Goal: Task Accomplishment & Management: Use online tool/utility

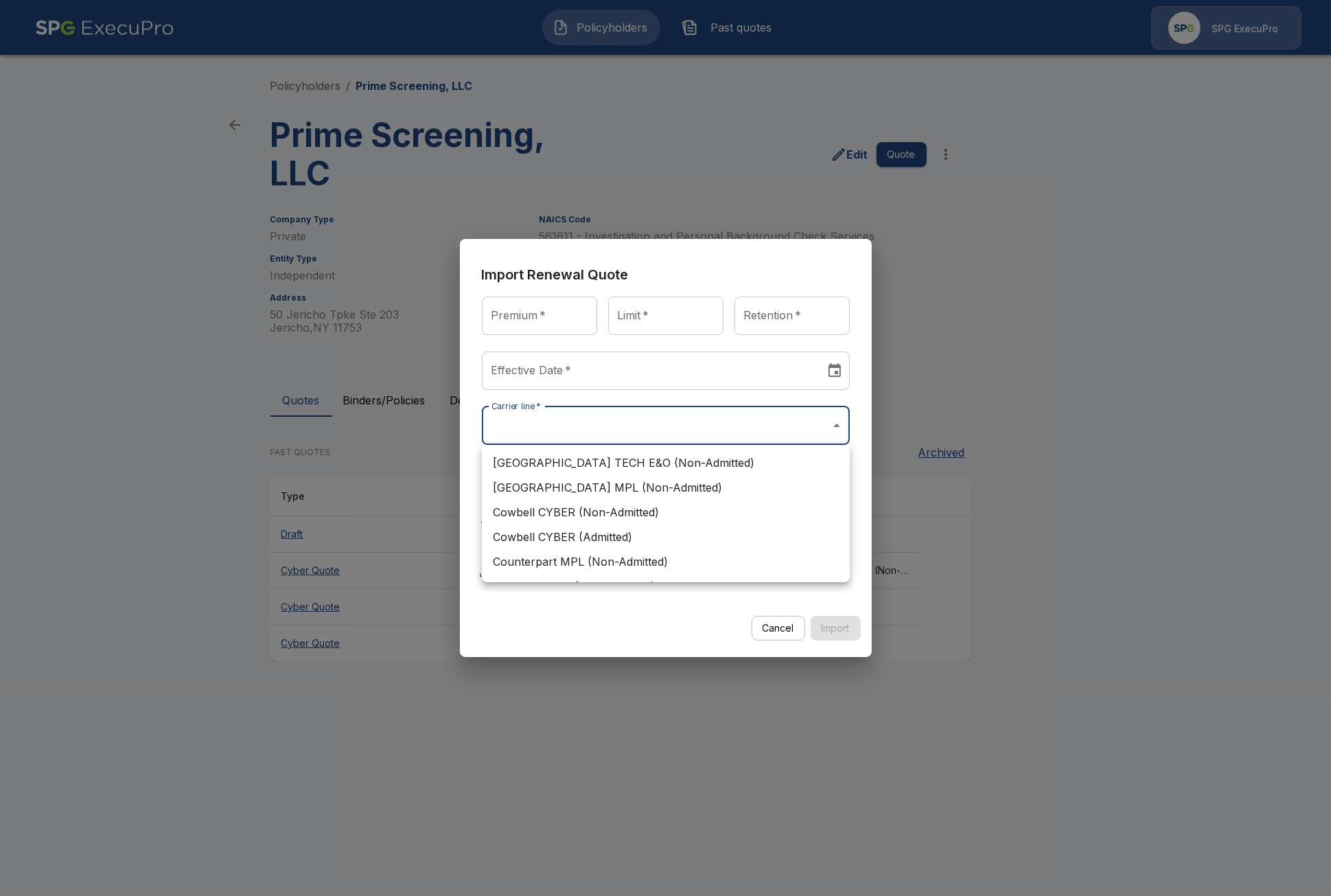
click at [1123, 101] on div at bounding box center [666, 448] width 1331 height 896
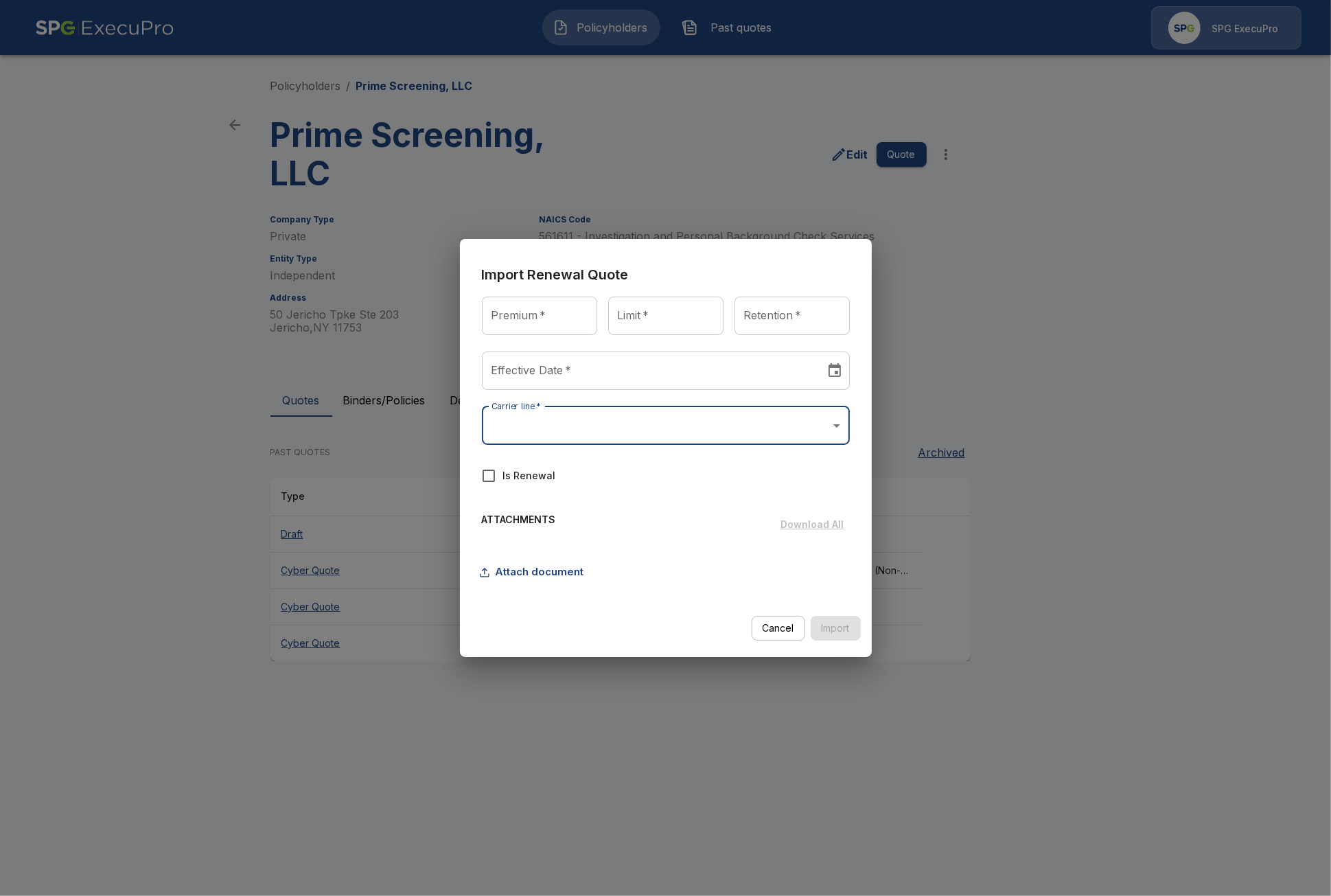
click at [812, 101] on body "Policyholders Past quotes SPG ExecuPro Policyholders / Prime Screening, LLC Pri…" at bounding box center [666, 343] width 1331 height 687
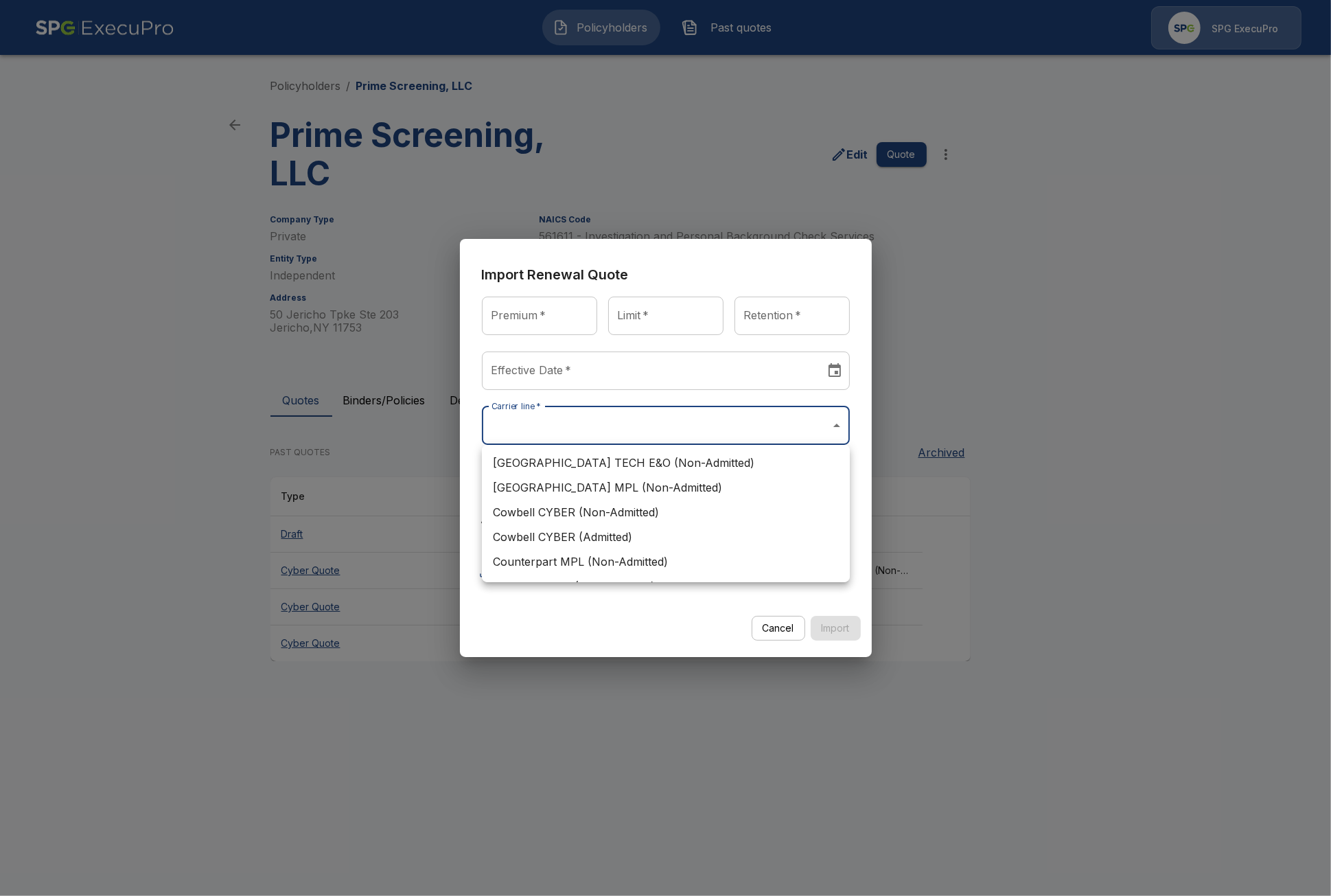
click at [626, 101] on div at bounding box center [666, 448] width 1331 height 896
click at [616, 101] on body "Policyholders Past quotes SPG ExecuPro Policyholders / Prime Screening, LLC Pri…" at bounding box center [666, 343] width 1331 height 687
click at [1150, 101] on div at bounding box center [666, 448] width 1331 height 896
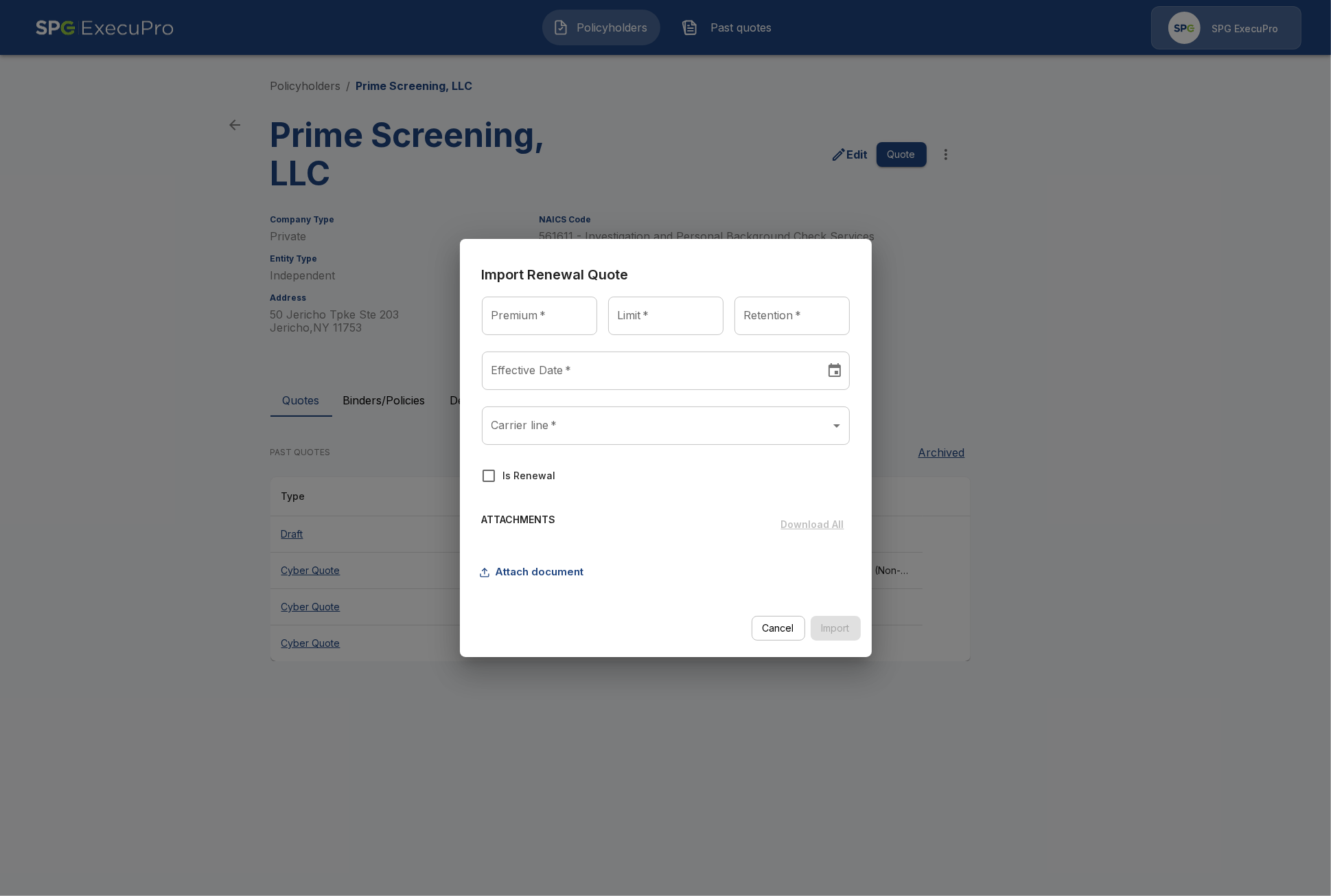
click at [1149, 101] on div "Import Renewal Quote Premium   * Premium   * Limit   * Limit   * Retention   * …" at bounding box center [666, 448] width 1331 height 896
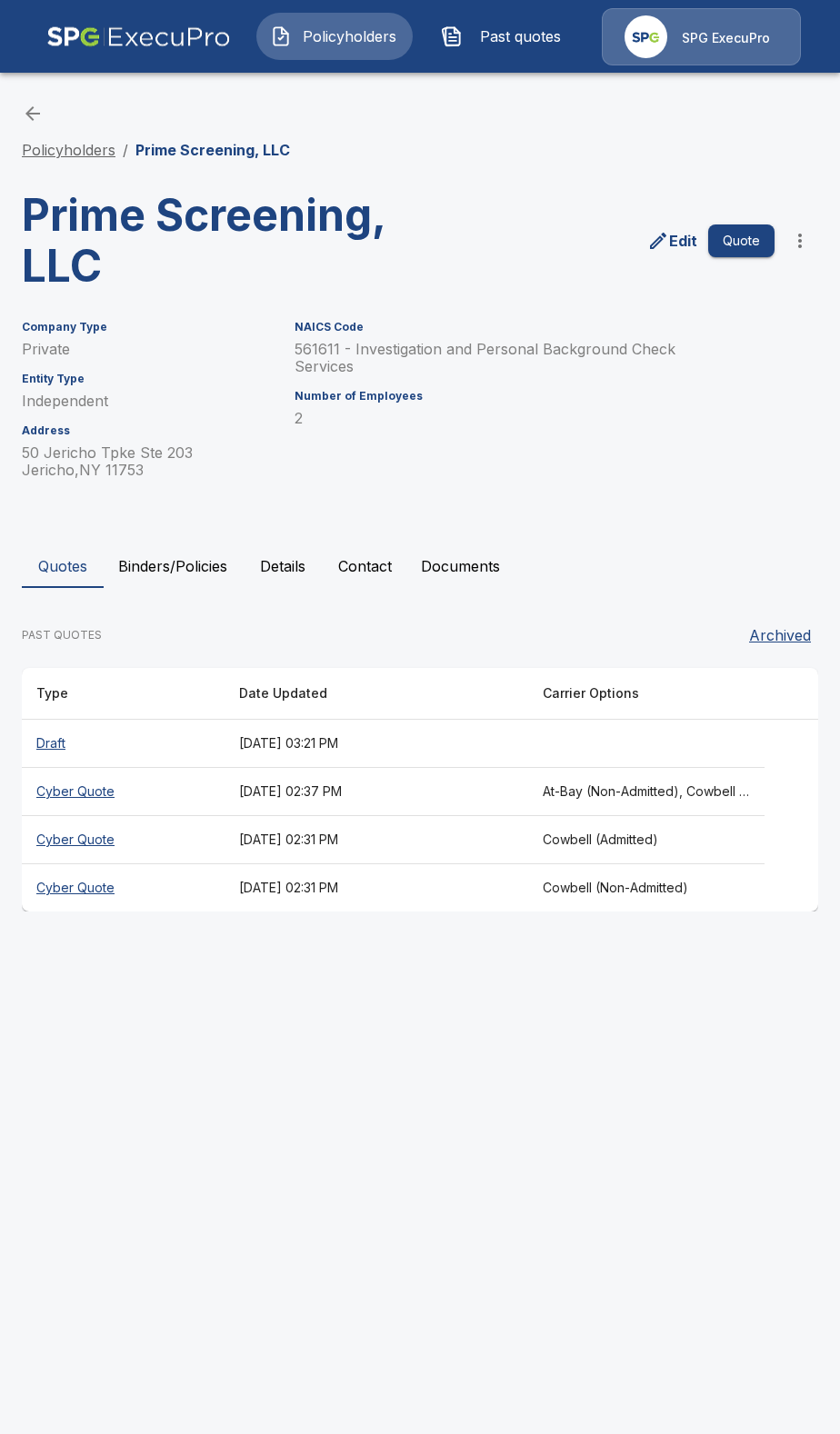
click at [87, 134] on link "Policyholders" at bounding box center [69, 149] width 94 height 18
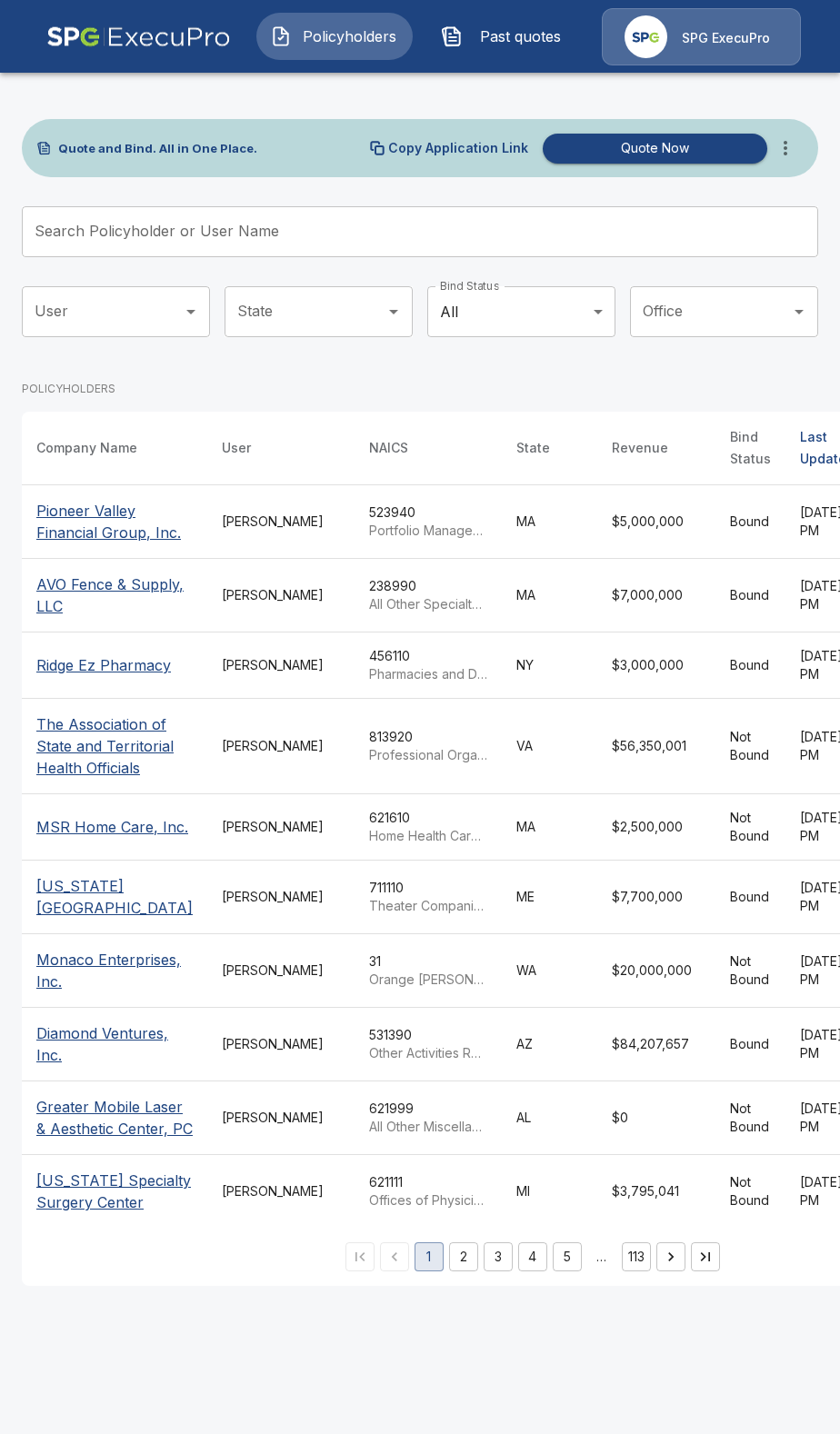
click at [440, 218] on input "Search Policyholder or User Name" at bounding box center [409, 232] width 776 height 51
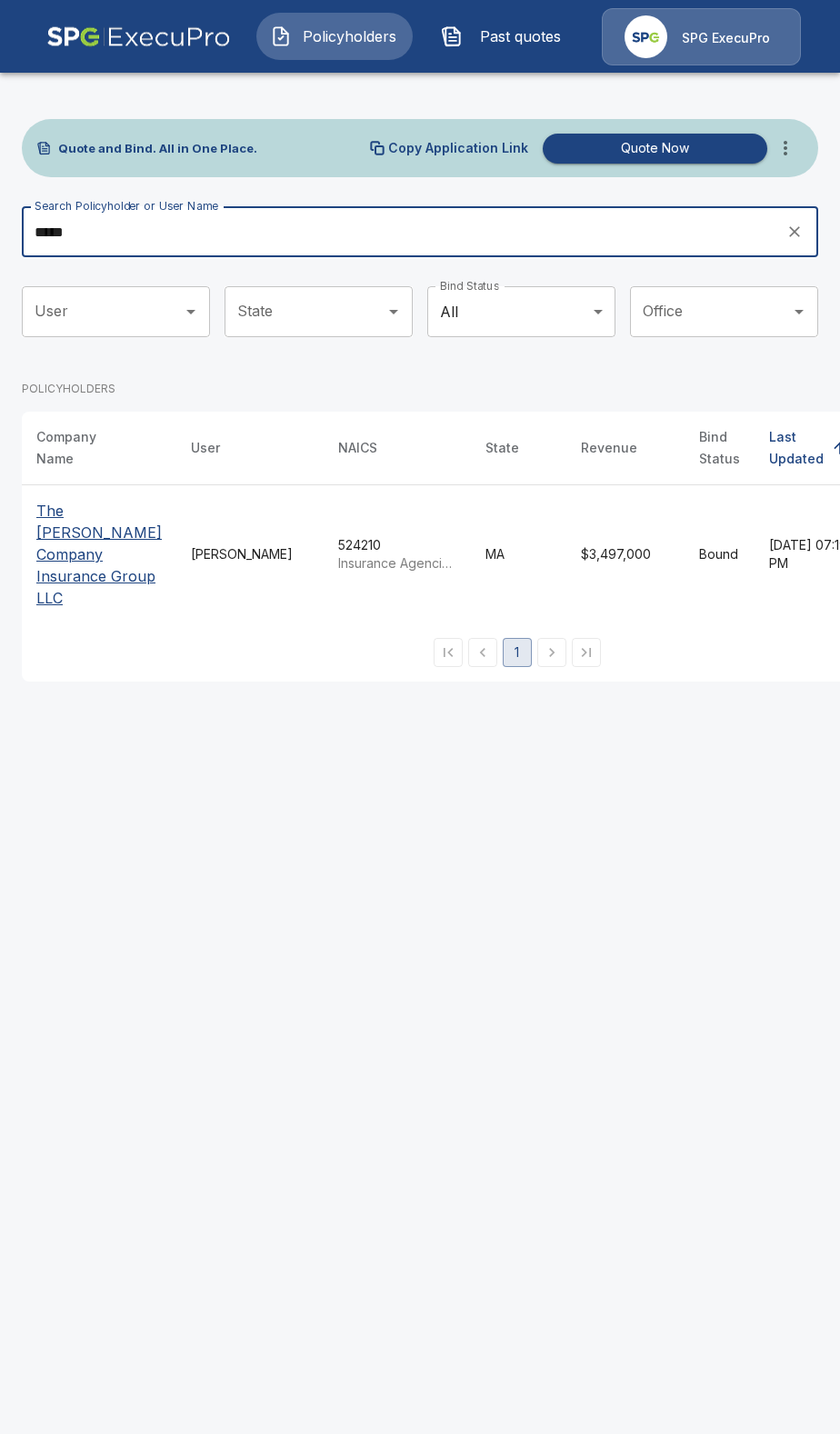
type input "*****"
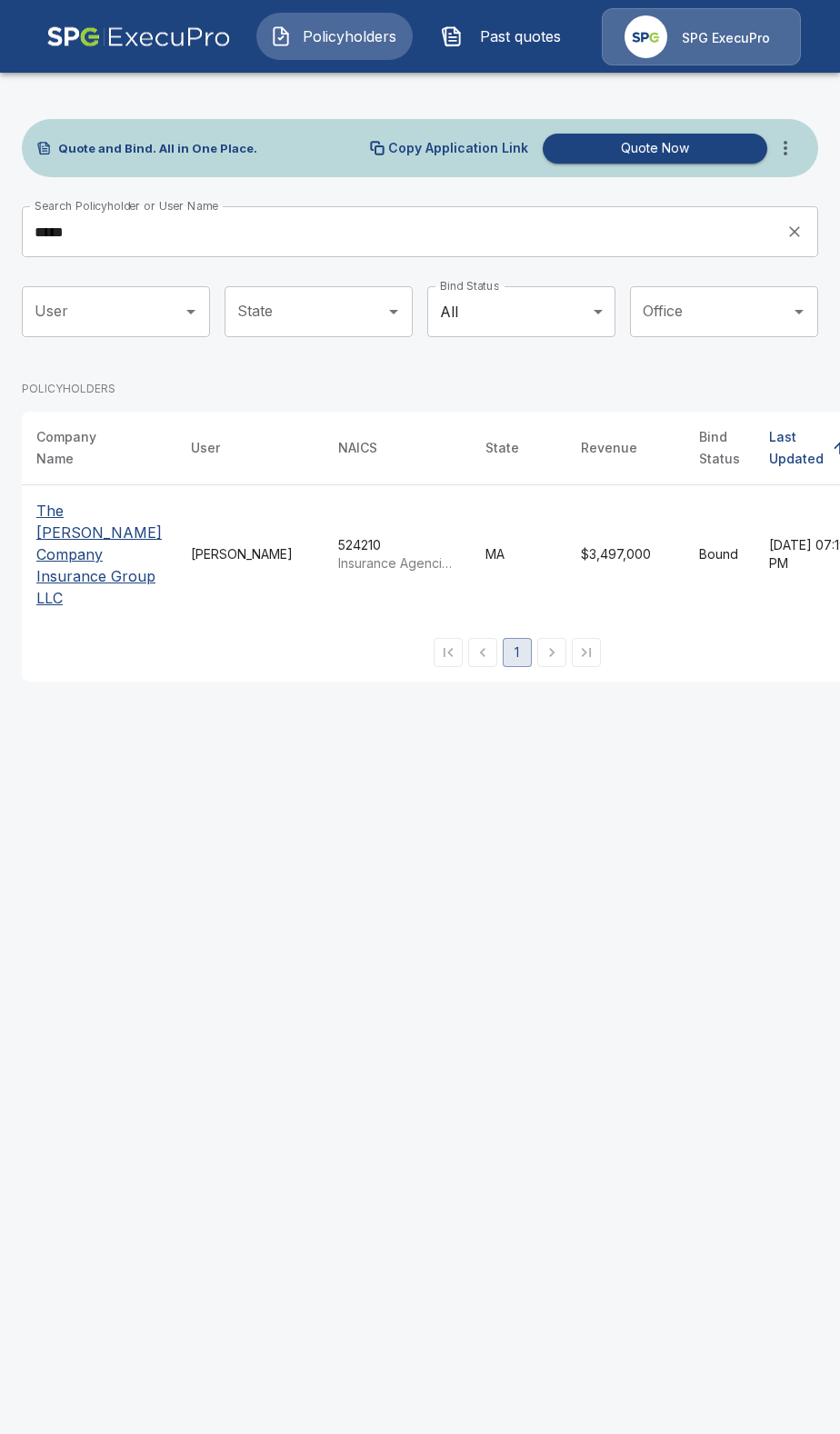
click at [82, 533] on p "The [PERSON_NAME] Company Insurance Group LLC" at bounding box center [99, 555] width 125 height 109
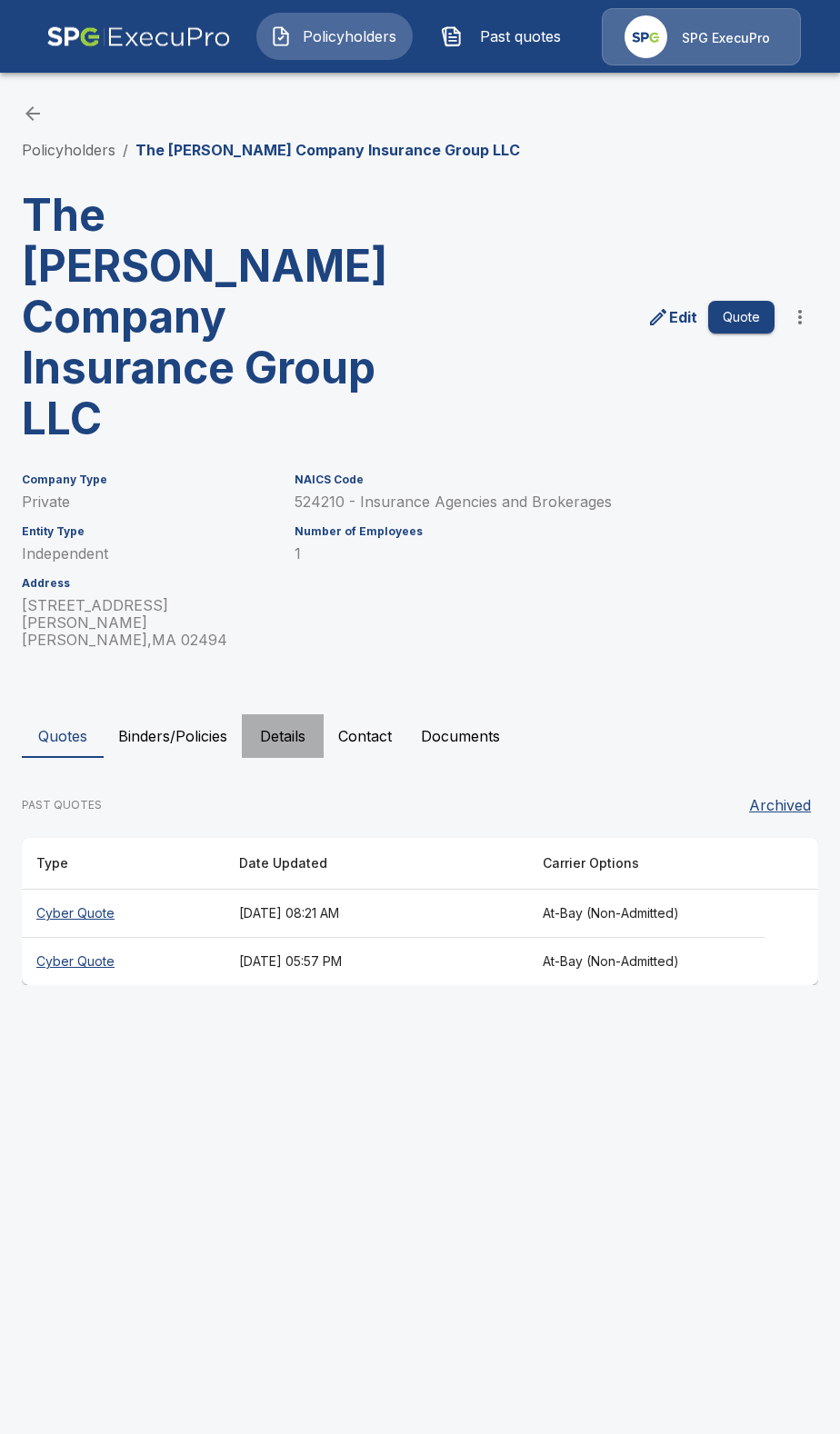
click at [287, 715] on button "Details" at bounding box center [283, 737] width 82 height 44
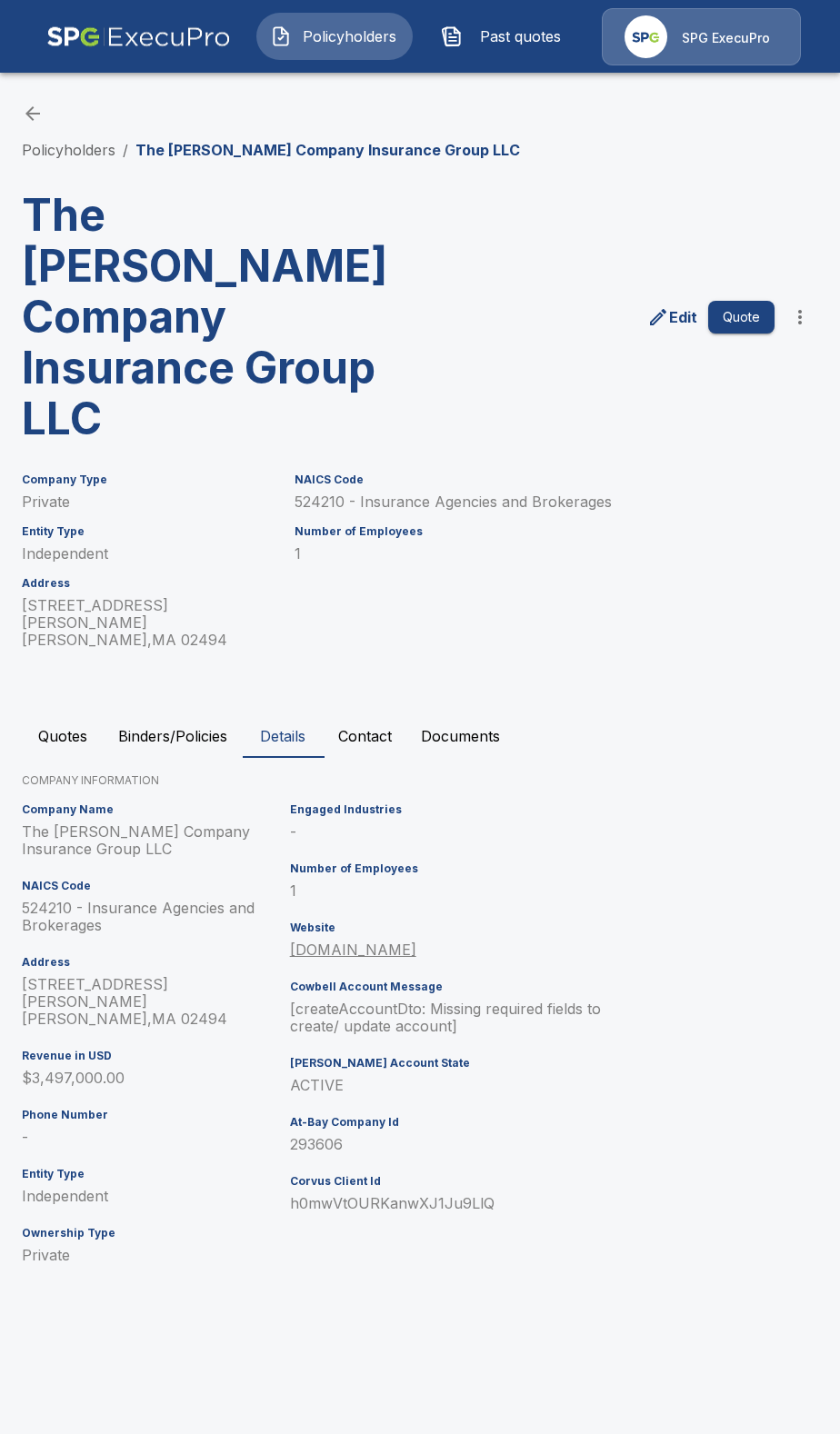
click at [327, 1136] on p "293606" at bounding box center [453, 1145] width 327 height 17
copy p "293606"
click at [60, 141] on li "Policyholders" at bounding box center [69, 149] width 94 height 22
click at [67, 151] on link "Policyholders" at bounding box center [69, 149] width 94 height 18
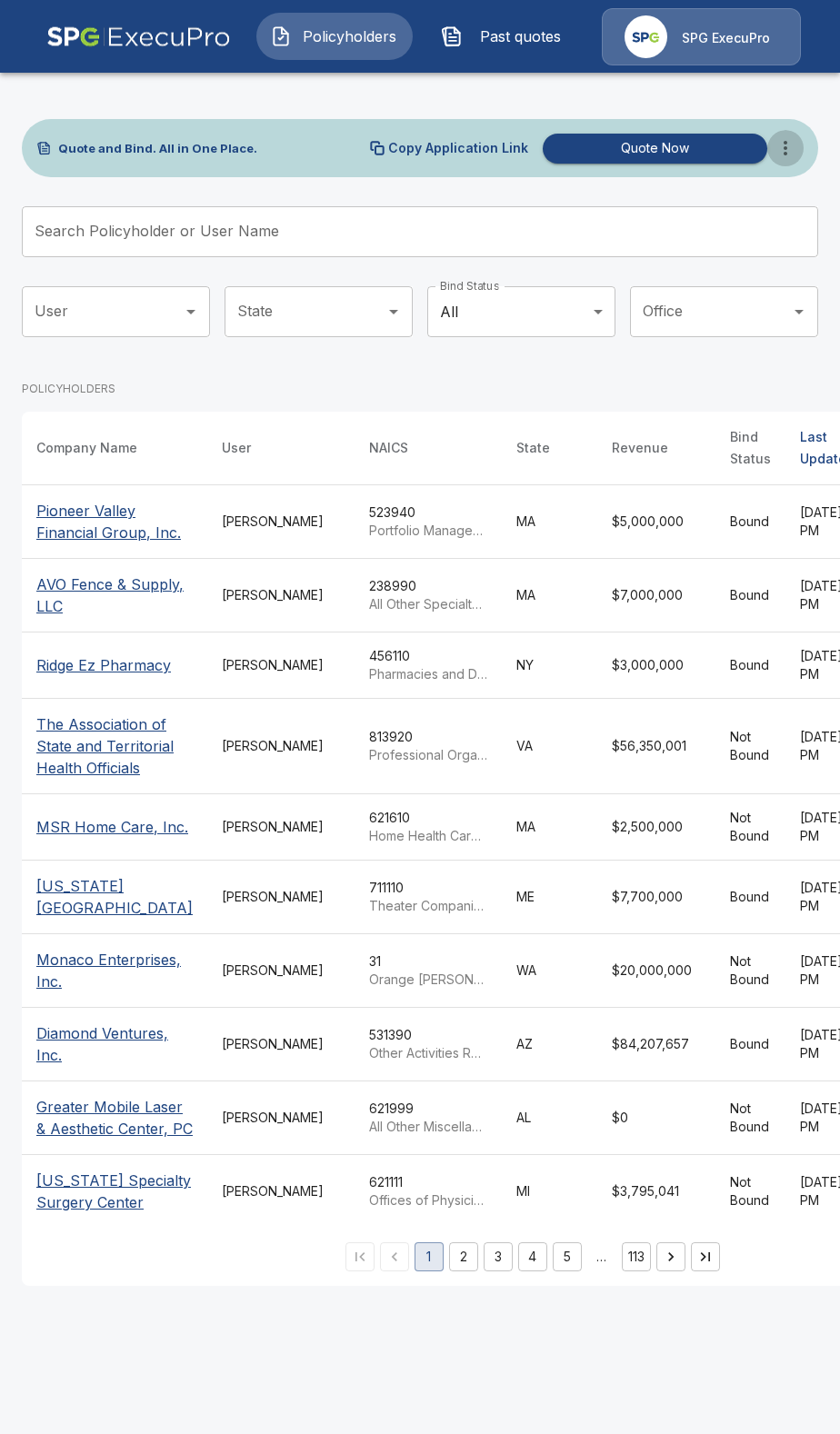
click at [779, 154] on icon "more" at bounding box center [785, 147] width 22 height 22
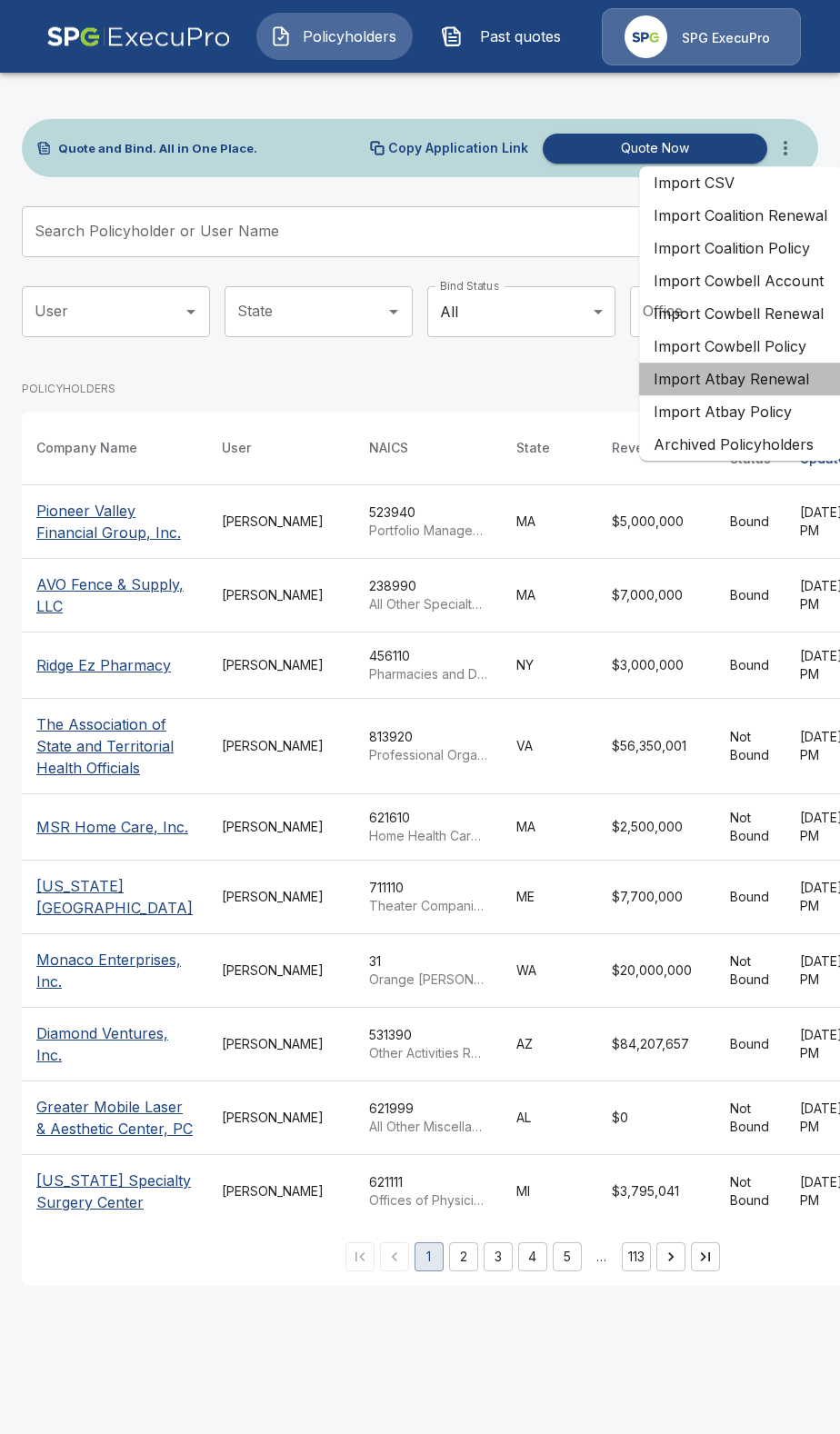
click at [750, 380] on li "Import Atbay Renewal" at bounding box center [741, 379] width 203 height 33
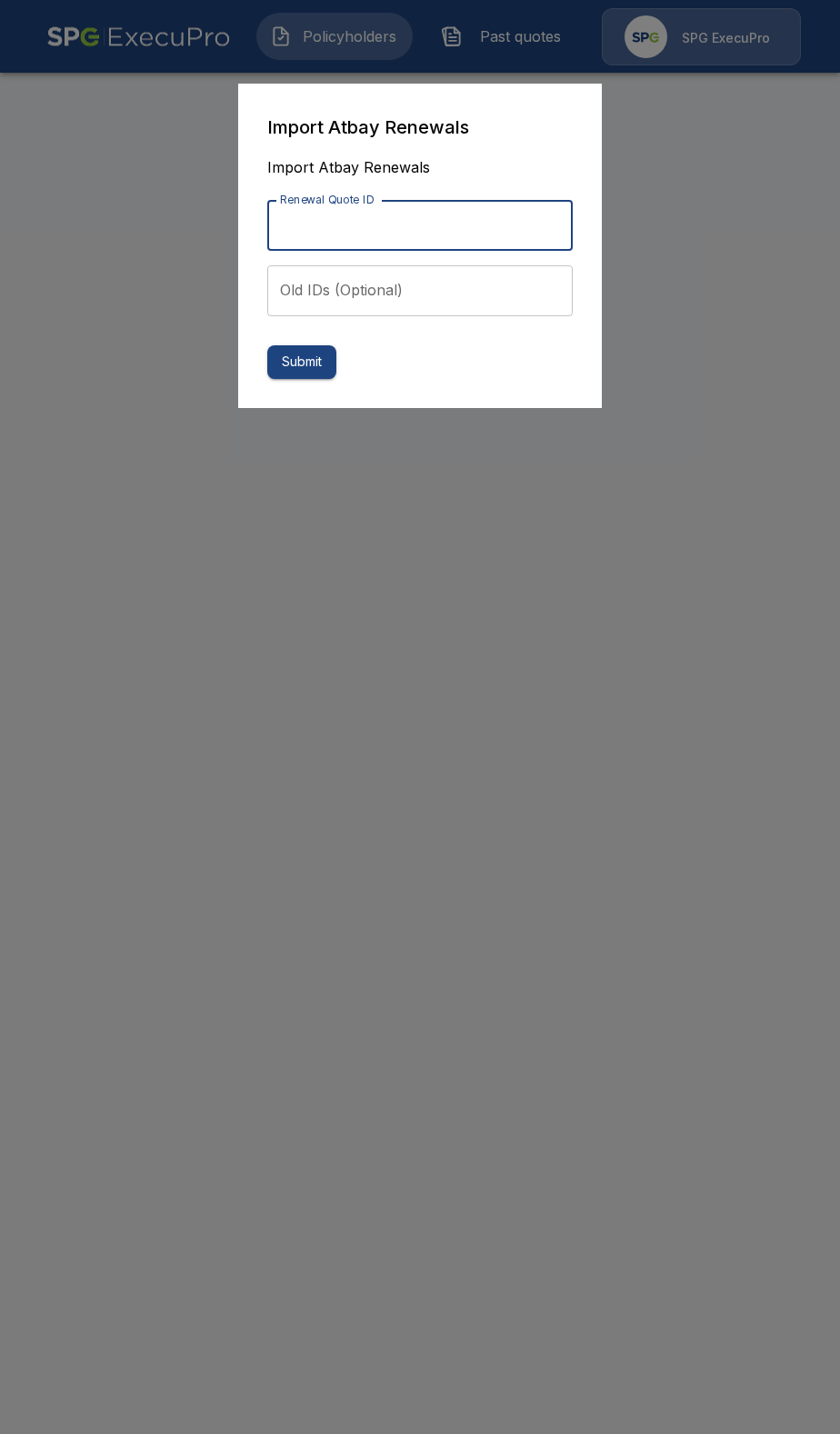
click at [419, 238] on input "Renewal Quote ID" at bounding box center [419, 225] width 305 height 51
paste input "**********"
type input "**********"
click at [322, 366] on button "Submit" at bounding box center [301, 362] width 69 height 33
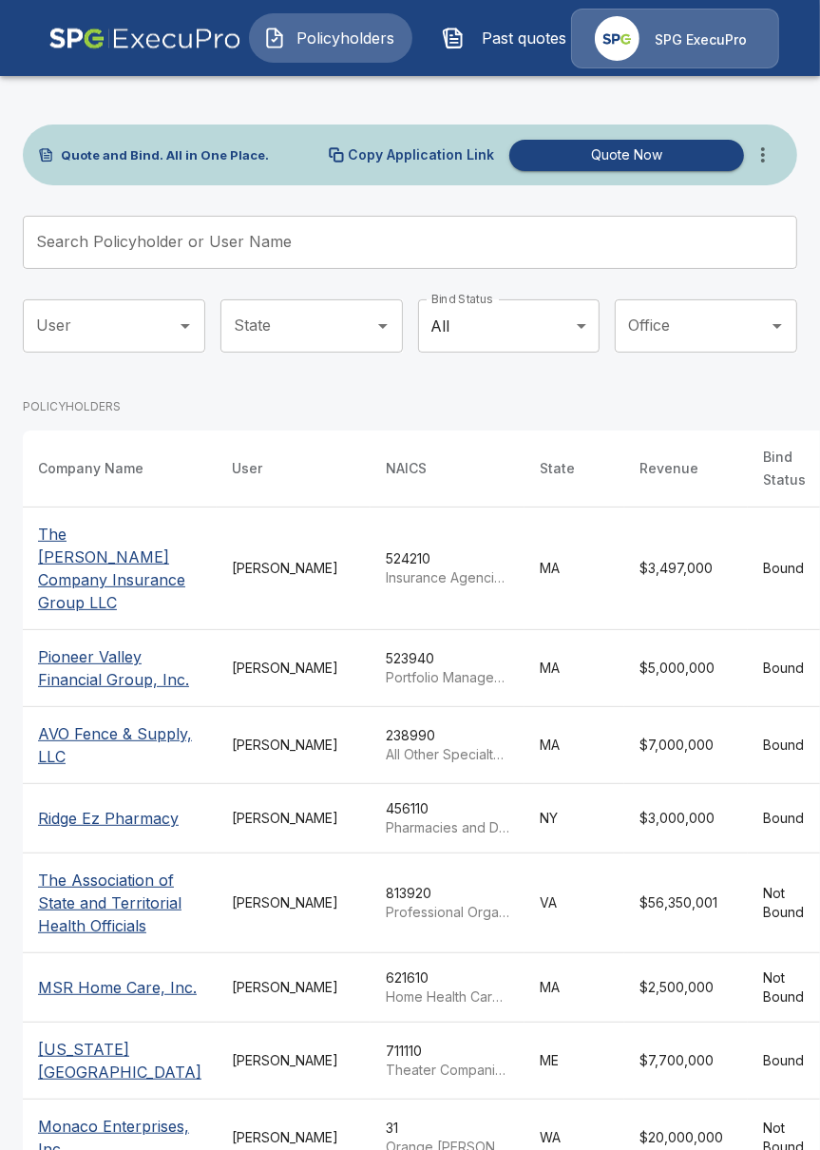
click at [510, 29] on span "Past quotes" at bounding box center [524, 38] width 105 height 23
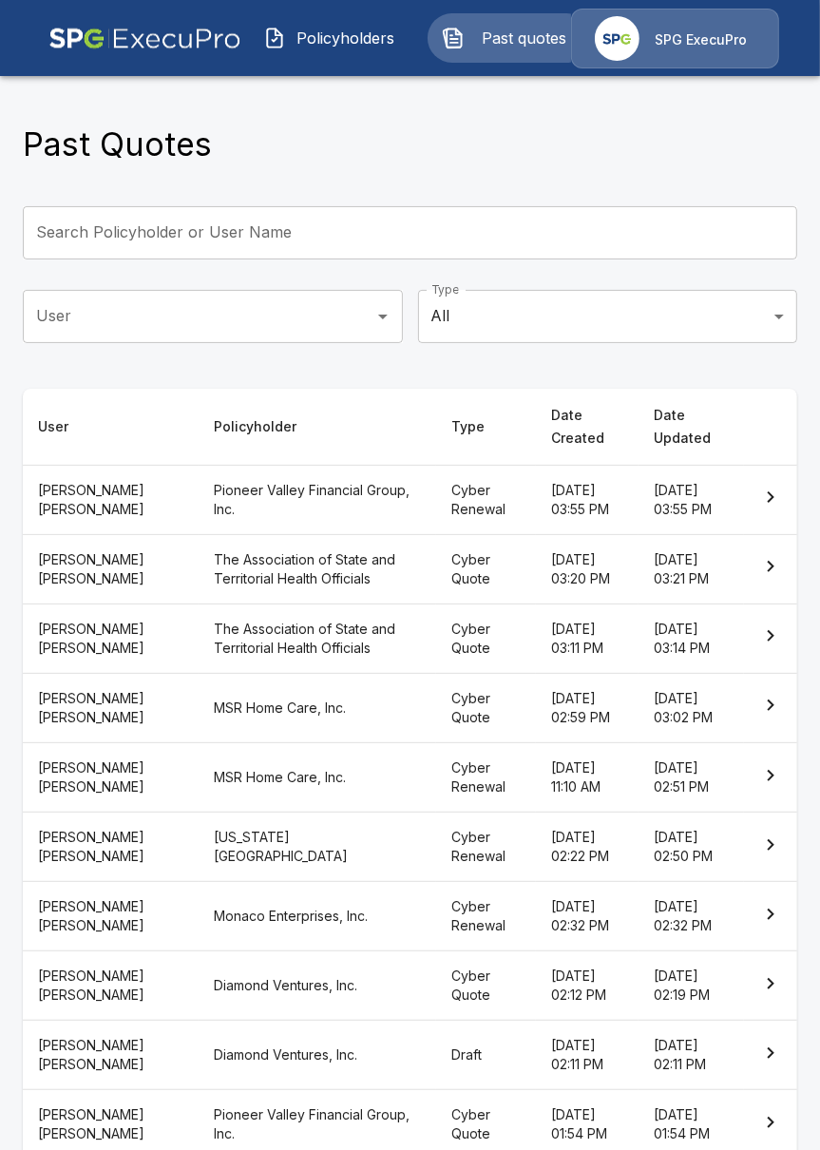
click at [536, 487] on th "September 29, 2025 at 03:55 PM" at bounding box center [587, 499] width 103 height 69
click at [366, 41] on span "Policyholders" at bounding box center [346, 38] width 105 height 23
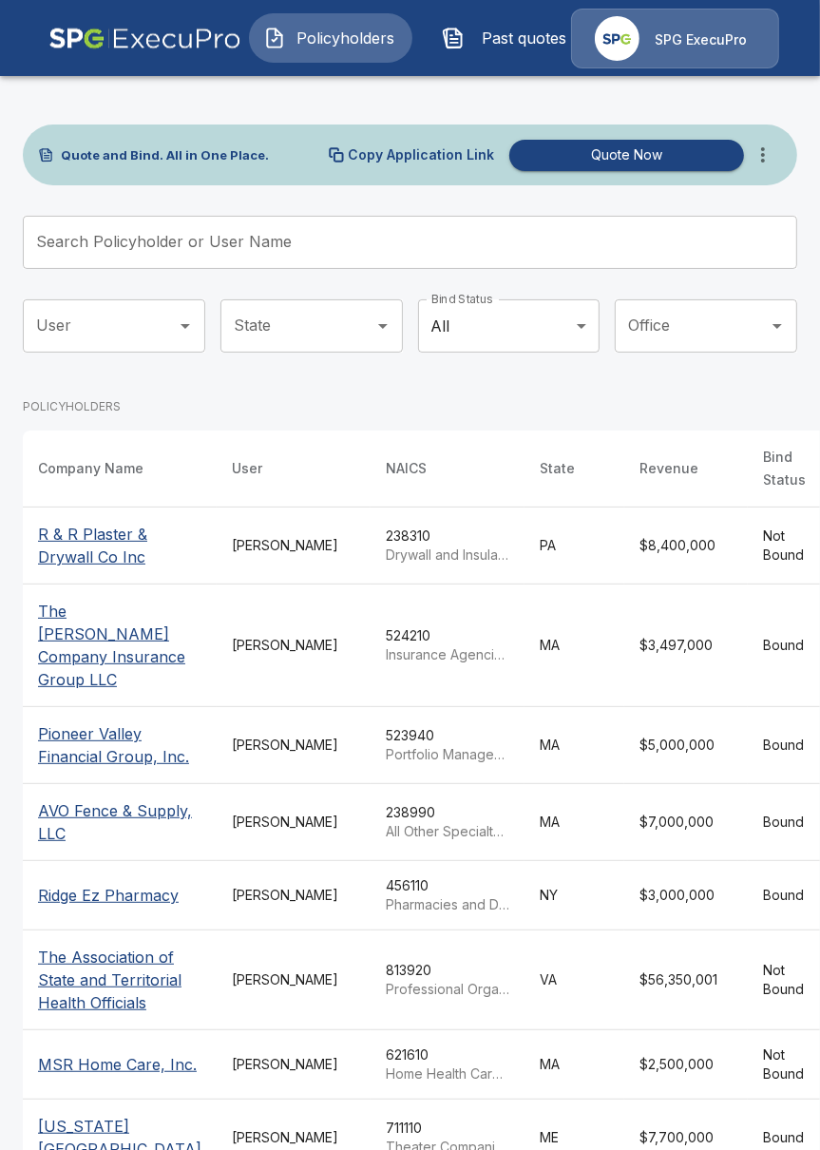
click at [774, 154] on button "more" at bounding box center [763, 155] width 38 height 38
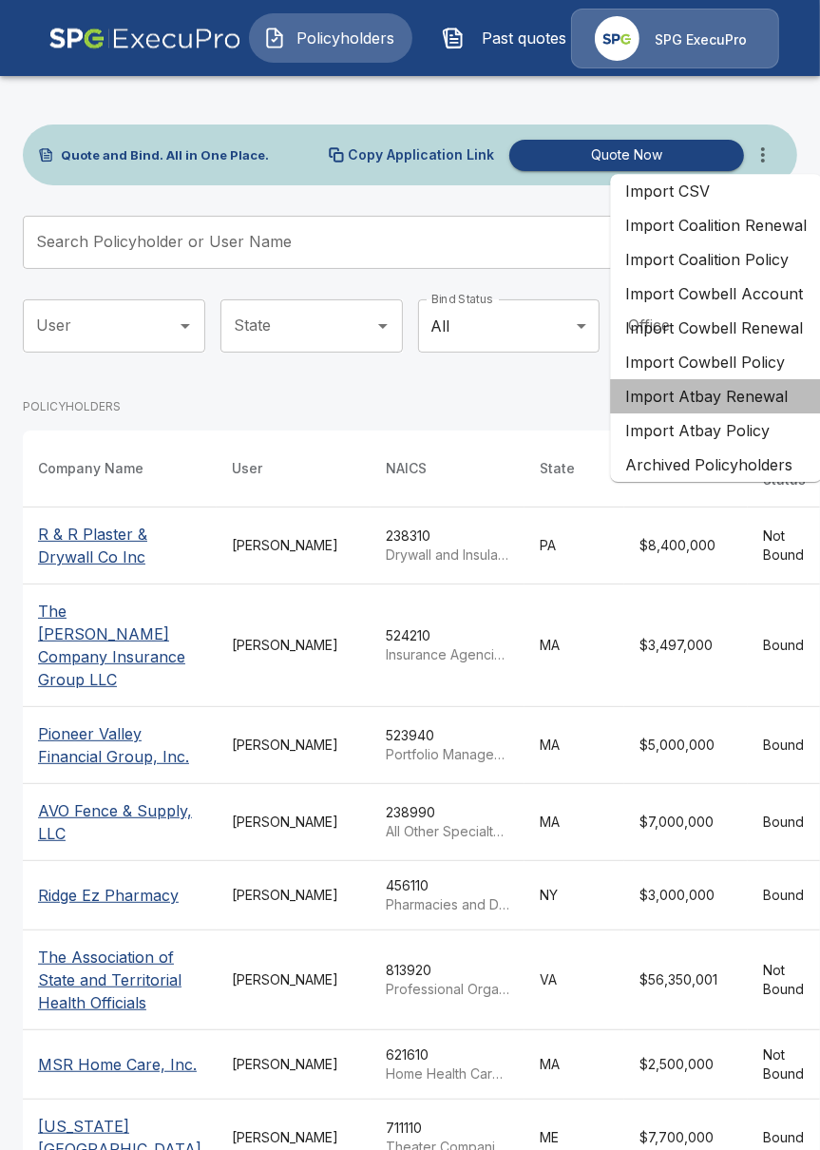
click at [746, 398] on li "Import Atbay Renewal" at bounding box center [716, 396] width 212 height 34
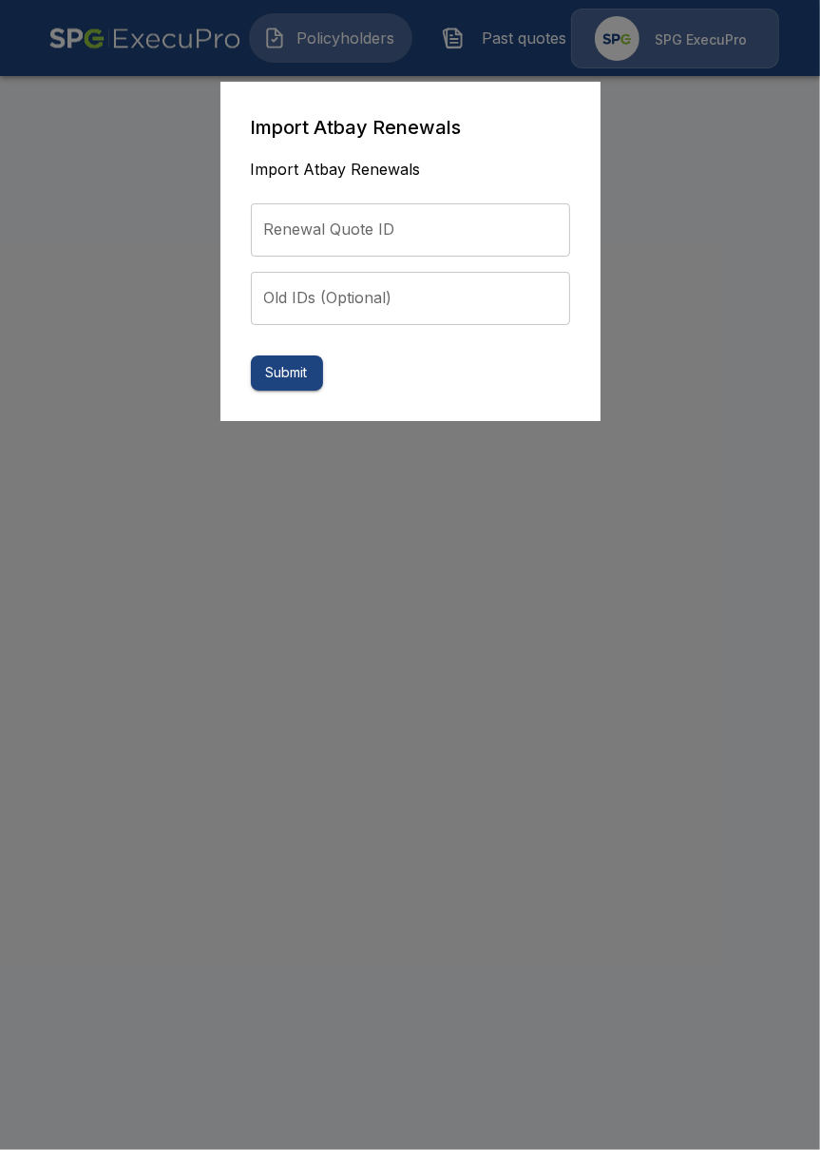
click at [484, 240] on input "Renewal Quote ID" at bounding box center [410, 229] width 319 height 53
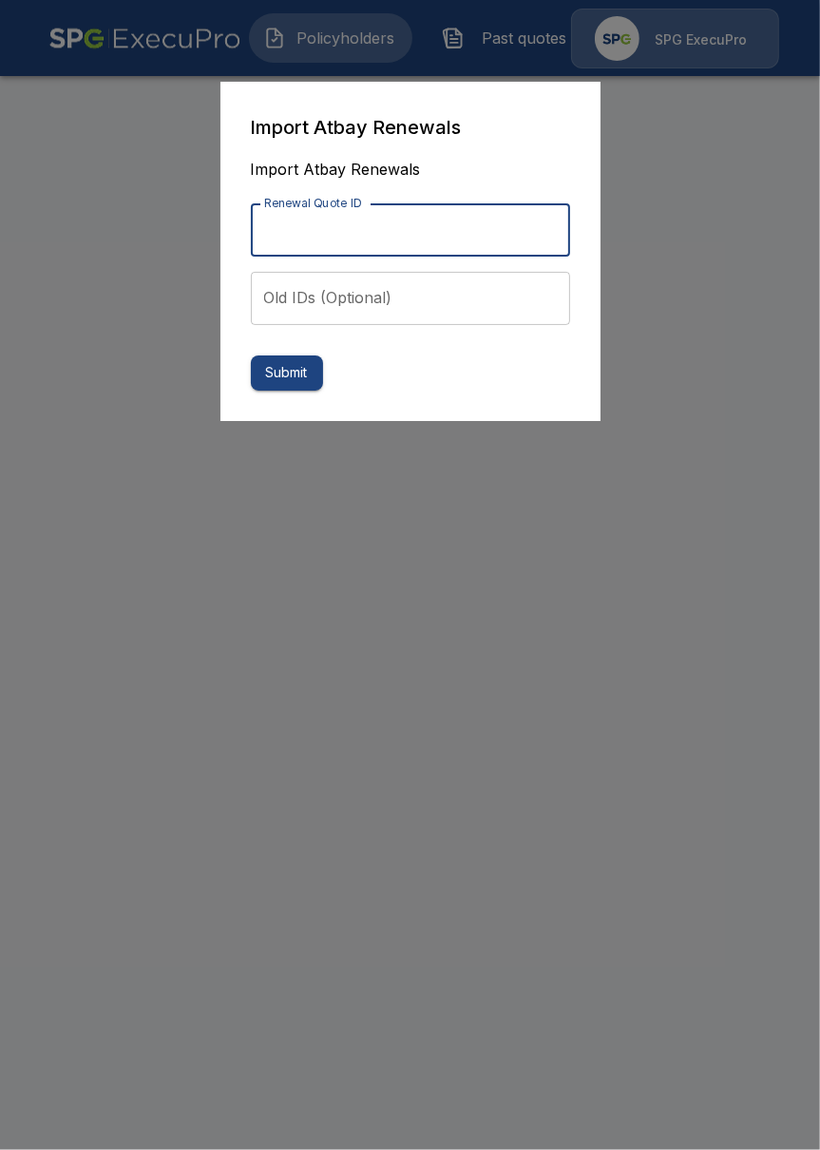
paste input "**********"
type input "**********"
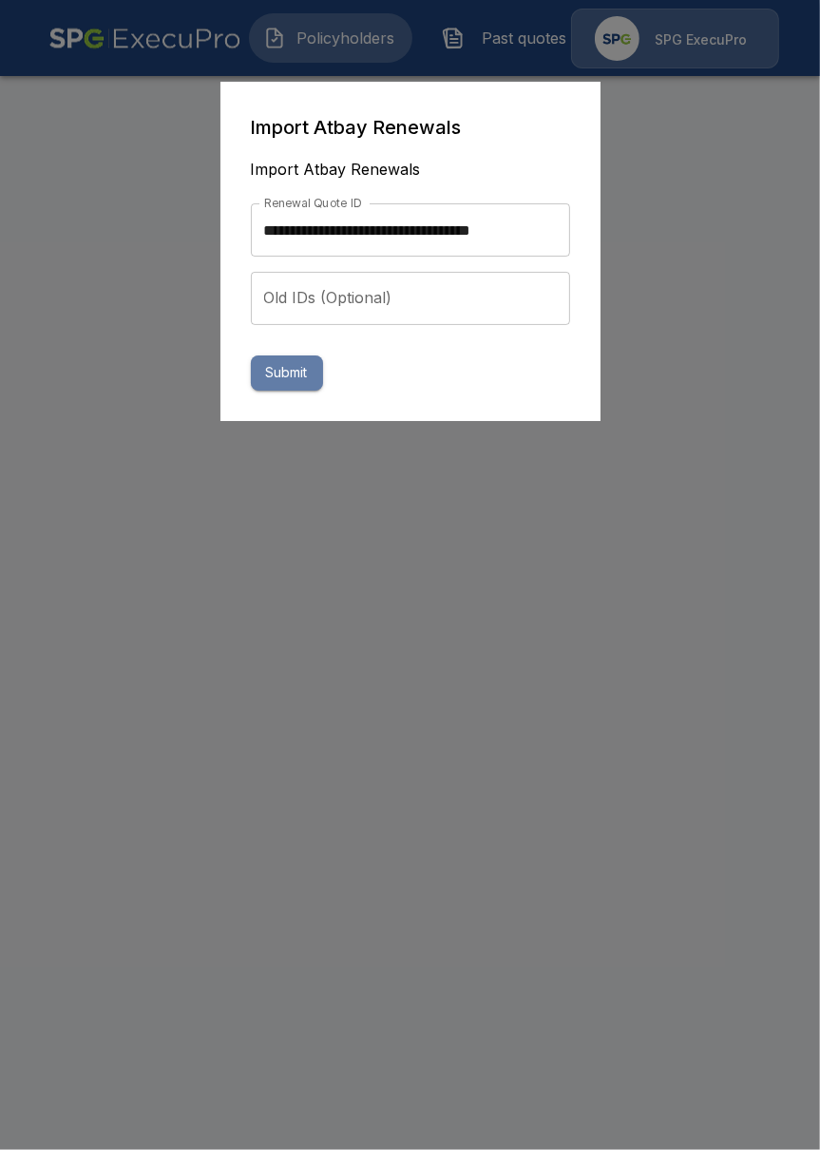
click at [291, 376] on button "Submit" at bounding box center [287, 372] width 72 height 35
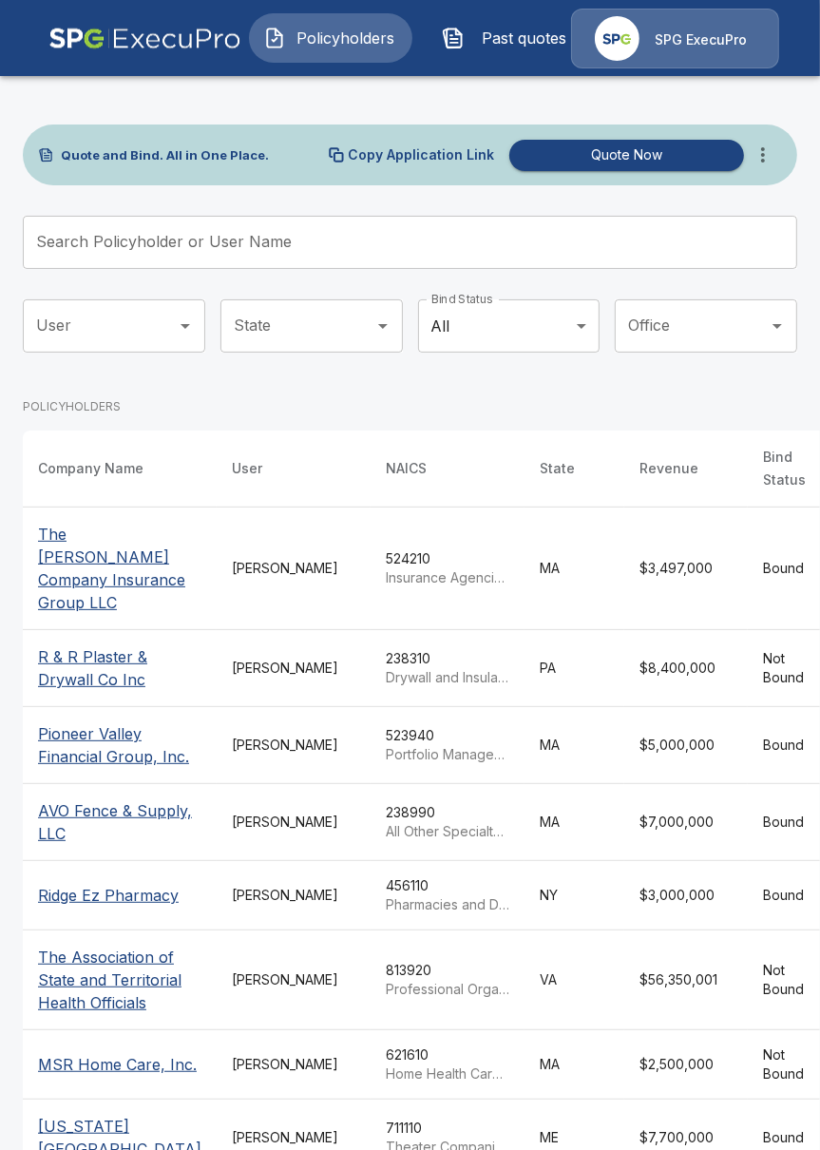
click at [536, 47] on span "Past quotes" at bounding box center [524, 38] width 105 height 23
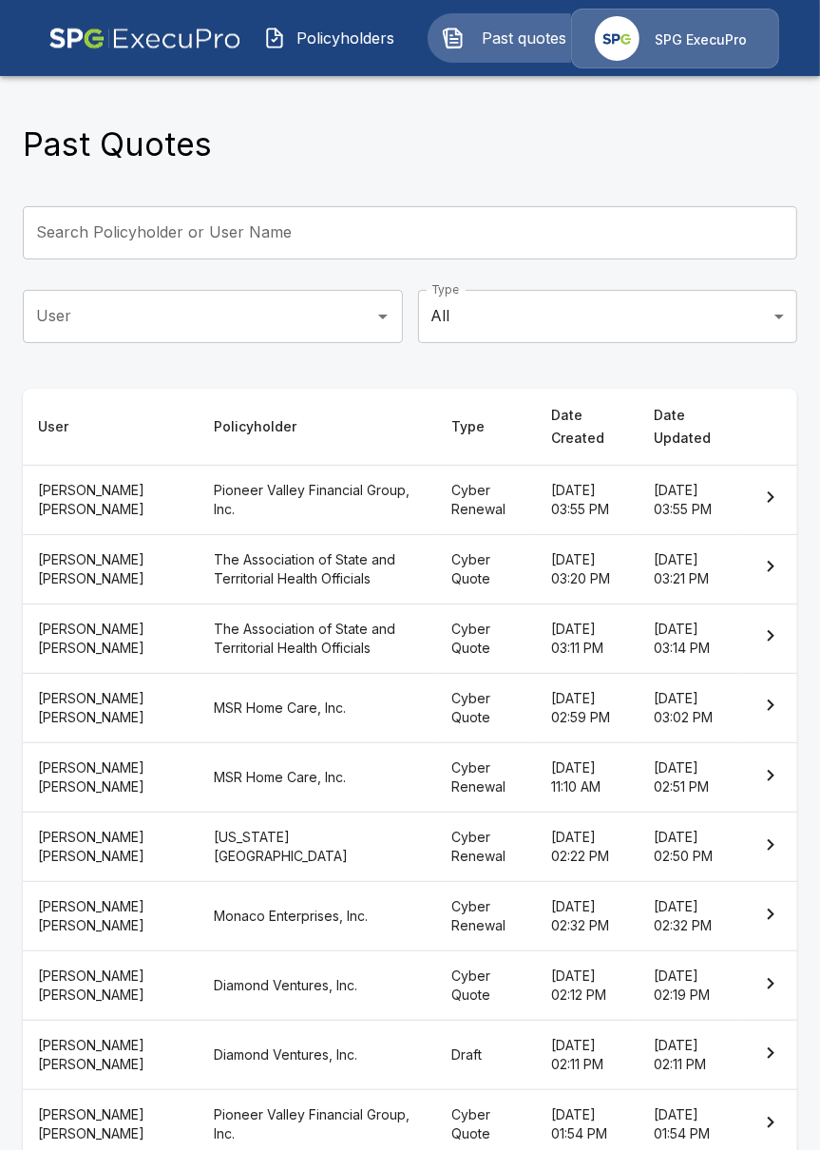
click at [279, 48] on img "button" at bounding box center [274, 38] width 23 height 23
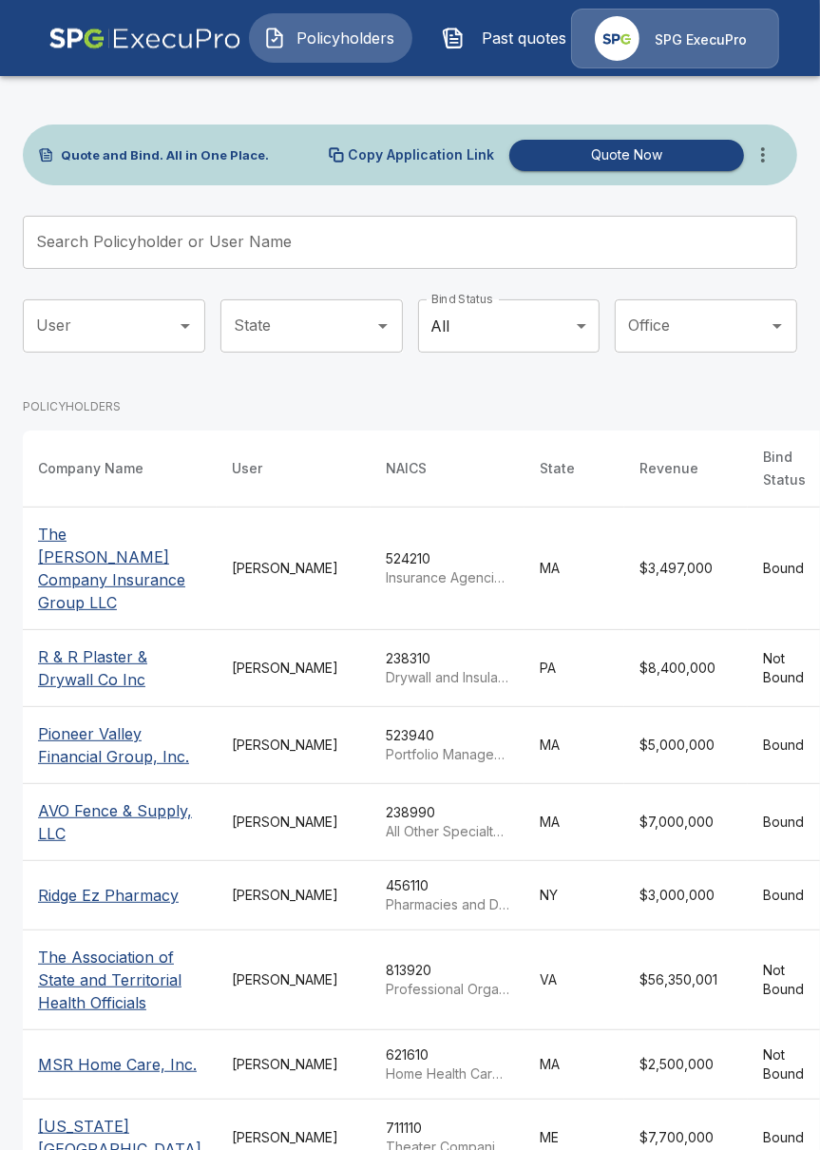
click at [98, 585] on p "The [PERSON_NAME] Company Insurance Group LLC" at bounding box center [119, 568] width 163 height 91
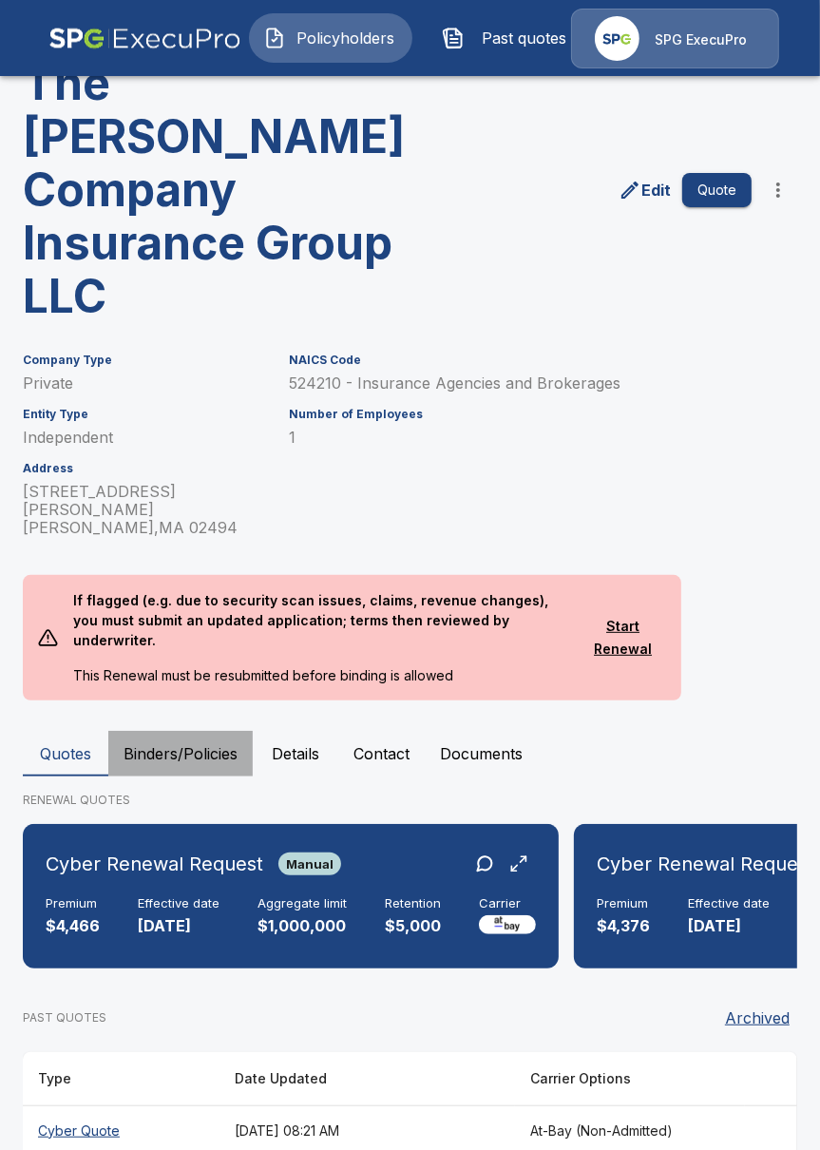
click at [143, 731] on button "Binders/Policies" at bounding box center [180, 754] width 144 height 46
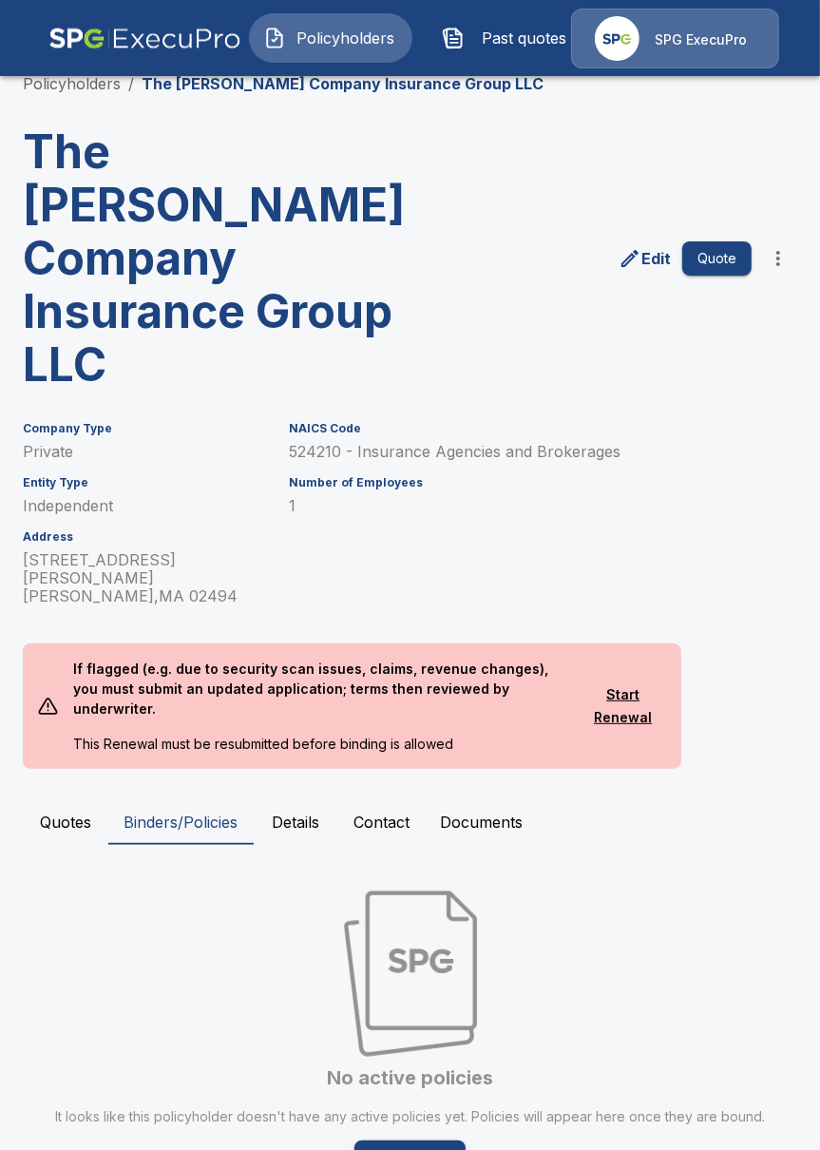
click at [95, 799] on button "Quotes" at bounding box center [66, 822] width 86 height 46
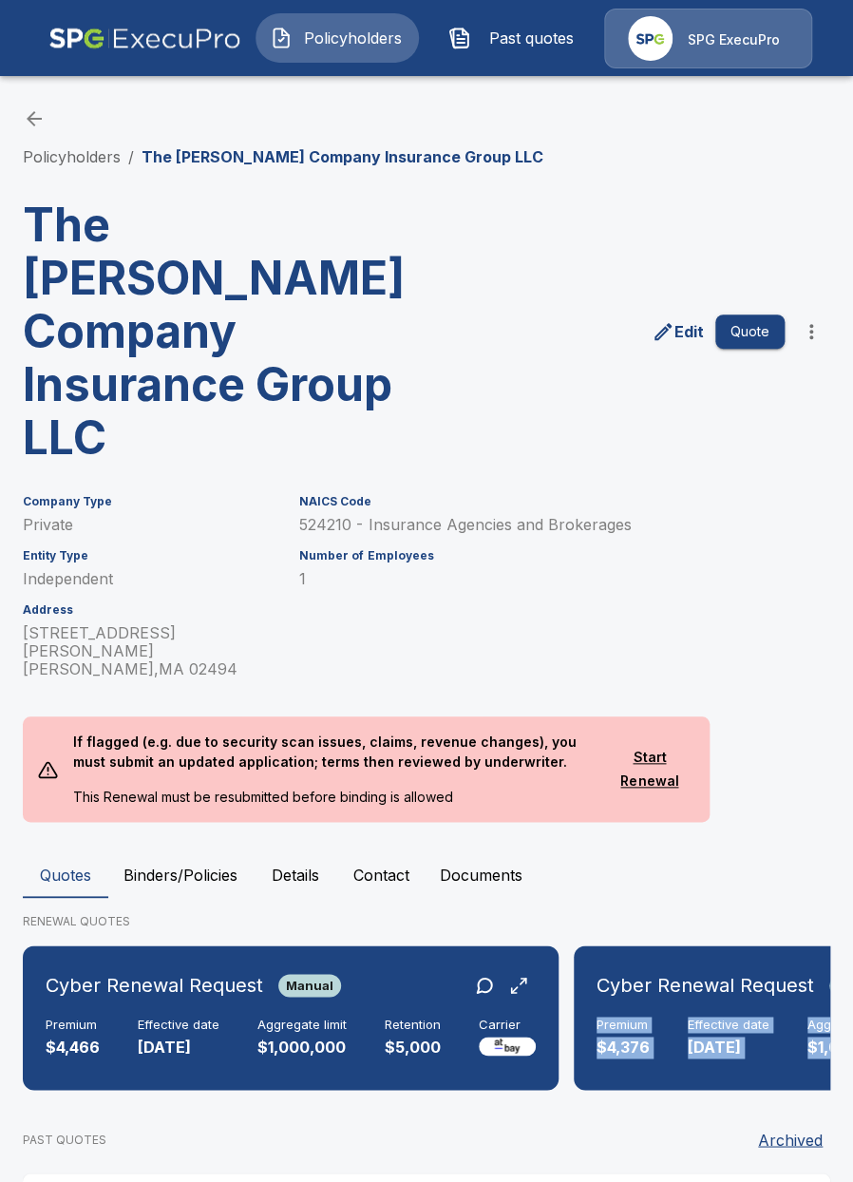
drag, startPoint x: 552, startPoint y: 1024, endPoint x: 581, endPoint y: 1026, distance: 28.6
click at [581, 1026] on div "Cyber Renewal Request Manual Premium $4,466 Effective date 10/1/2024 Aggregate …" at bounding box center [427, 1025] width 808 height 160
click at [292, 1120] on div "PAST QUOTES Archived" at bounding box center [427, 1139] width 808 height 38
click at [582, 975] on div "Cyber Renewal Request Manual Premium $4,376 Effective date 10/1/2025 Aggregate …" at bounding box center [842, 1017] width 520 height 129
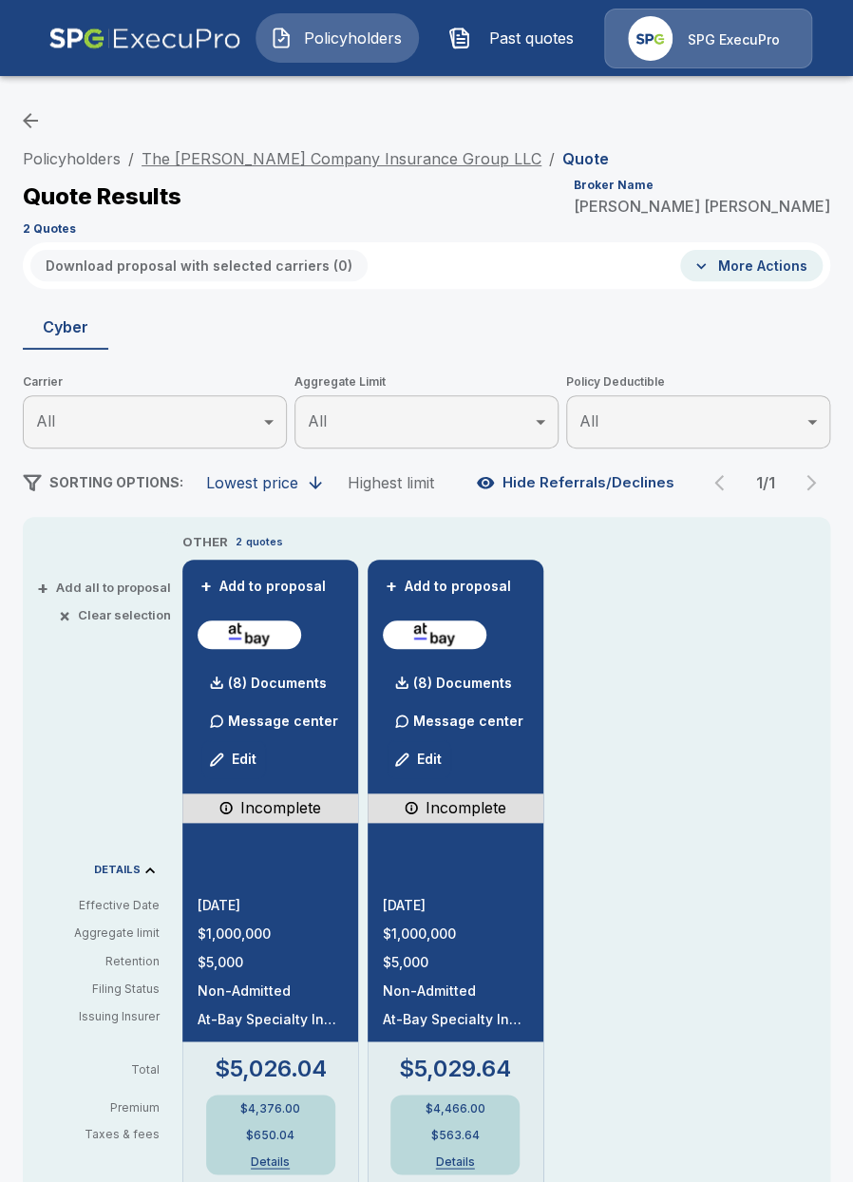
click at [266, 155] on link "The [PERSON_NAME] Company Insurance Group LLC" at bounding box center [342, 158] width 400 height 19
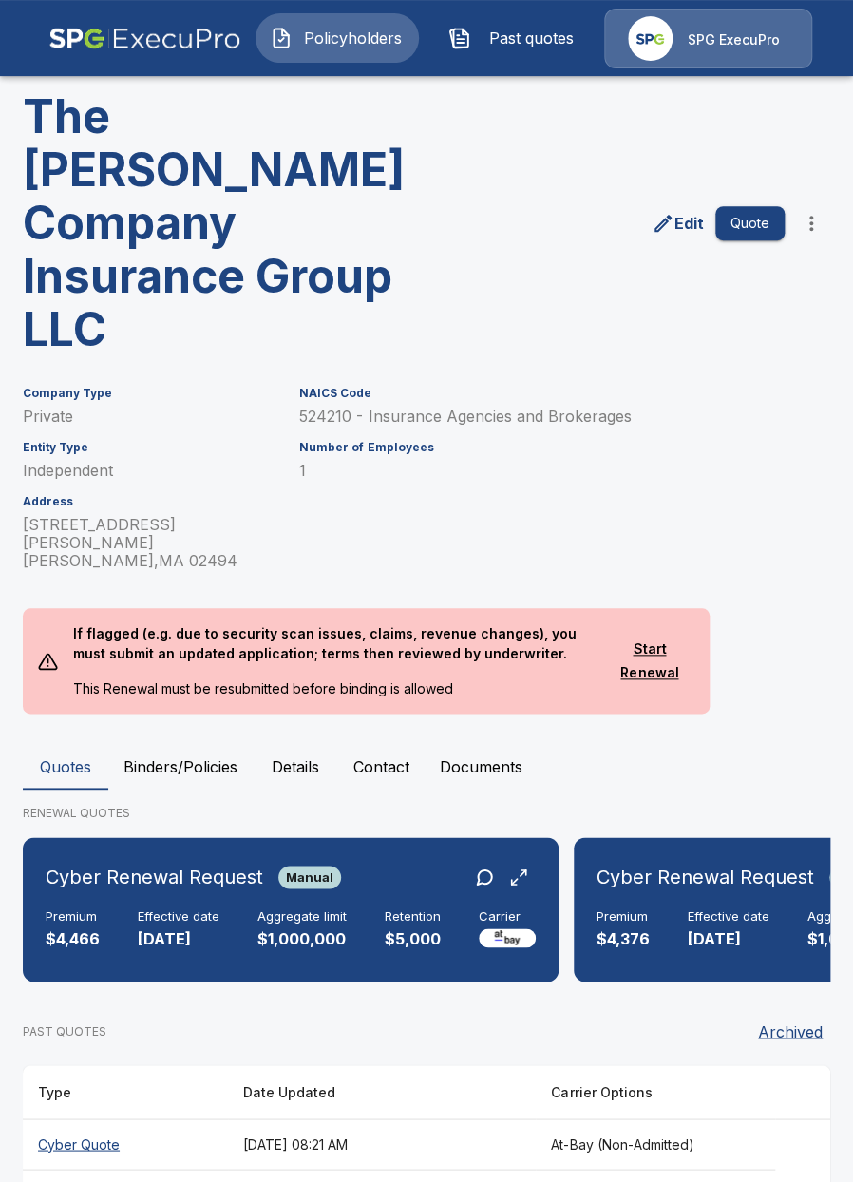
scroll to position [109, 0]
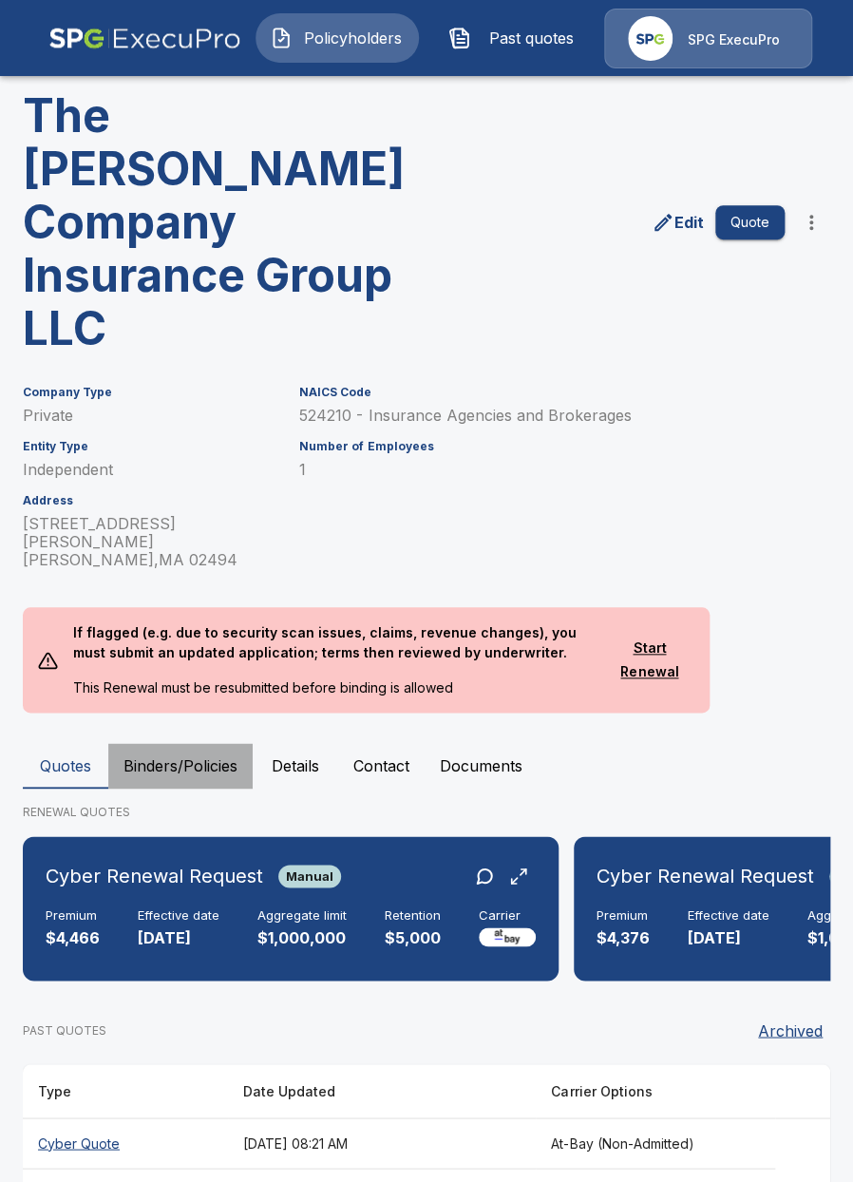
click at [222, 743] on button "Binders/Policies" at bounding box center [180, 766] width 144 height 46
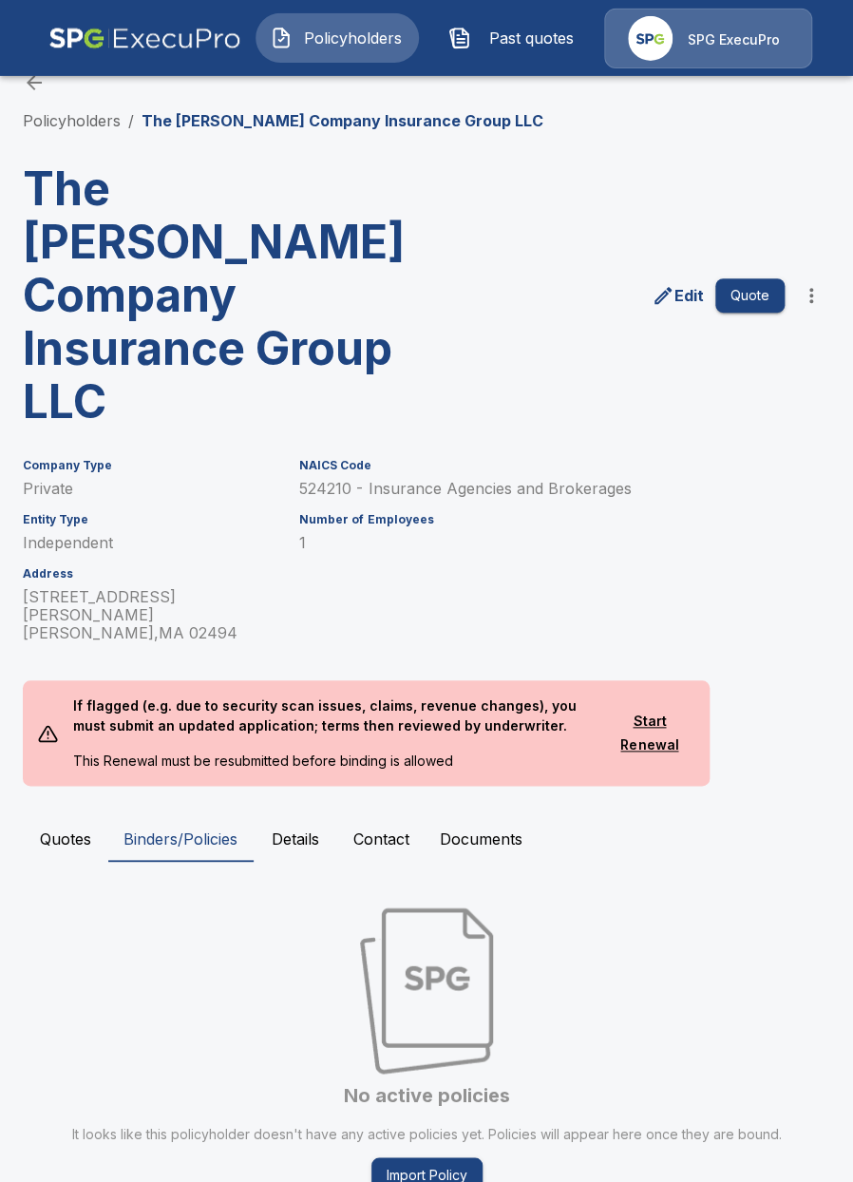
scroll to position [41, 0]
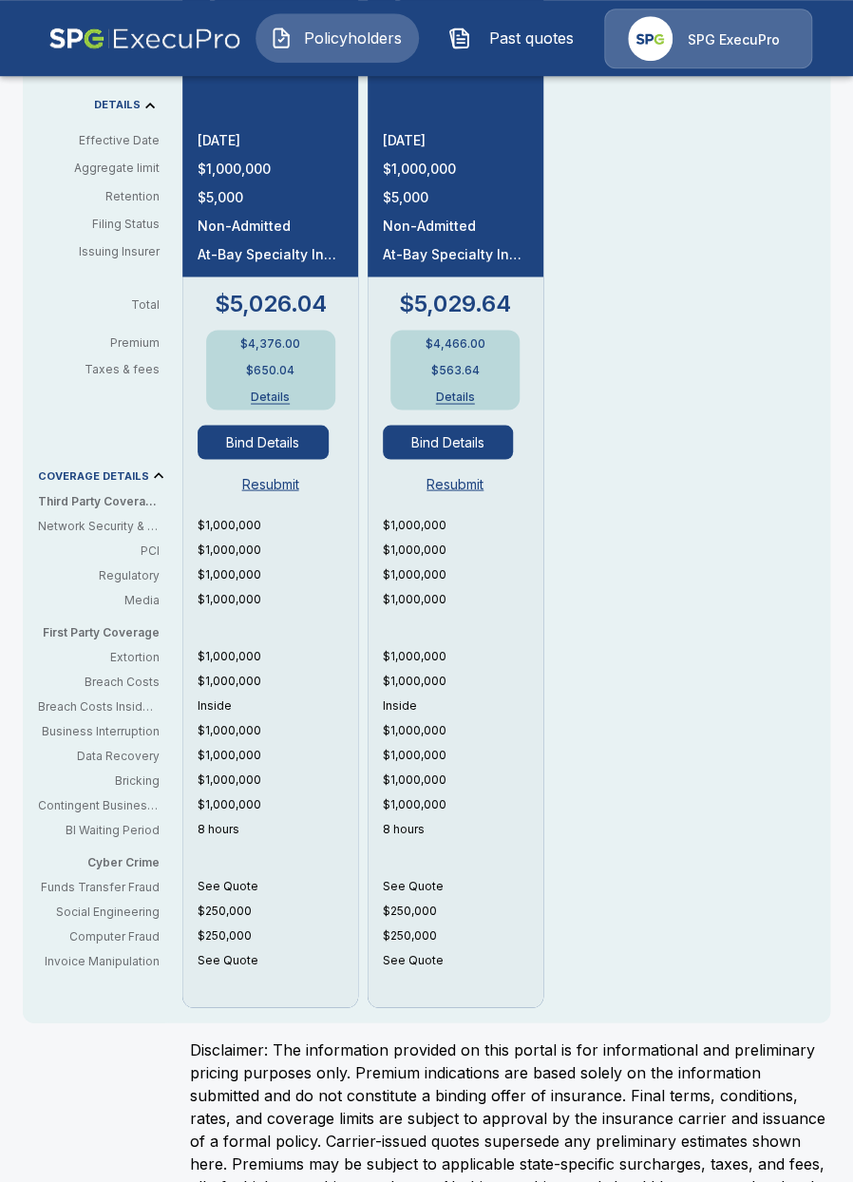
scroll to position [766, 0]
click at [259, 447] on button "Bind Details" at bounding box center [263, 441] width 131 height 34
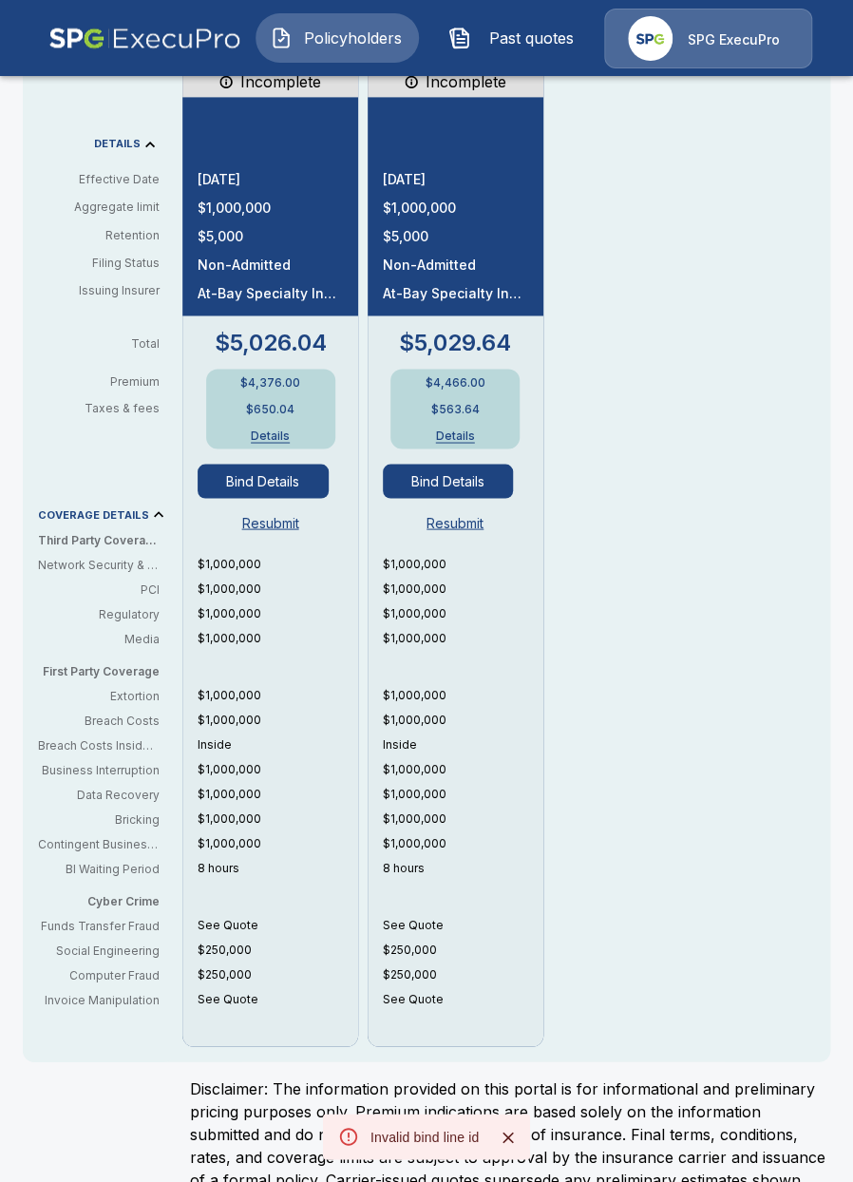
scroll to position [728, 0]
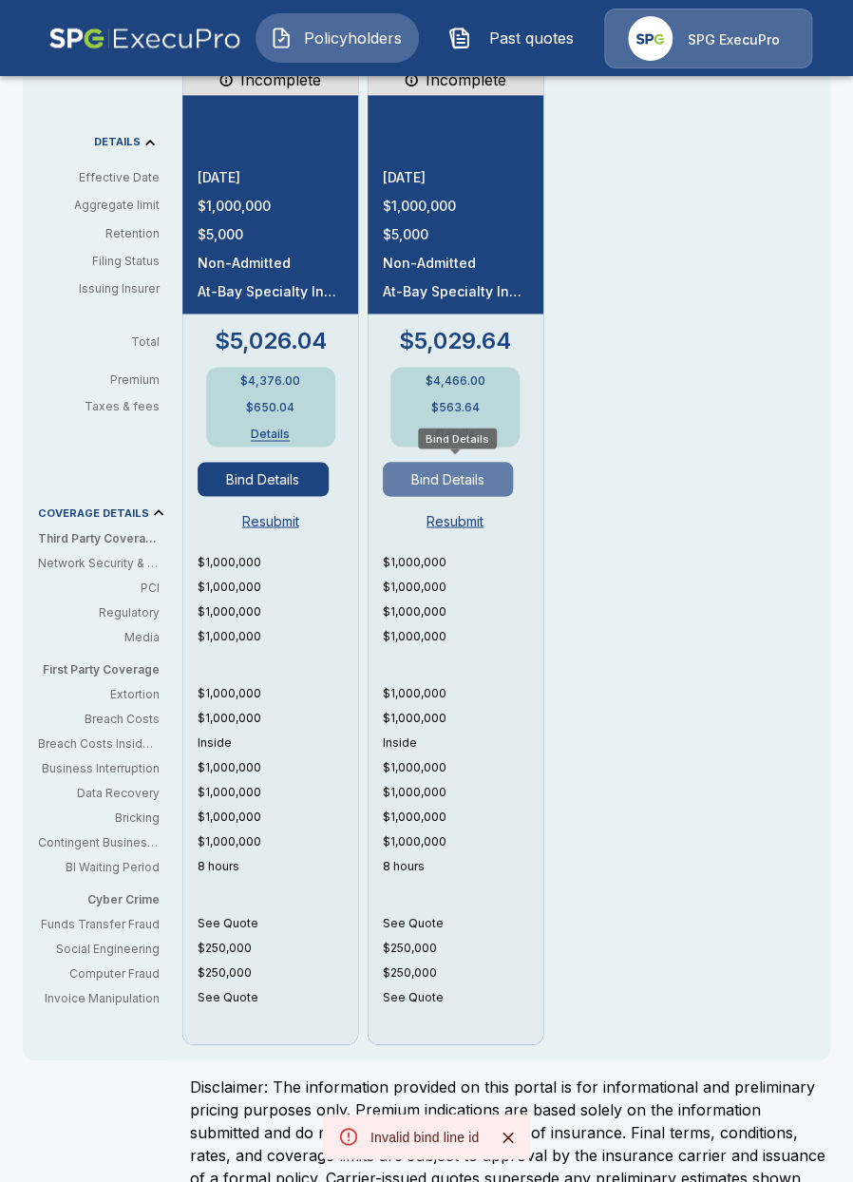
click at [435, 486] on button "Bind Details" at bounding box center [448, 479] width 131 height 34
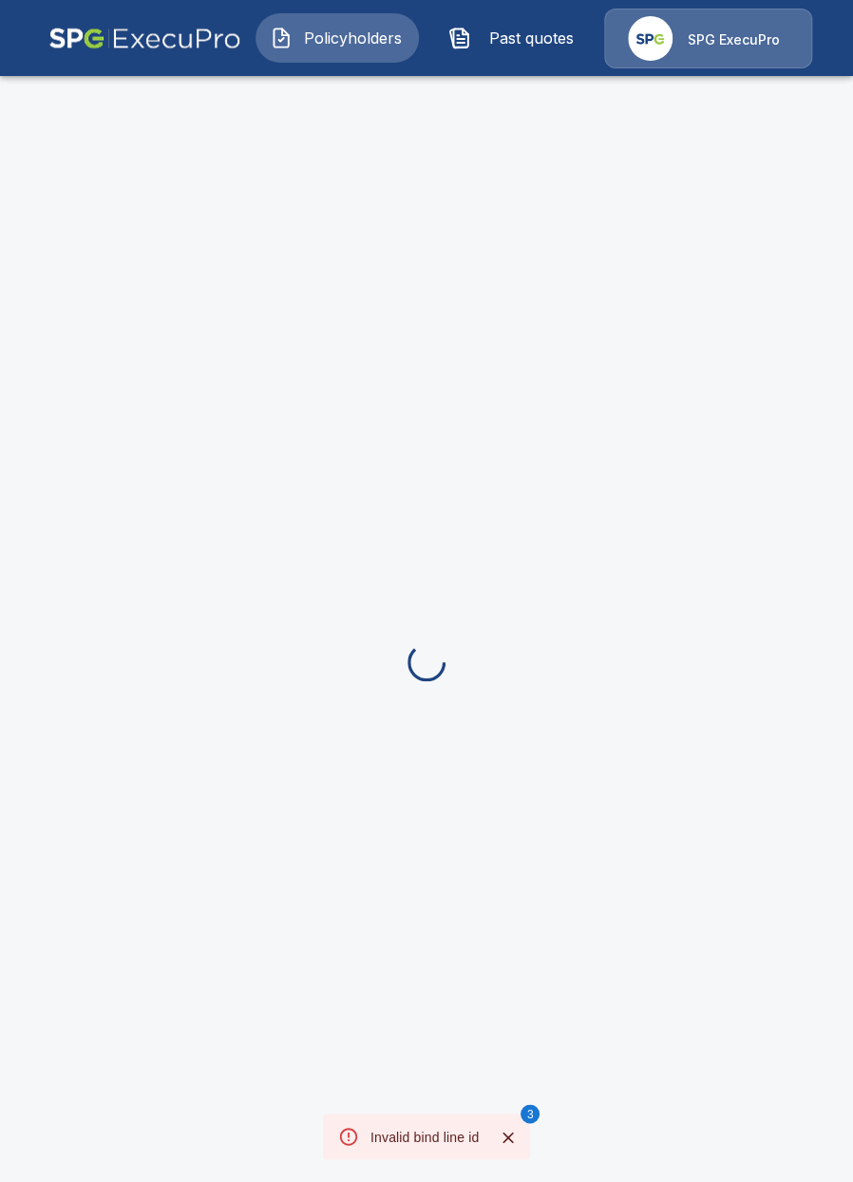
scroll to position [71, 0]
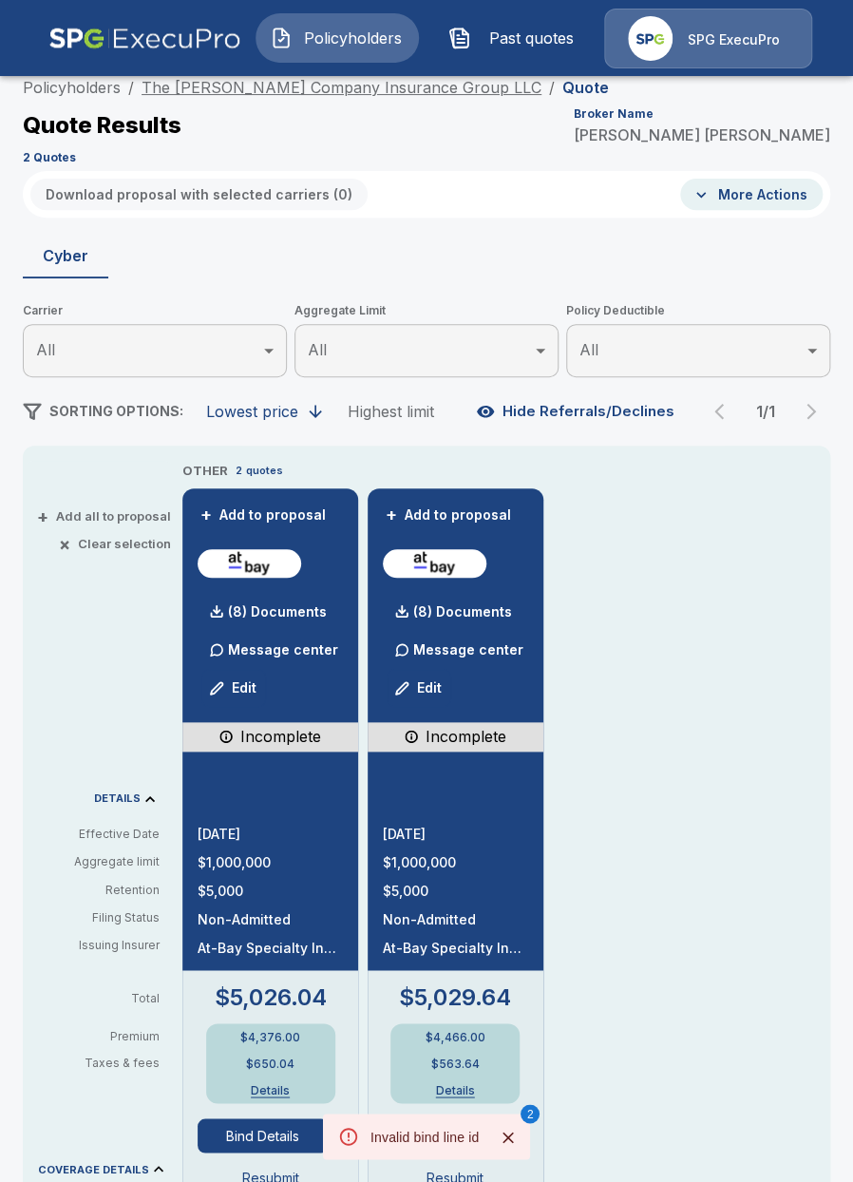
click at [297, 94] on link "The [PERSON_NAME] Company Insurance Group LLC" at bounding box center [342, 87] width 400 height 19
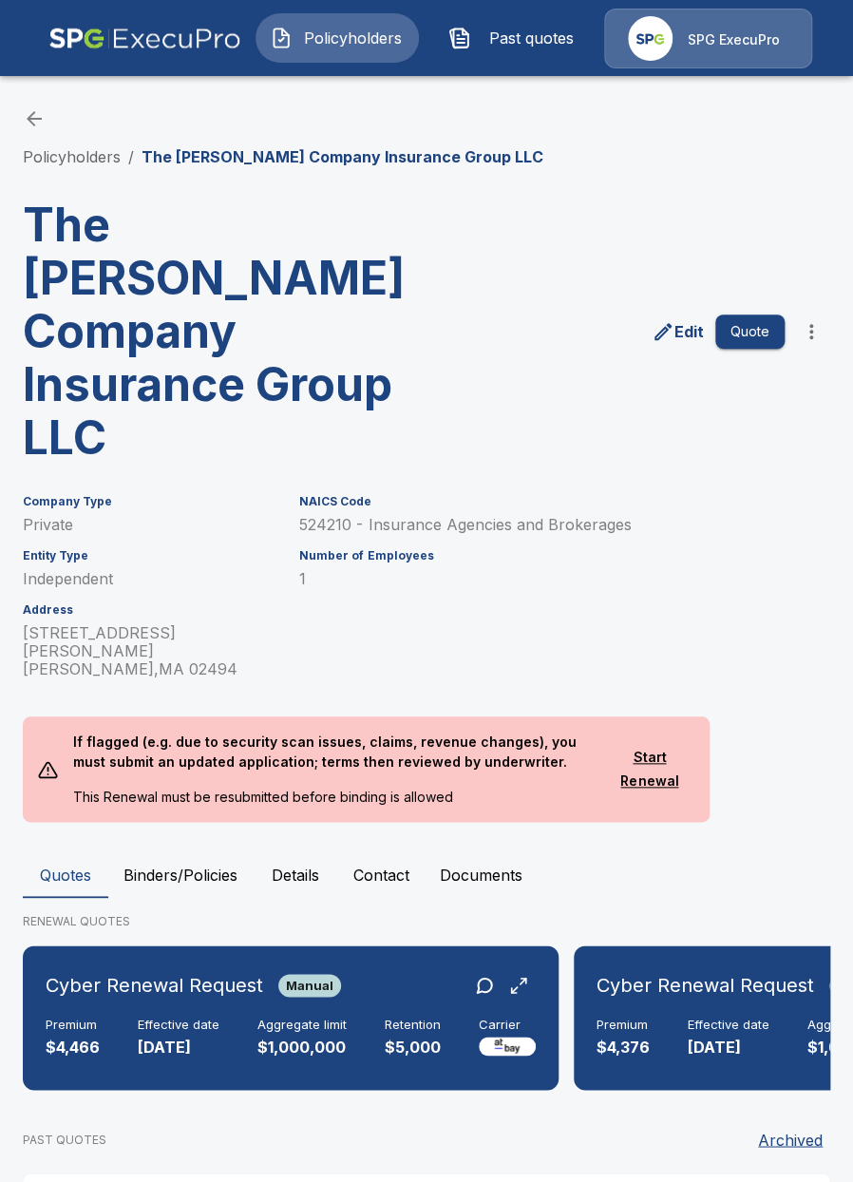
click at [574, 234] on div "Edit Quote" at bounding box center [624, 323] width 411 height 281
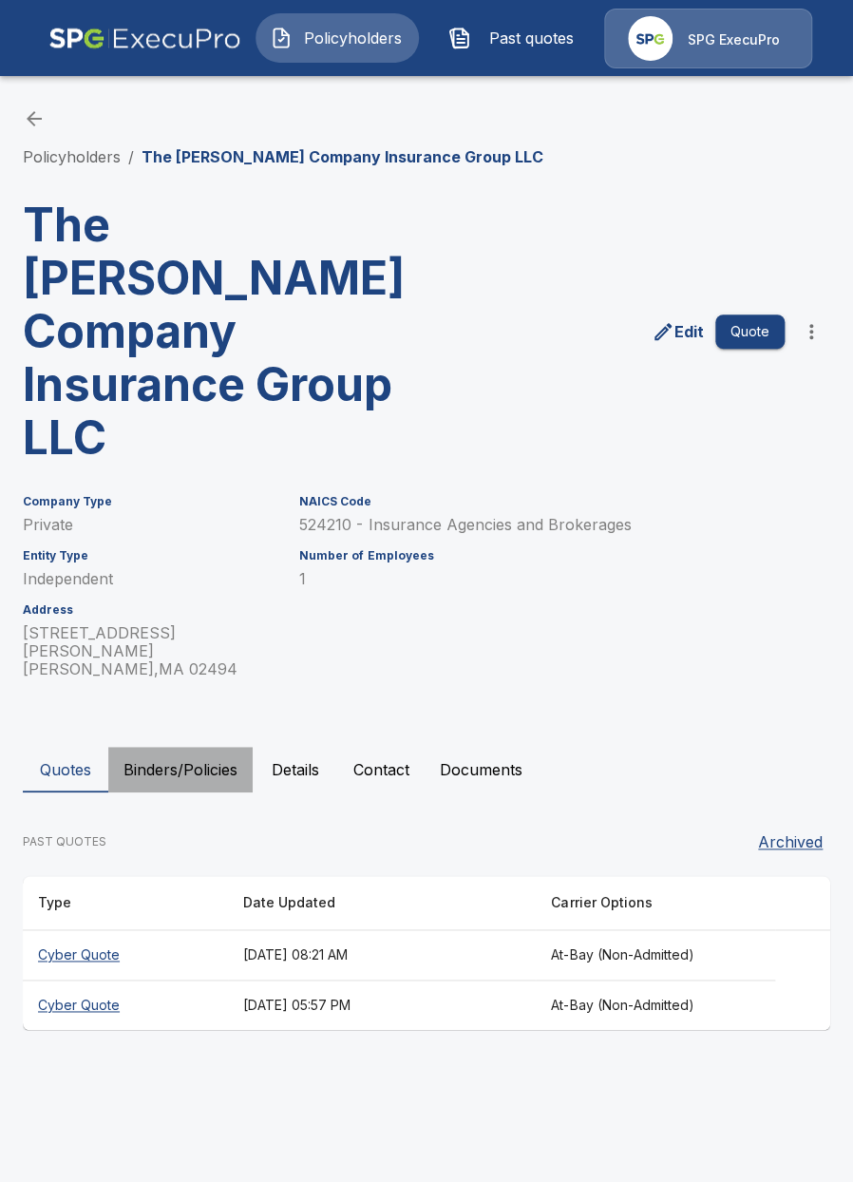
click at [187, 747] on button "Binders/Policies" at bounding box center [180, 770] width 144 height 46
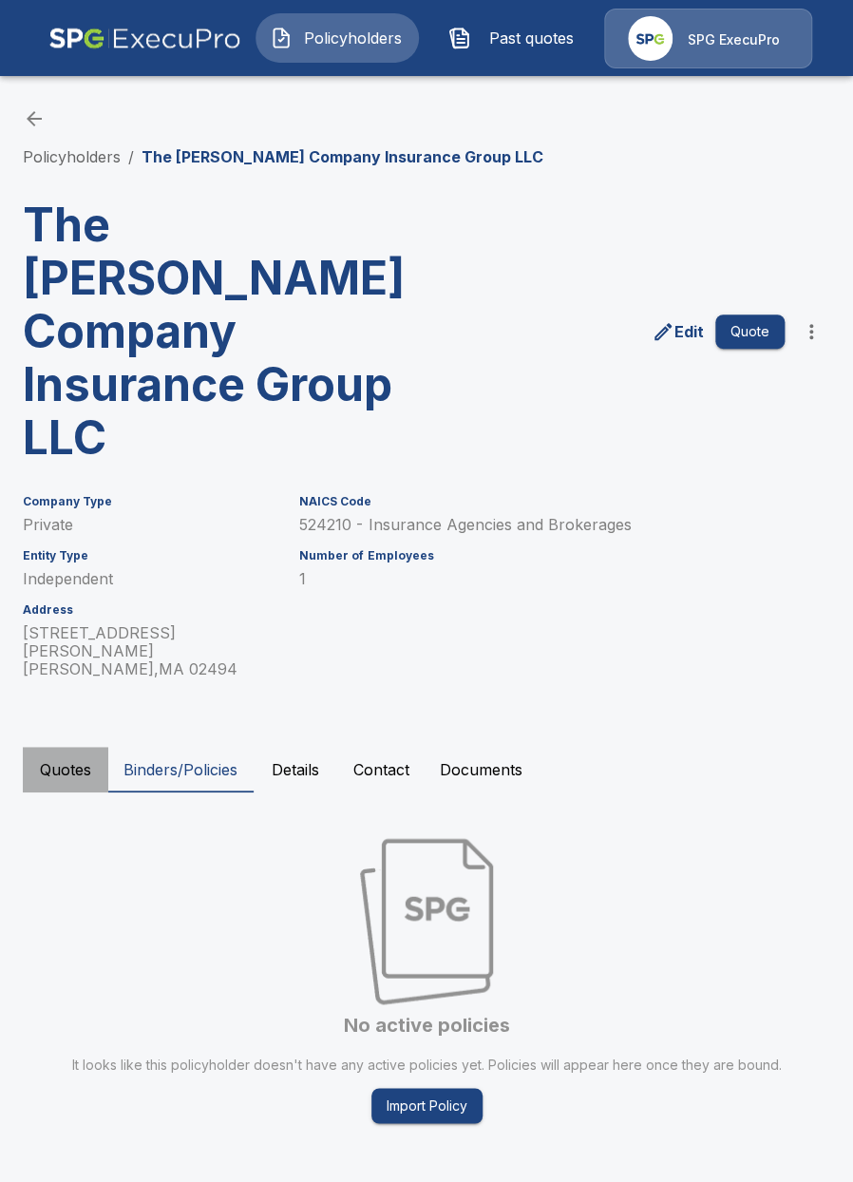
click at [82, 747] on button "Quotes" at bounding box center [66, 770] width 86 height 46
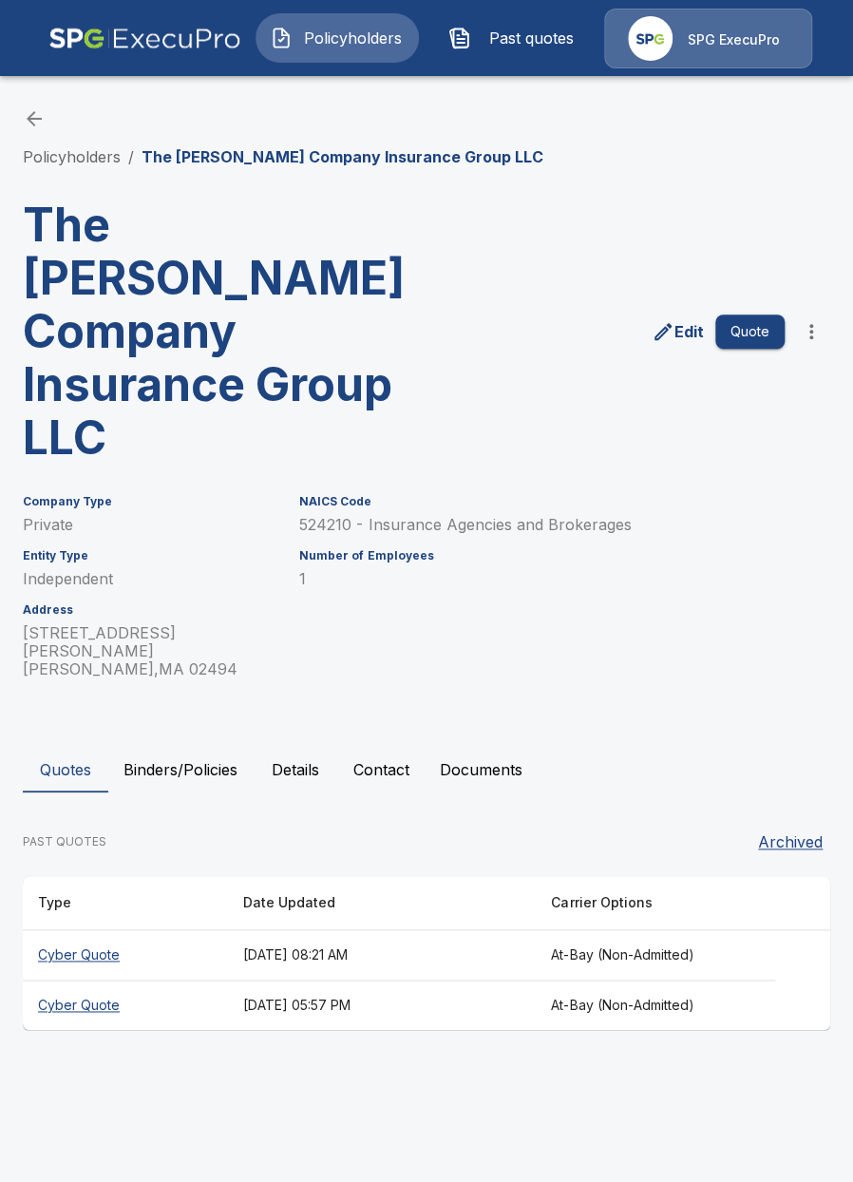
click at [421, 930] on th "September 5, 2025 at 08:21 AM" at bounding box center [382, 955] width 308 height 50
click at [393, 981] on th "[DATE] 05:57 PM" at bounding box center [382, 1006] width 308 height 50
click at [646, 236] on div "Edit Quote" at bounding box center [624, 323] width 411 height 281
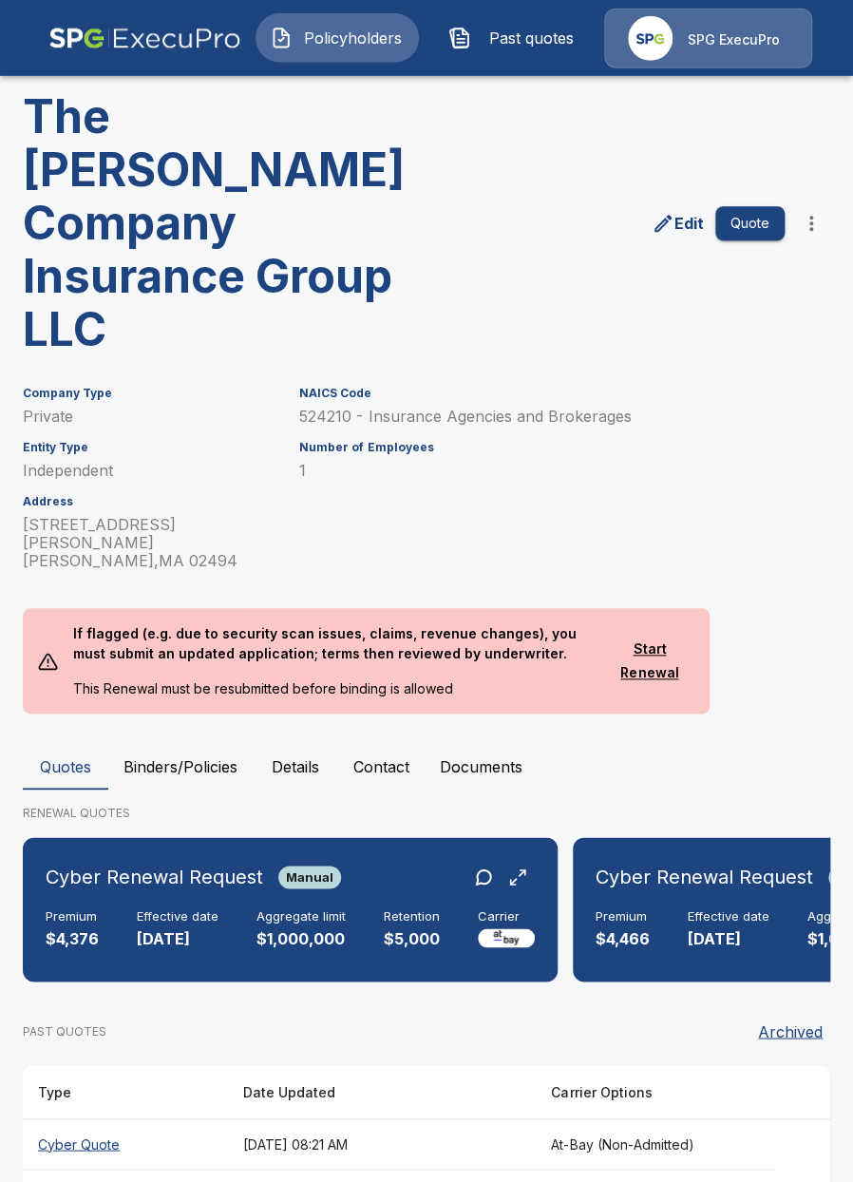
scroll to position [109, 0]
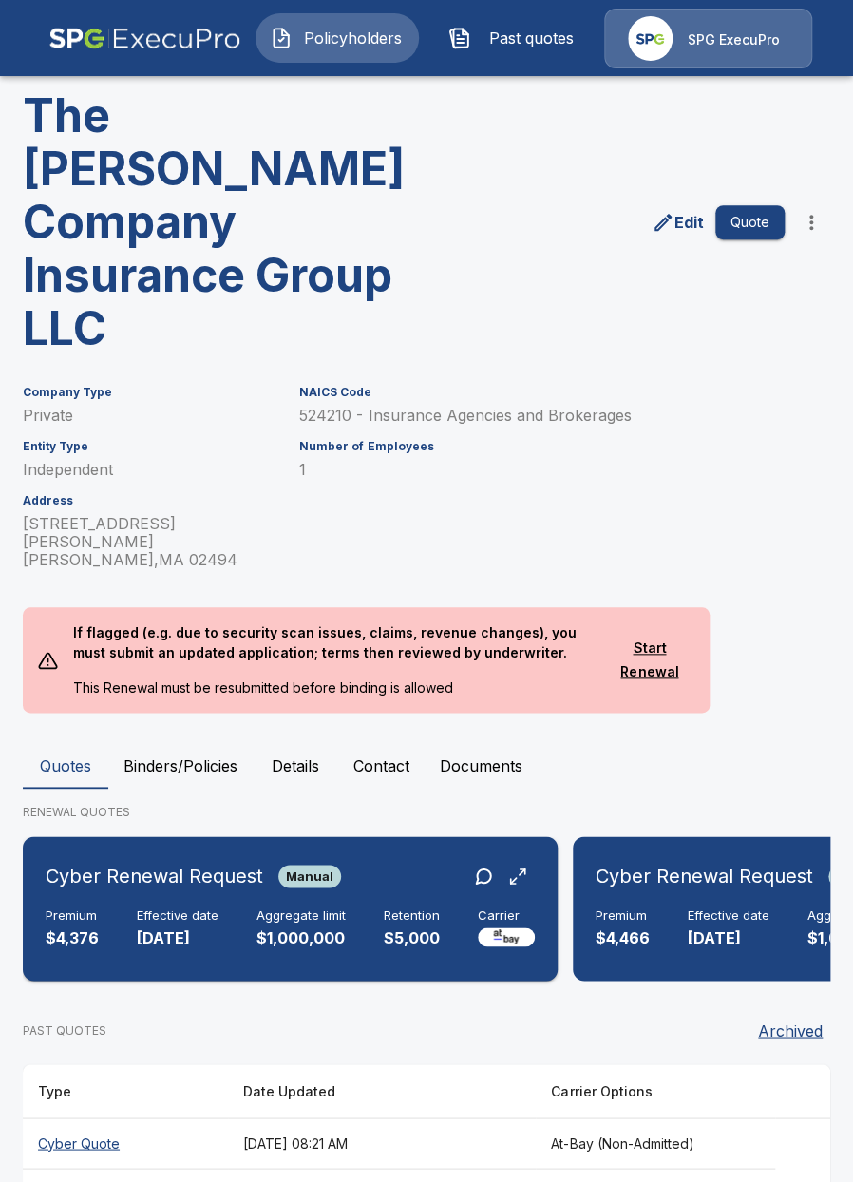
click at [386, 927] on p "$5,000" at bounding box center [412, 938] width 56 height 22
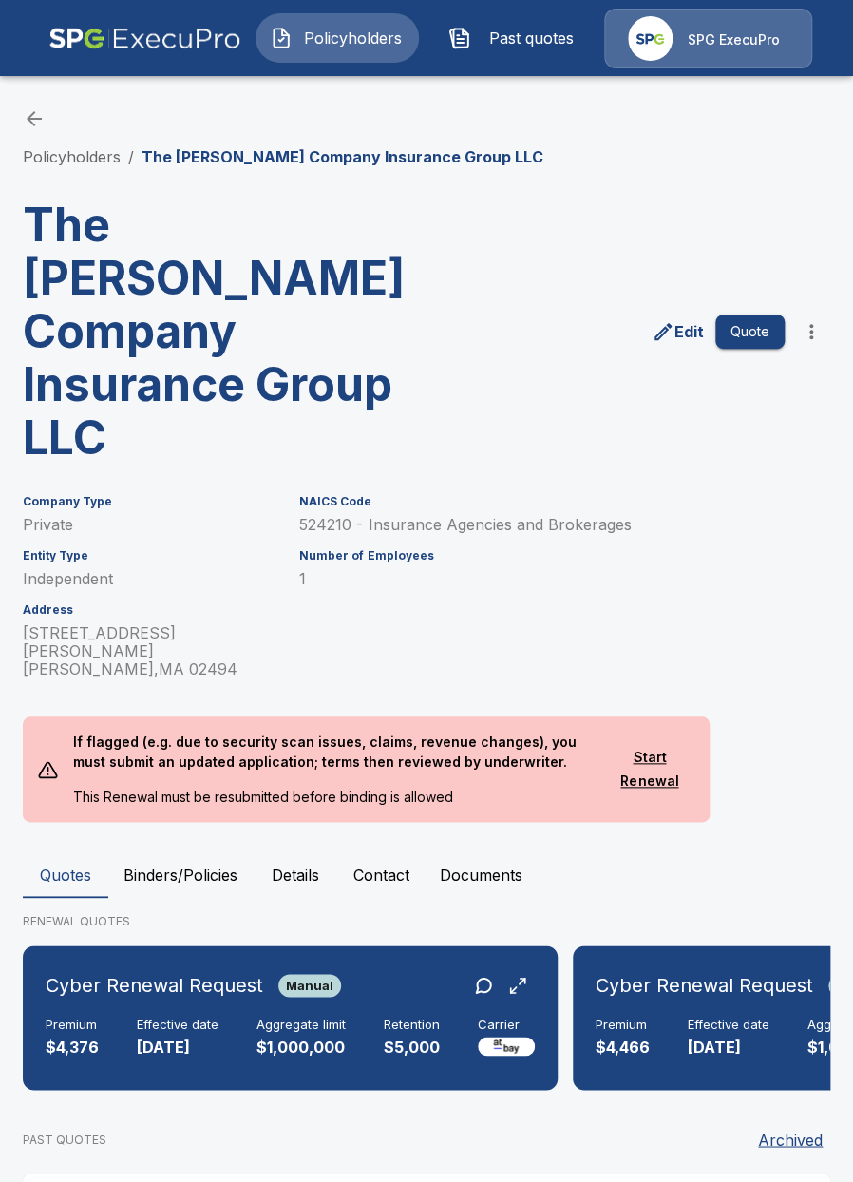
click at [361, 321] on h3 "The [PERSON_NAME] Company Insurance Group LLC" at bounding box center [221, 332] width 396 height 266
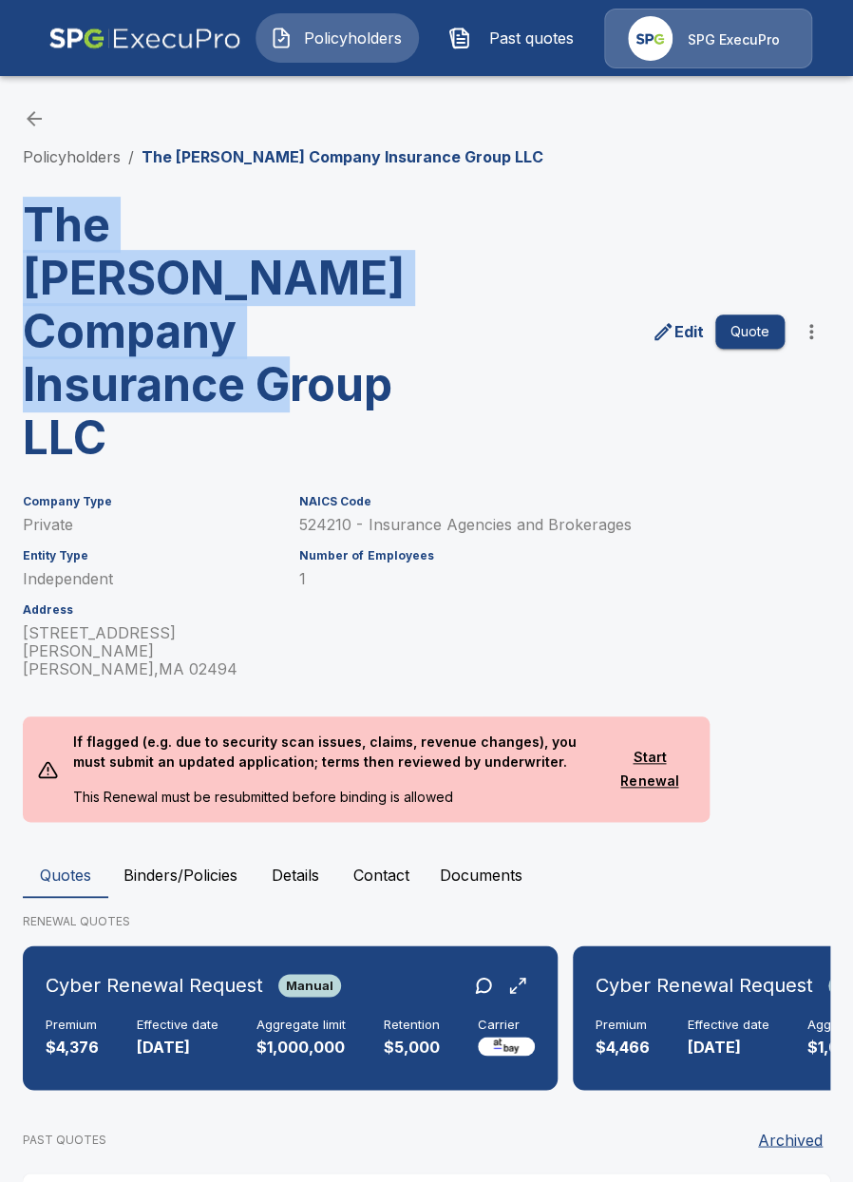
drag, startPoint x: 139, startPoint y: 372, endPoint x: 7, endPoint y: 239, distance: 187.5
click at [7, 239] on div "Policyholders / The Coyle Company Insurance Group LLC The Coyle Company Insuran…" at bounding box center [426, 717] width 853 height 1292
copy h3 "The [PERSON_NAME] Company Insurance Group LLC"
click at [89, 273] on h3 "The [PERSON_NAME] Company Insurance Group LLC" at bounding box center [221, 332] width 396 height 266
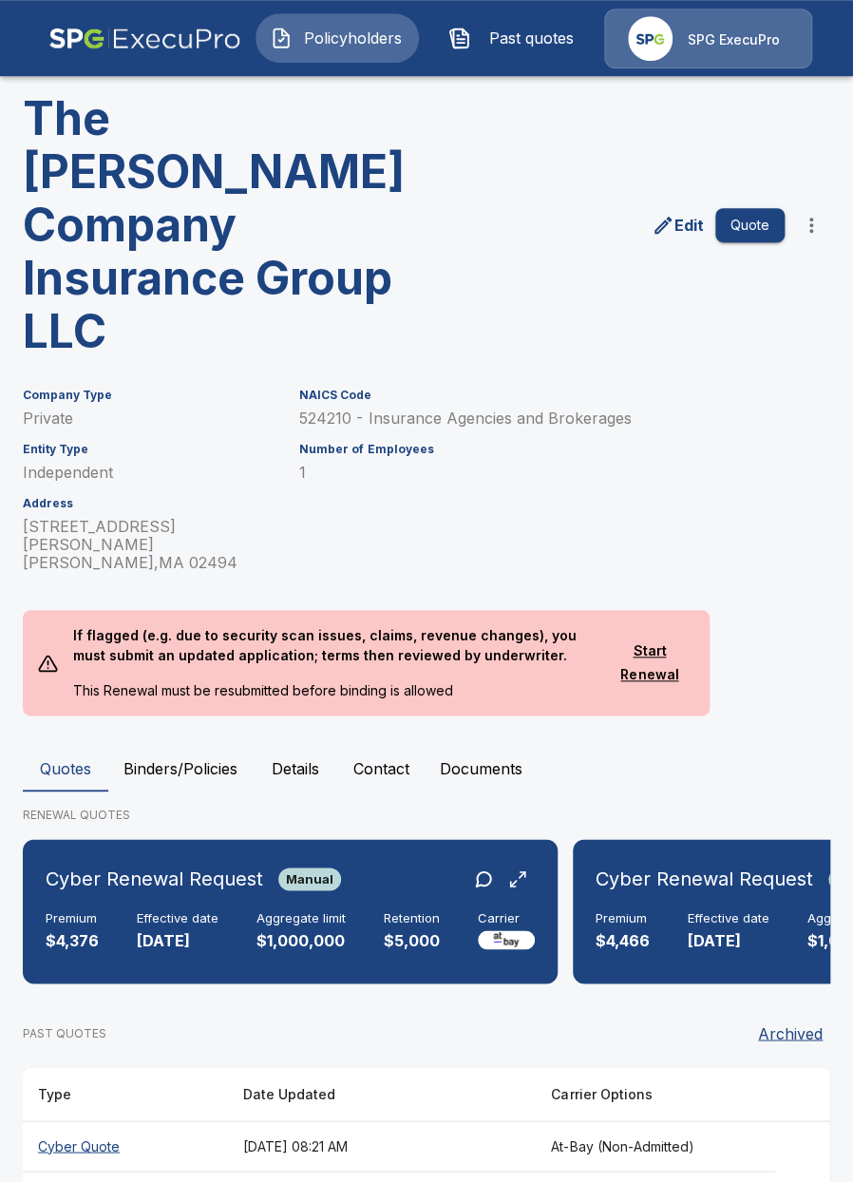
scroll to position [109, 0]
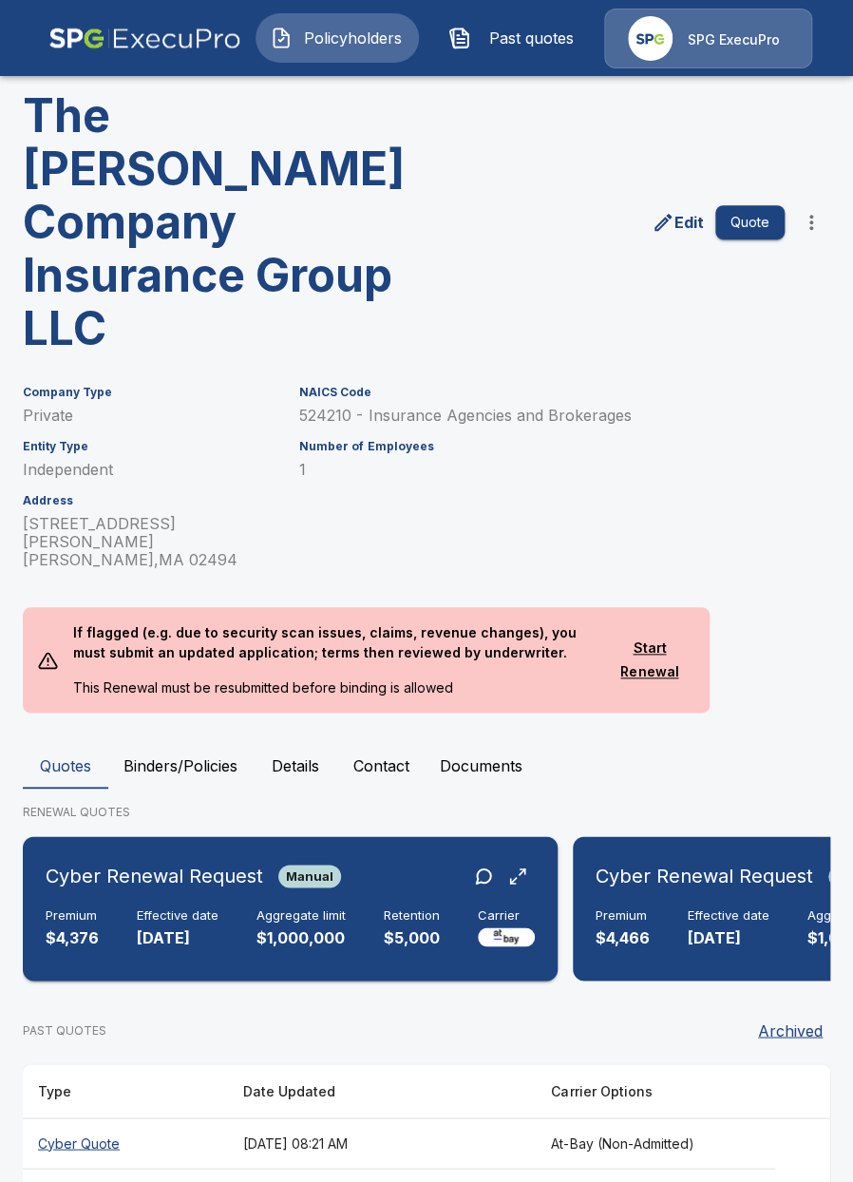
click at [335, 880] on div "Cyber Renewal Request Manual Premium $4,376 Effective date 10/1/2025 Aggregate …" at bounding box center [290, 908] width 520 height 129
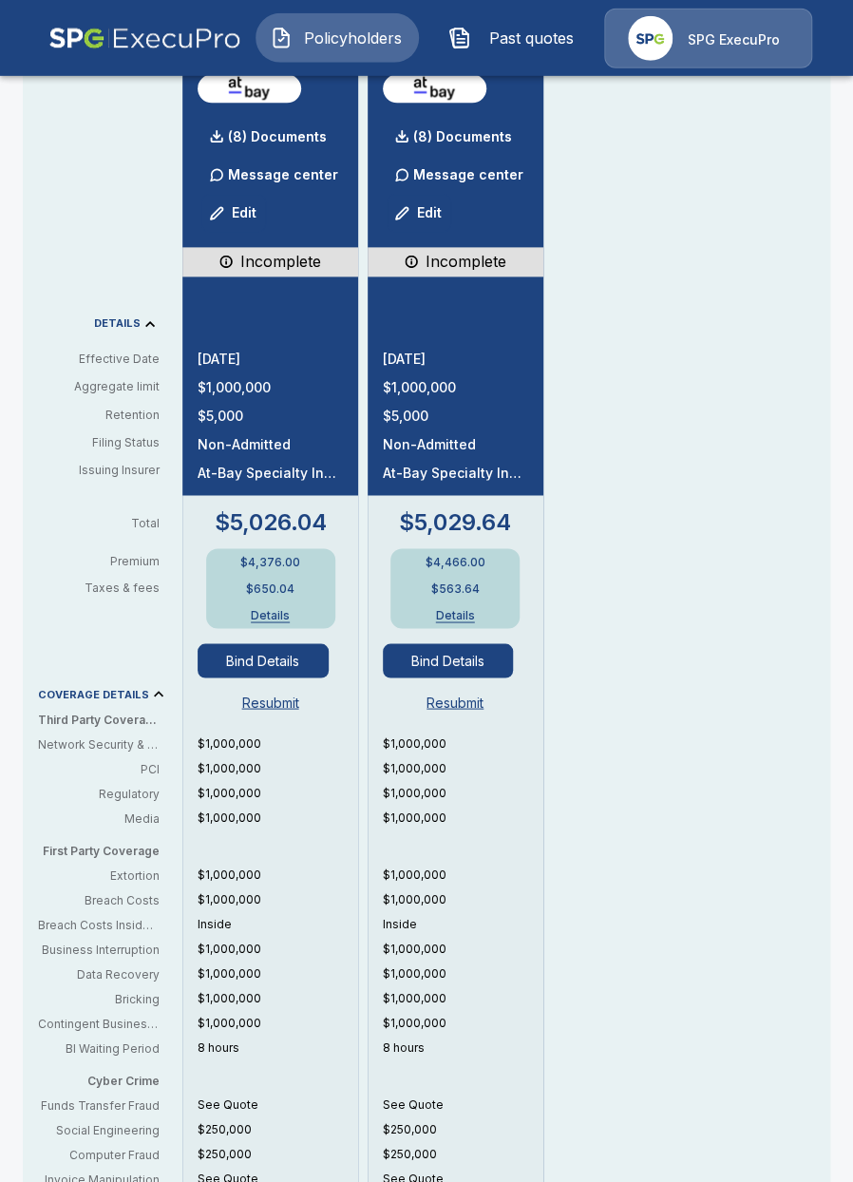
scroll to position [547, 0]
click at [257, 648] on button "Bind Details" at bounding box center [263, 659] width 131 height 34
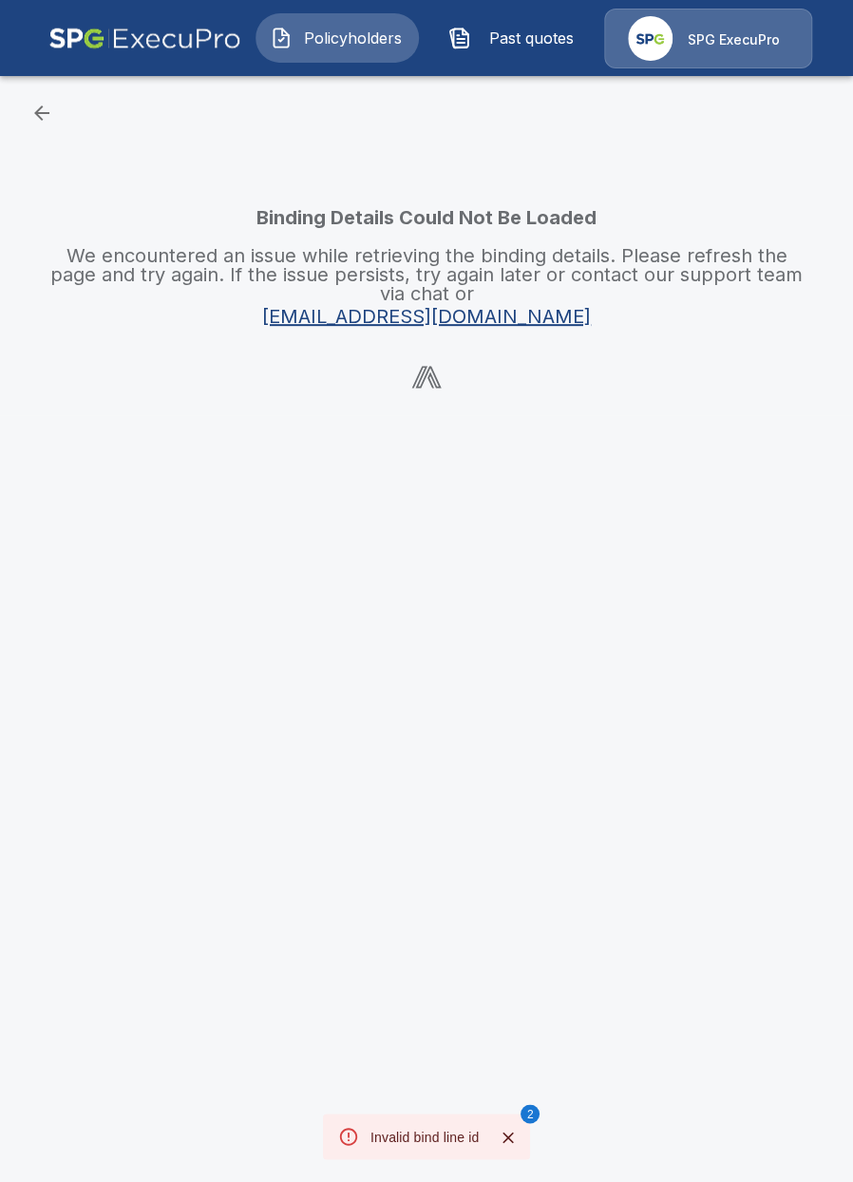
click at [295, 48] on button "Policyholders" at bounding box center [337, 37] width 163 height 49
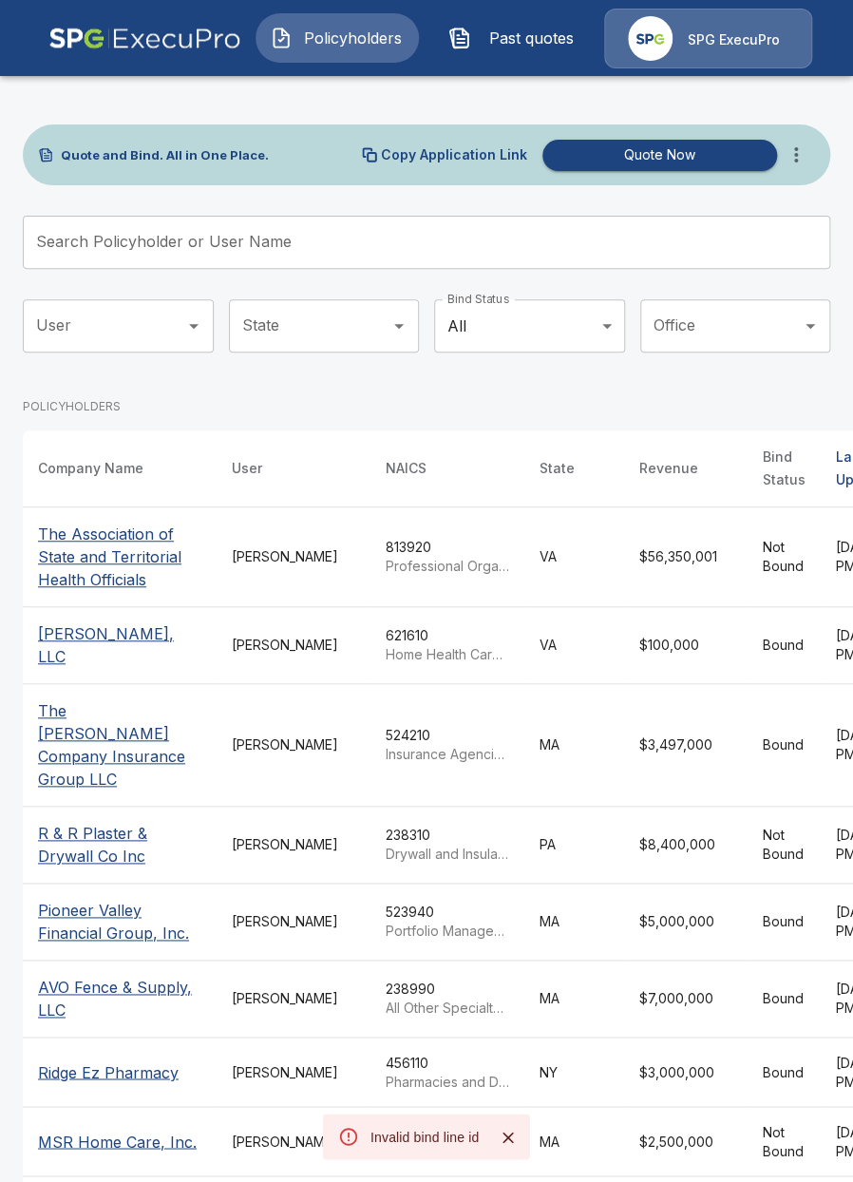
click at [795, 161] on icon "more" at bounding box center [796, 154] width 4 height 15
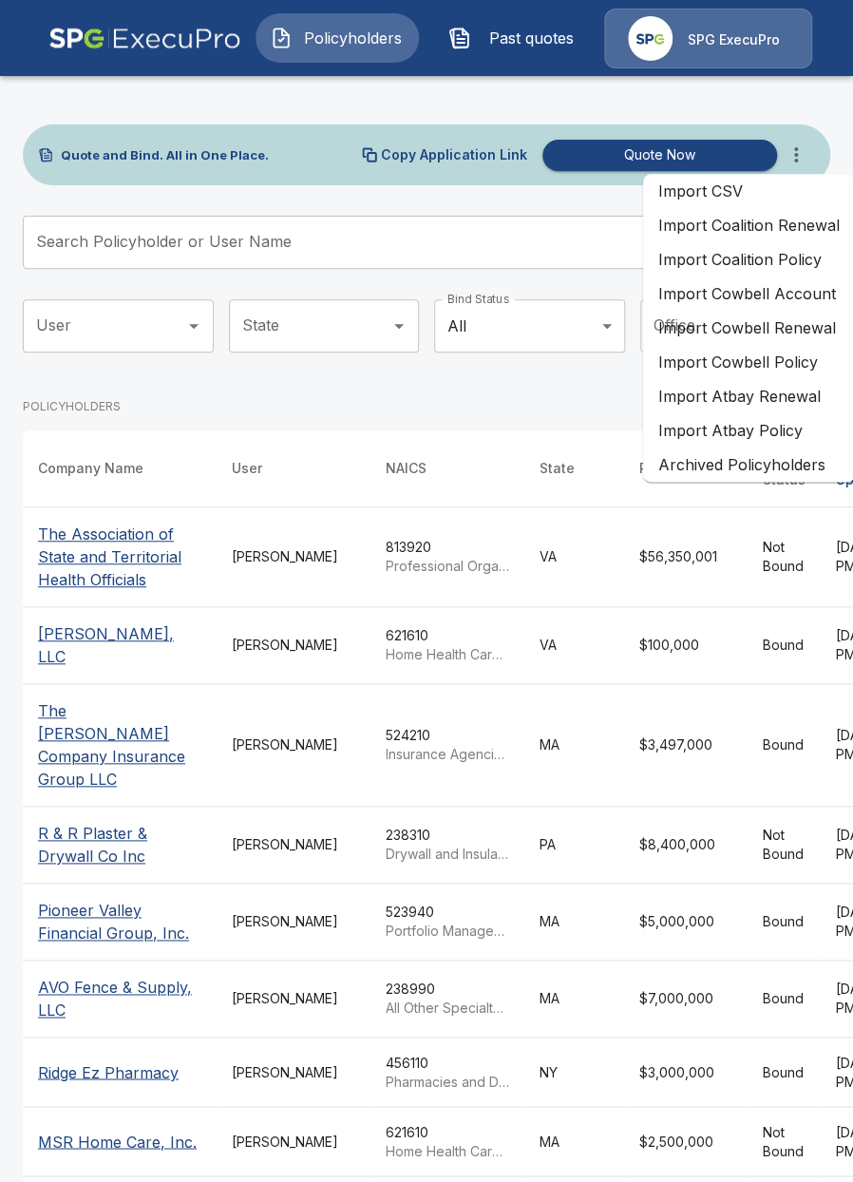
click at [763, 397] on li "Import Atbay Renewal" at bounding box center [749, 396] width 212 height 34
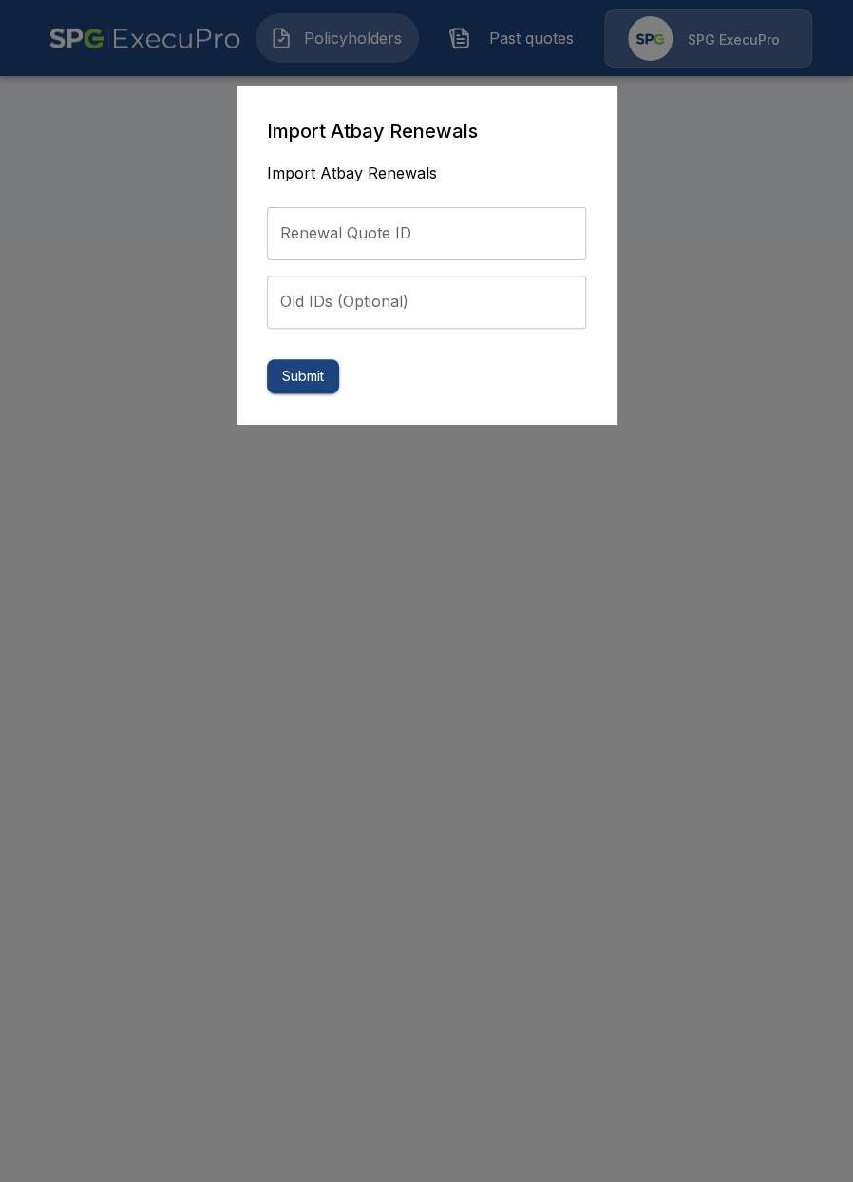
click at [385, 230] on input "Renewal Quote ID" at bounding box center [426, 233] width 319 height 53
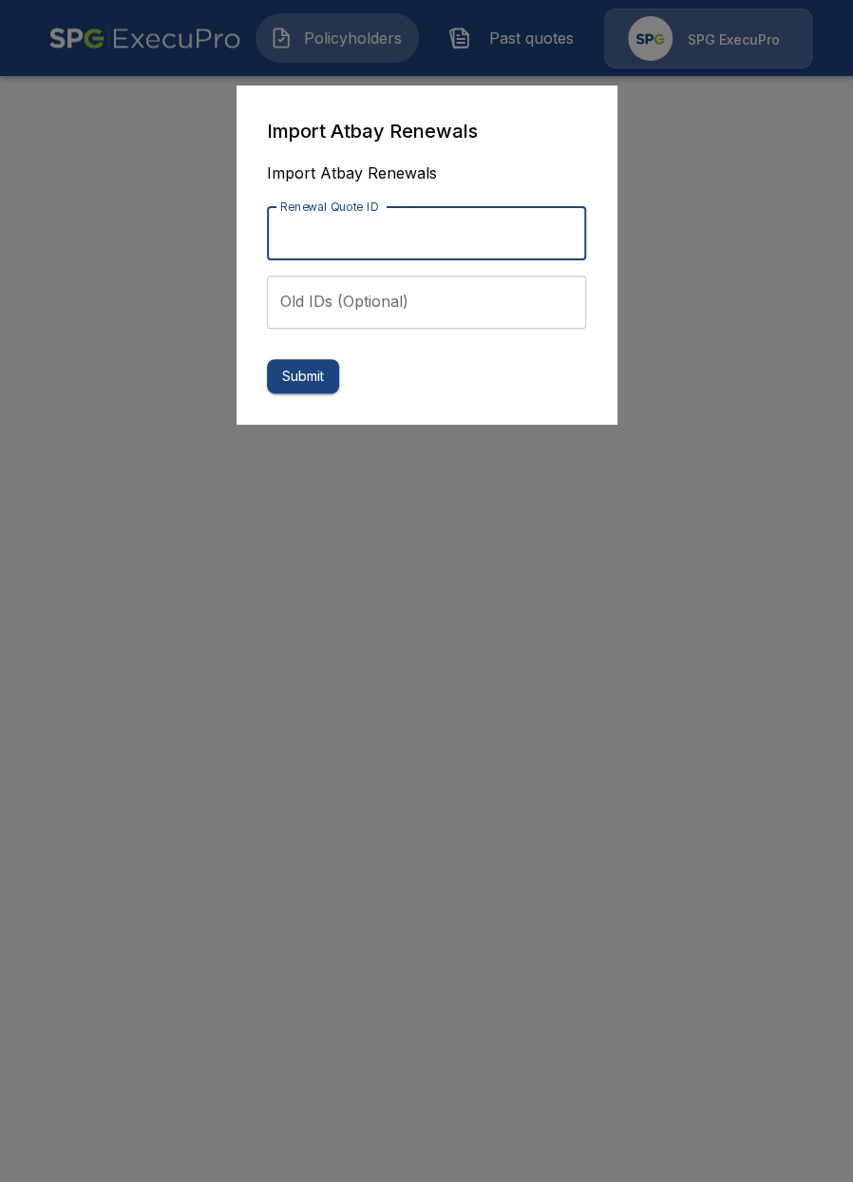
paste input "**********"
type input "**********"
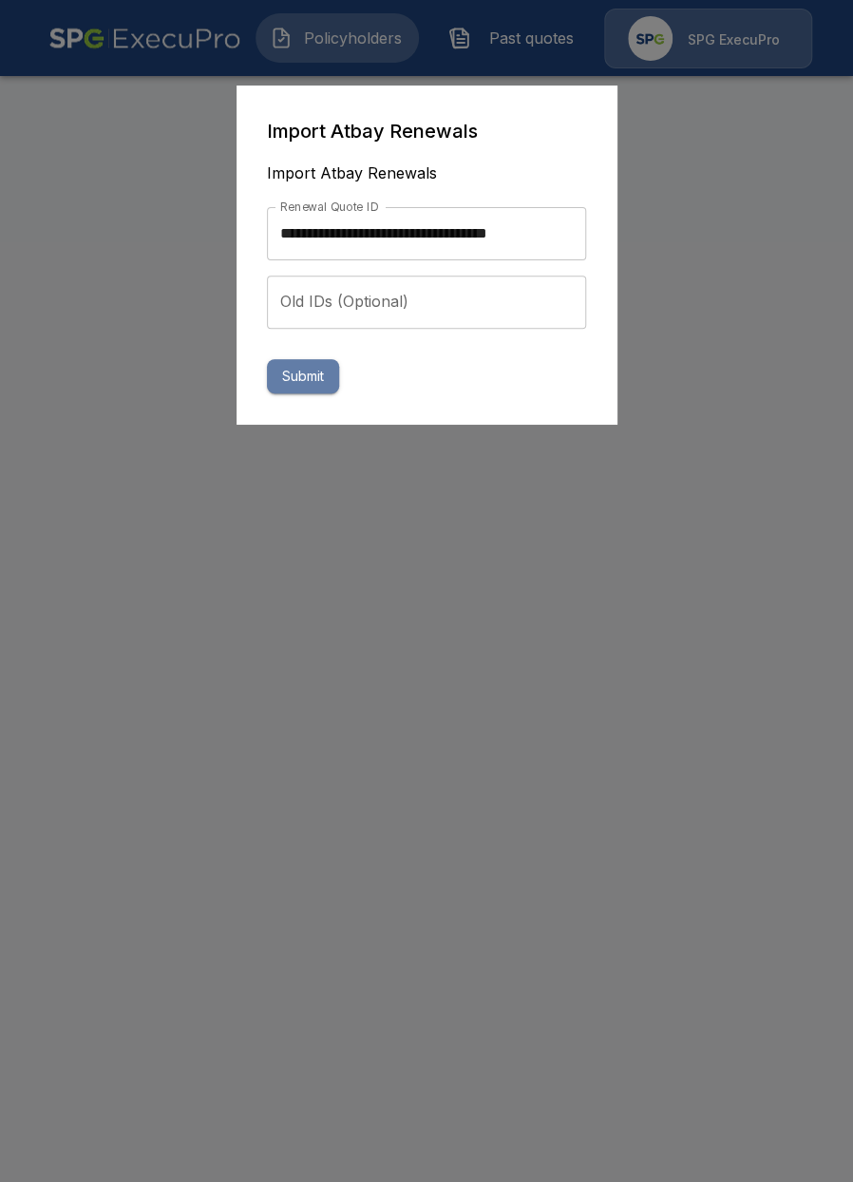
click at [302, 375] on button "Submit" at bounding box center [303, 376] width 72 height 35
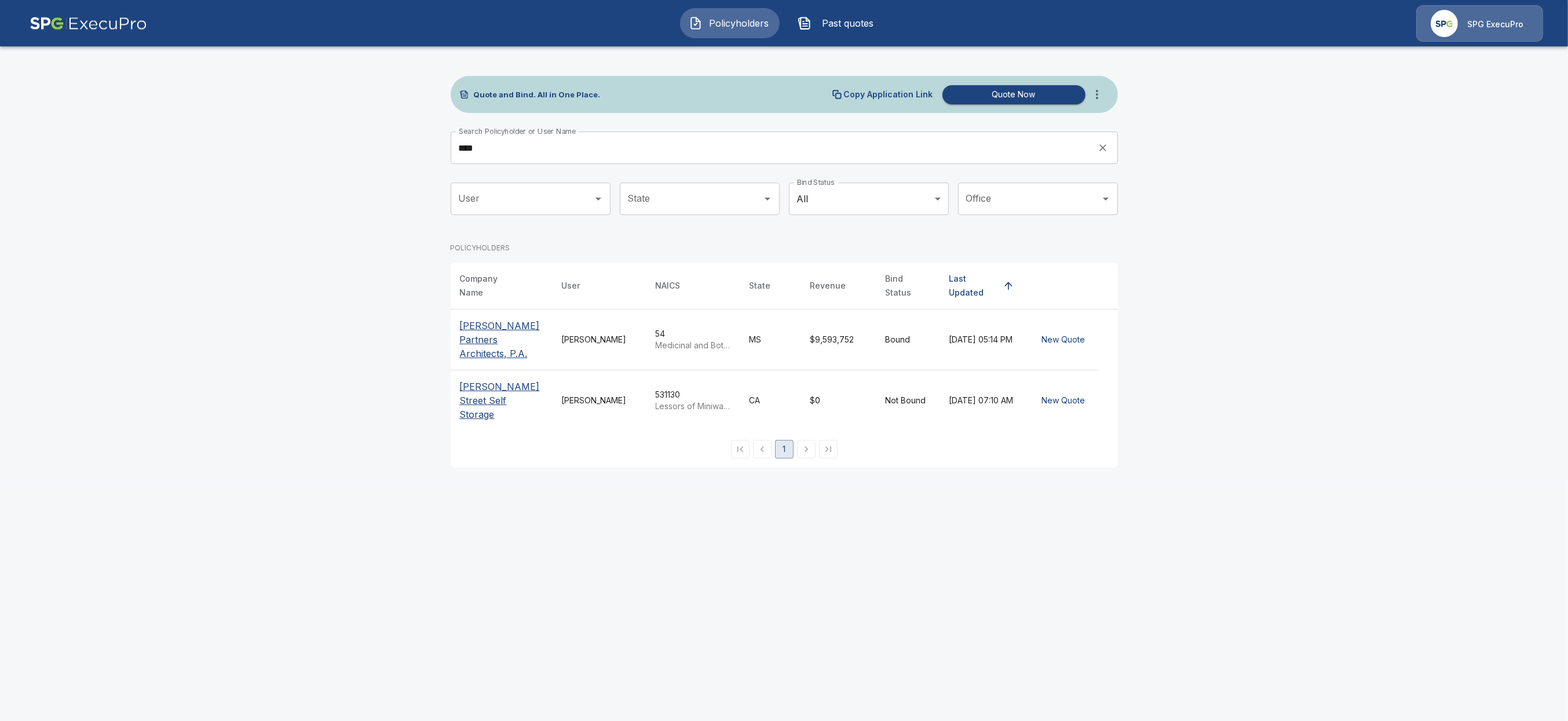
click at [1472, 17] on div "SPG ExecuPro" at bounding box center [1495, 24] width 56 height 13
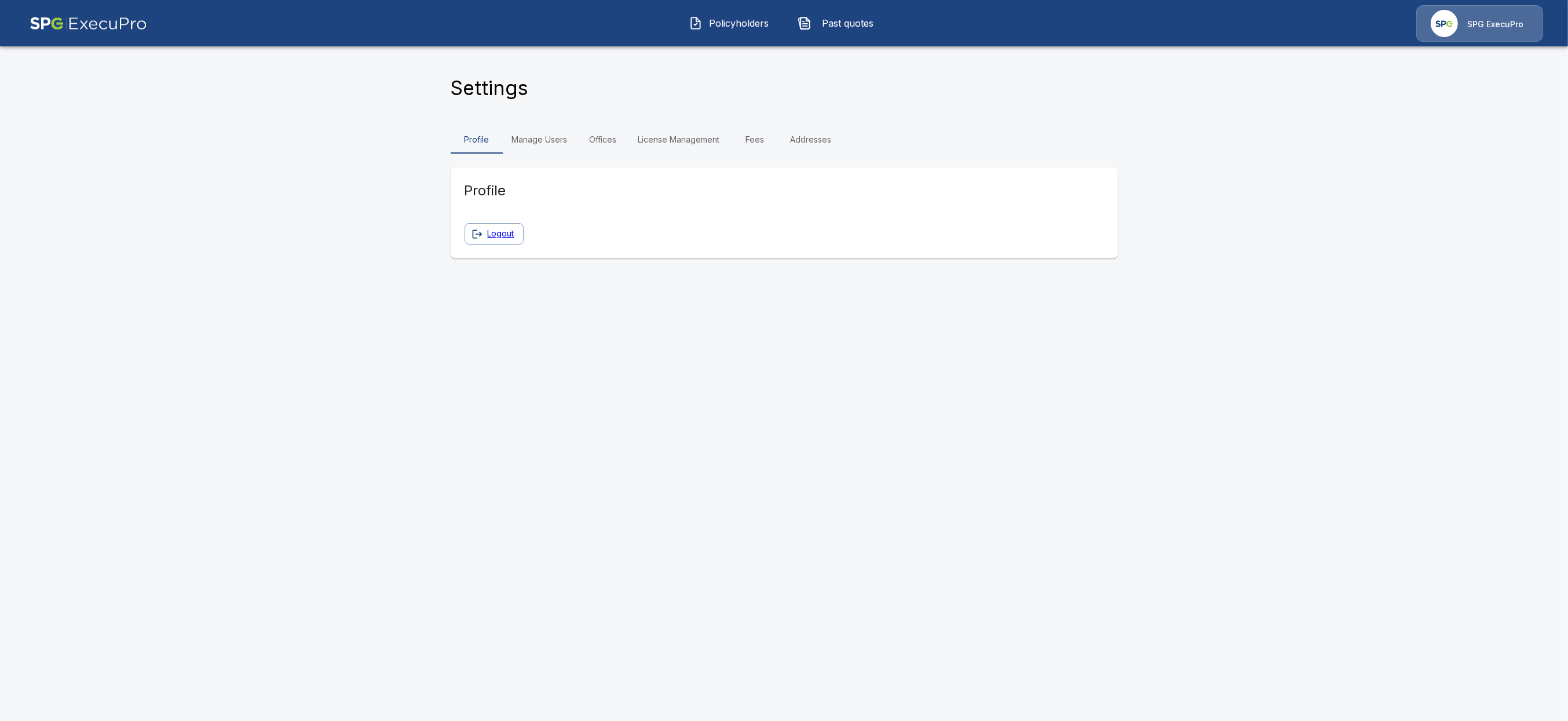
click at [560, 143] on link "Manage Users" at bounding box center [540, 140] width 74 height 28
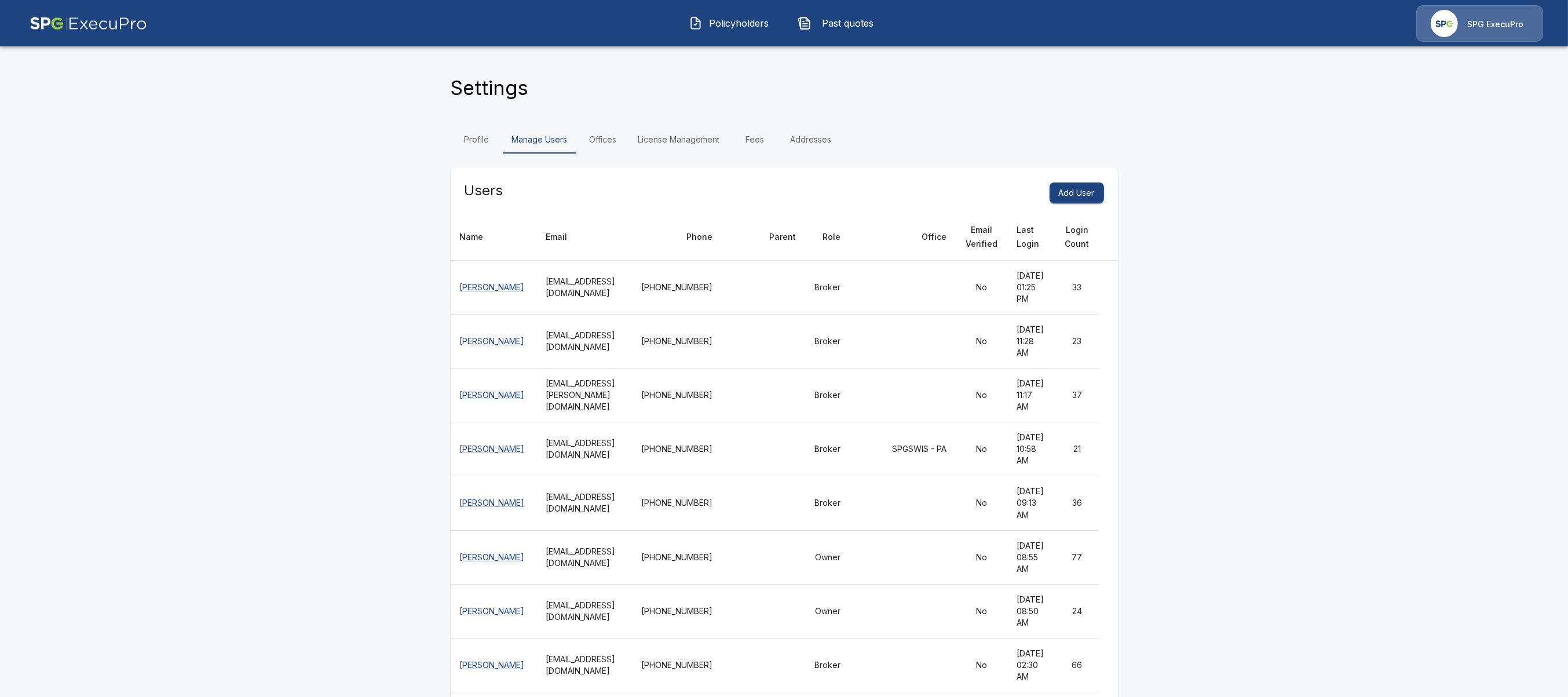
scroll to position [5521, 0]
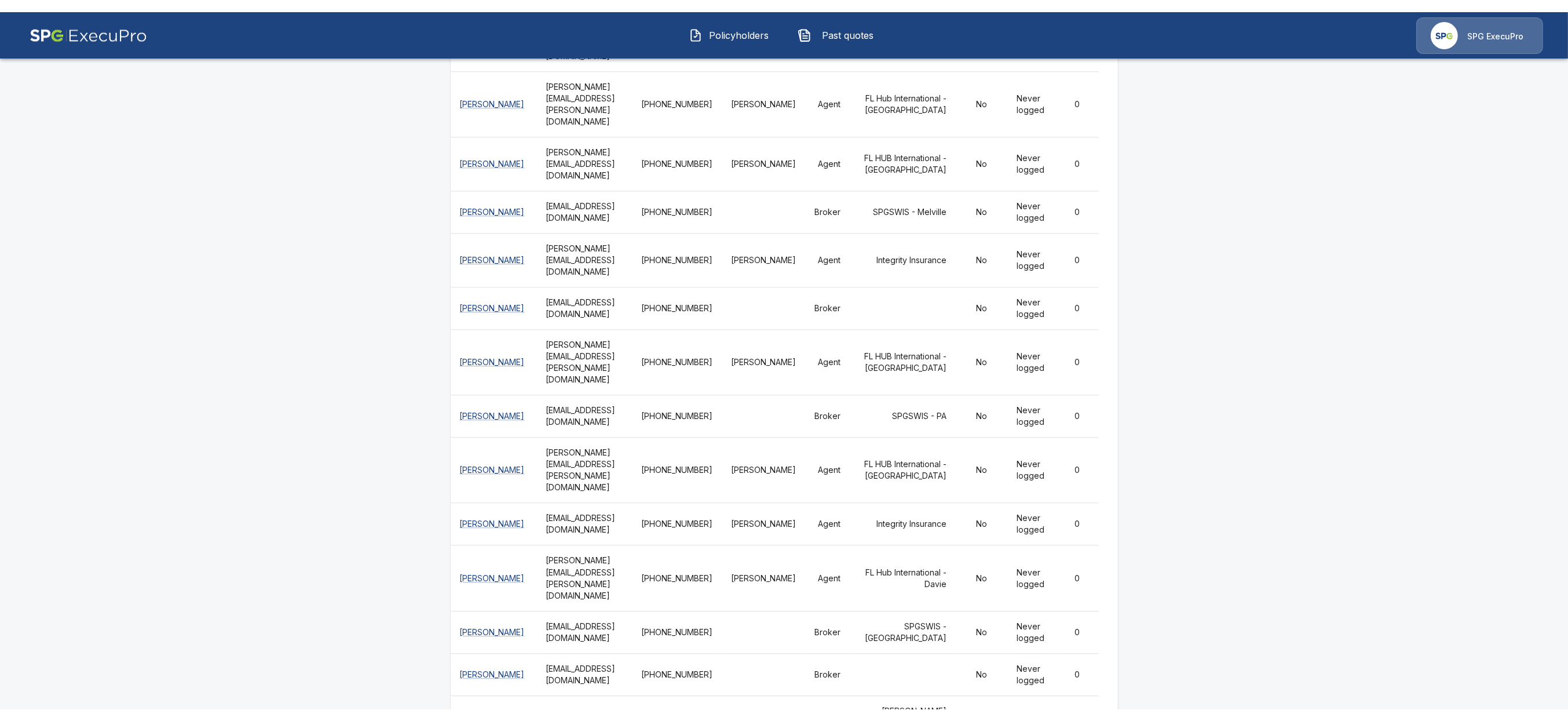
scroll to position [5500, 0]
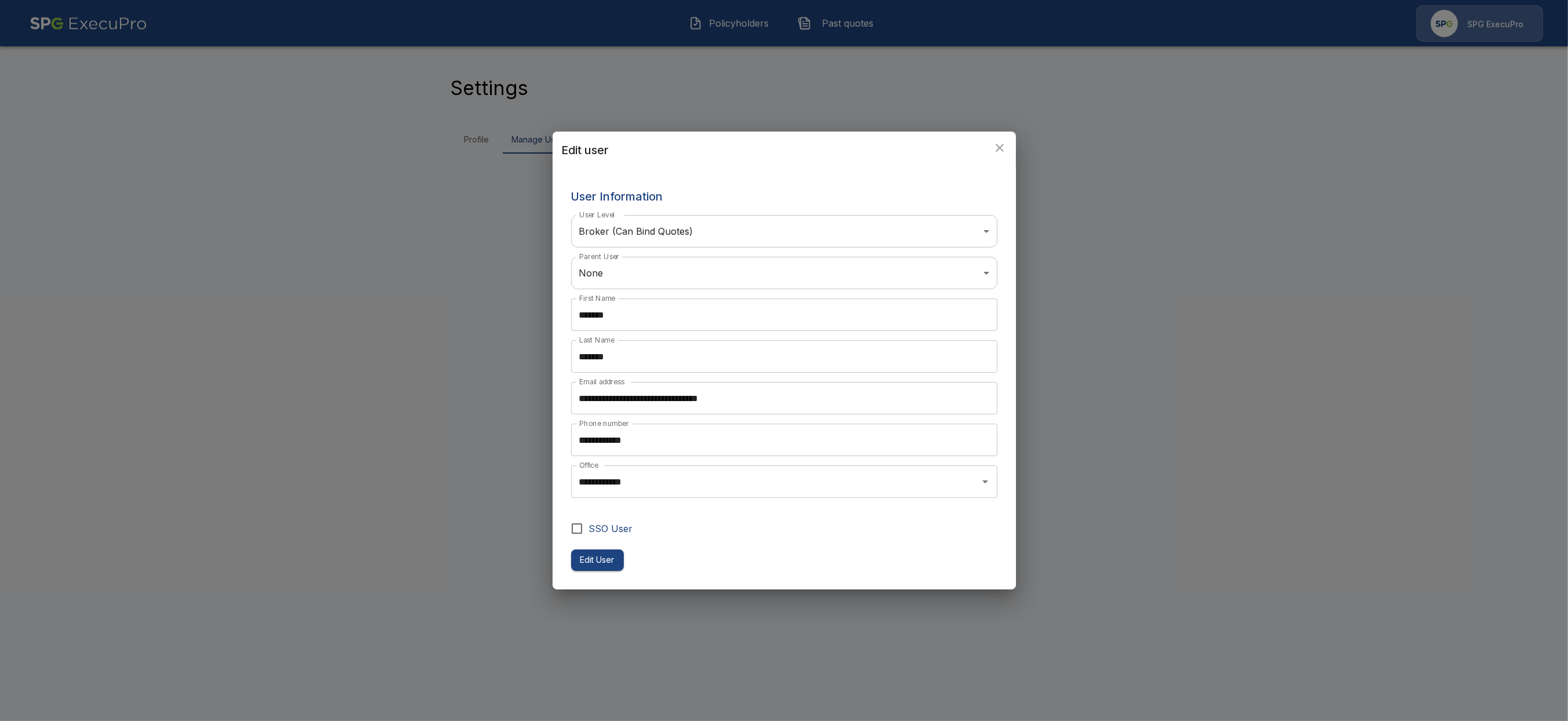
click at [444, 478] on div "**********" at bounding box center [784, 360] width 1568 height 721
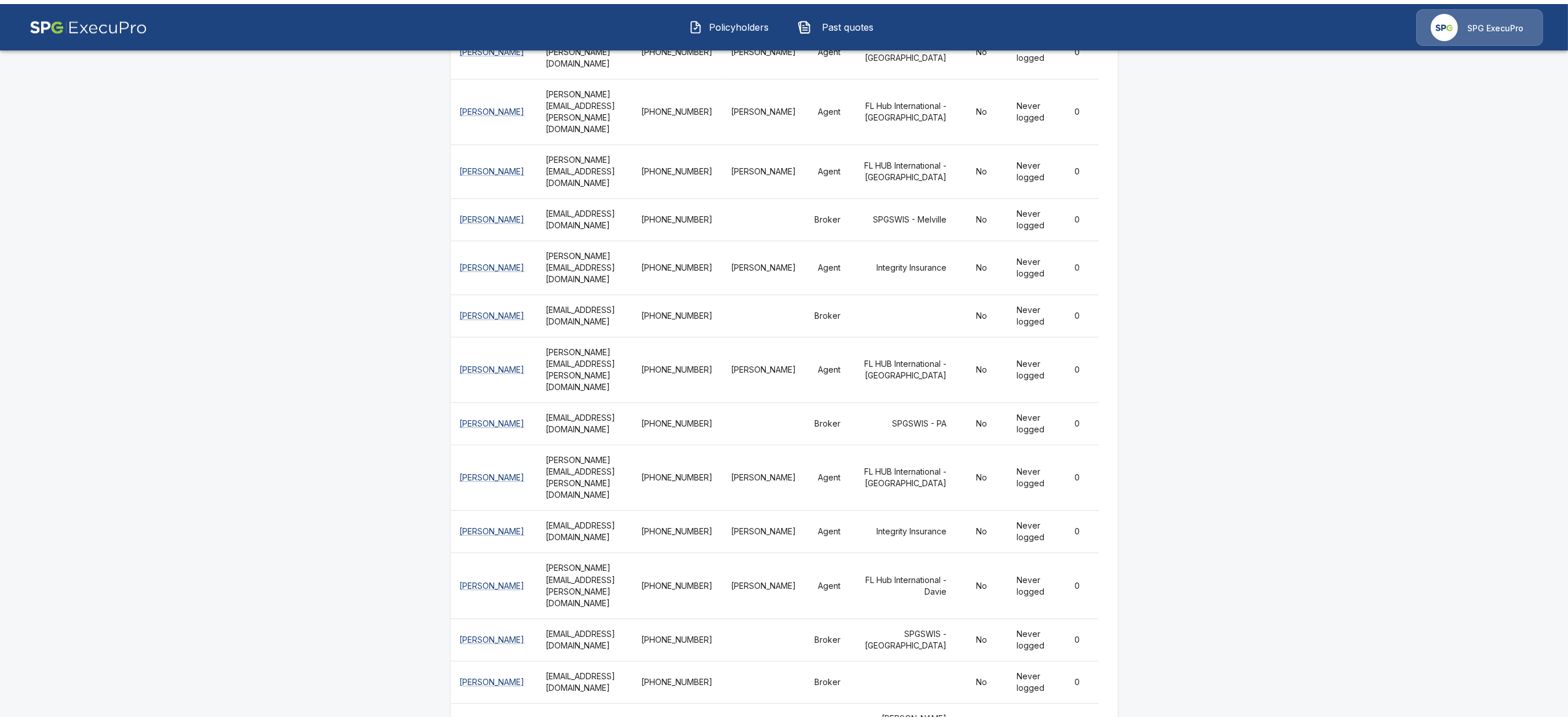
scroll to position [5500, 0]
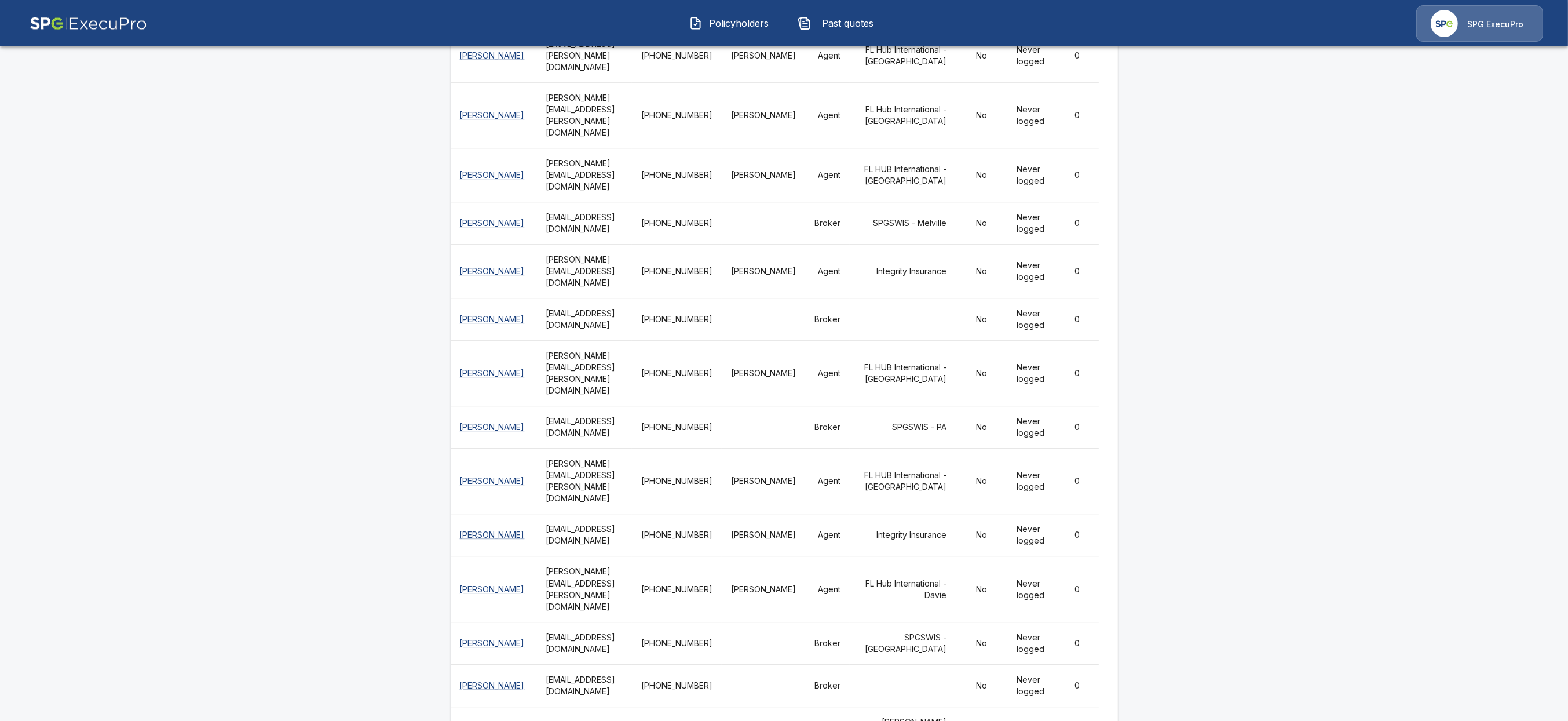
drag, startPoint x: 529, startPoint y: 495, endPoint x: 687, endPoint y: 493, distance: 158.0
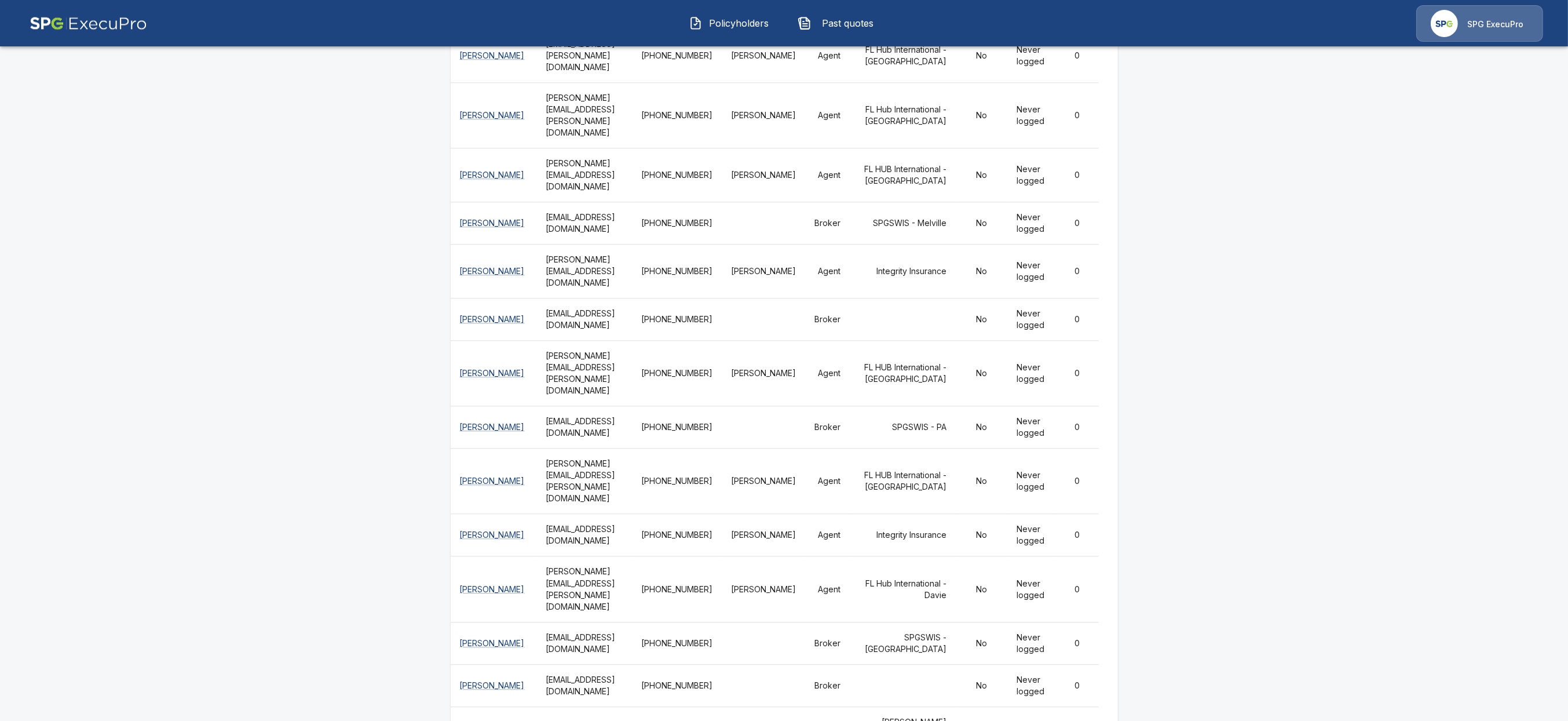
copy th "mpaulson@specialtyprogramgroup.com"
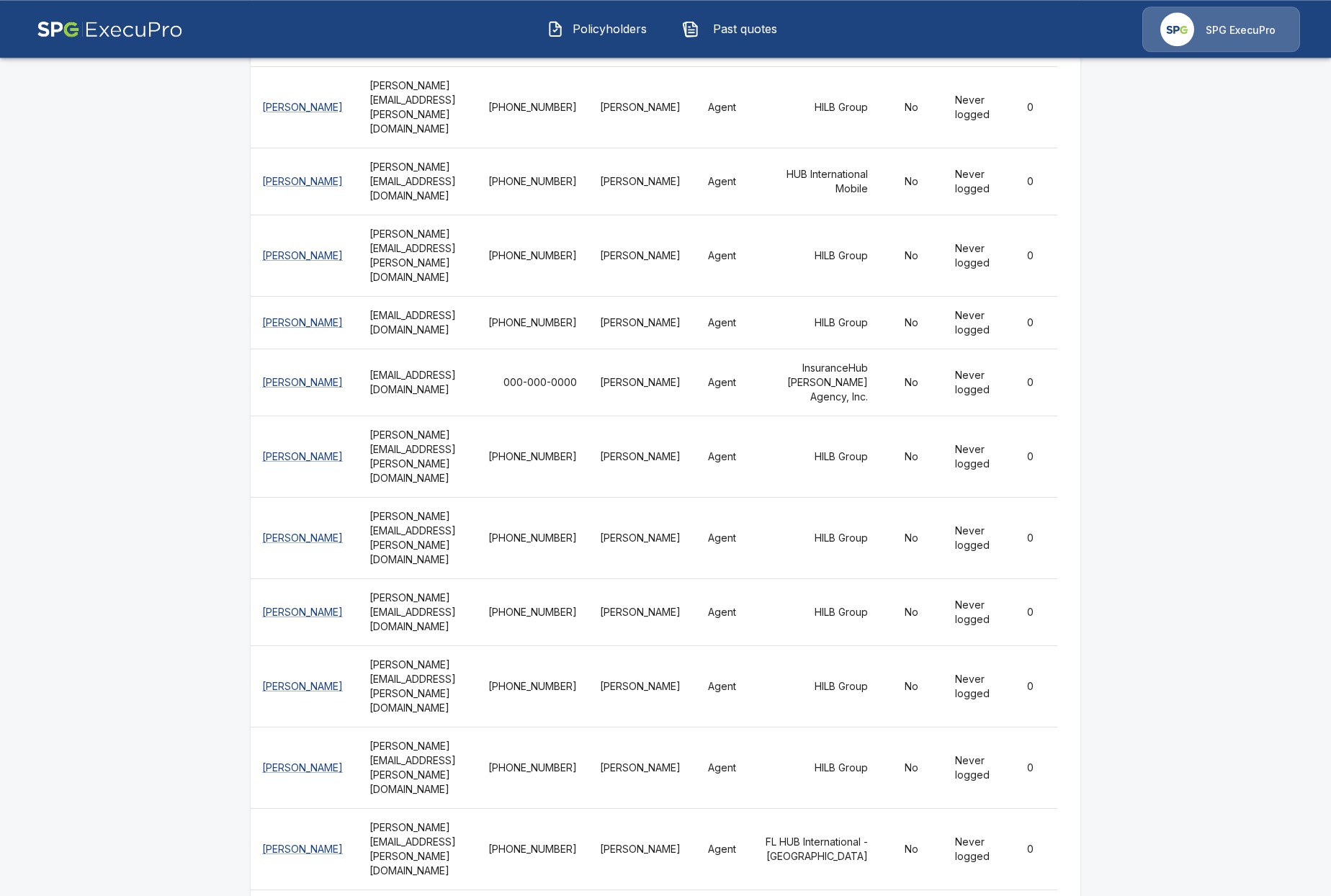
scroll to position [4925, 0]
click at [565, 23] on button "Policyholders" at bounding box center [597, 28] width 124 height 37
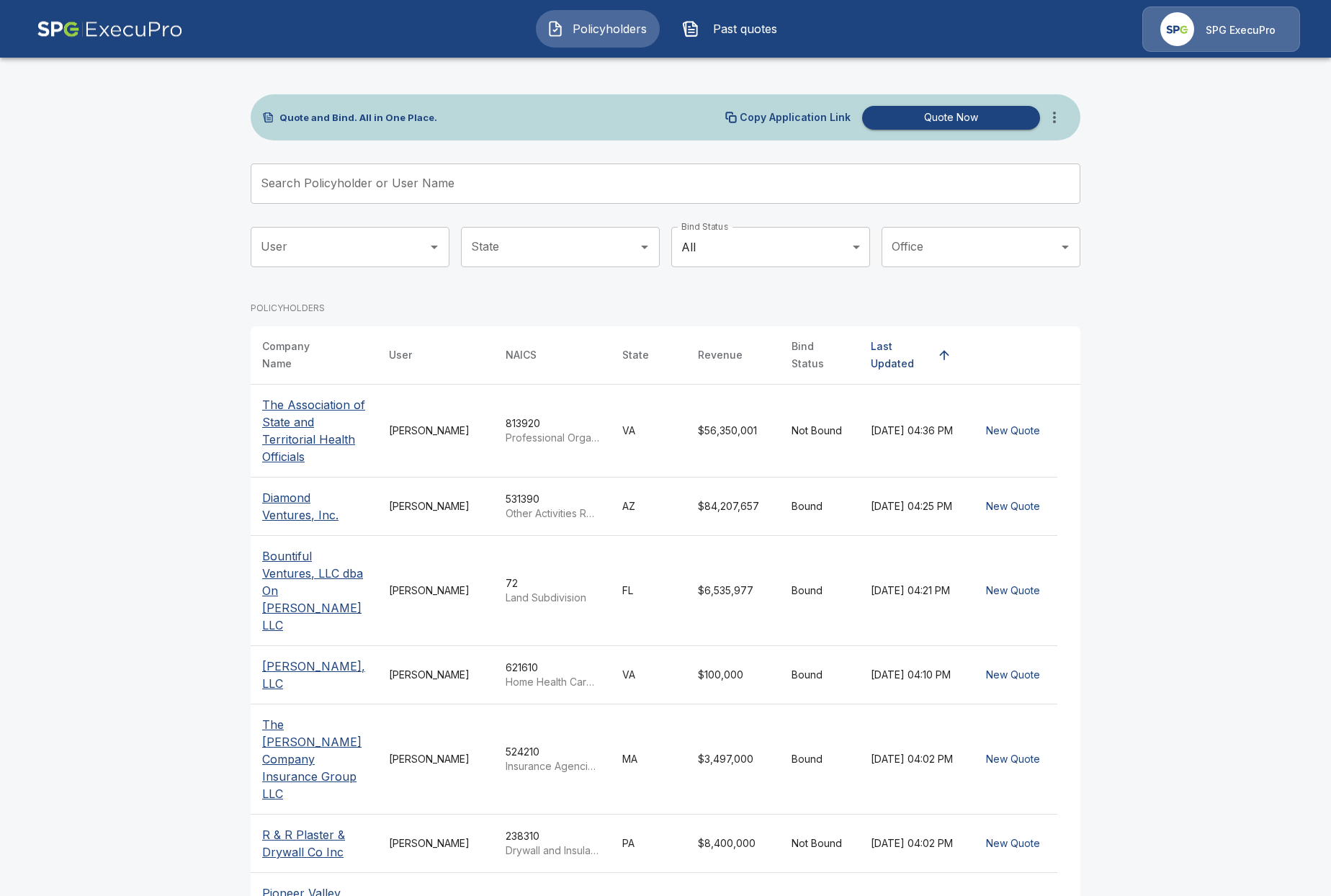
click at [138, 324] on main "Quote and Bind. All in One Place. Copy Application Link Quote Now Search Policy…" at bounding box center [666, 593] width 1331 height 1186
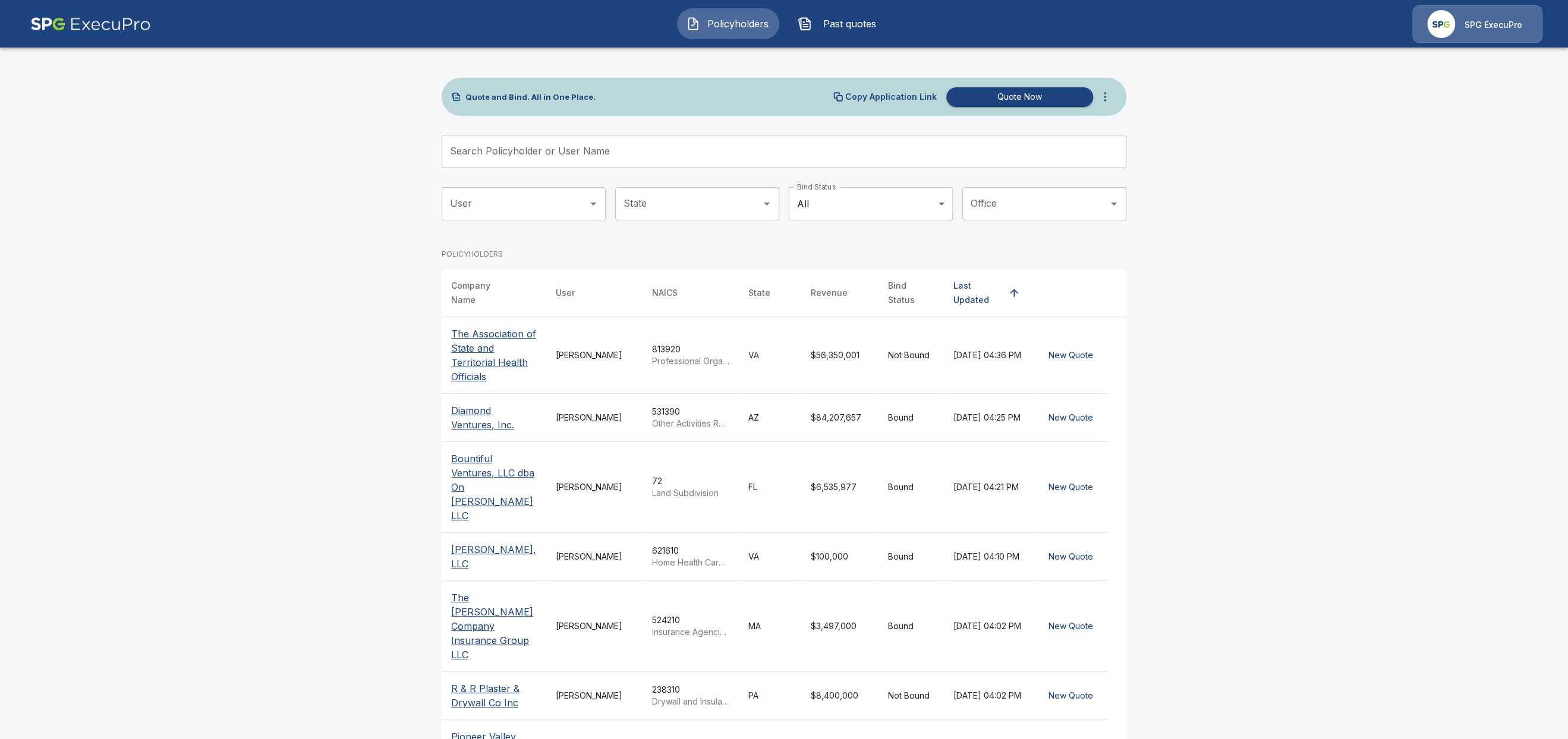
click at [661, 151] on input "Search Policyholder or User Name" at bounding box center [777, 151] width 672 height 33
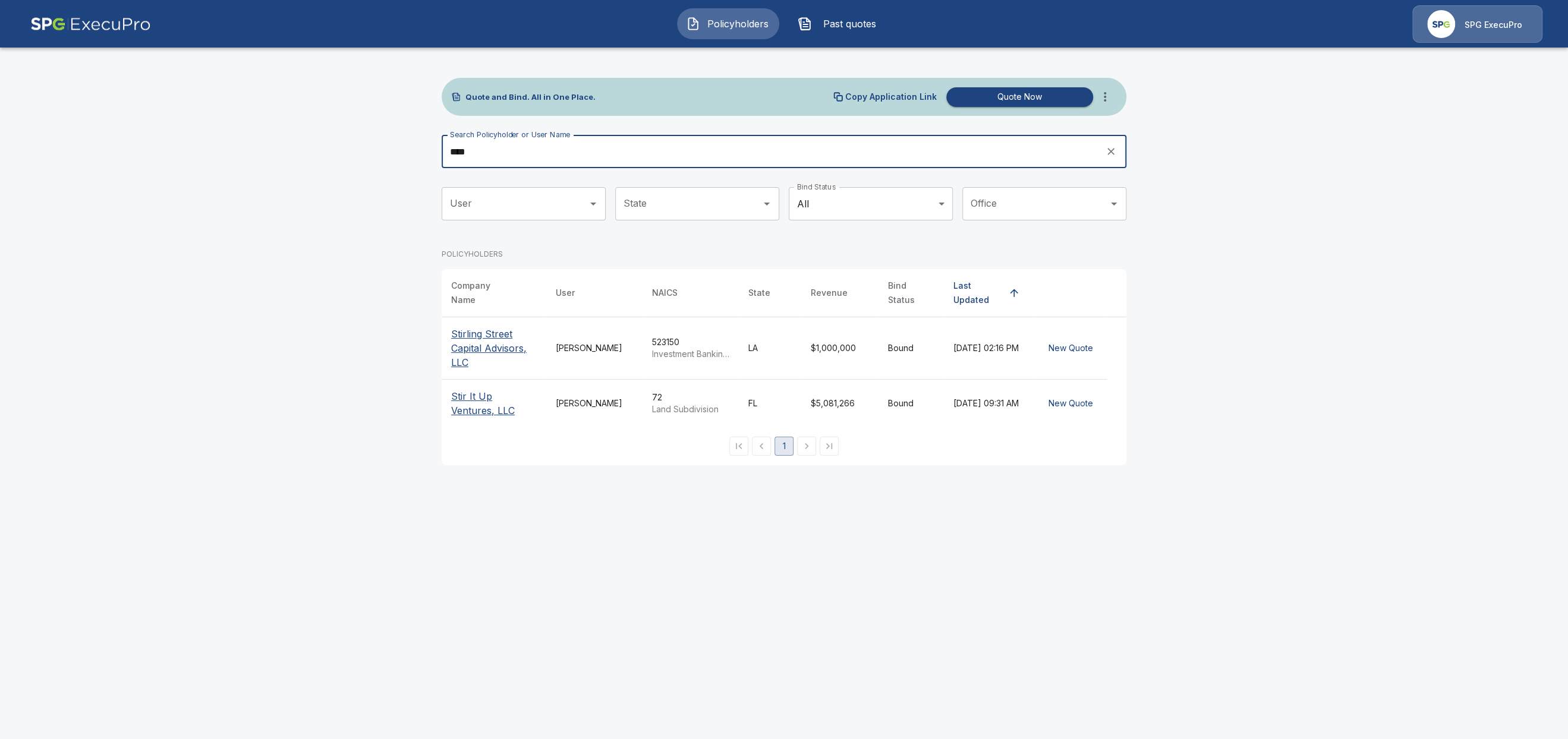
type input "****"
click at [506, 389] on p "Stir It Up Ventures, LLC" at bounding box center [493, 403] width 86 height 29
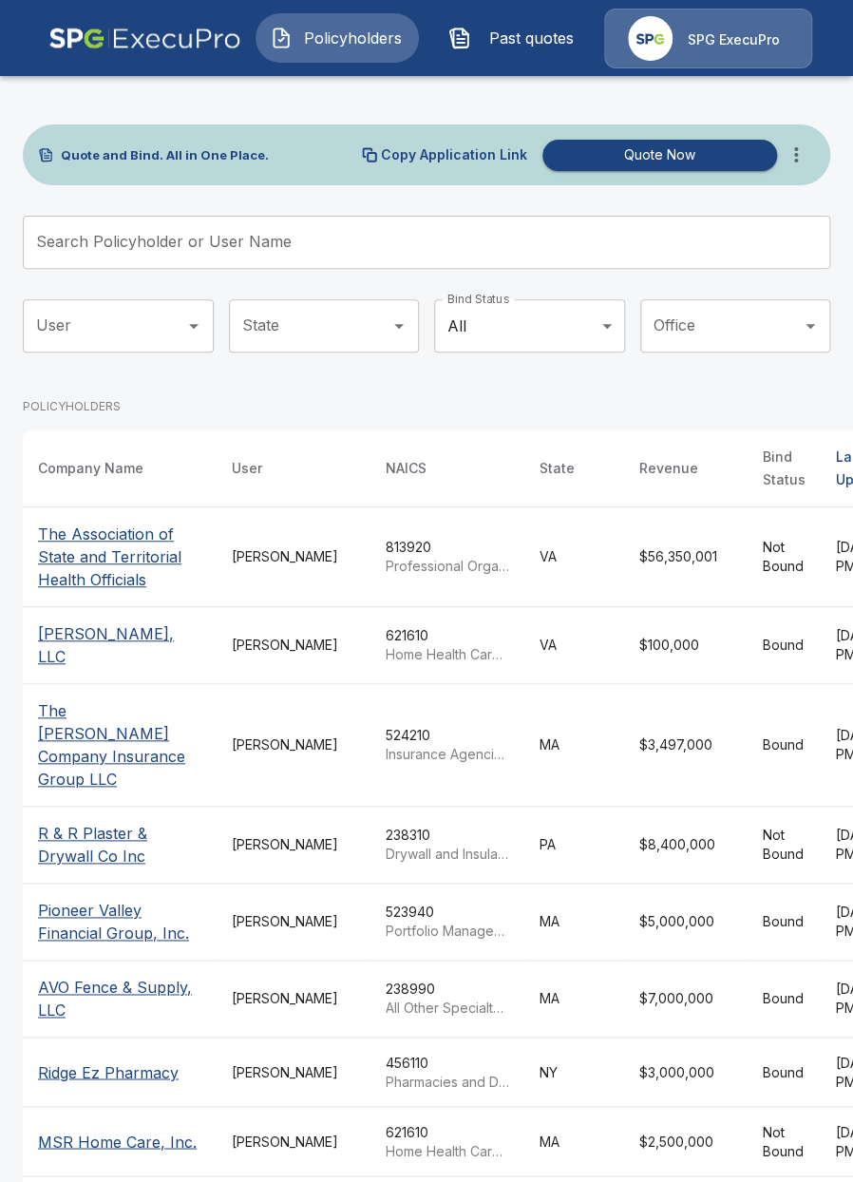
click at [514, 45] on span "Past quotes" at bounding box center [531, 38] width 105 height 23
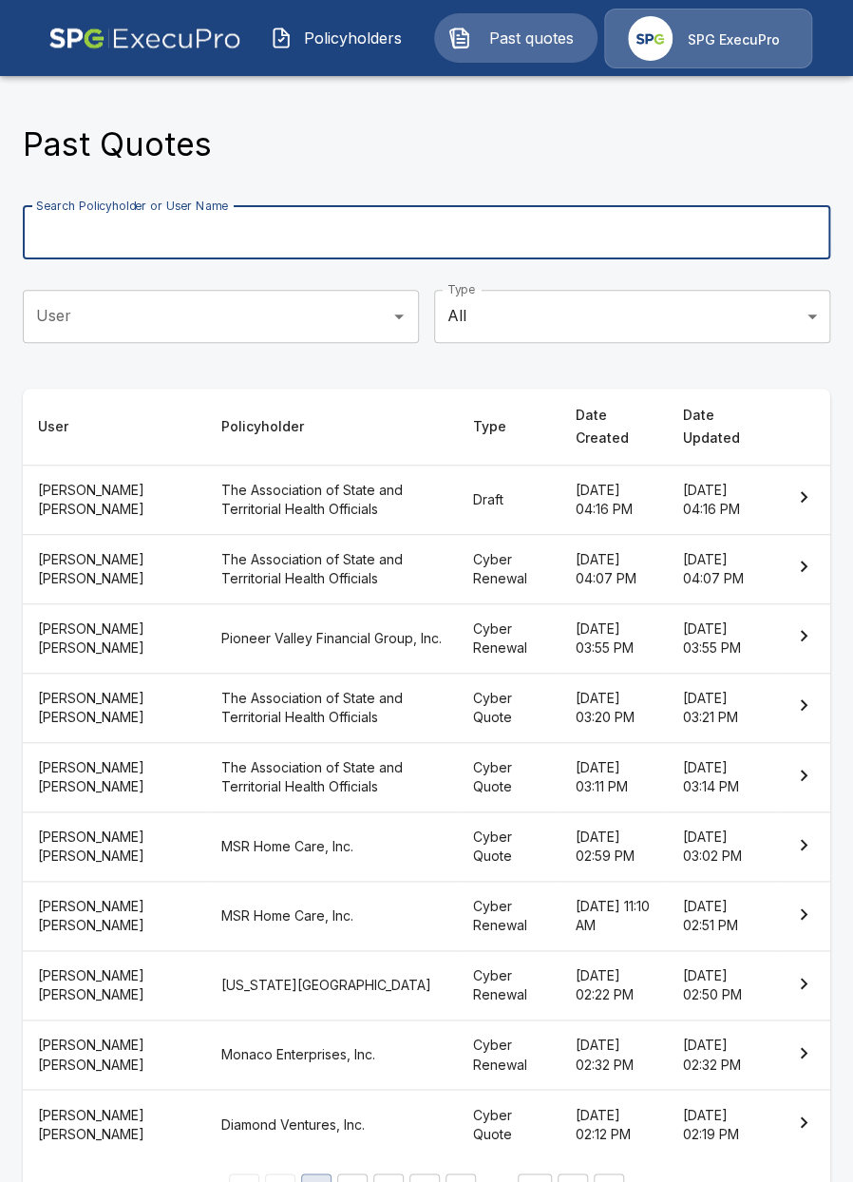
click at [296, 233] on input "Search Policyholder or User Name" at bounding box center [416, 232] width 787 height 53
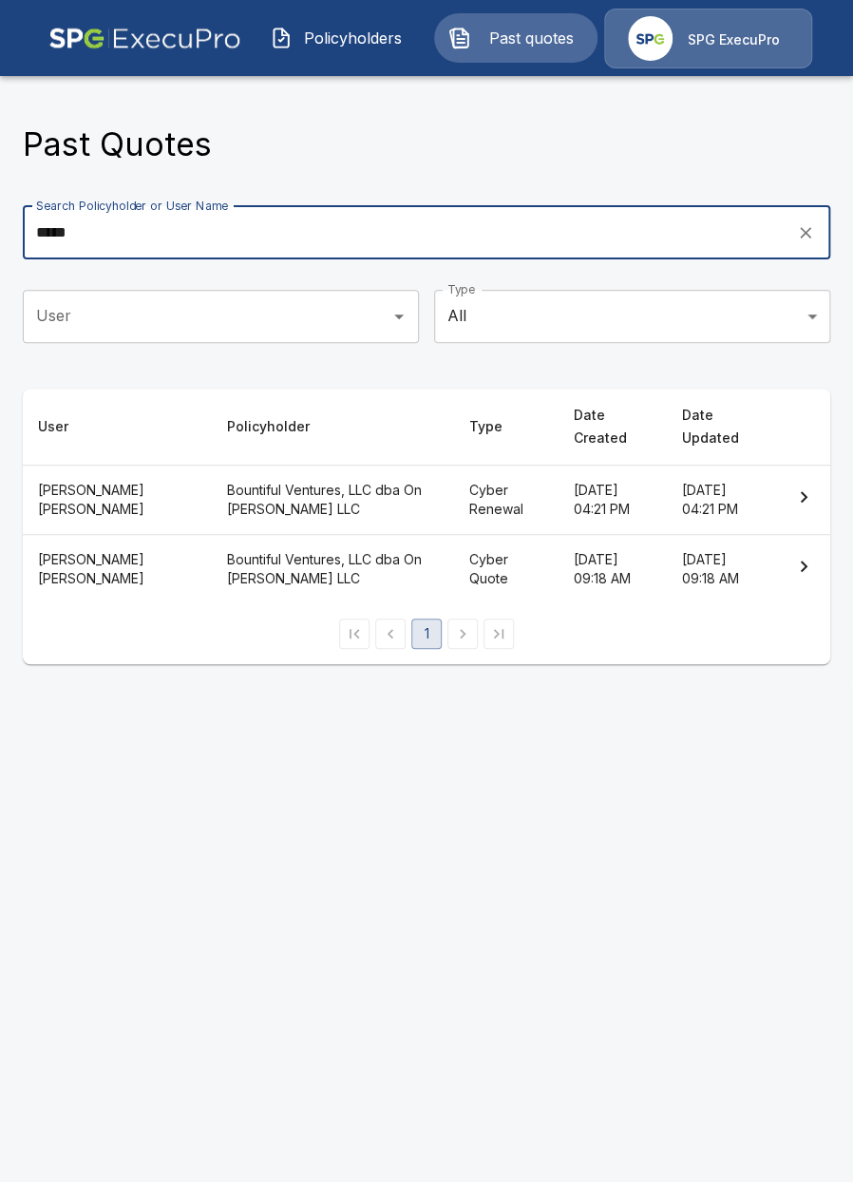
type input "*****"
click at [303, 504] on th "Bountiful Ventures, LLC dba On [PERSON_NAME] LLC" at bounding box center [333, 499] width 242 height 69
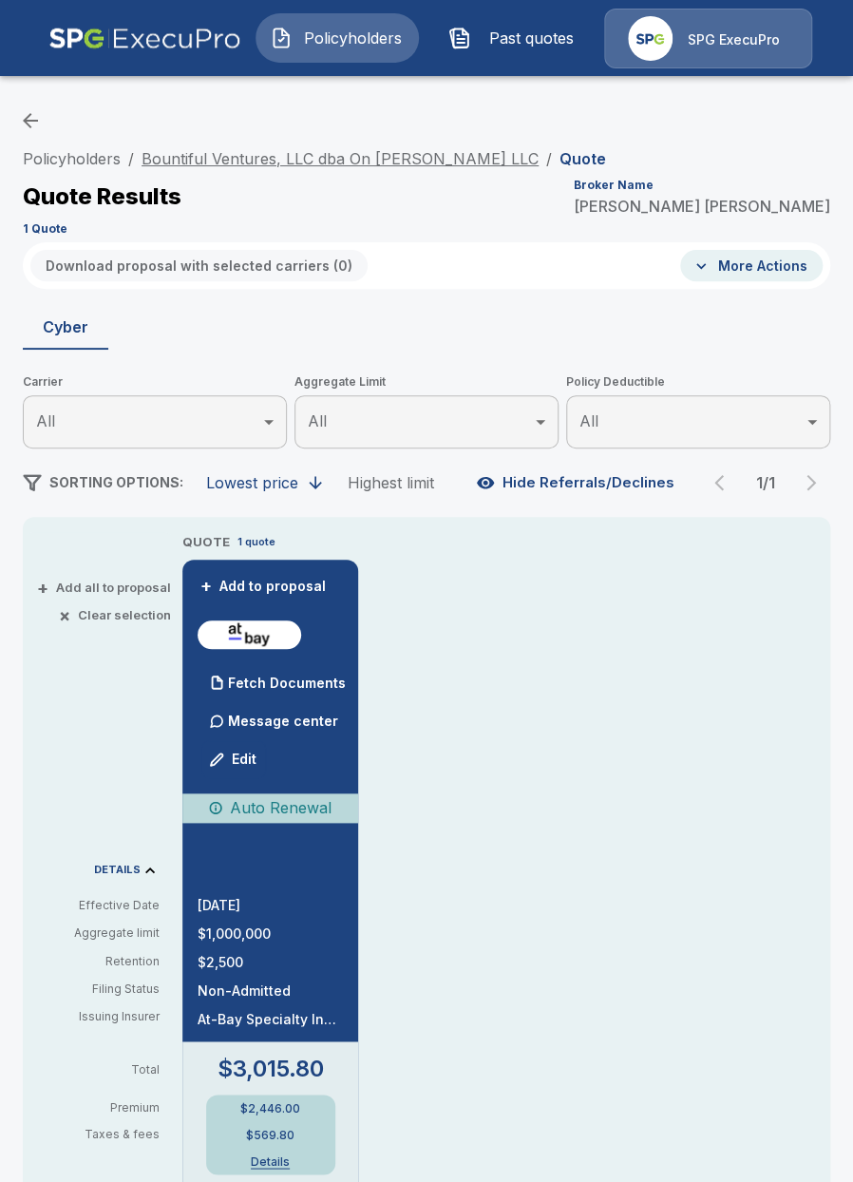
click at [284, 161] on link "Bountiful Ventures, LLC dba On [PERSON_NAME] LLC" at bounding box center [340, 158] width 397 height 19
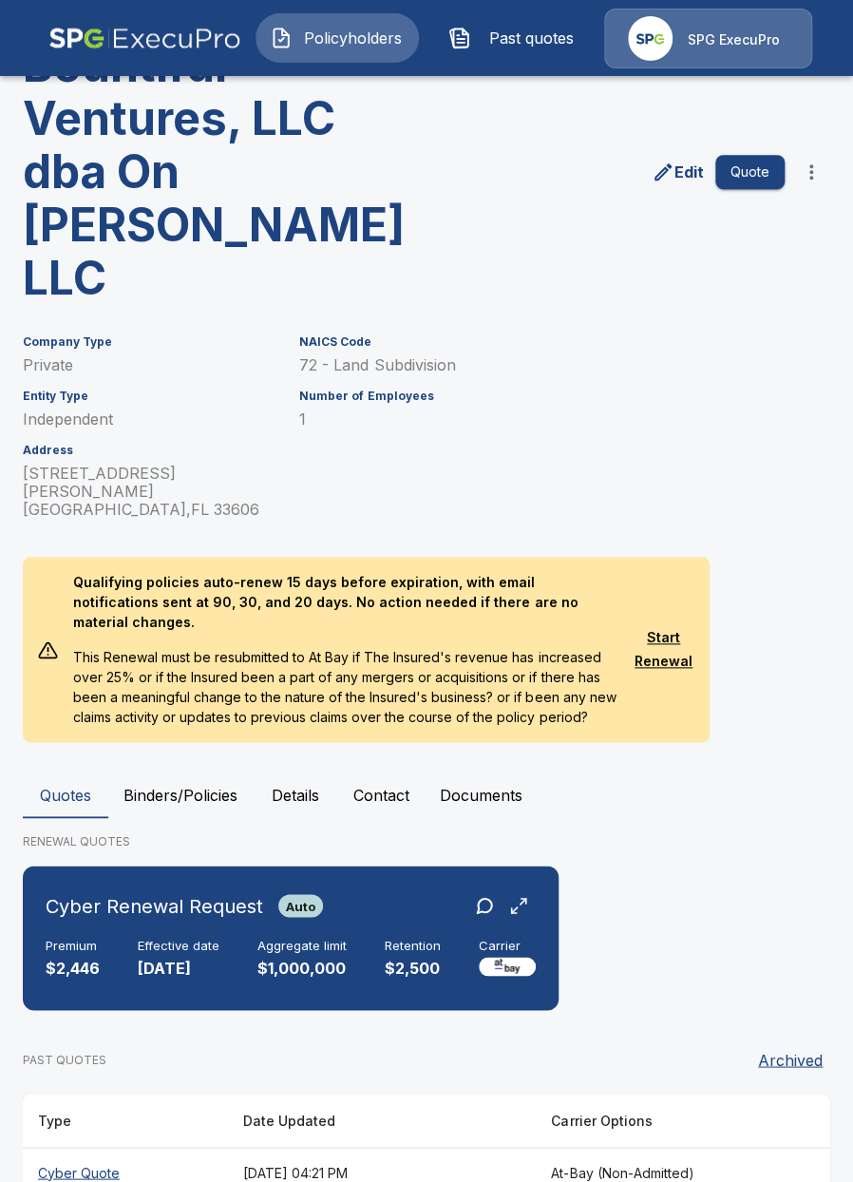
scroll to position [169, 0]
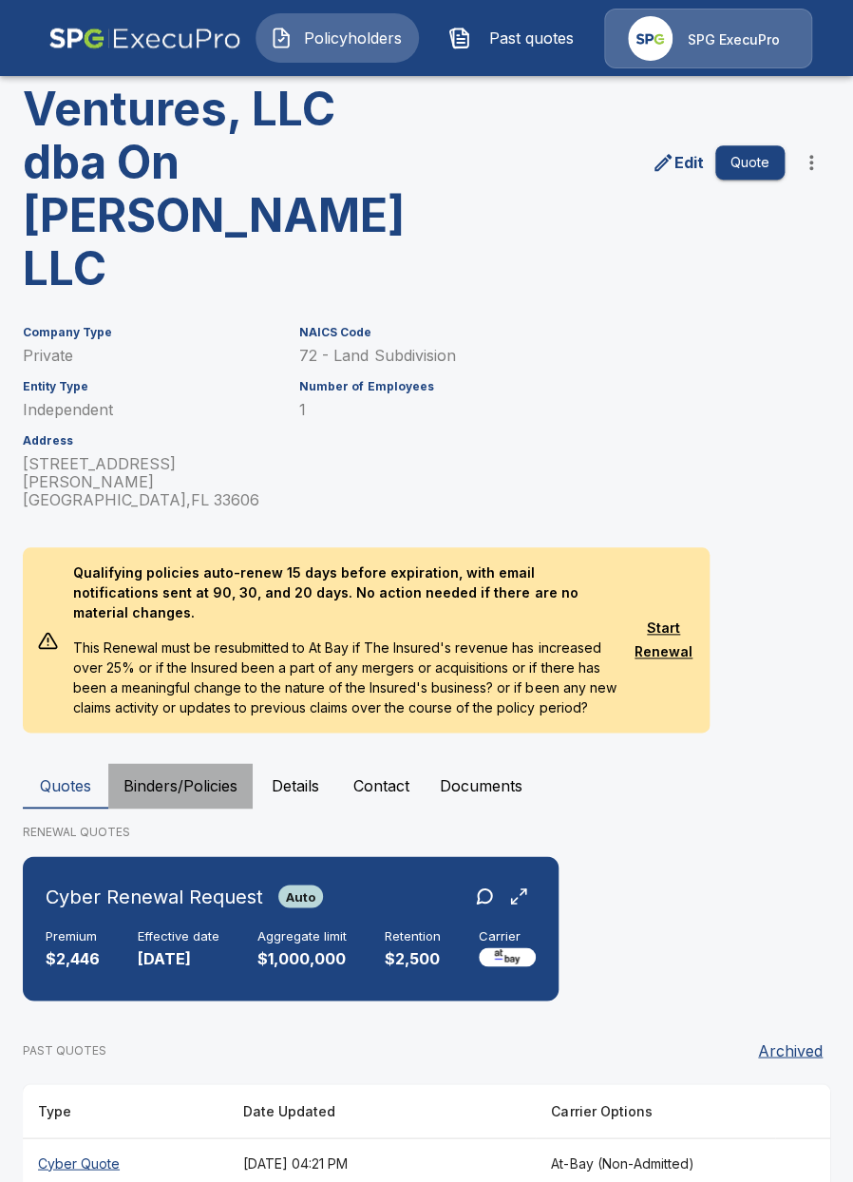
click at [170, 763] on button "Binders/Policies" at bounding box center [180, 786] width 144 height 46
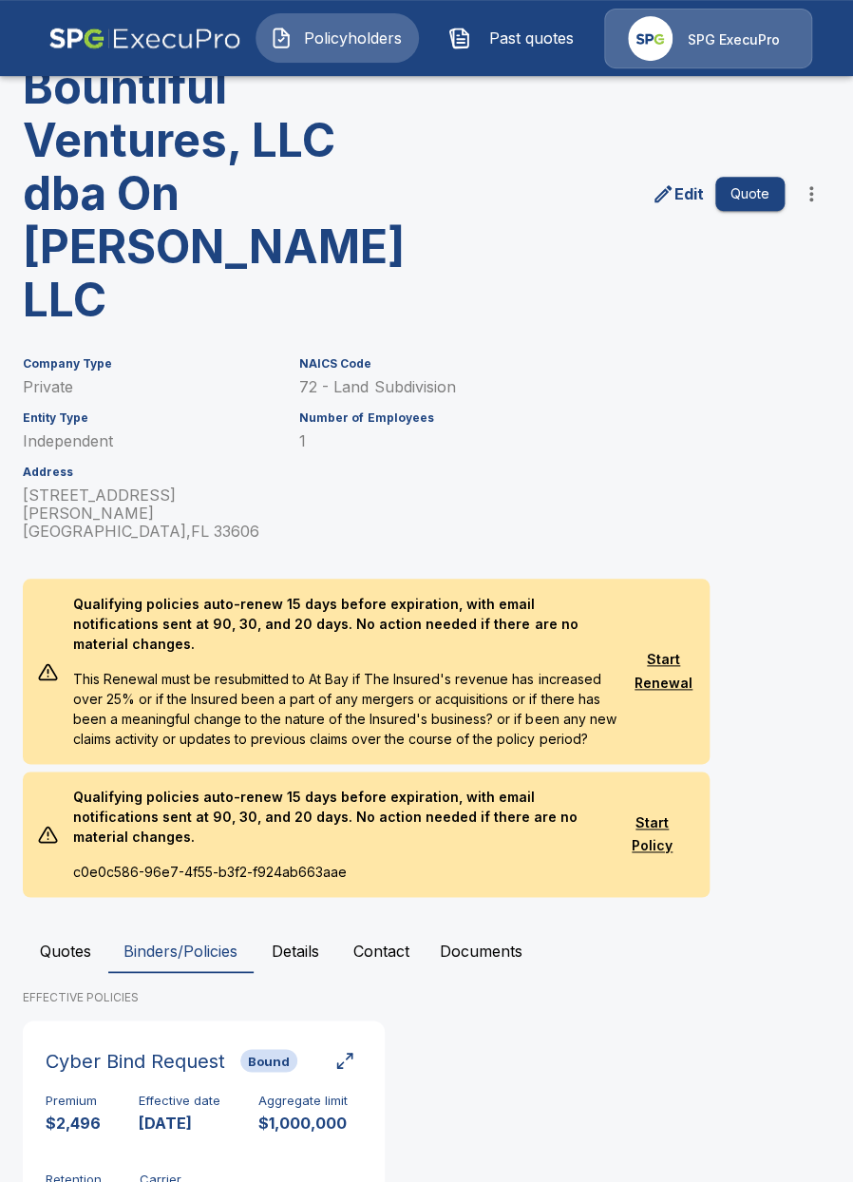
scroll to position [139, 0]
click at [74, 926] on button "Quotes" at bounding box center [66, 949] width 86 height 46
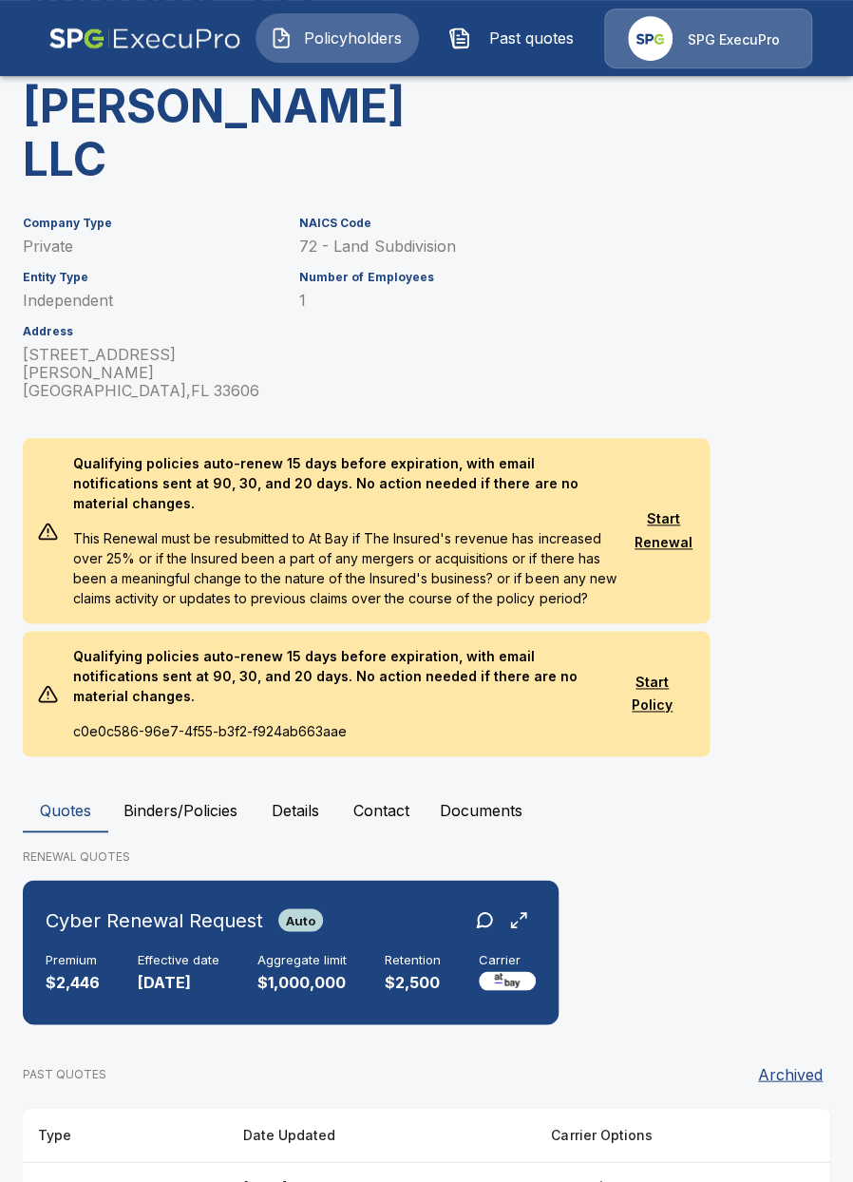
scroll to position [282, 0]
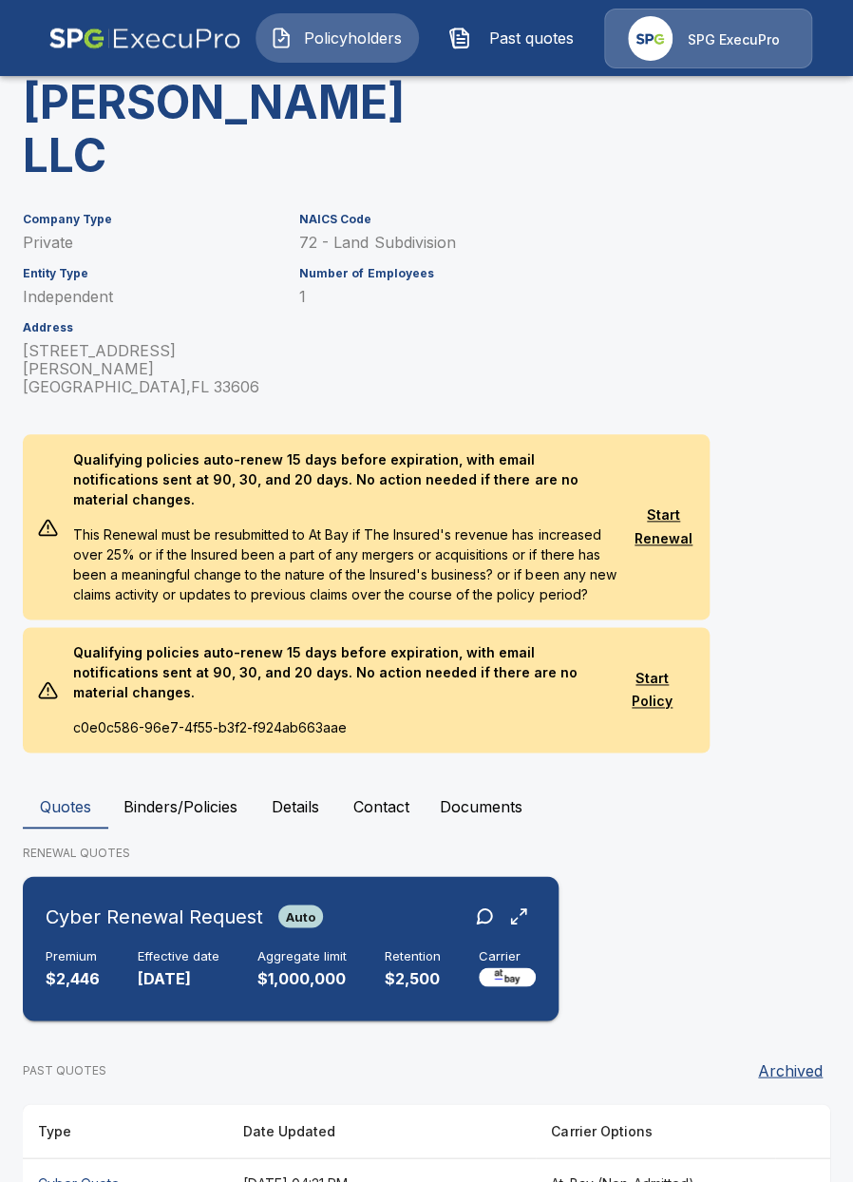
click at [343, 967] on p "$1,000,000" at bounding box center [302, 978] width 89 height 22
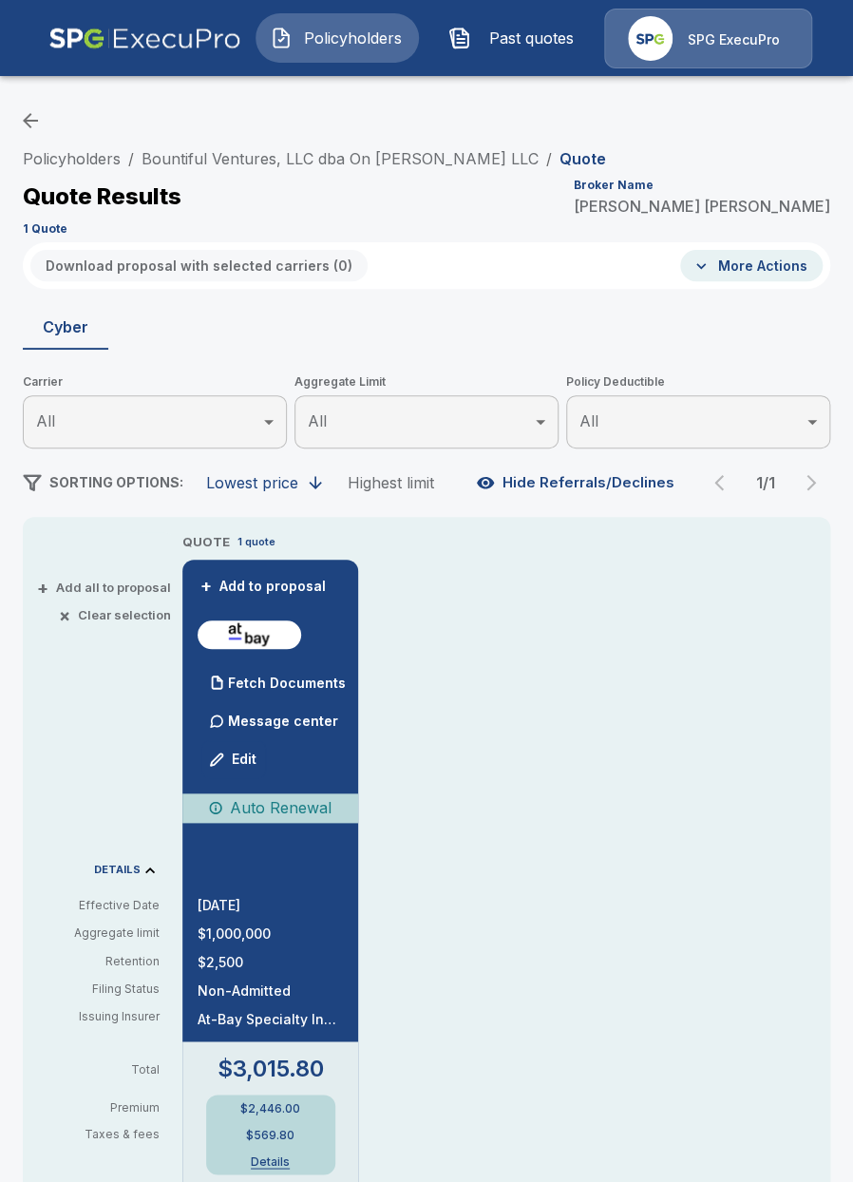
click at [657, 900] on div "QUOTE 1 quote + Add to proposal Fetch Documents Message center Edit Auto Renewa…" at bounding box center [506, 1152] width 648 height 1241
click at [74, 162] on link "Policyholders" at bounding box center [72, 158] width 98 height 19
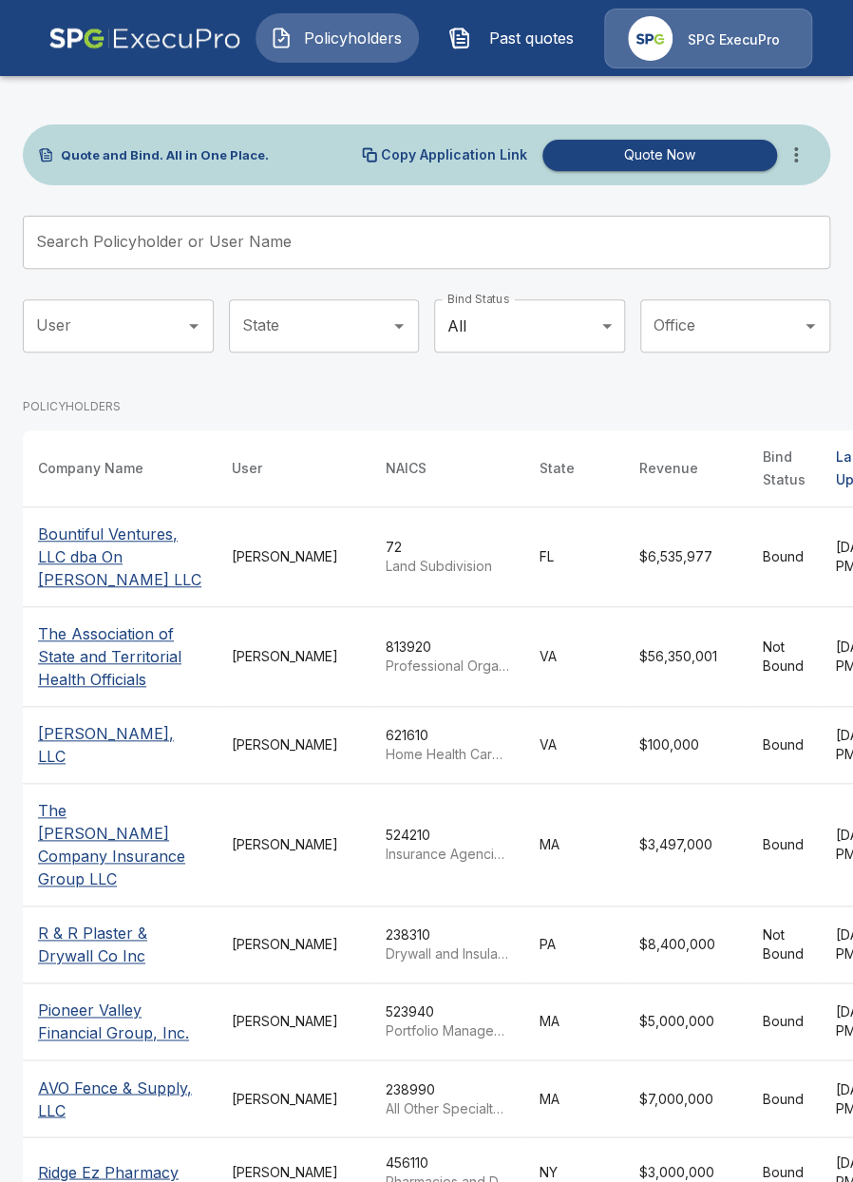
click at [265, 256] on input "Search Policyholder or User Name" at bounding box center [416, 242] width 787 height 53
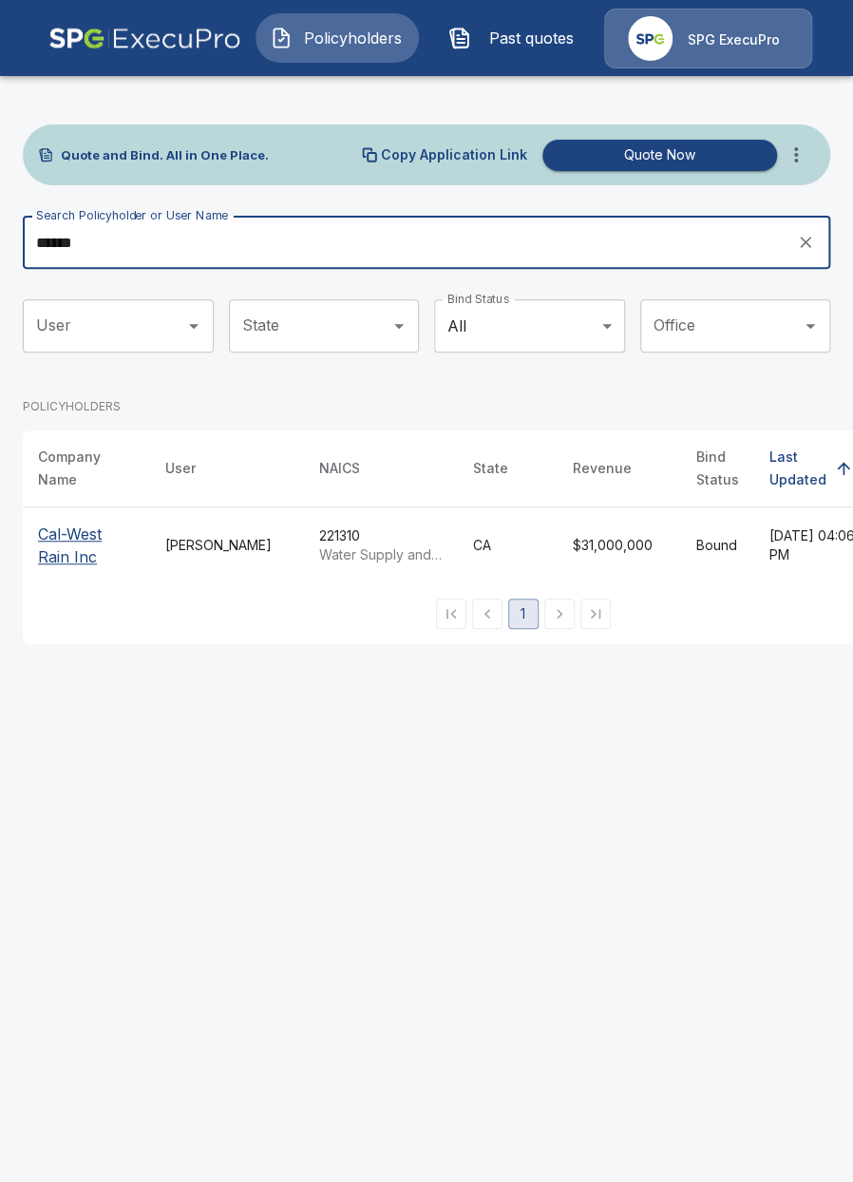
type input "******"
click at [93, 556] on p "Cal-West Rain Inc" at bounding box center [86, 546] width 97 height 46
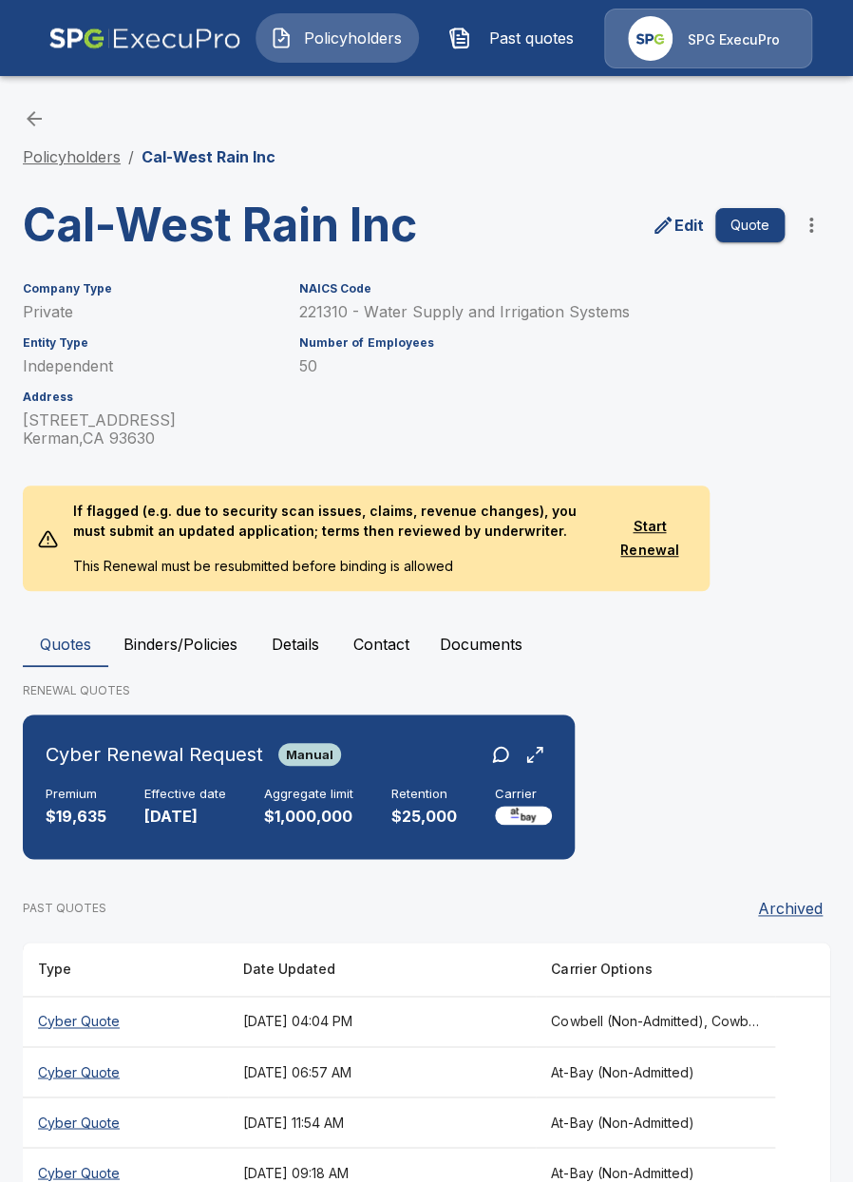
click at [83, 162] on link "Policyholders" at bounding box center [72, 156] width 98 height 19
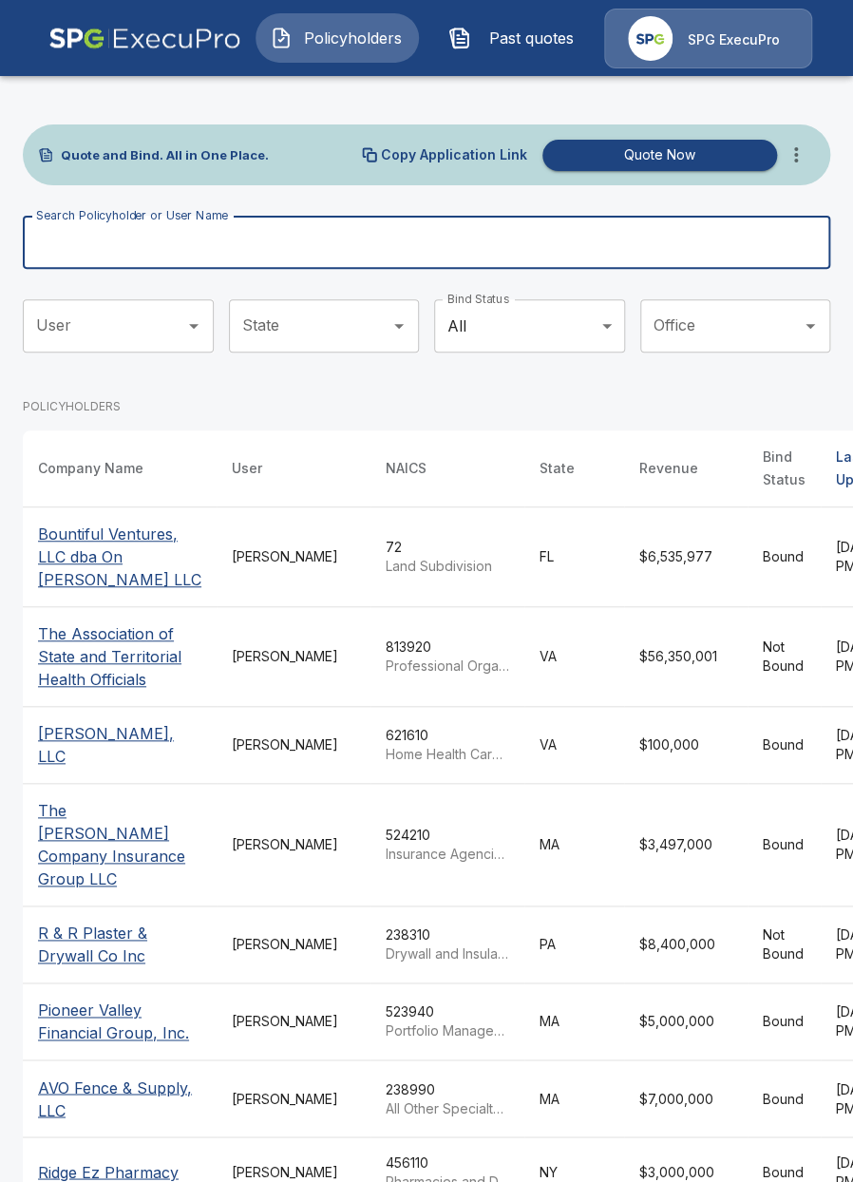
click at [285, 238] on input "Search Policyholder or User Name" at bounding box center [416, 242] width 787 height 53
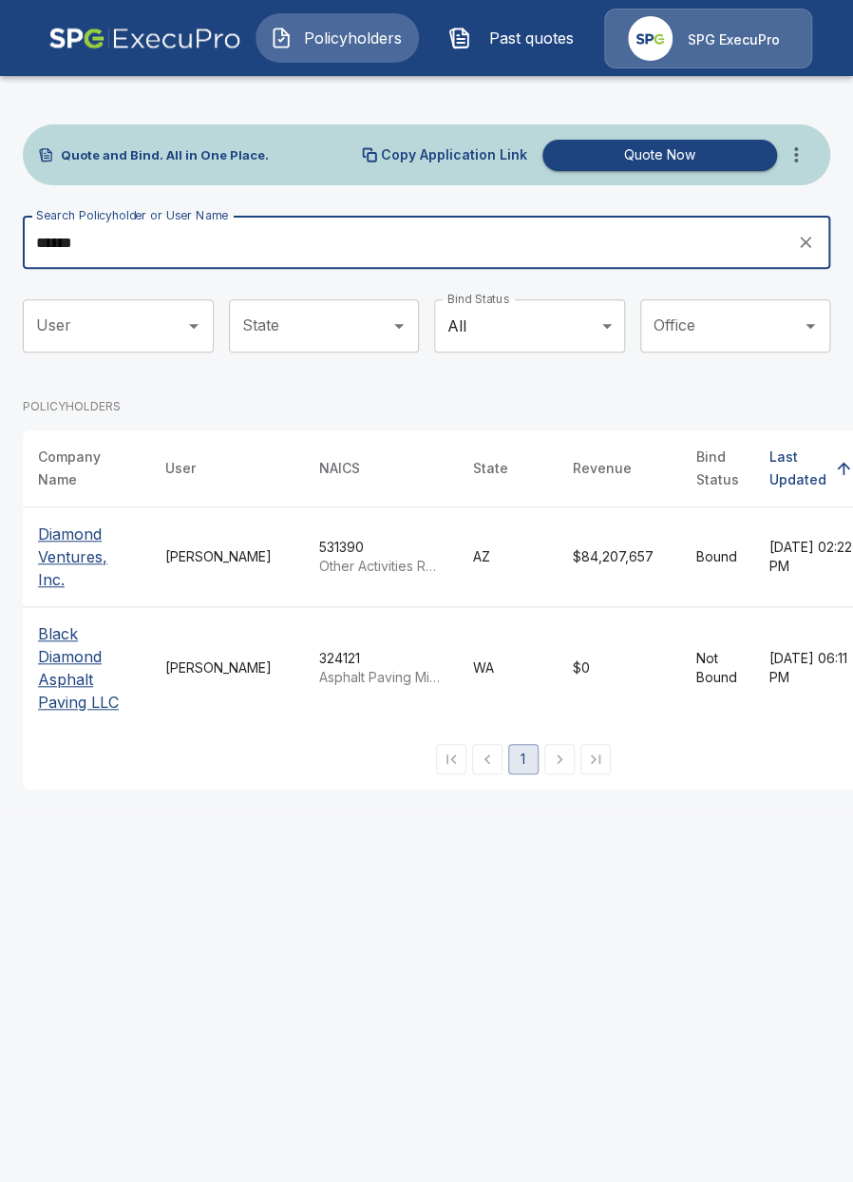
type input "******"
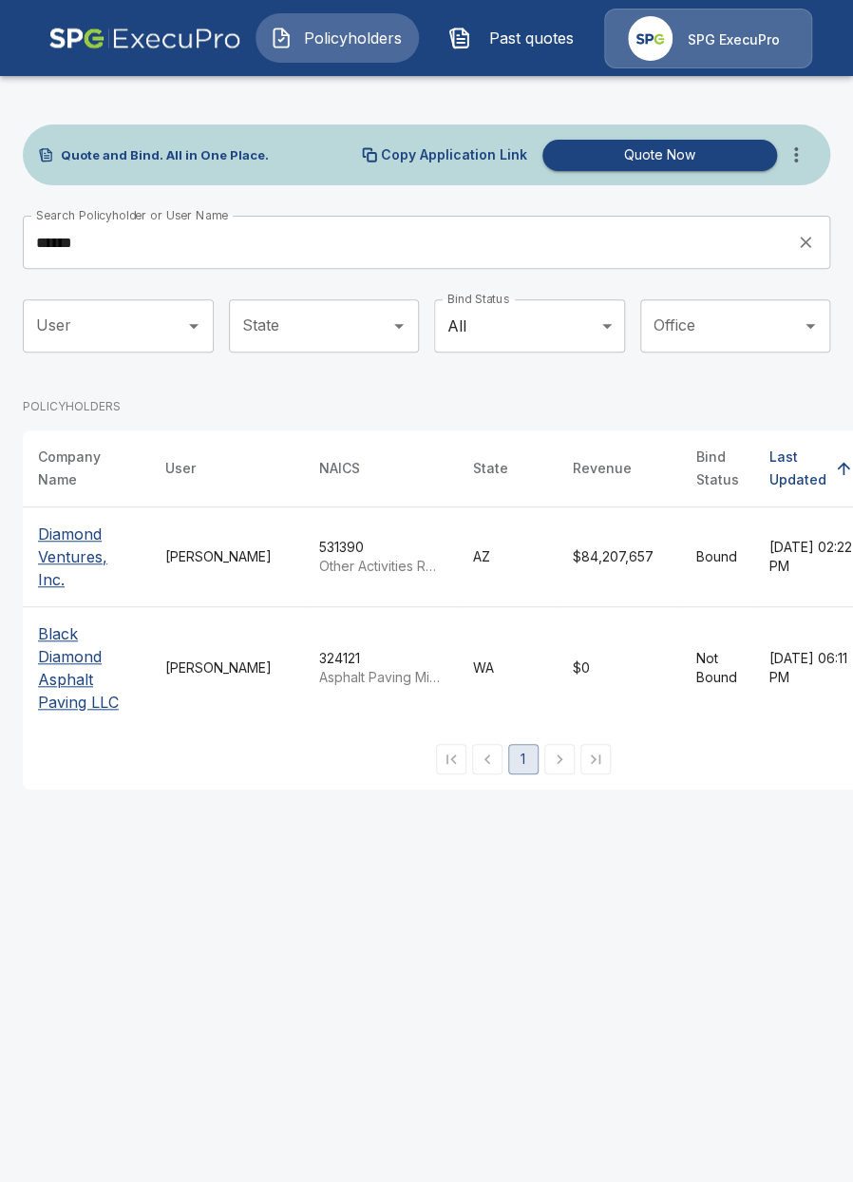
click at [53, 564] on p "Diamond Ventures, Inc." at bounding box center [86, 557] width 97 height 68
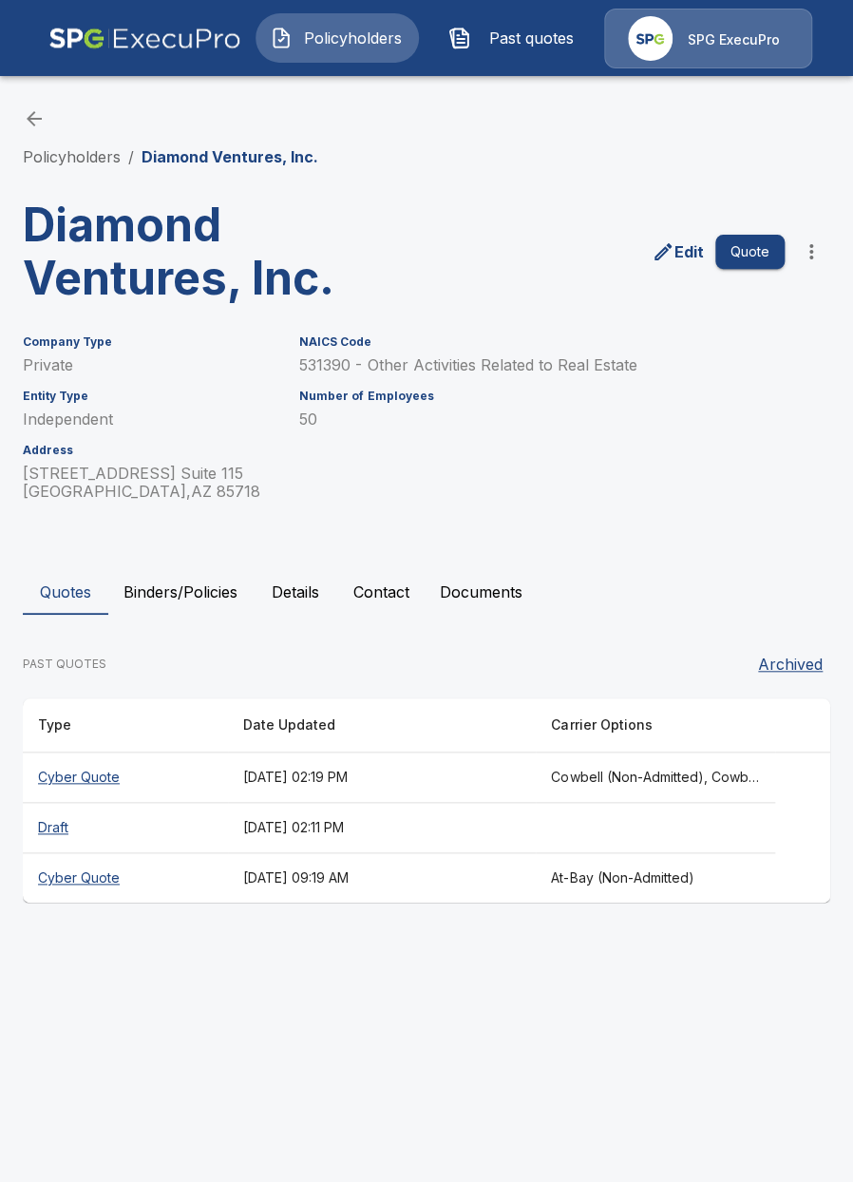
click at [241, 596] on button "Binders/Policies" at bounding box center [180, 592] width 144 height 46
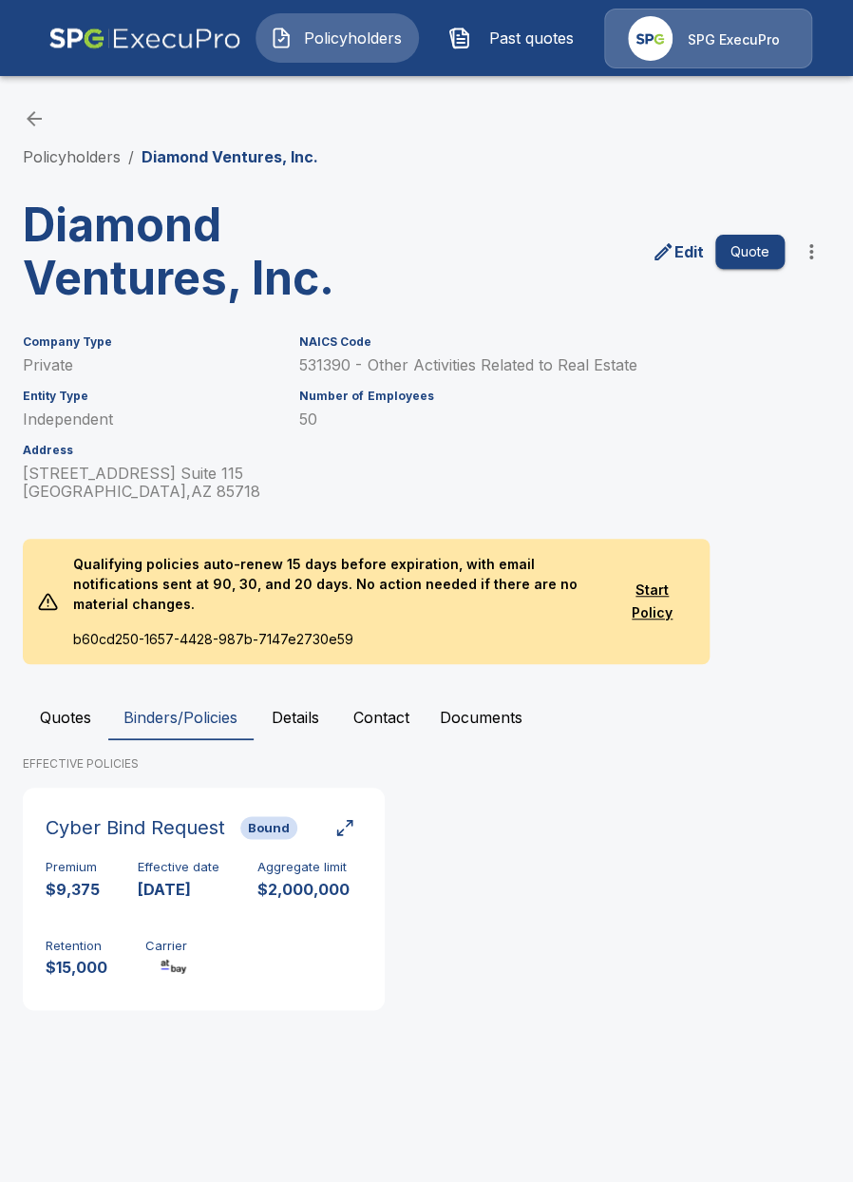
click at [76, 701] on button "Quotes" at bounding box center [66, 718] width 86 height 46
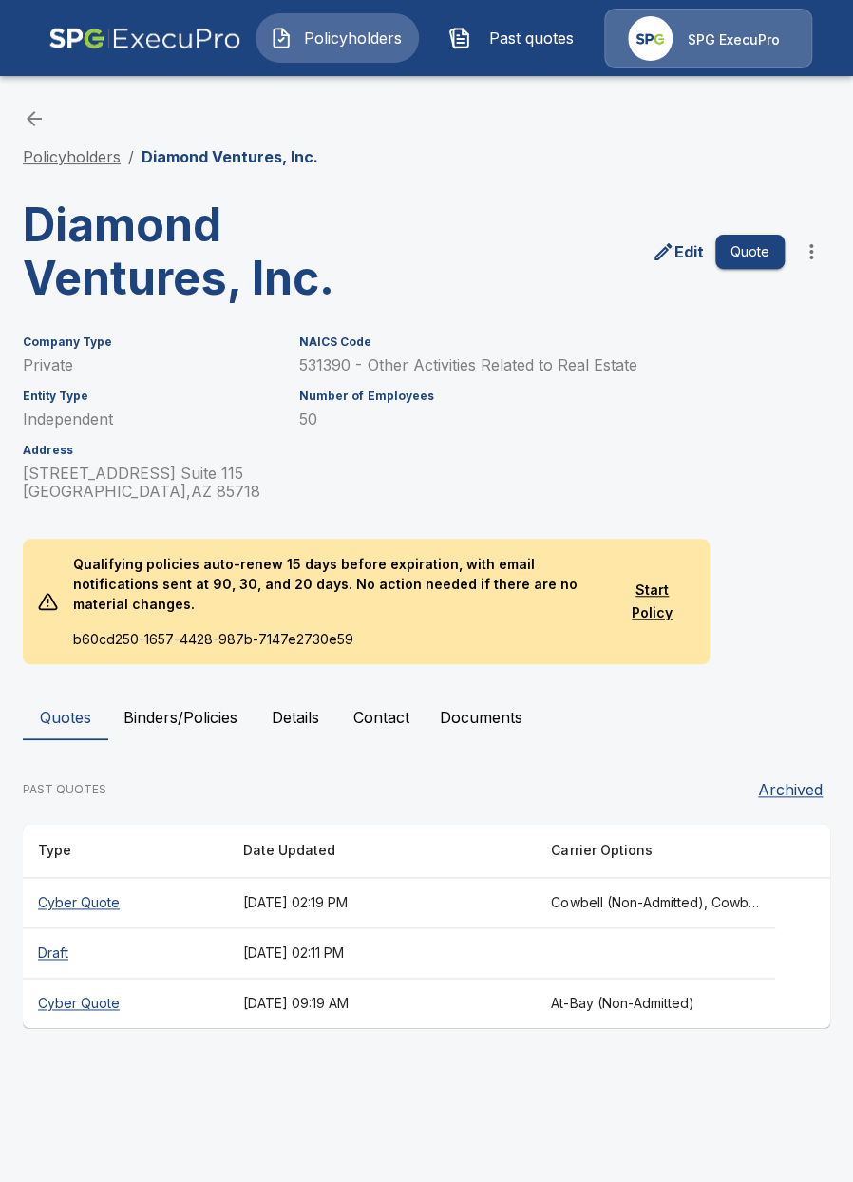
click at [78, 162] on link "Policyholders" at bounding box center [72, 156] width 98 height 19
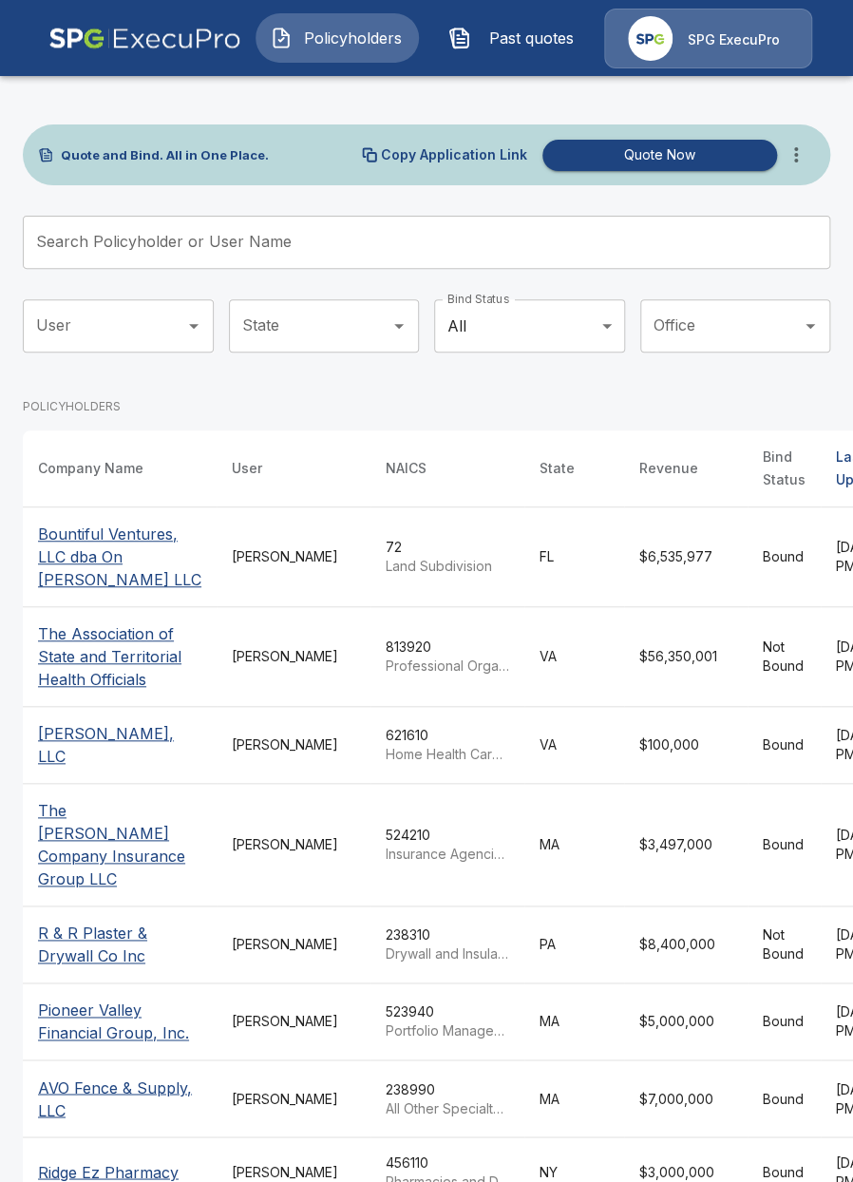
click at [799, 165] on icon "more" at bounding box center [796, 154] width 23 height 23
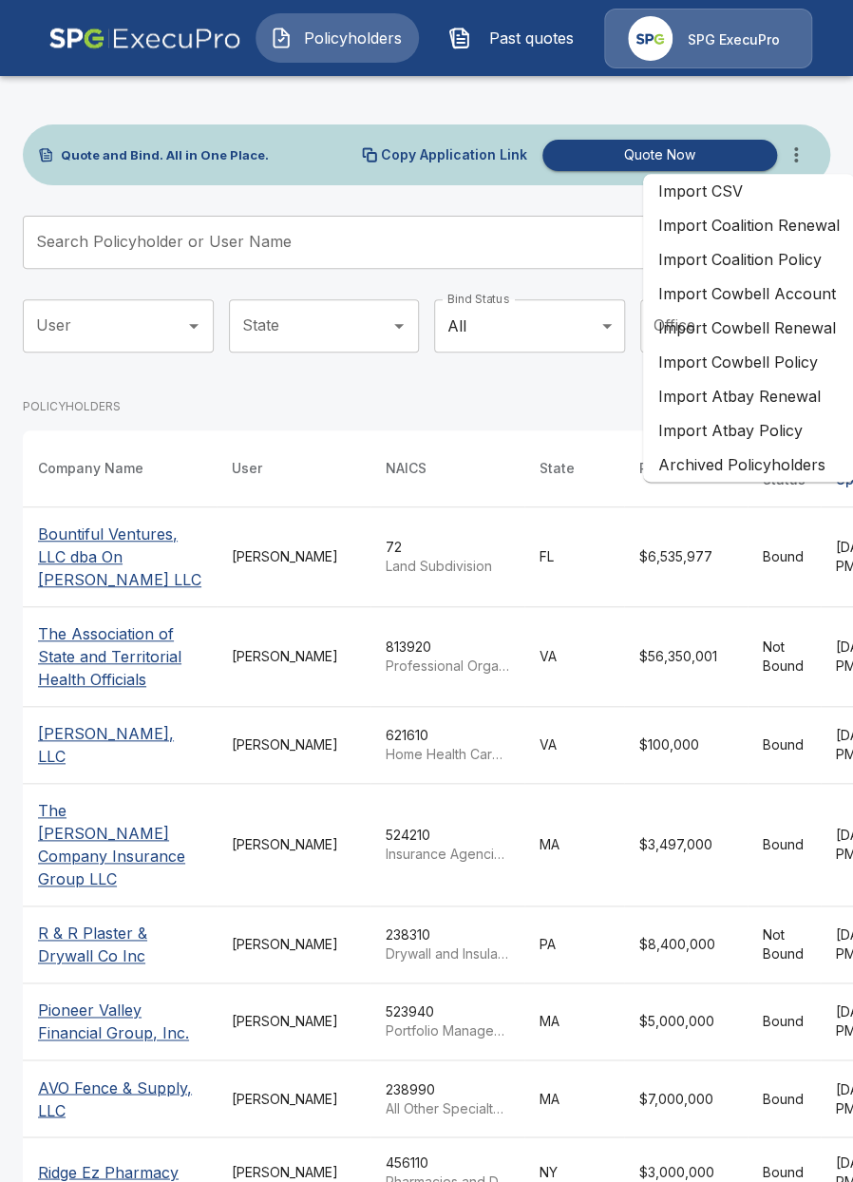
click at [766, 409] on li "Import Atbay Renewal" at bounding box center [749, 396] width 212 height 34
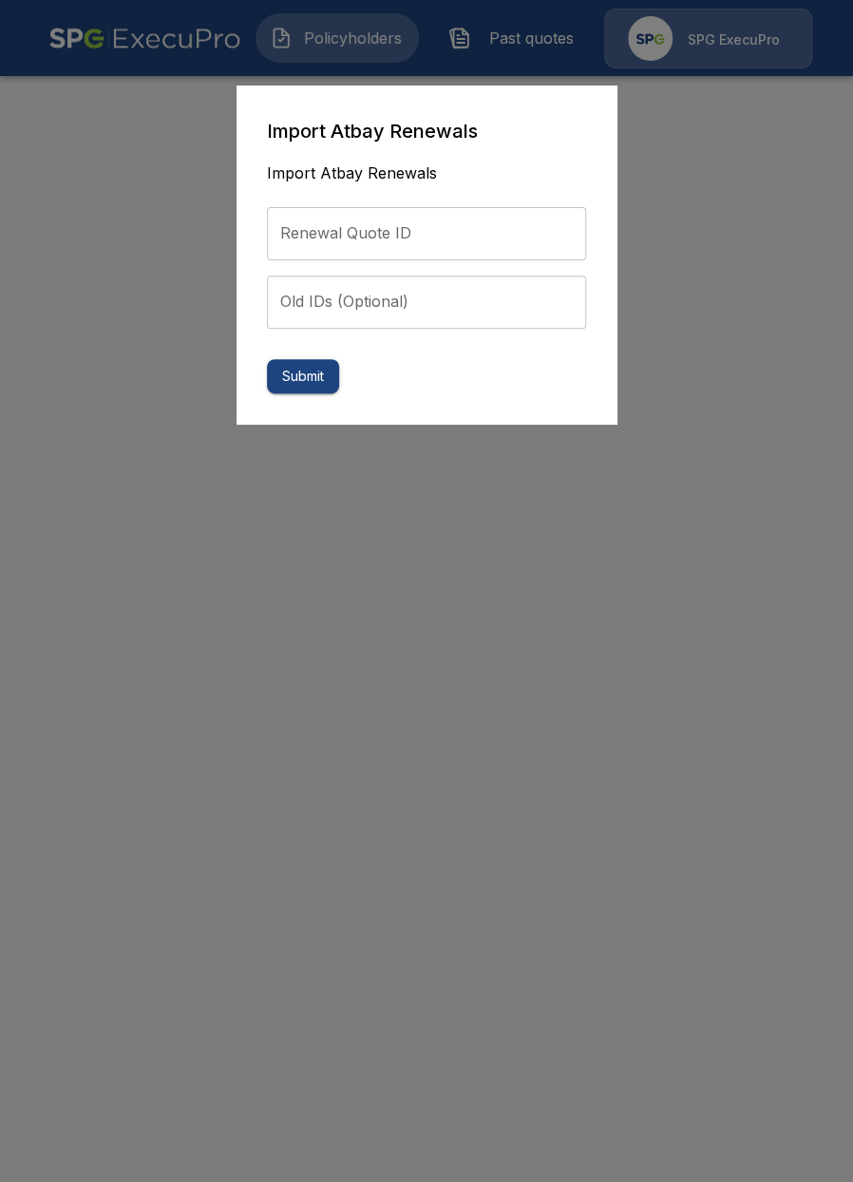
click at [386, 227] on input "Renewal Quote ID" at bounding box center [426, 233] width 319 height 53
paste input "**********"
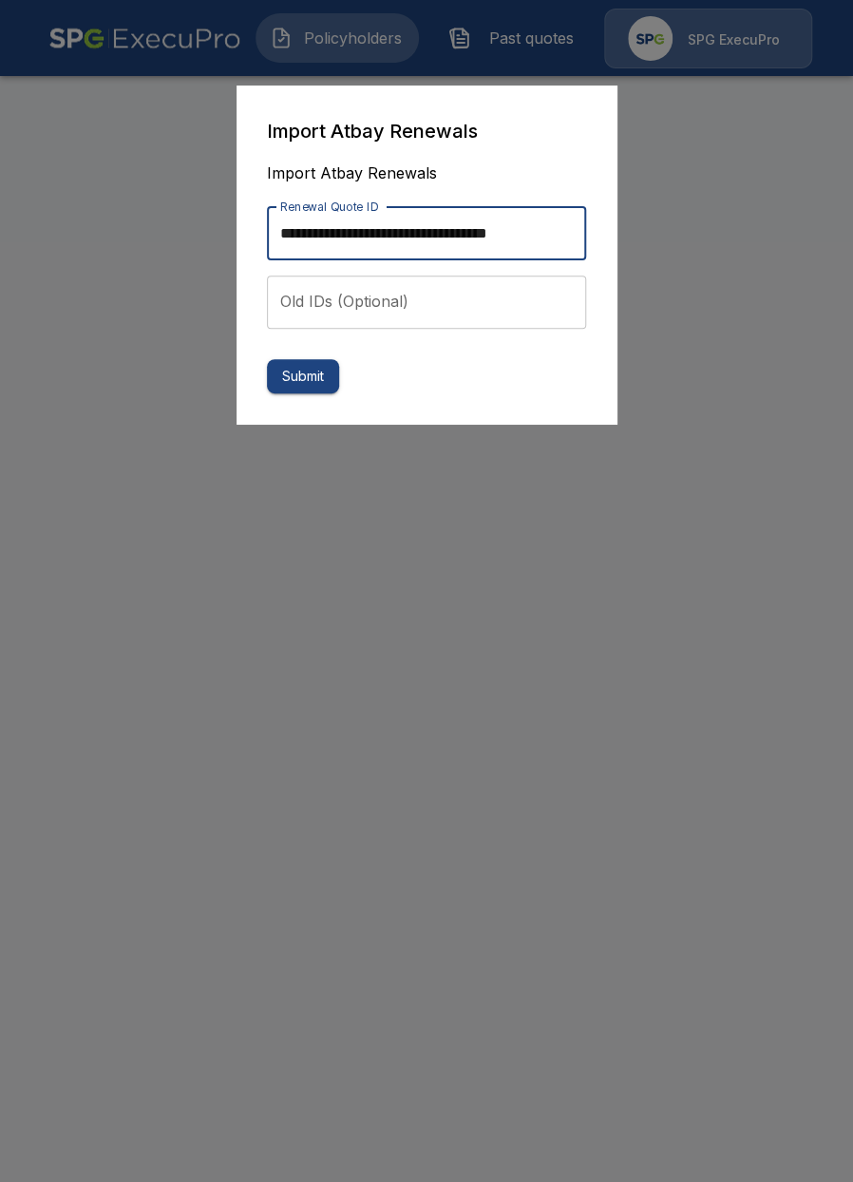
scroll to position [0, 19]
type input "**********"
click at [315, 386] on button "Submit" at bounding box center [303, 376] width 72 height 35
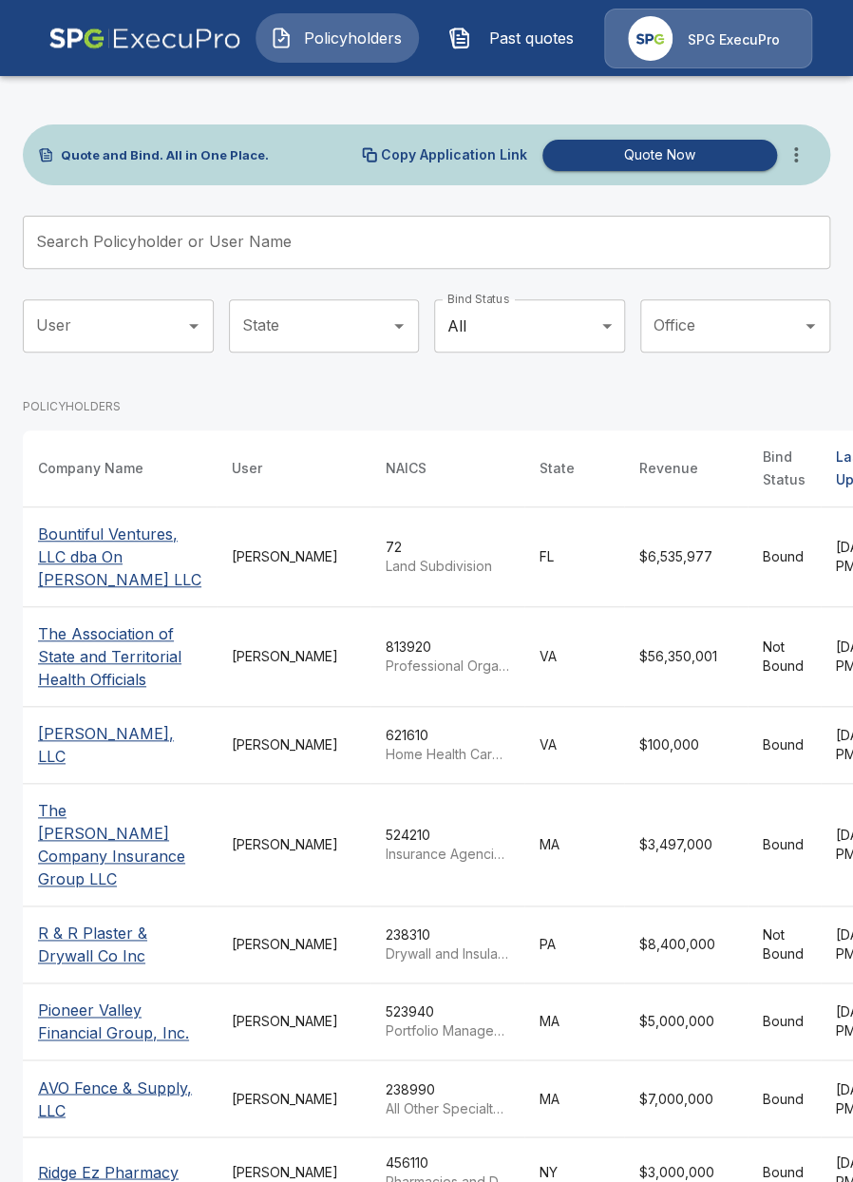
click at [331, 253] on input "Search Policyholder or User Name" at bounding box center [416, 242] width 787 height 53
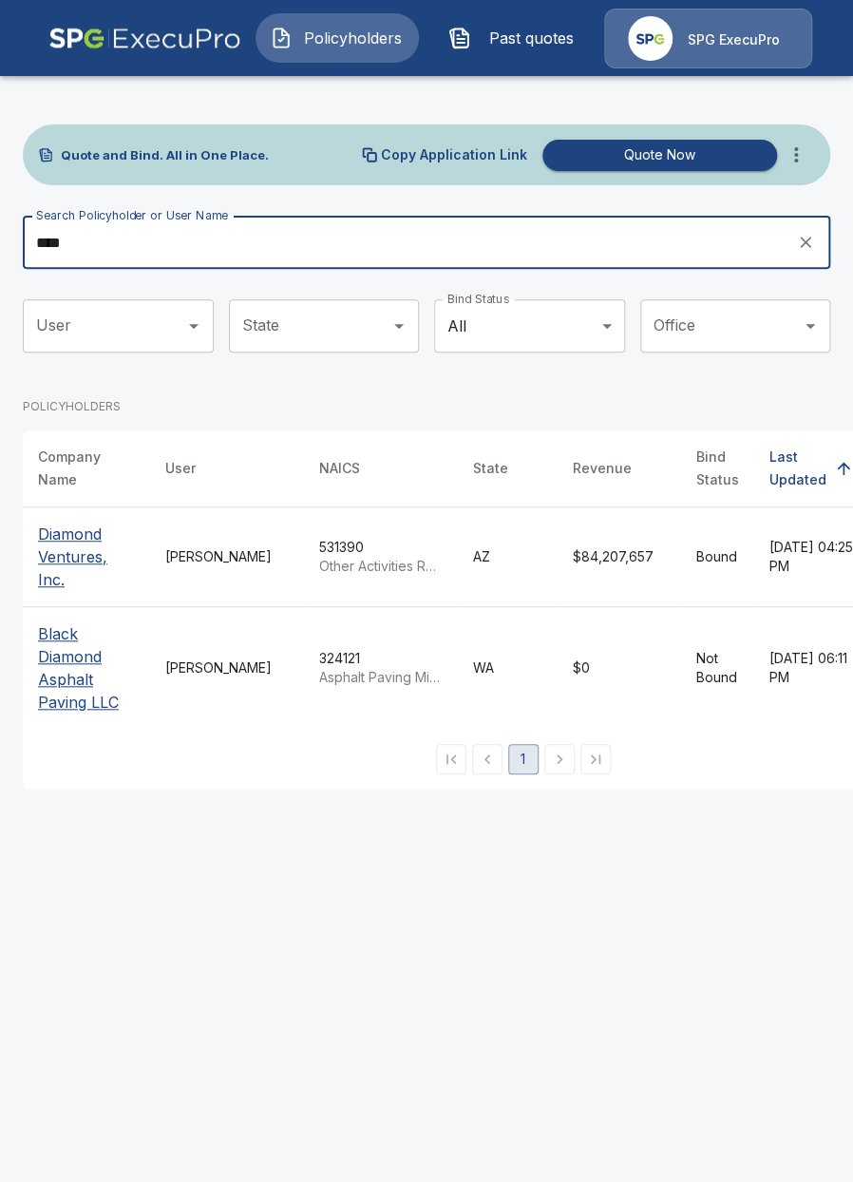
type input "****"
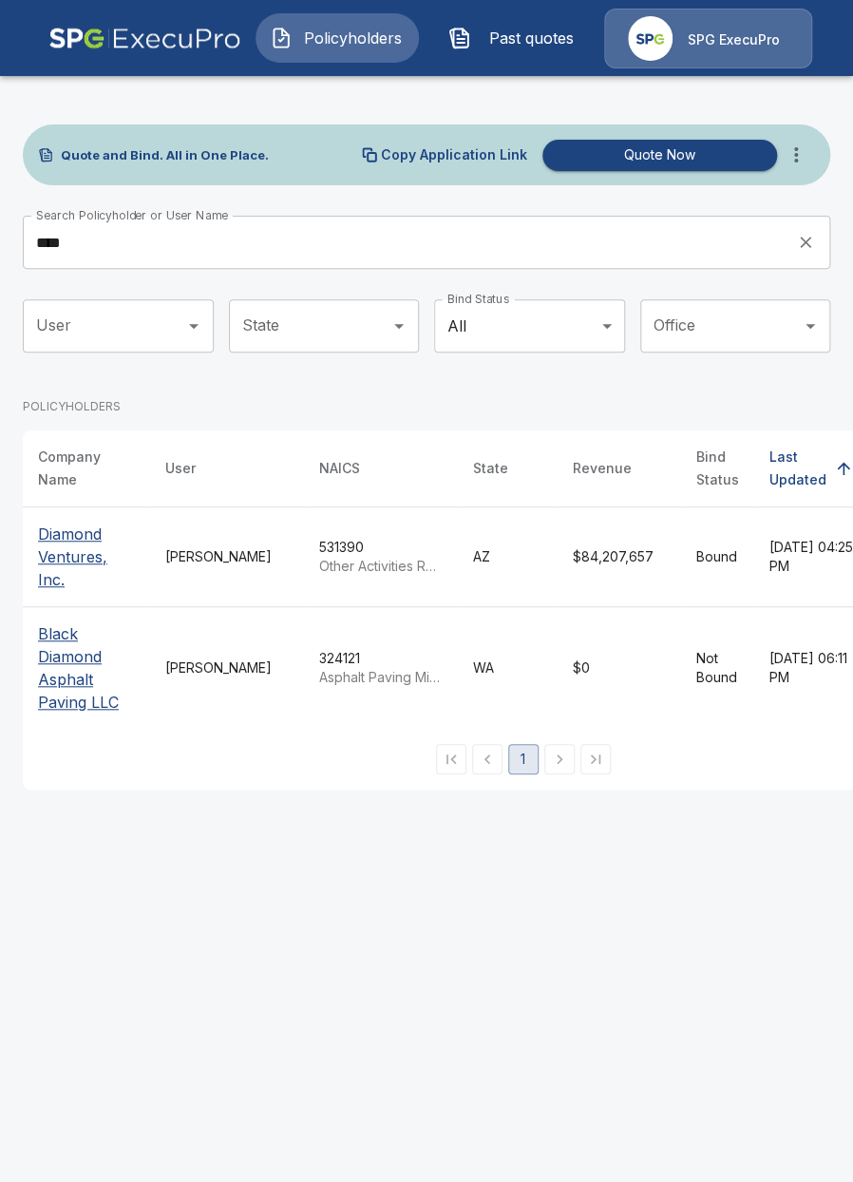
click at [142, 572] on th "Diamond Ventures, Inc." at bounding box center [86, 557] width 127 height 100
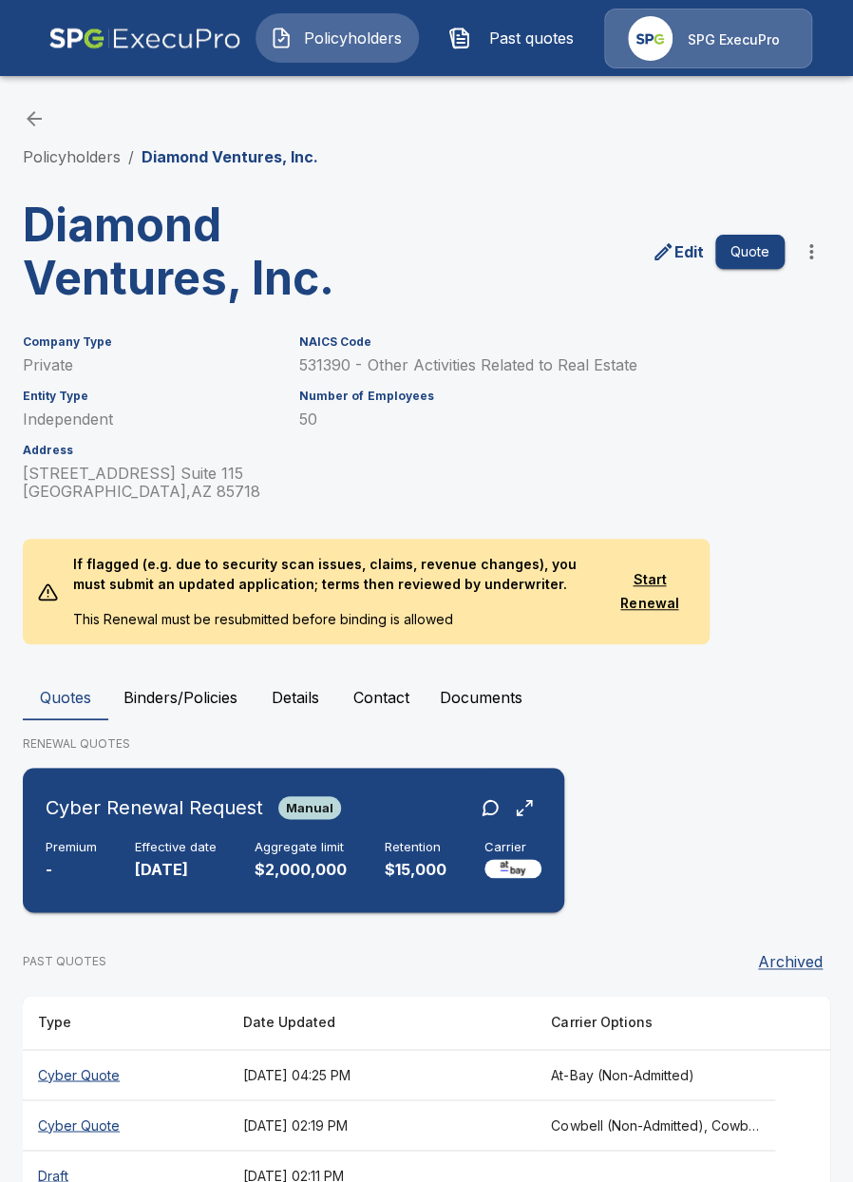
click at [339, 857] on div "Aggregate limit $2,000,000" at bounding box center [301, 861] width 92 height 42
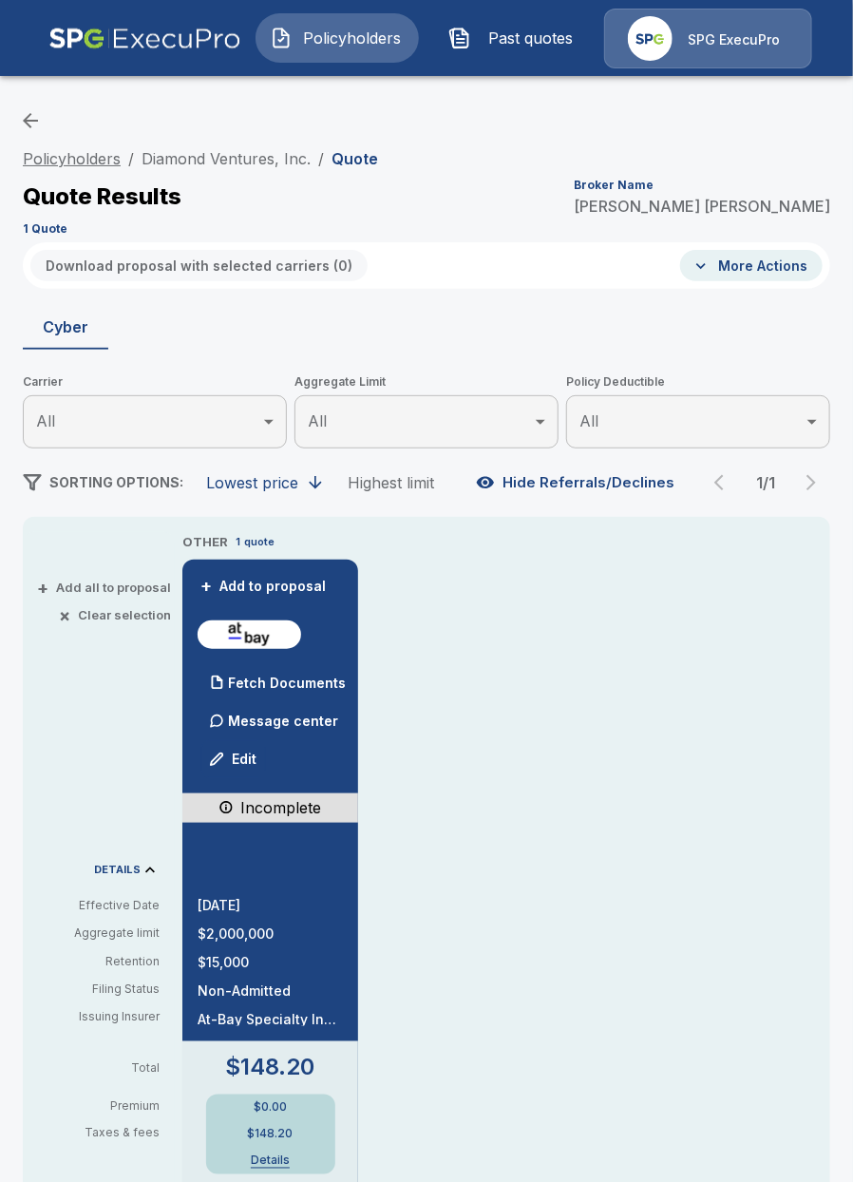
click at [99, 162] on link "Policyholders" at bounding box center [72, 158] width 98 height 19
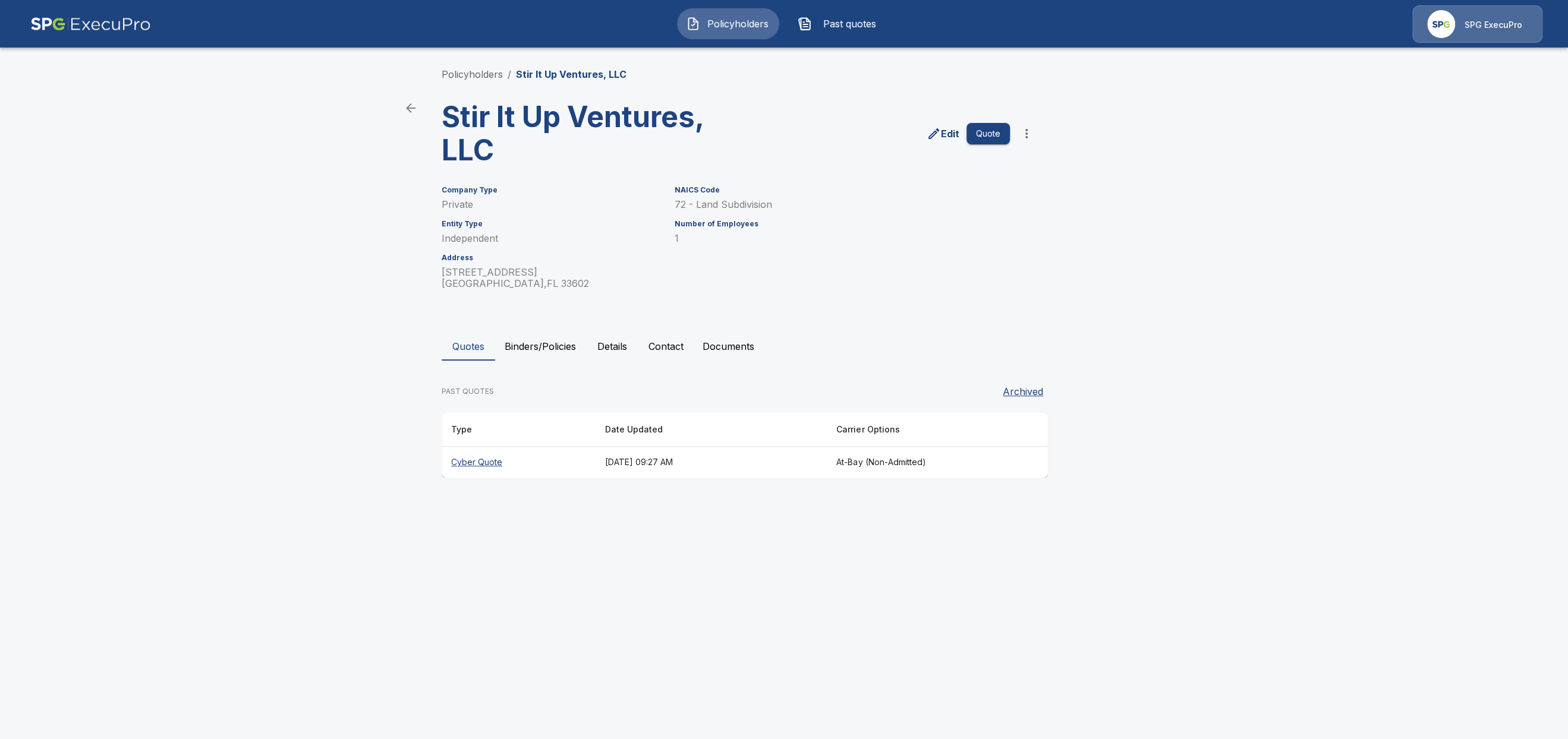
click at [573, 462] on th "Cyber Quote" at bounding box center [518, 463] width 154 height 31
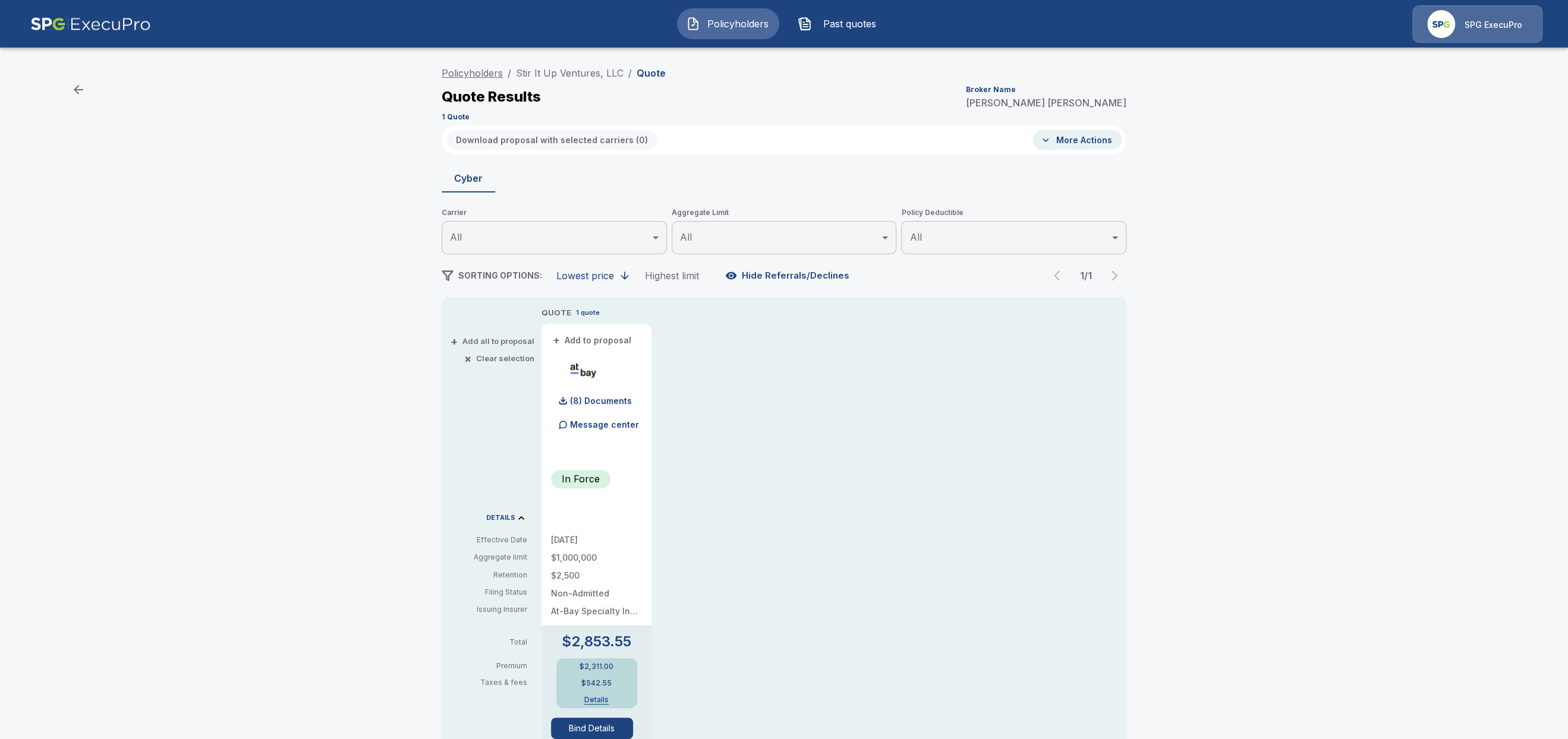
click at [465, 77] on link "Policyholders" at bounding box center [472, 73] width 61 height 12
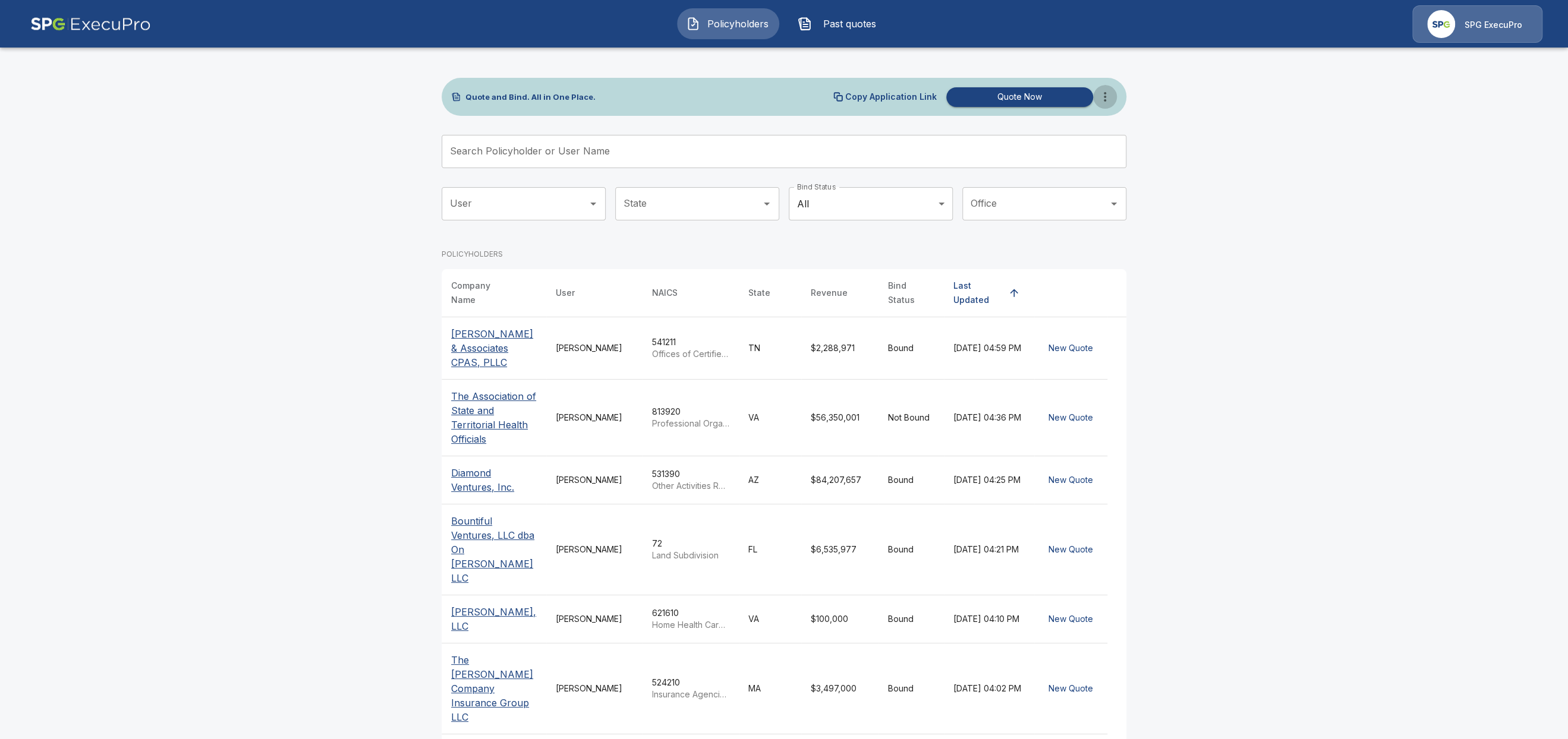
click at [1113, 101] on button "more" at bounding box center [1105, 97] width 24 height 24
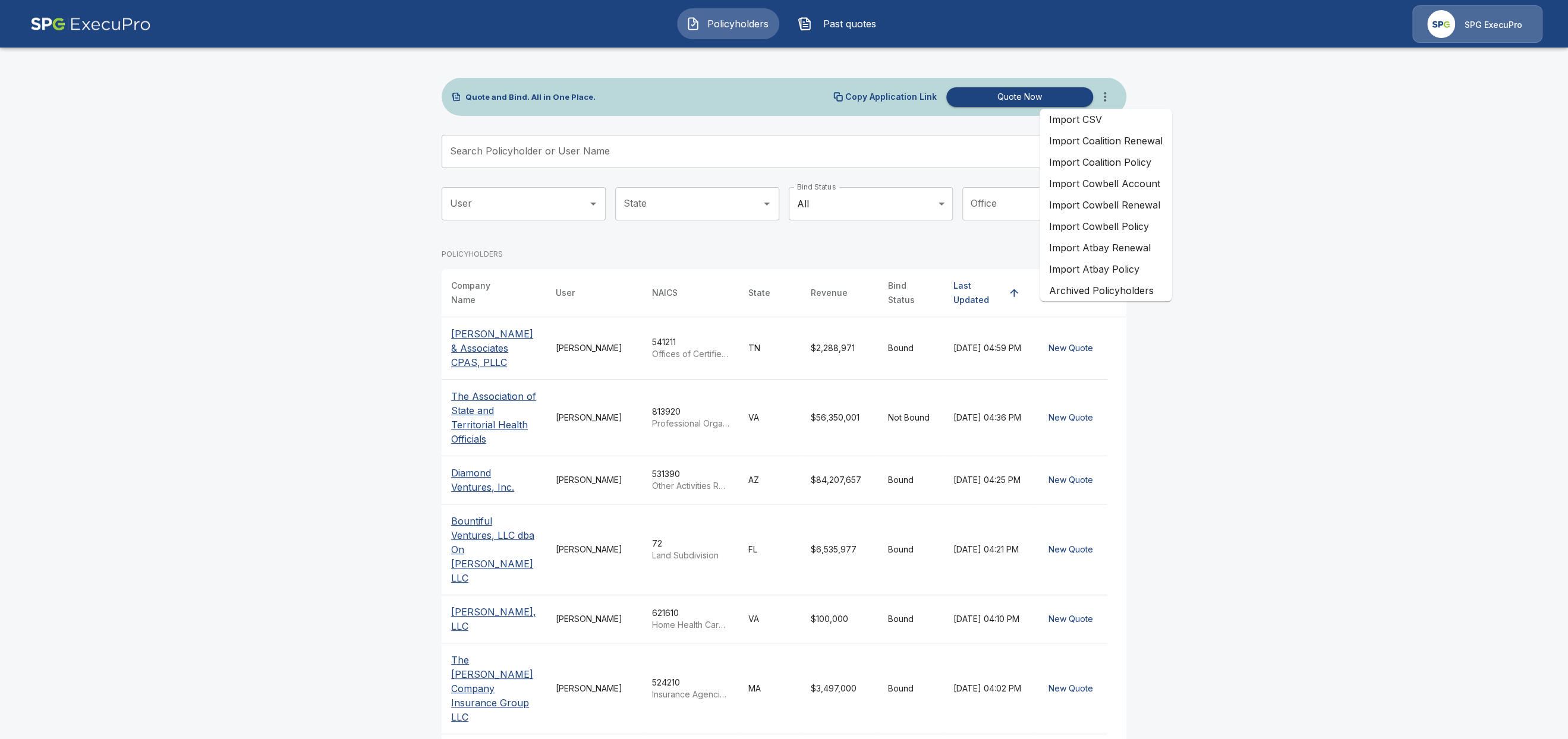
click at [1128, 246] on li "Import Atbay Renewal" at bounding box center [1106, 248] width 133 height 21
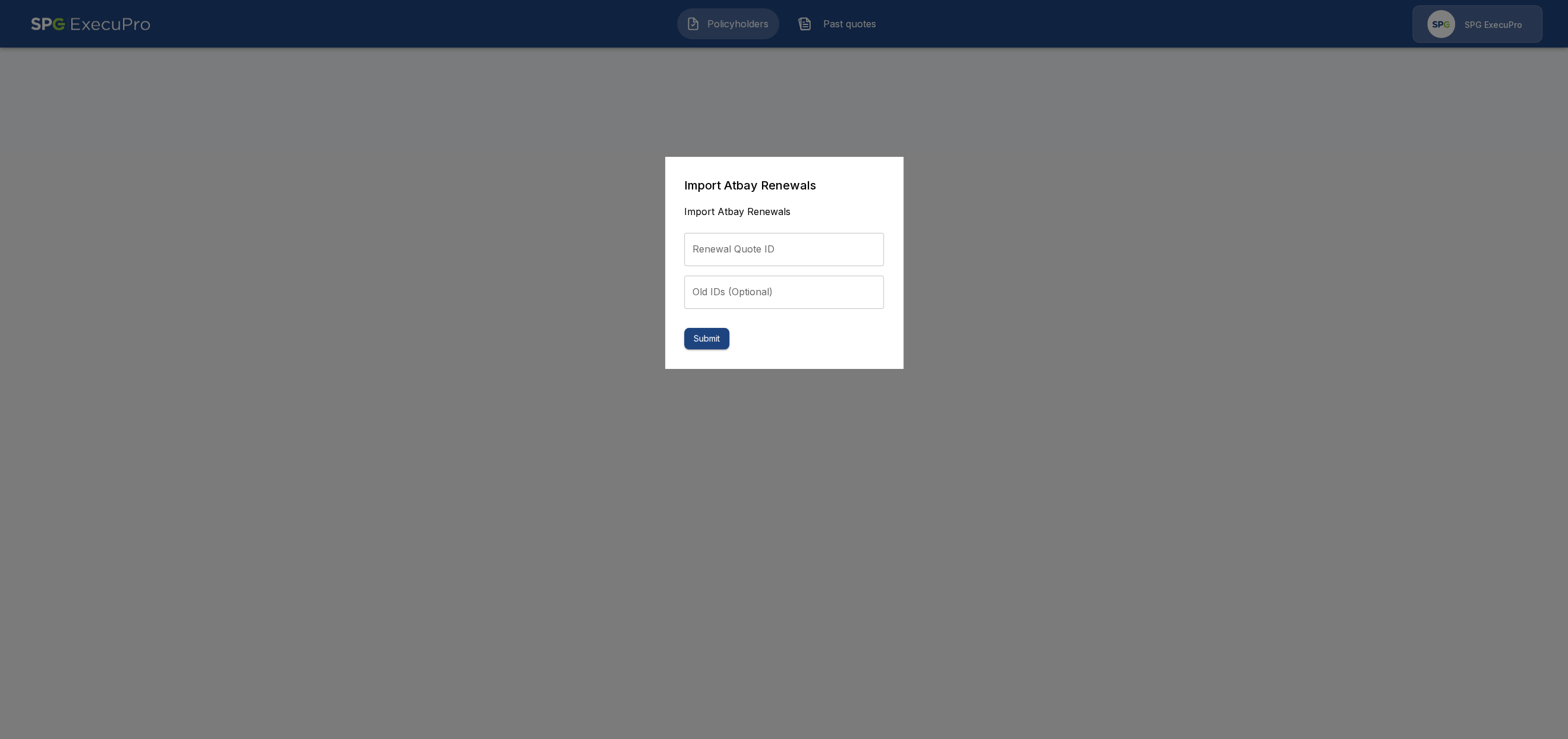
click at [774, 246] on input "Renewal Quote ID" at bounding box center [784, 249] width 200 height 33
paste input "**********"
type input "**********"
click at [709, 343] on button "Submit" at bounding box center [707, 339] width 45 height 22
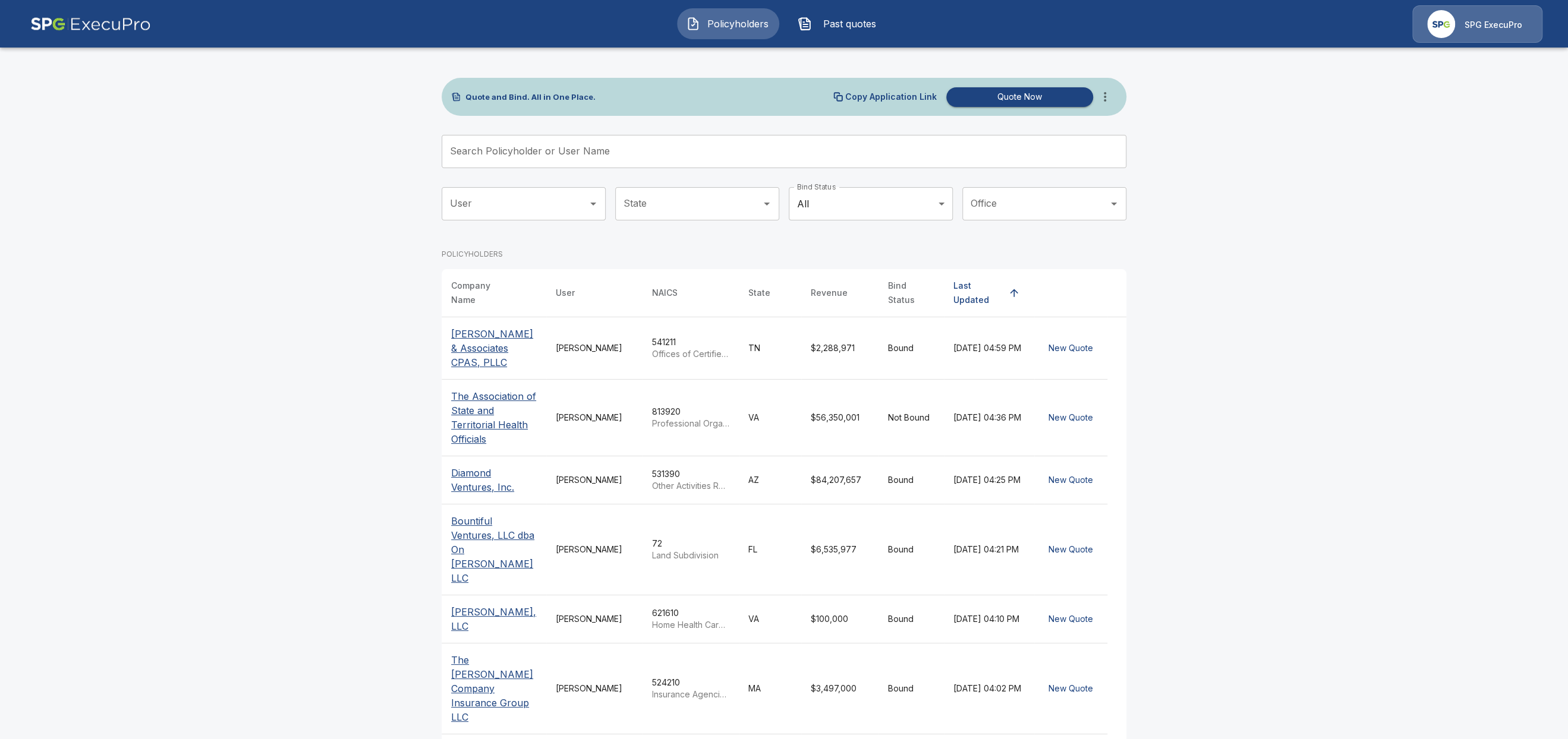
click at [844, 23] on span "Past quotes" at bounding box center [849, 24] width 66 height 14
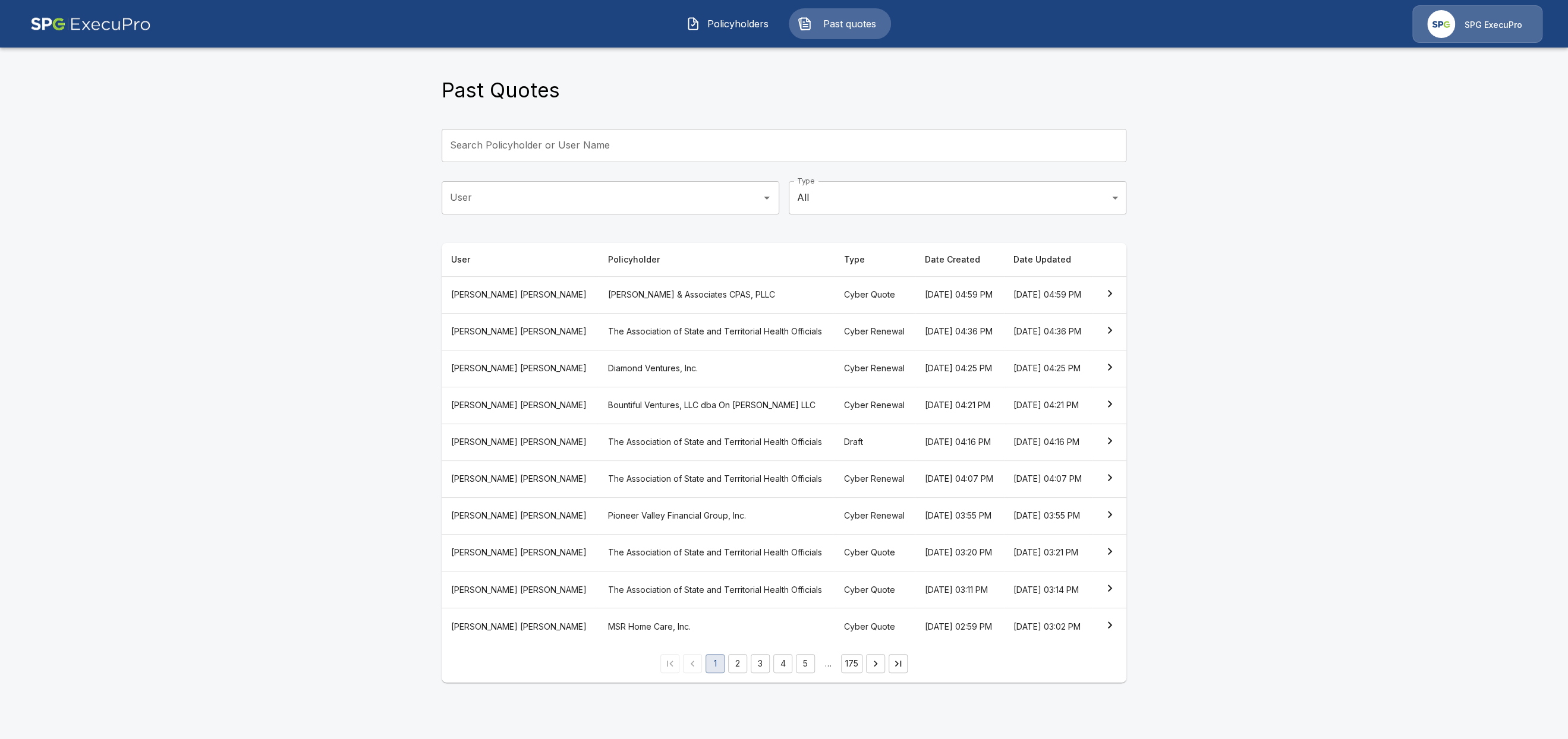
click at [585, 141] on input "Search Policyholder or User Name" at bounding box center [777, 145] width 672 height 33
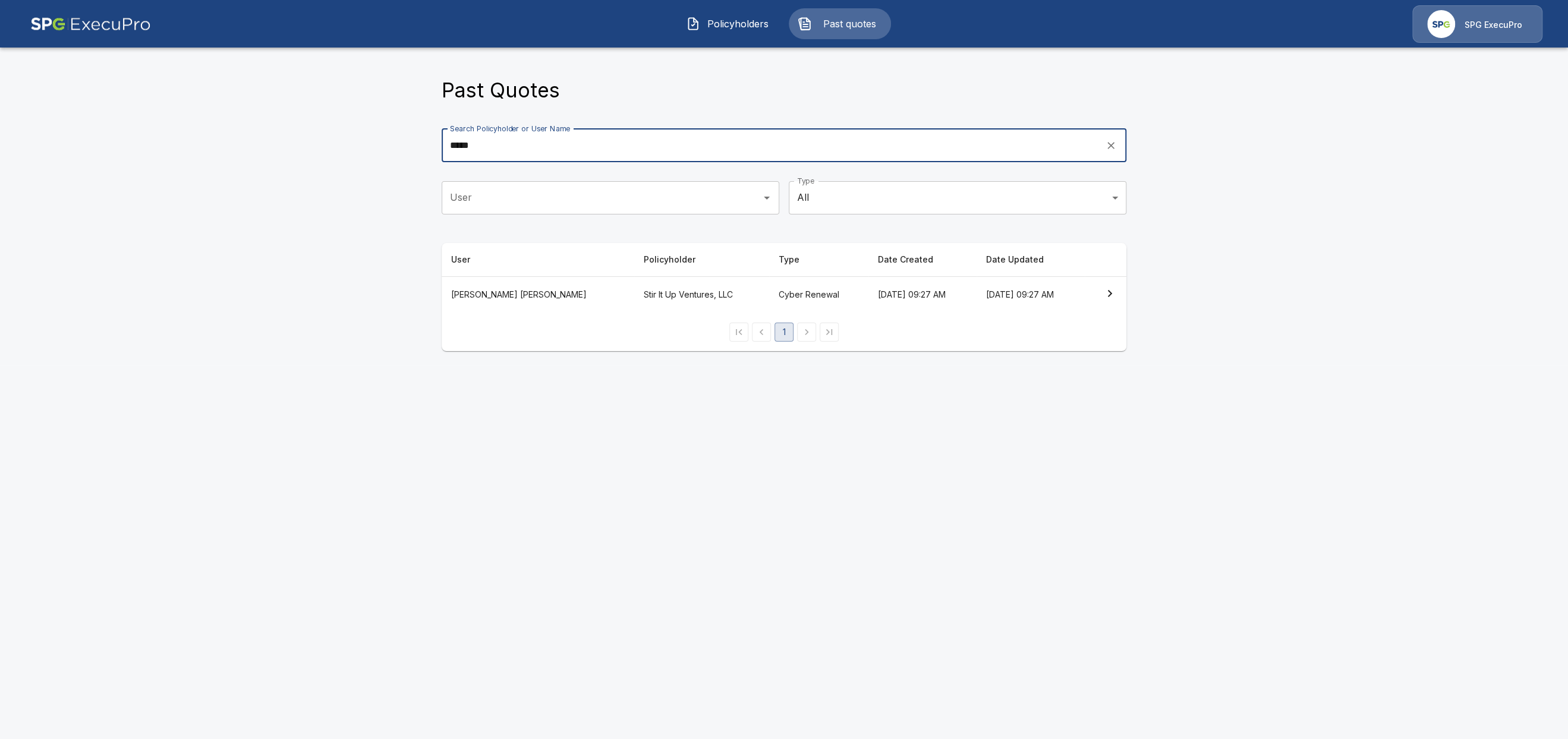
type input "****"
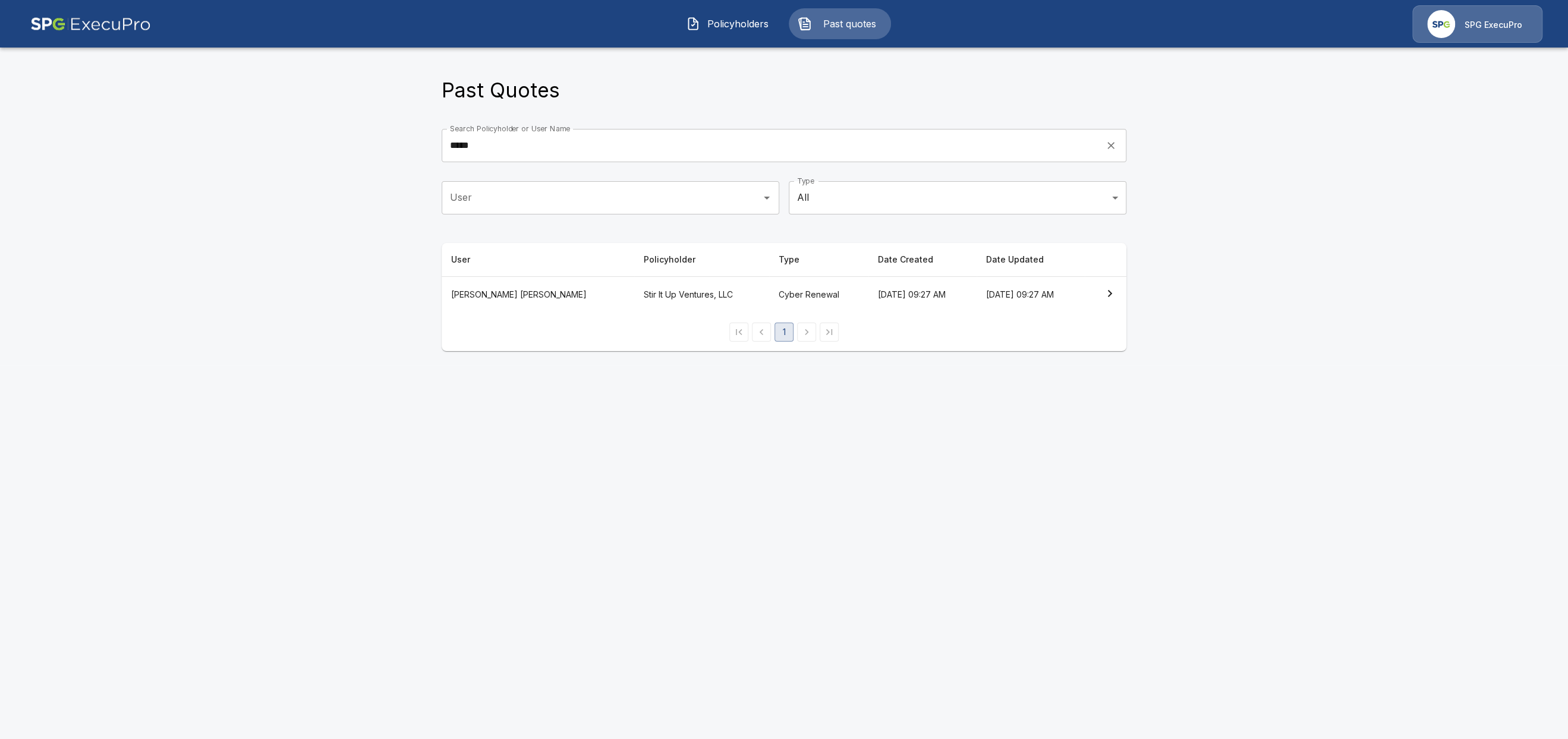
click at [634, 298] on th "Stir It Up Ventures, LLC" at bounding box center [702, 294] width 135 height 37
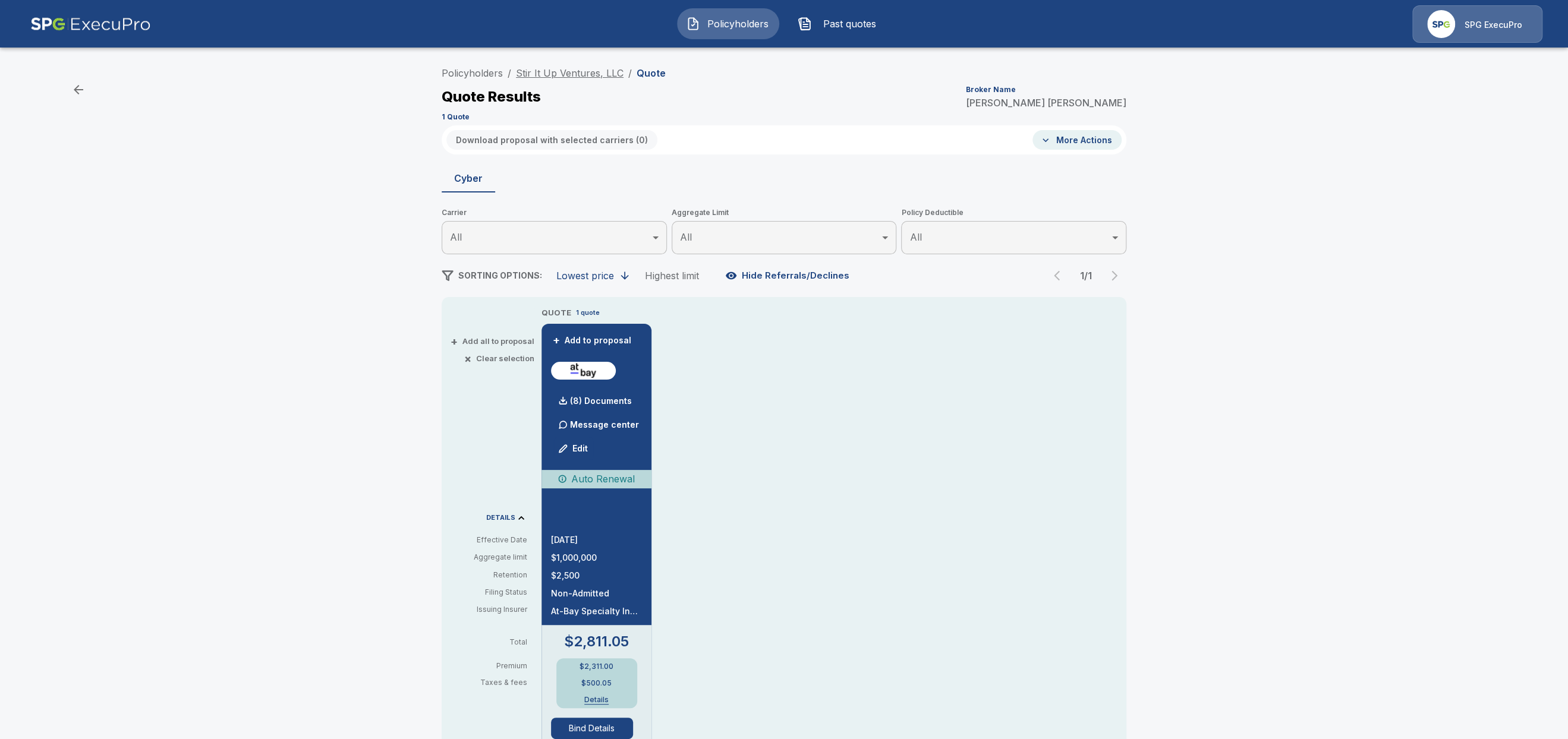
click at [553, 74] on link "Stir It Up Ventures, LLC" at bounding box center [570, 73] width 108 height 12
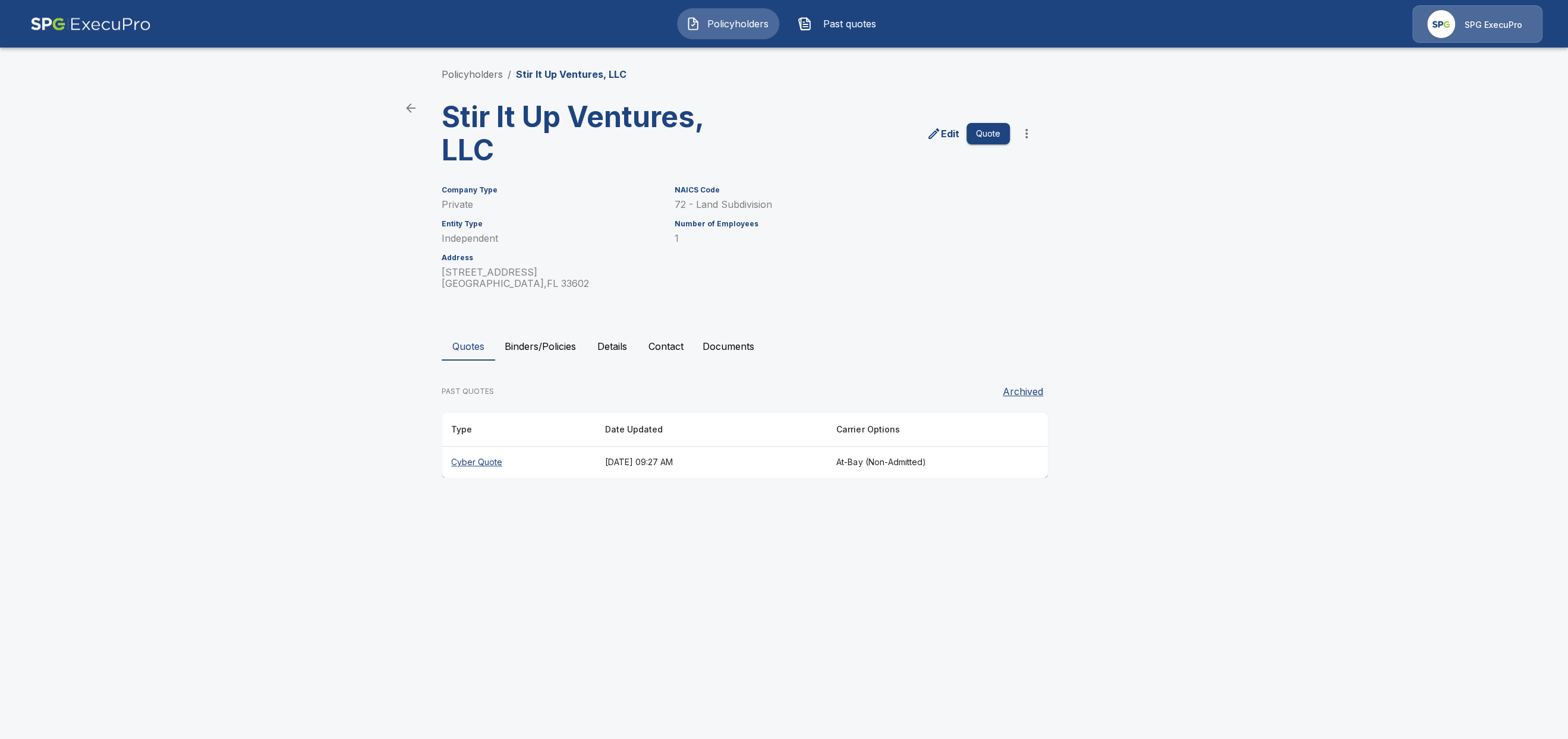
click at [550, 347] on button "Binders/Policies" at bounding box center [540, 346] width 90 height 29
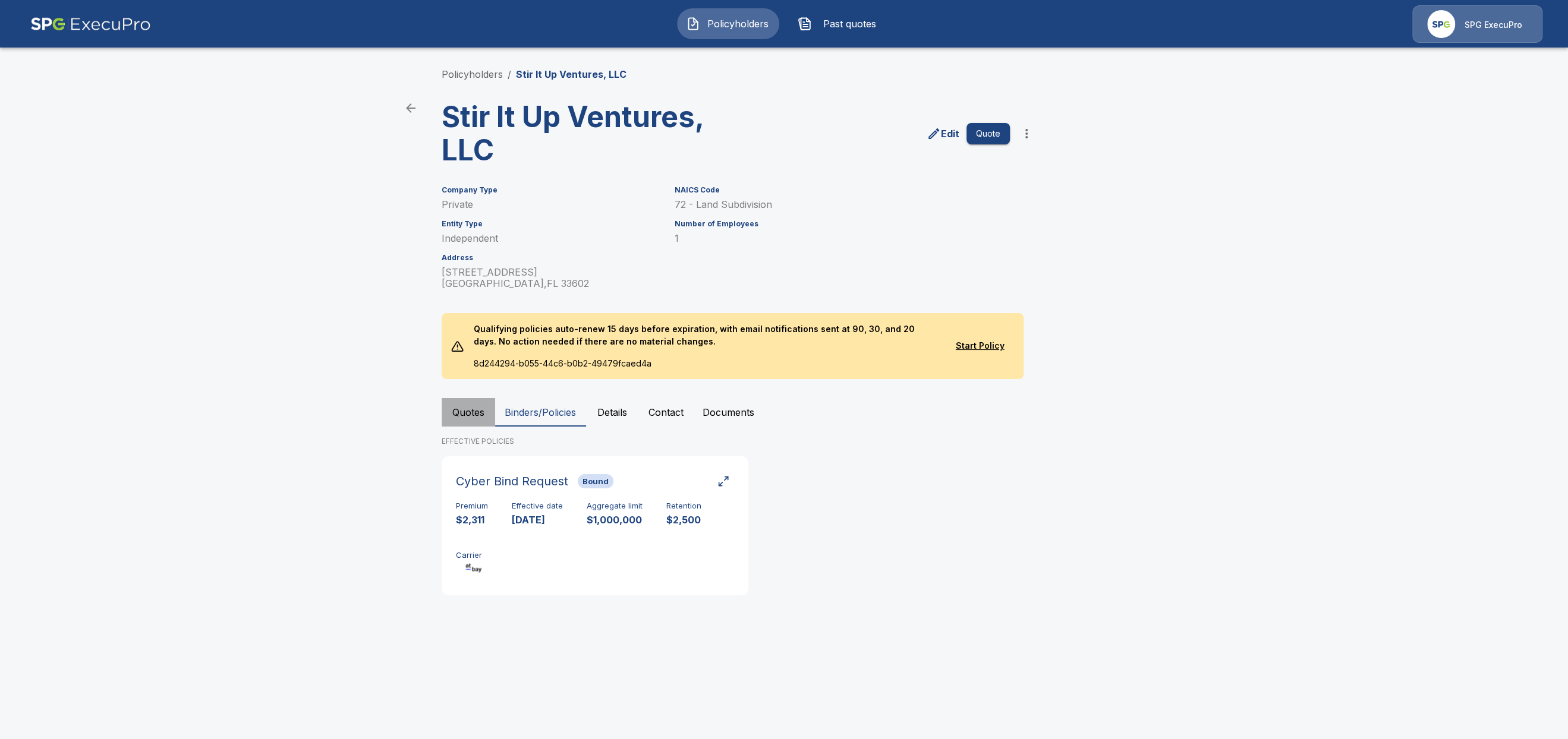
click at [457, 412] on button "Quotes" at bounding box center [468, 413] width 54 height 29
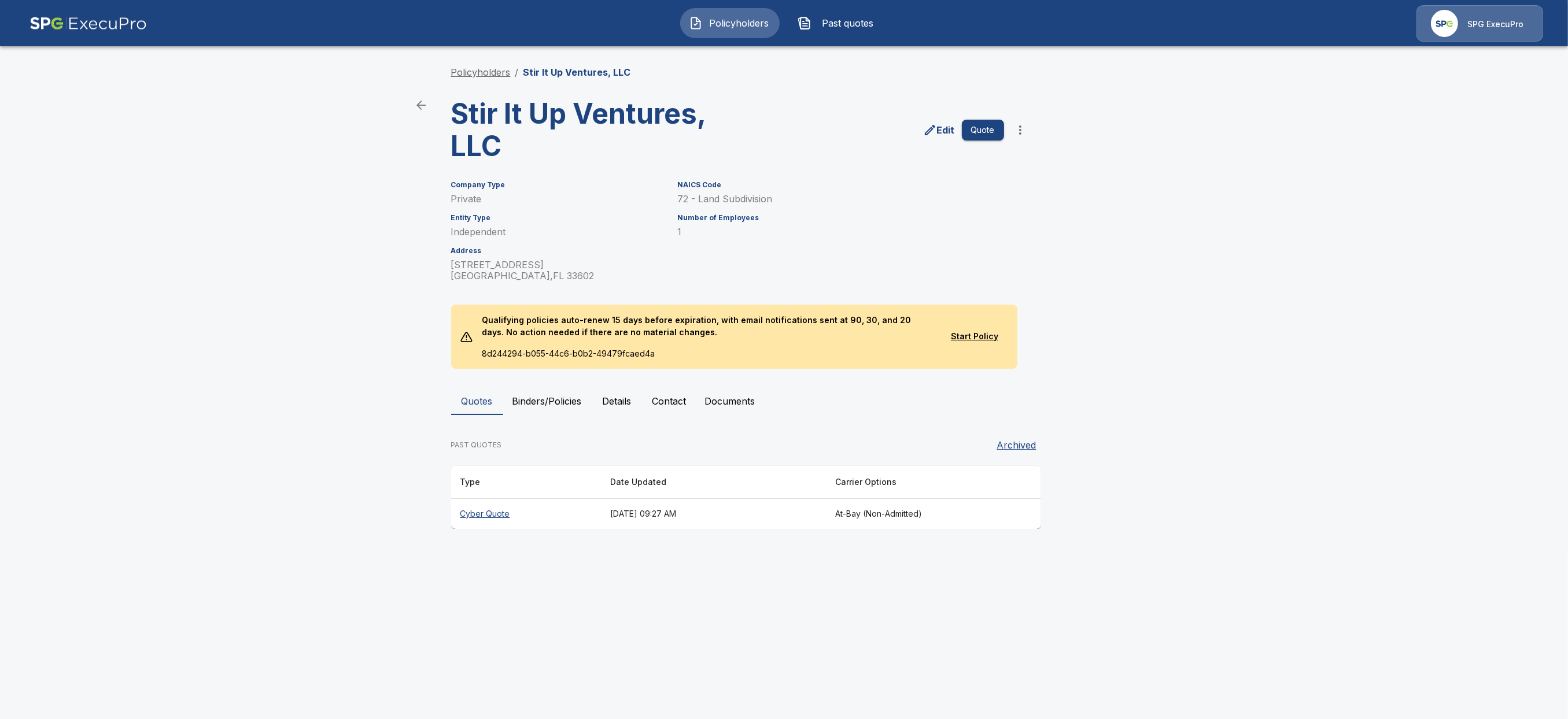
click at [482, 75] on link "Policyholders" at bounding box center [481, 72] width 60 height 12
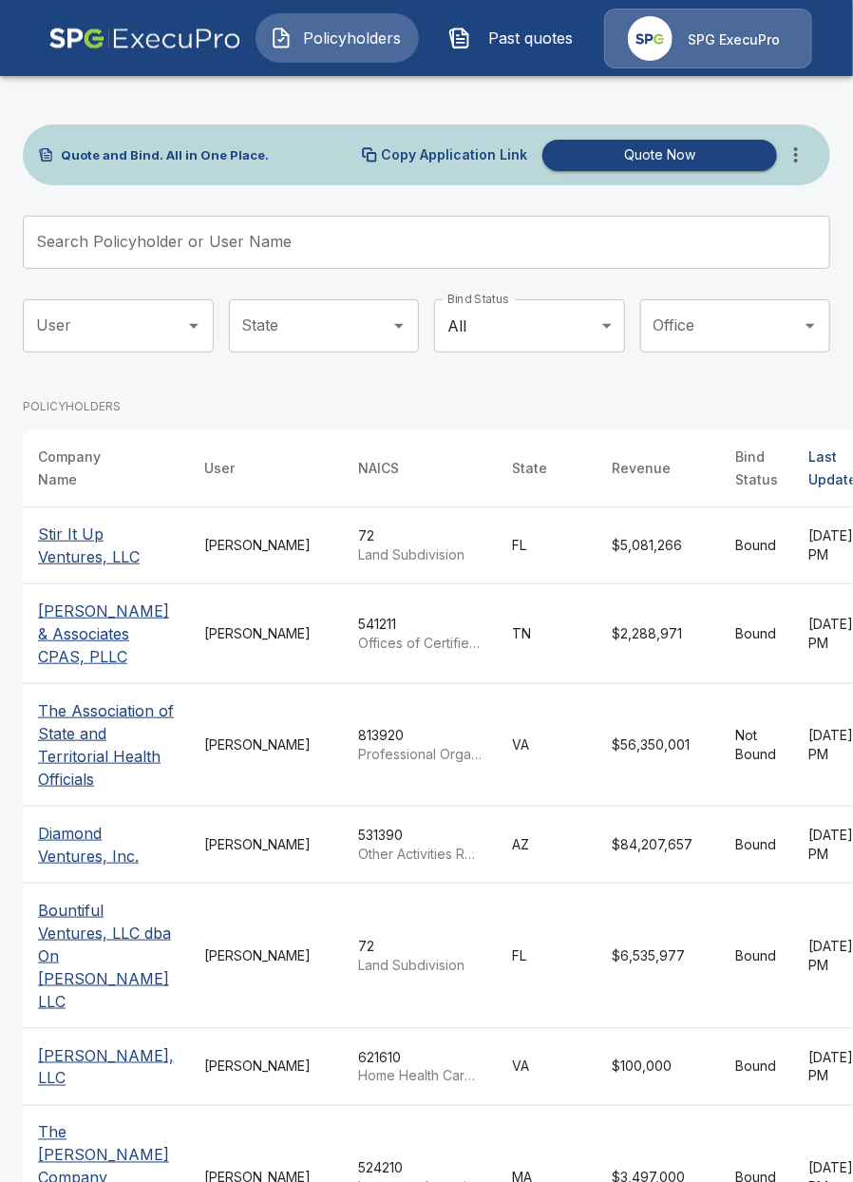
click at [237, 253] on input "Search Policyholder or User Name" at bounding box center [416, 242] width 787 height 53
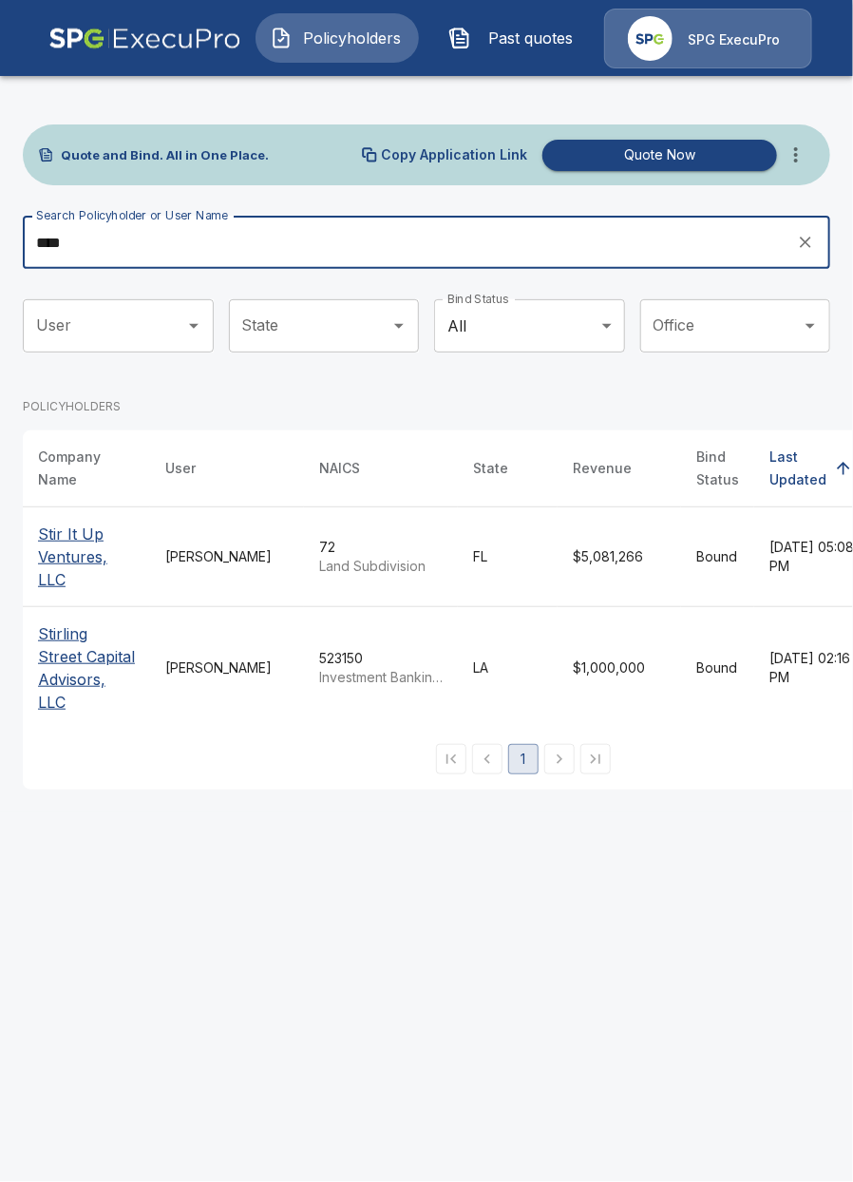
type input "****"
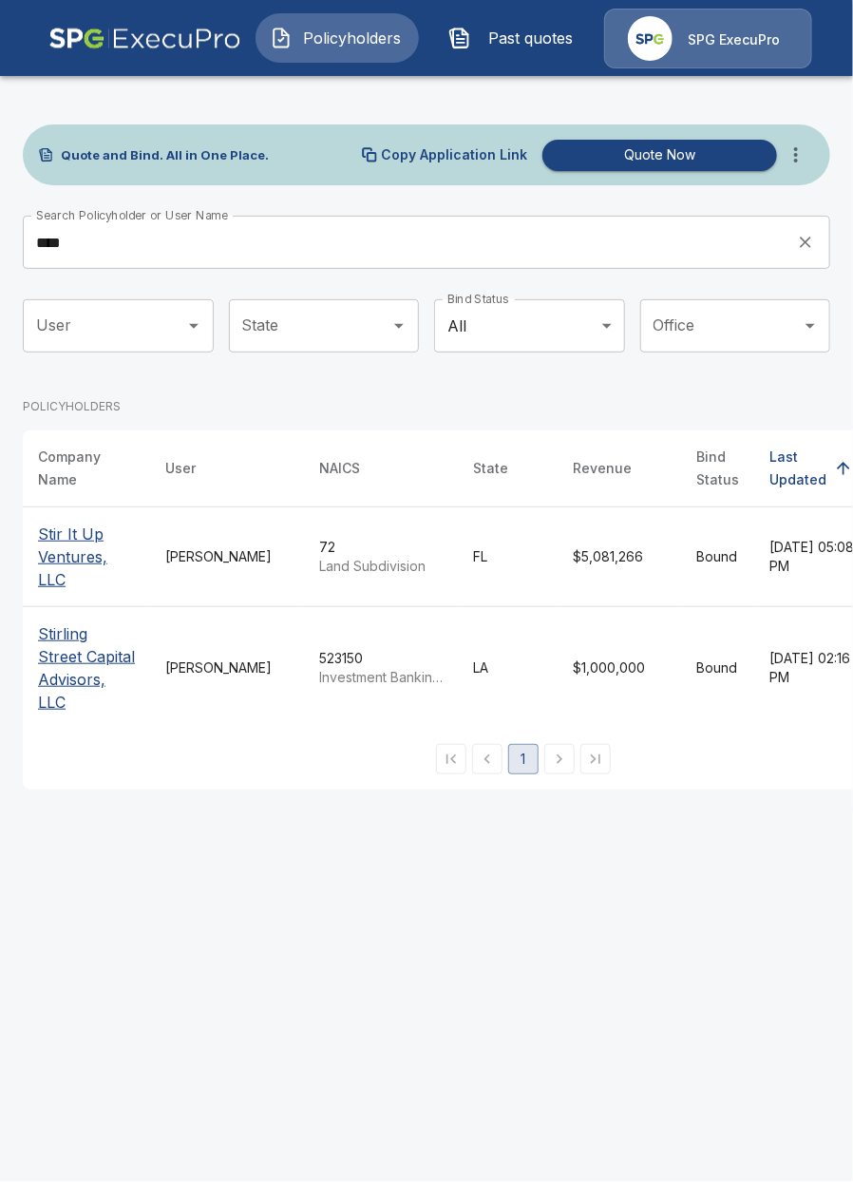
click at [96, 554] on p "Stir It Up Ventures, LLC" at bounding box center [86, 557] width 97 height 68
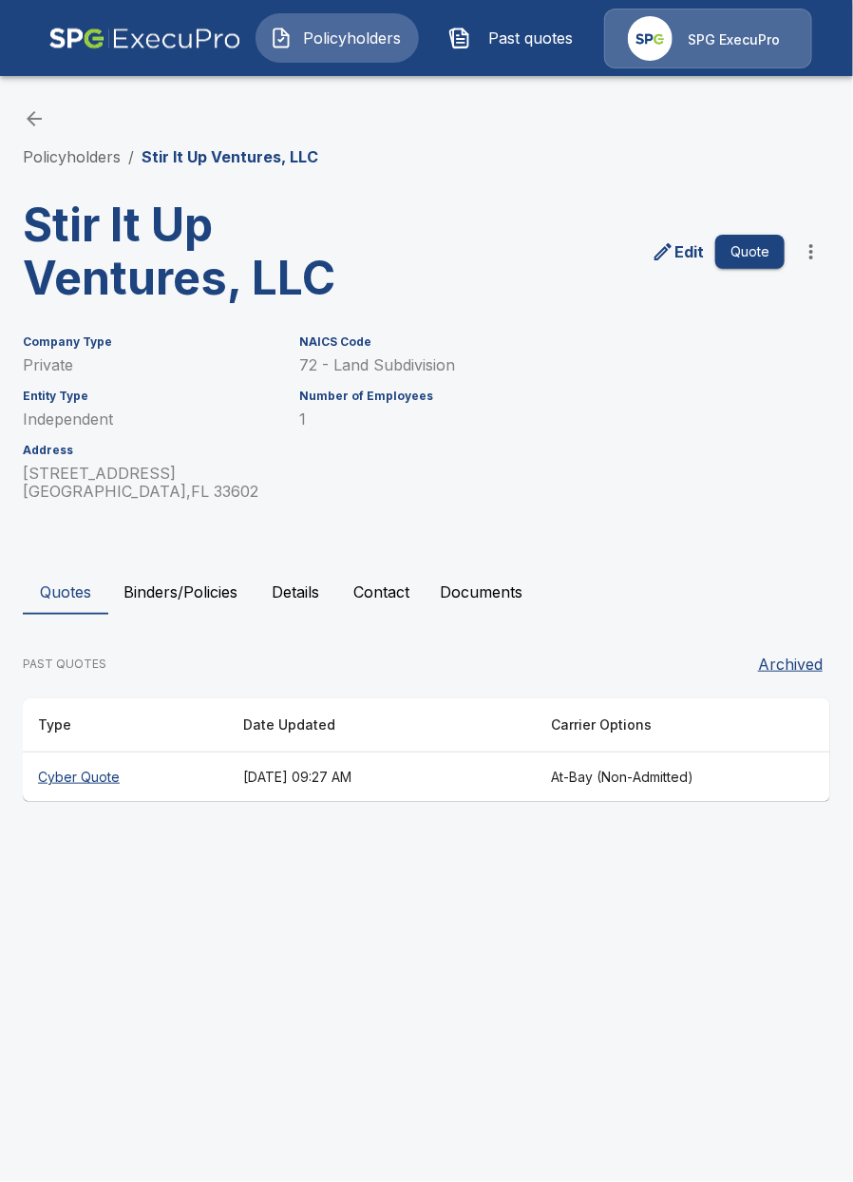
click at [188, 579] on button "Binders/Policies" at bounding box center [180, 592] width 144 height 46
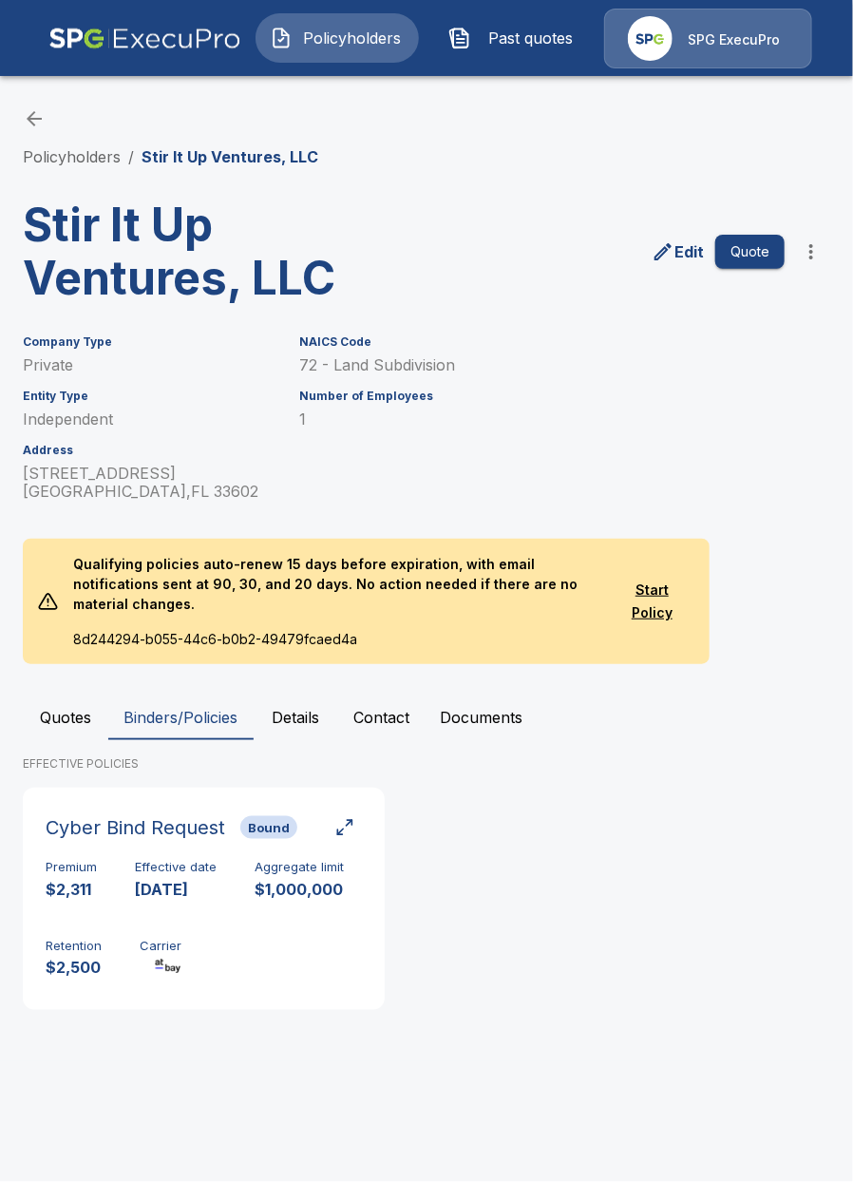
click at [78, 599] on p "Qualifying policies auto-renew 15 days before expiration, with email notificati…" at bounding box center [334, 584] width 552 height 90
click at [95, 143] on div "Policyholders / Stir It Up Ventures, LLC" at bounding box center [427, 137] width 808 height 61
click at [89, 157] on link "Policyholders" at bounding box center [72, 156] width 98 height 19
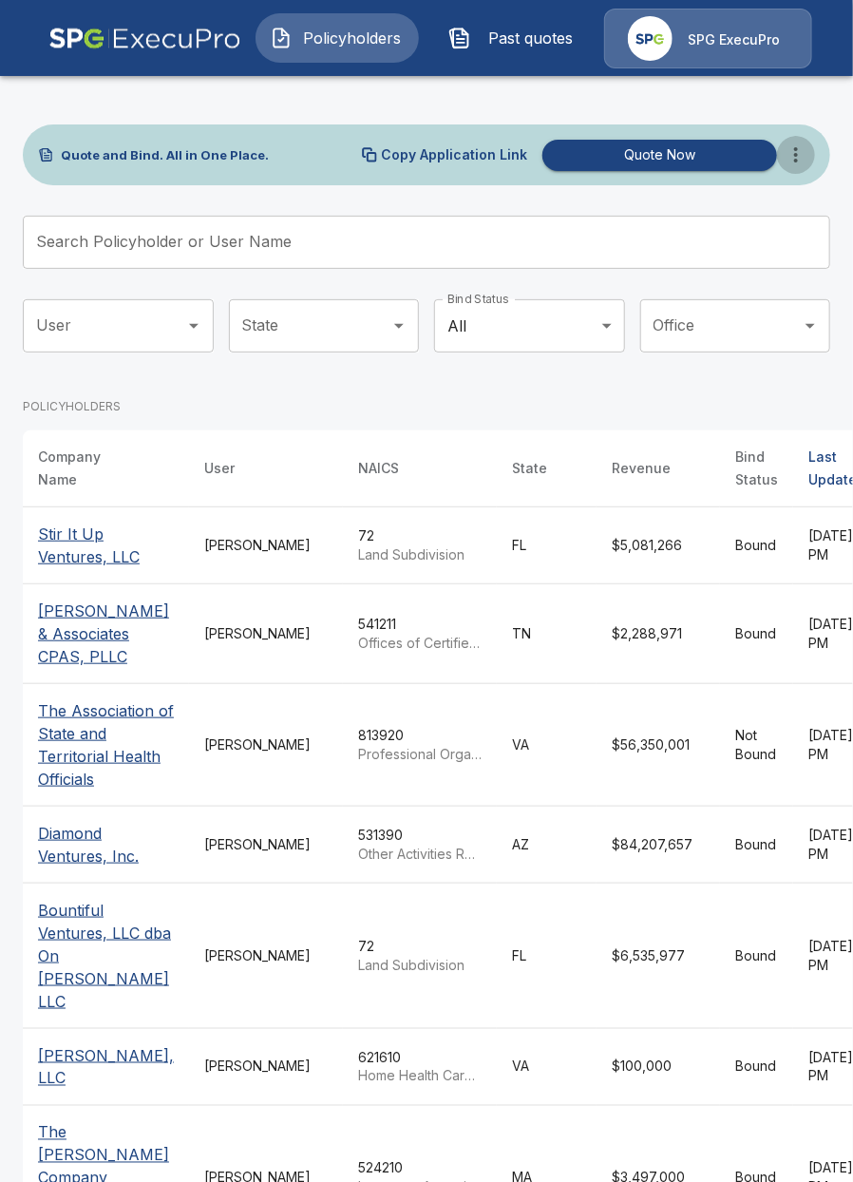
click at [795, 163] on icon "more" at bounding box center [796, 154] width 23 height 23
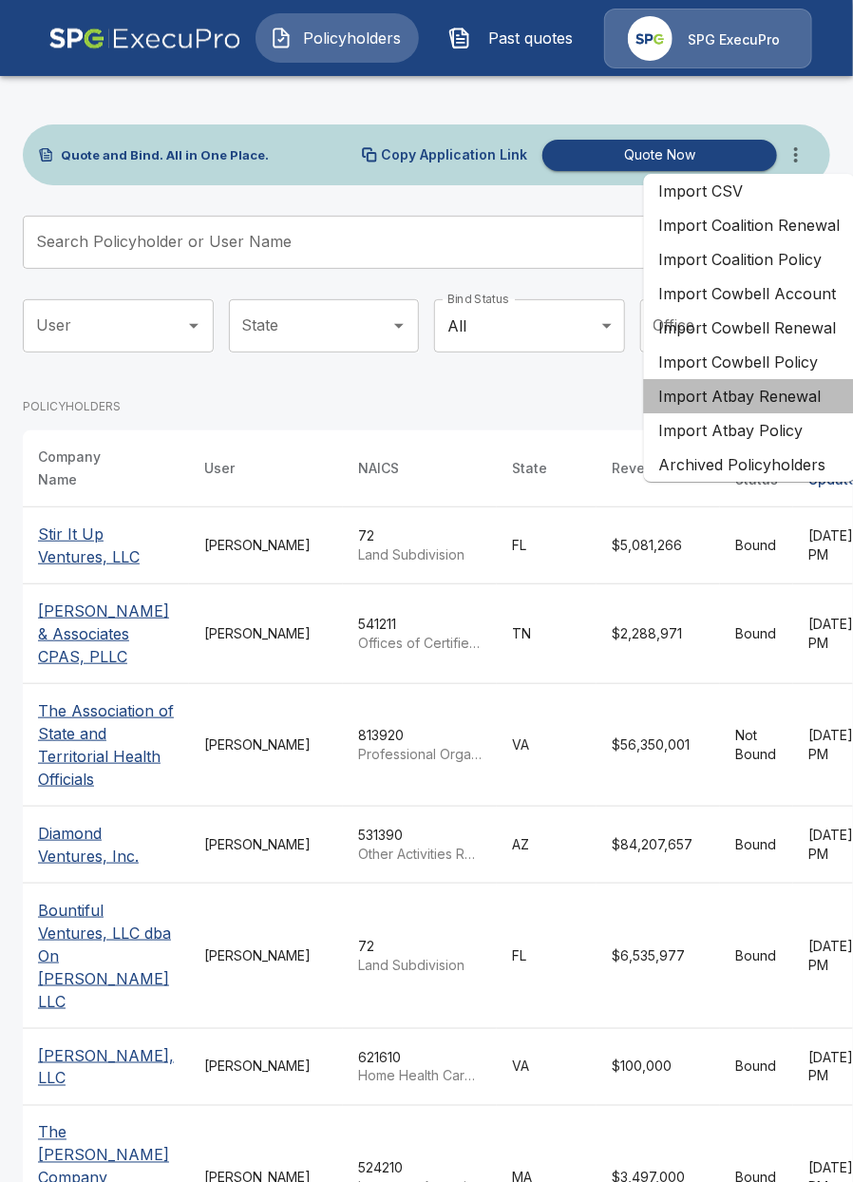
click at [751, 405] on li "Import Atbay Renewal" at bounding box center [750, 396] width 212 height 34
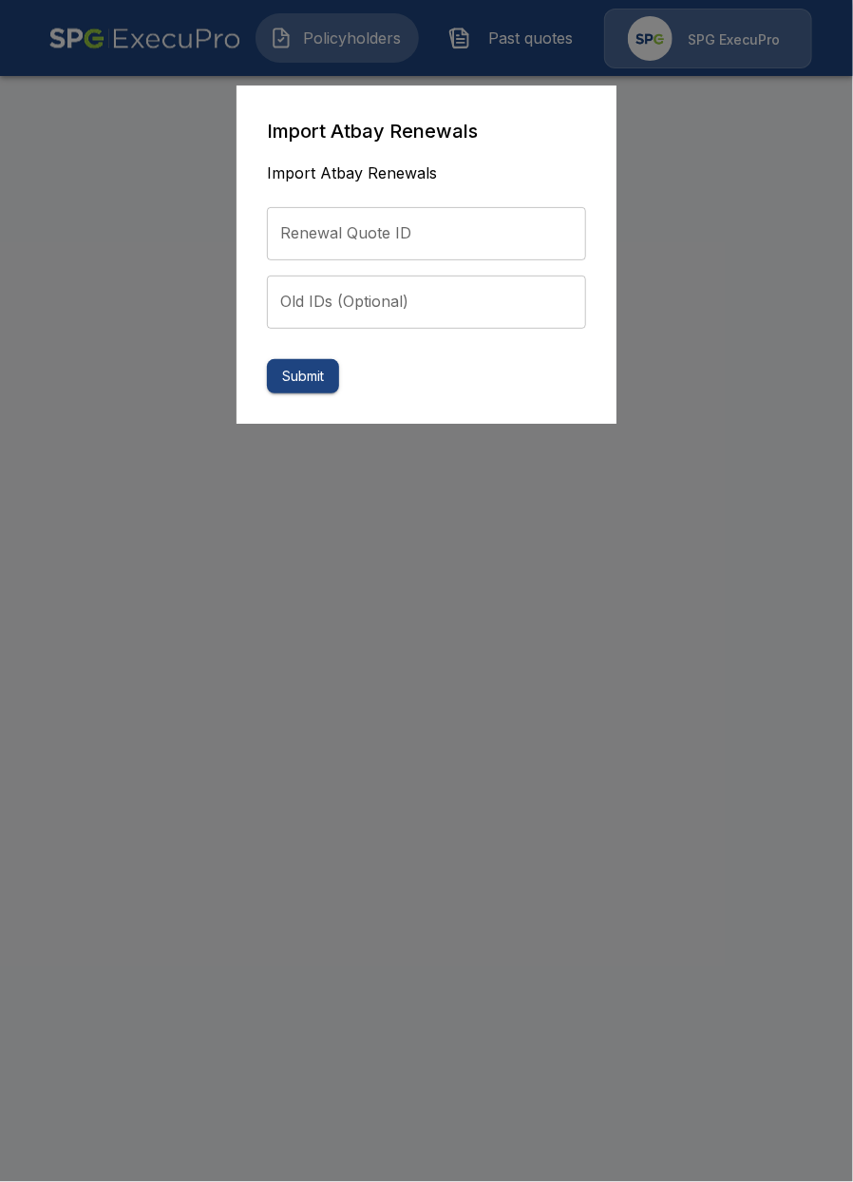
drag, startPoint x: 400, startPoint y: 184, endPoint x: 391, endPoint y: 204, distance: 22.1
click at [400, 185] on form "Import Atbay Renewals Import Atbay Renewals Renewal Quote ID Renewal Quote ID O…" at bounding box center [426, 255] width 319 height 278
click at [383, 215] on input "Renewal Quote ID" at bounding box center [426, 233] width 319 height 53
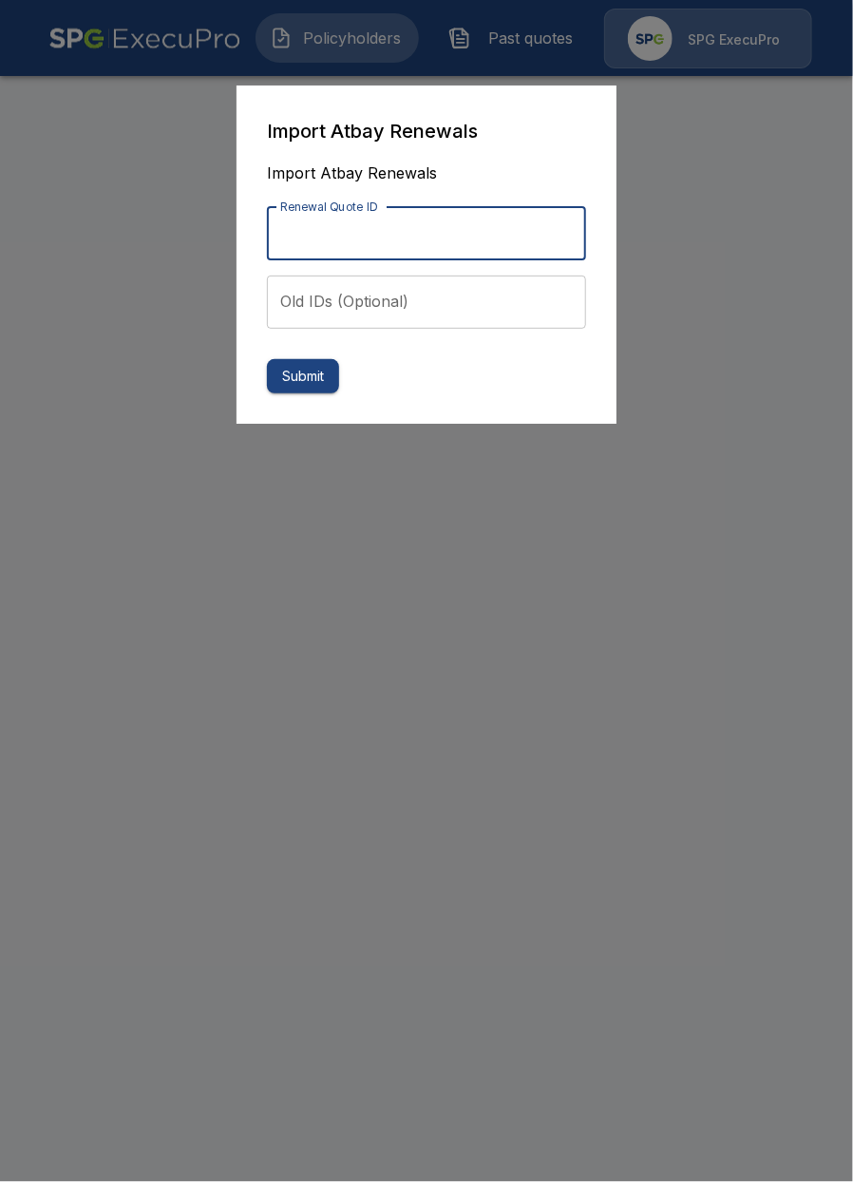
paste input "**********"
click at [469, 222] on input "**********" at bounding box center [426, 233] width 319 height 53
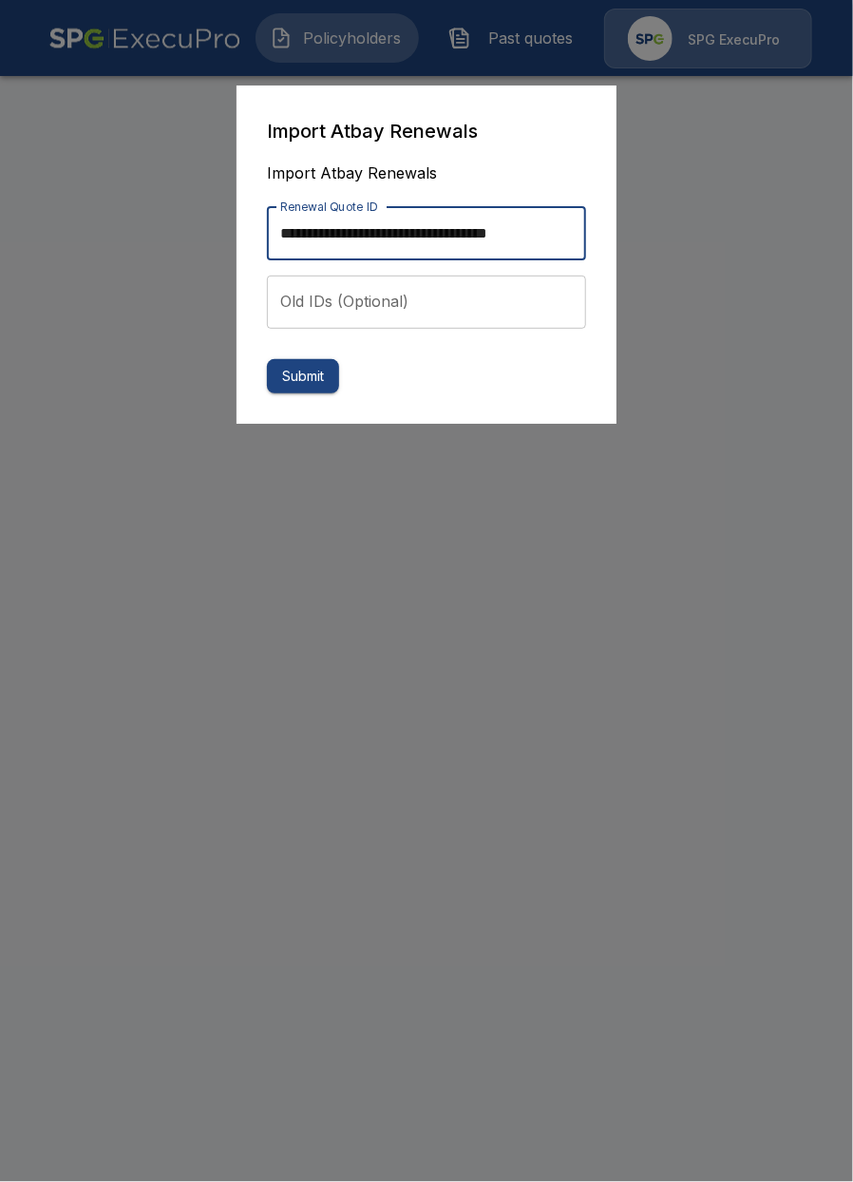
paste input "text"
type input "**********"
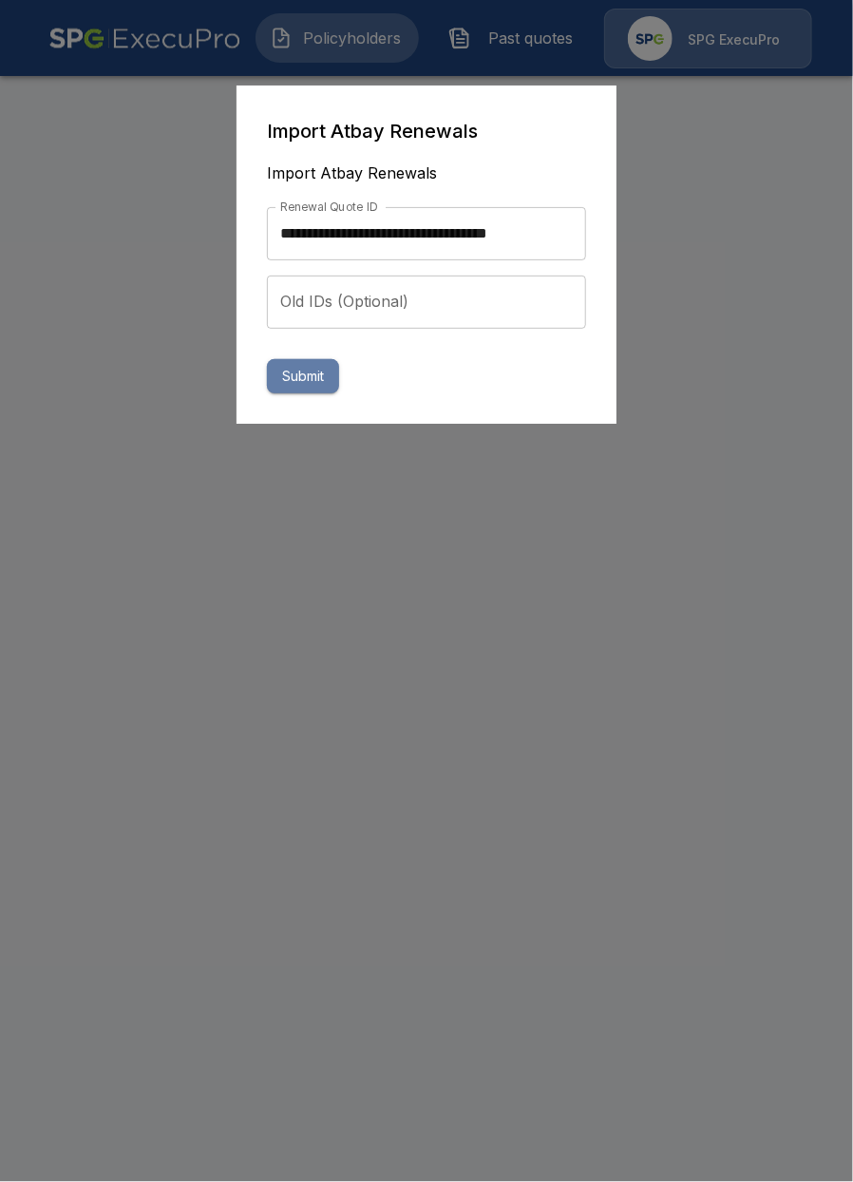
click at [317, 387] on button "Submit" at bounding box center [303, 376] width 72 height 35
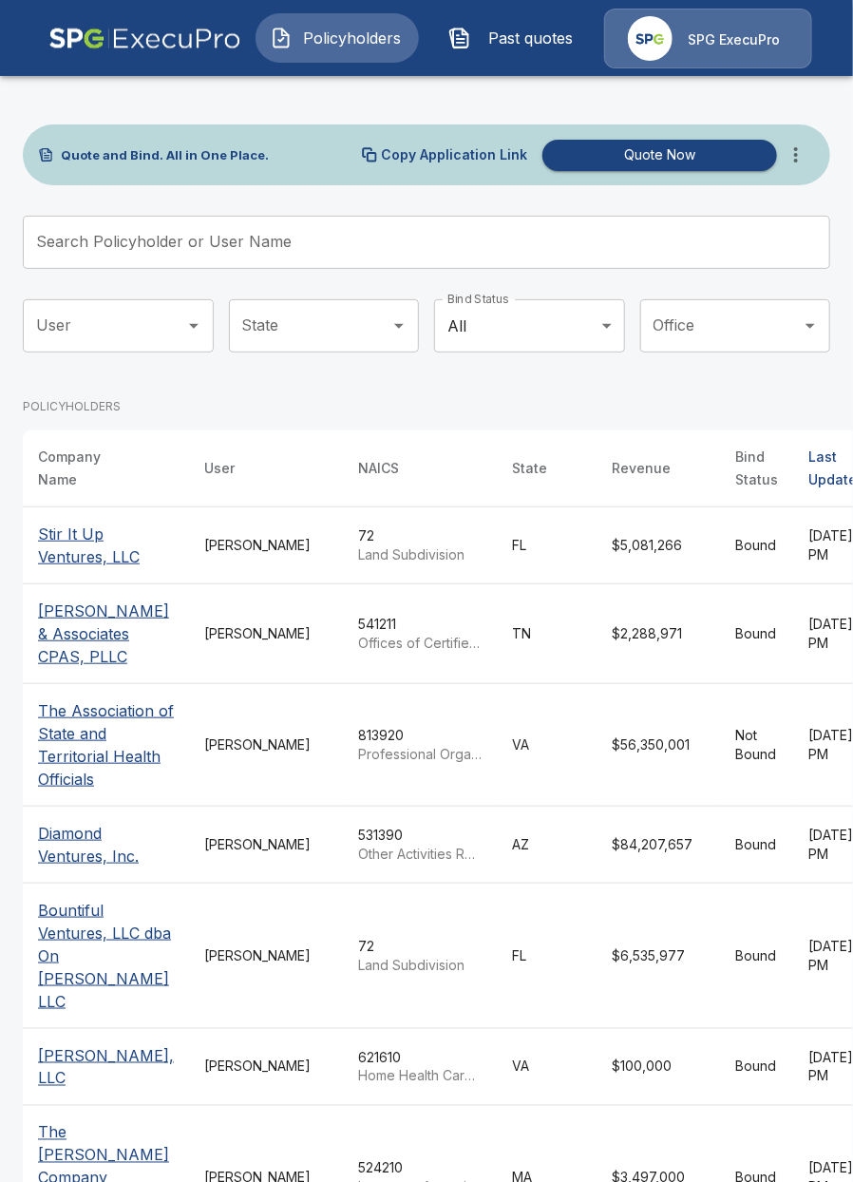
click at [189, 563] on td "[PERSON_NAME]" at bounding box center [266, 545] width 154 height 77
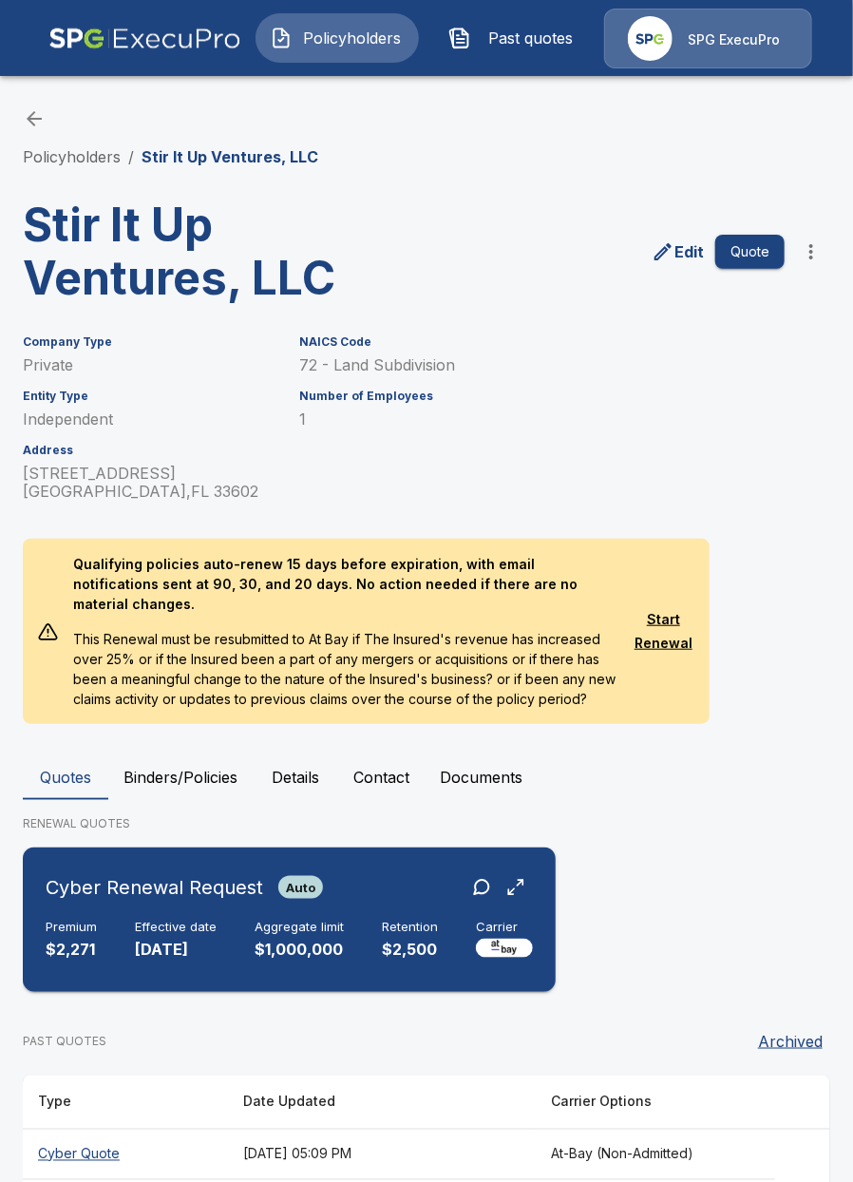
click at [334, 939] on p "$1,000,000" at bounding box center [299, 950] width 89 height 22
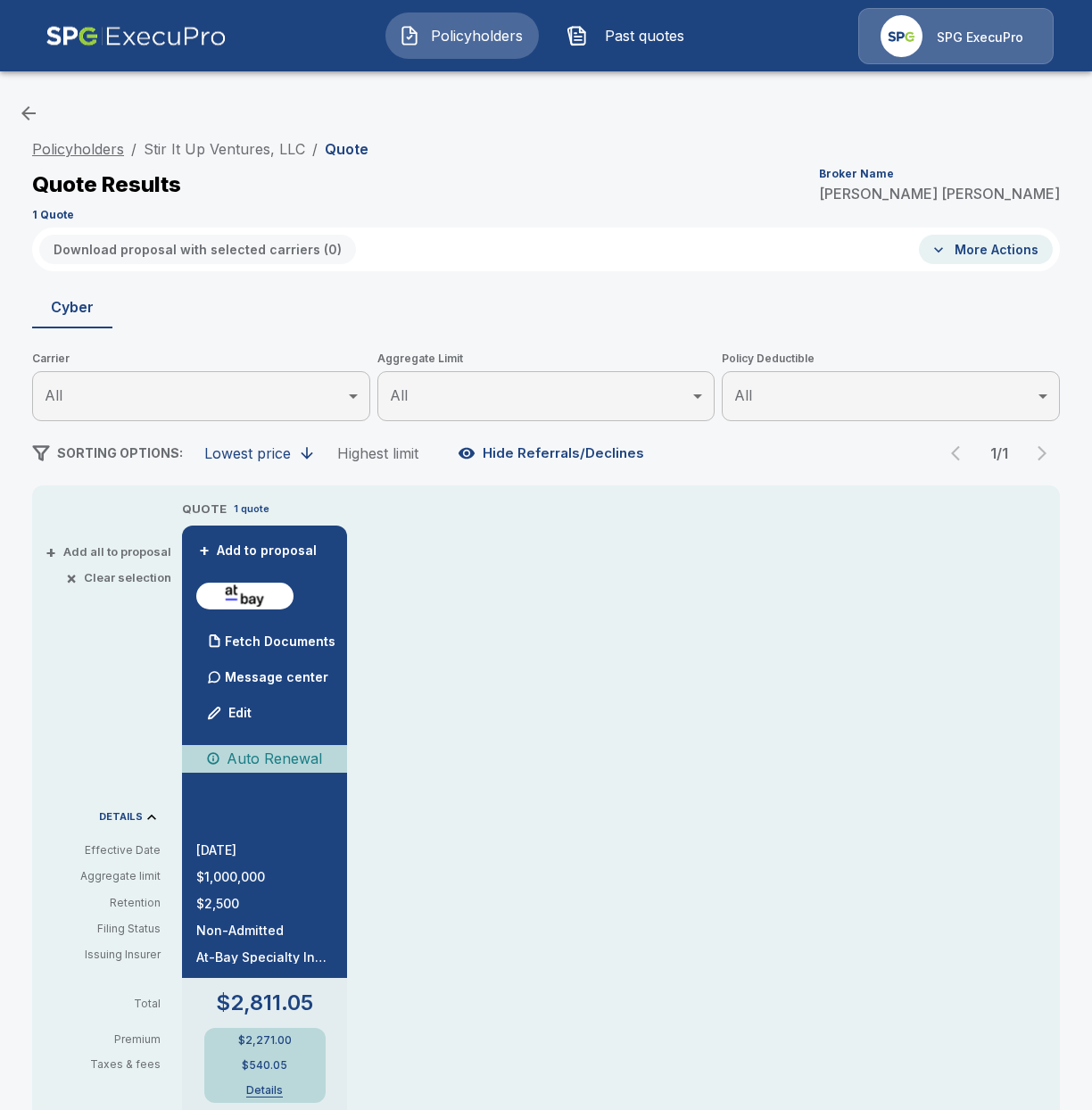
click at [99, 154] on link "Policyholders" at bounding box center [78, 148] width 92 height 18
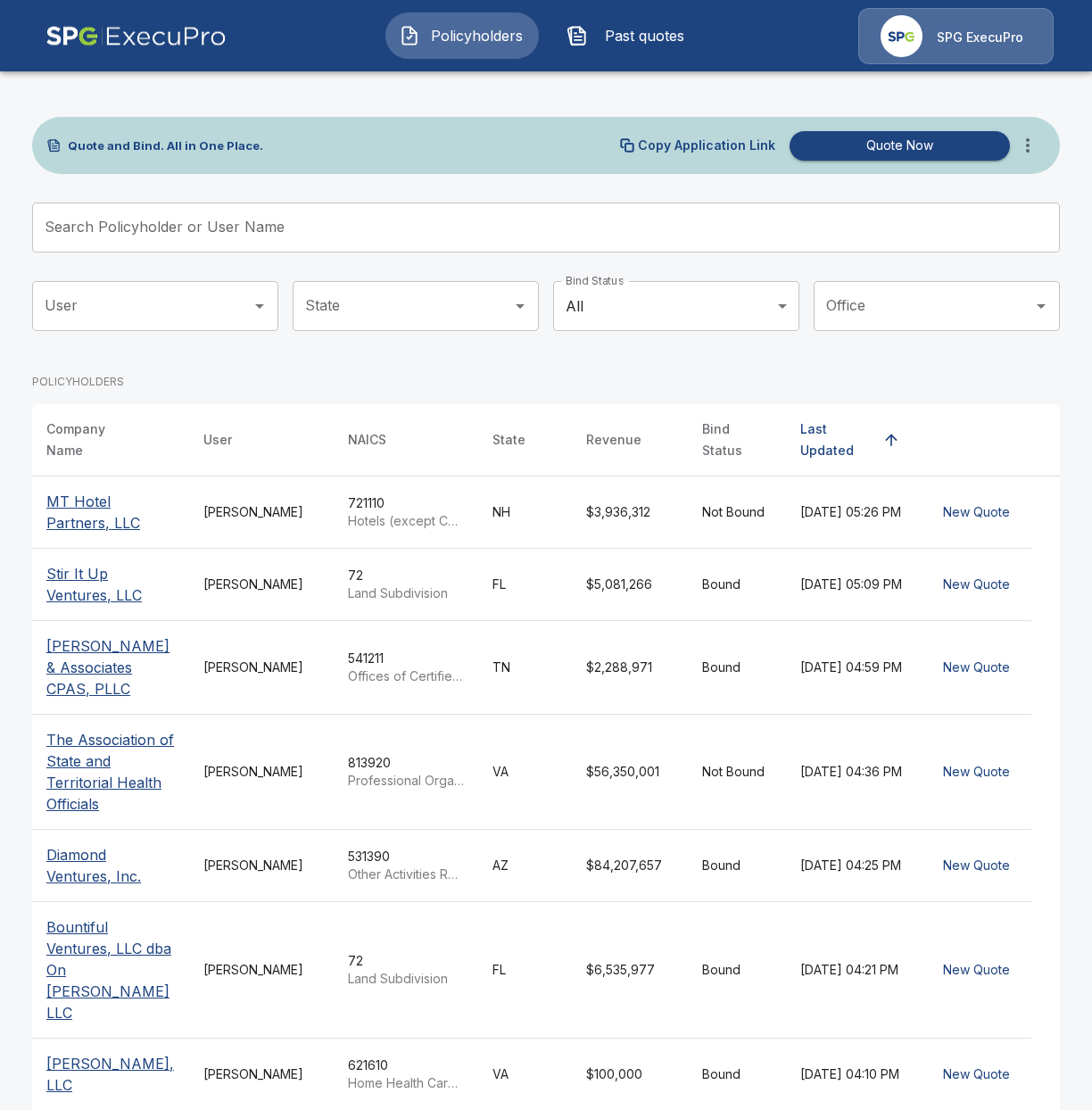
click at [438, 223] on input "Search Policyholder or User Name" at bounding box center [536, 227] width 1008 height 50
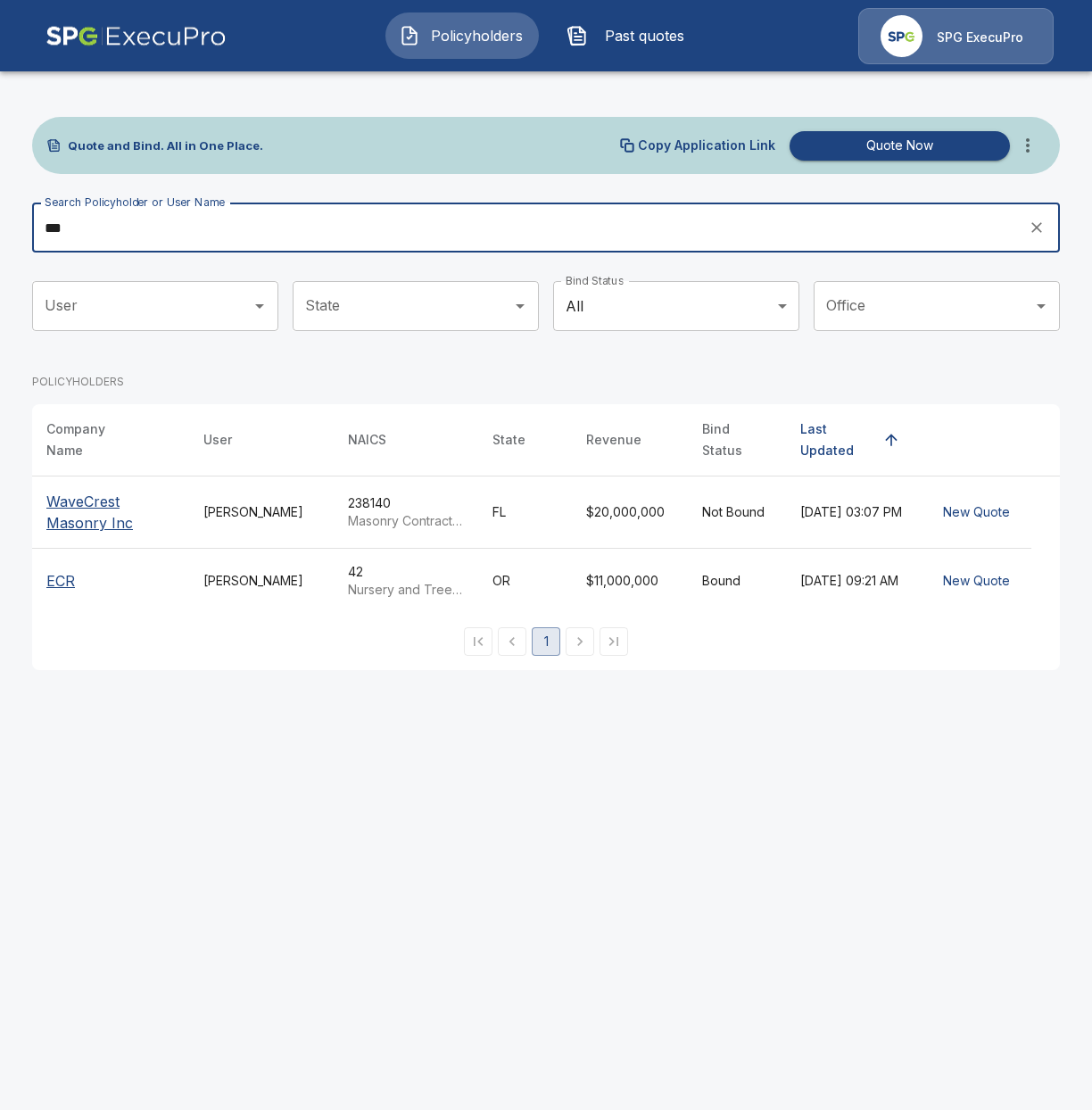
type input "***"
click at [295, 593] on td "Tricia Dietz" at bounding box center [261, 580] width 145 height 65
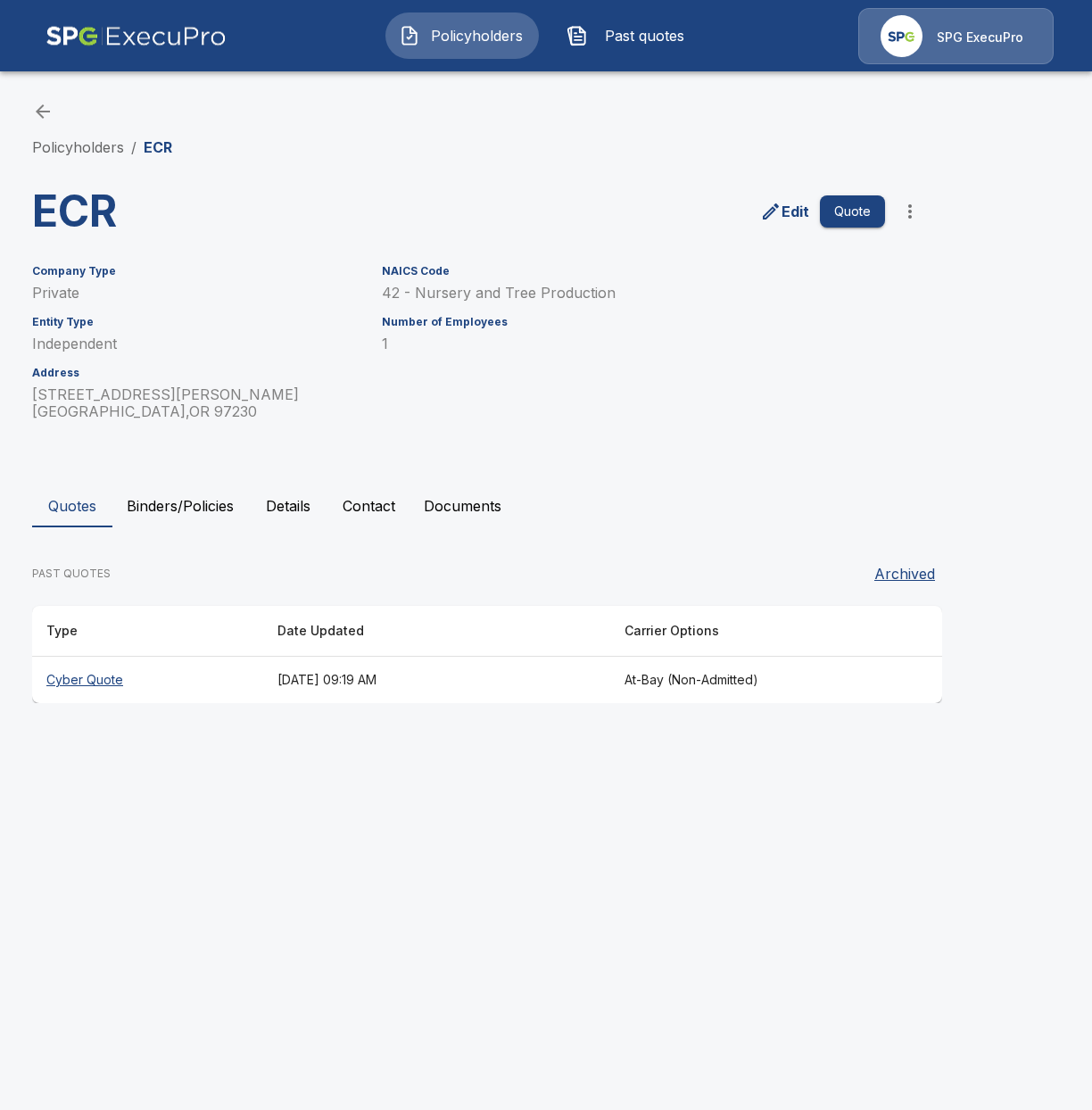
click at [213, 512] on button "Binders/Policies" at bounding box center [180, 506] width 135 height 43
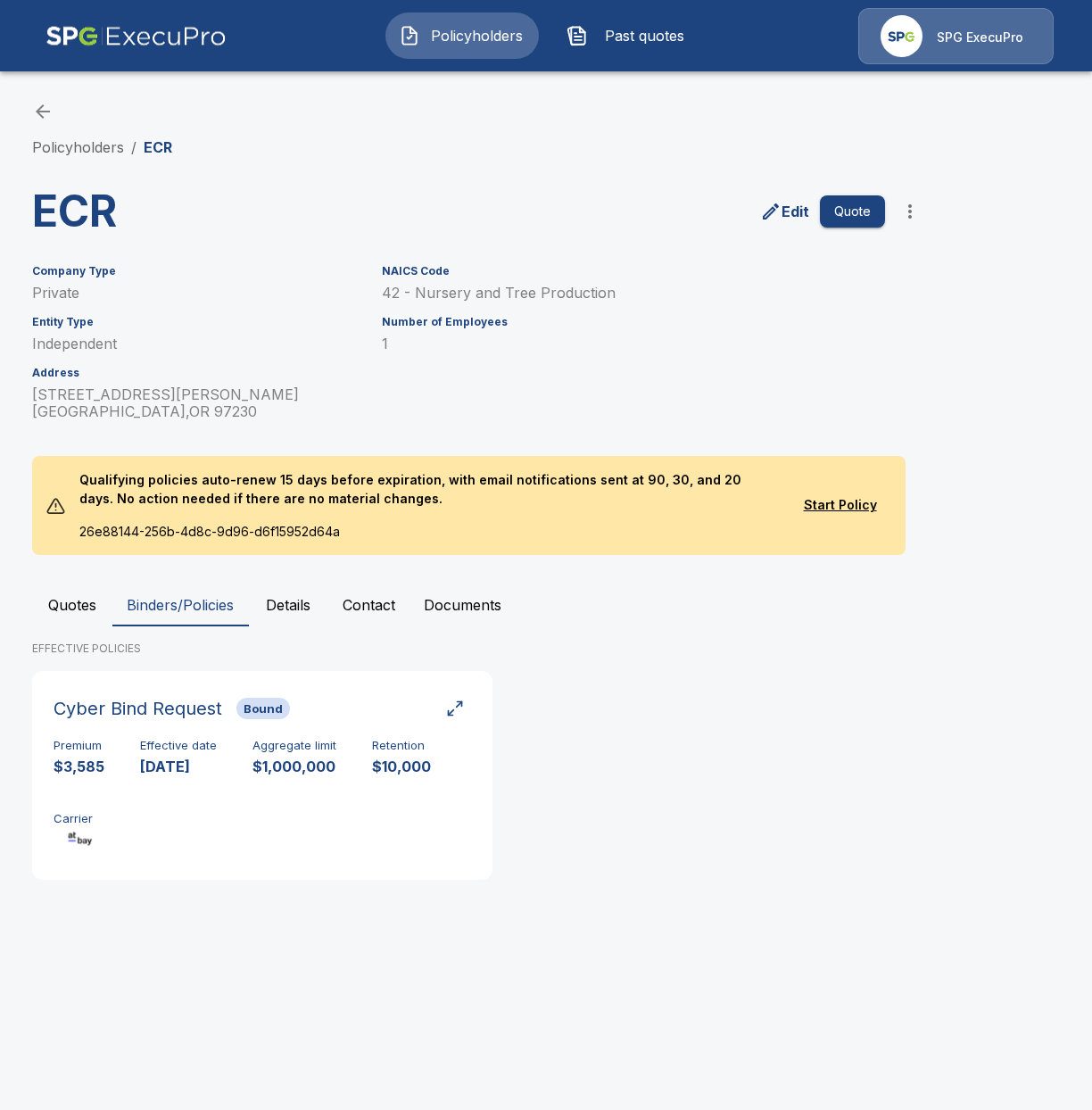
click at [47, 509] on div at bounding box center [55, 505] width 19 height 20
click at [41, 158] on li "Policyholders" at bounding box center [78, 146] width 92 height 22
click at [54, 149] on link "Policyholders" at bounding box center [78, 146] width 92 height 18
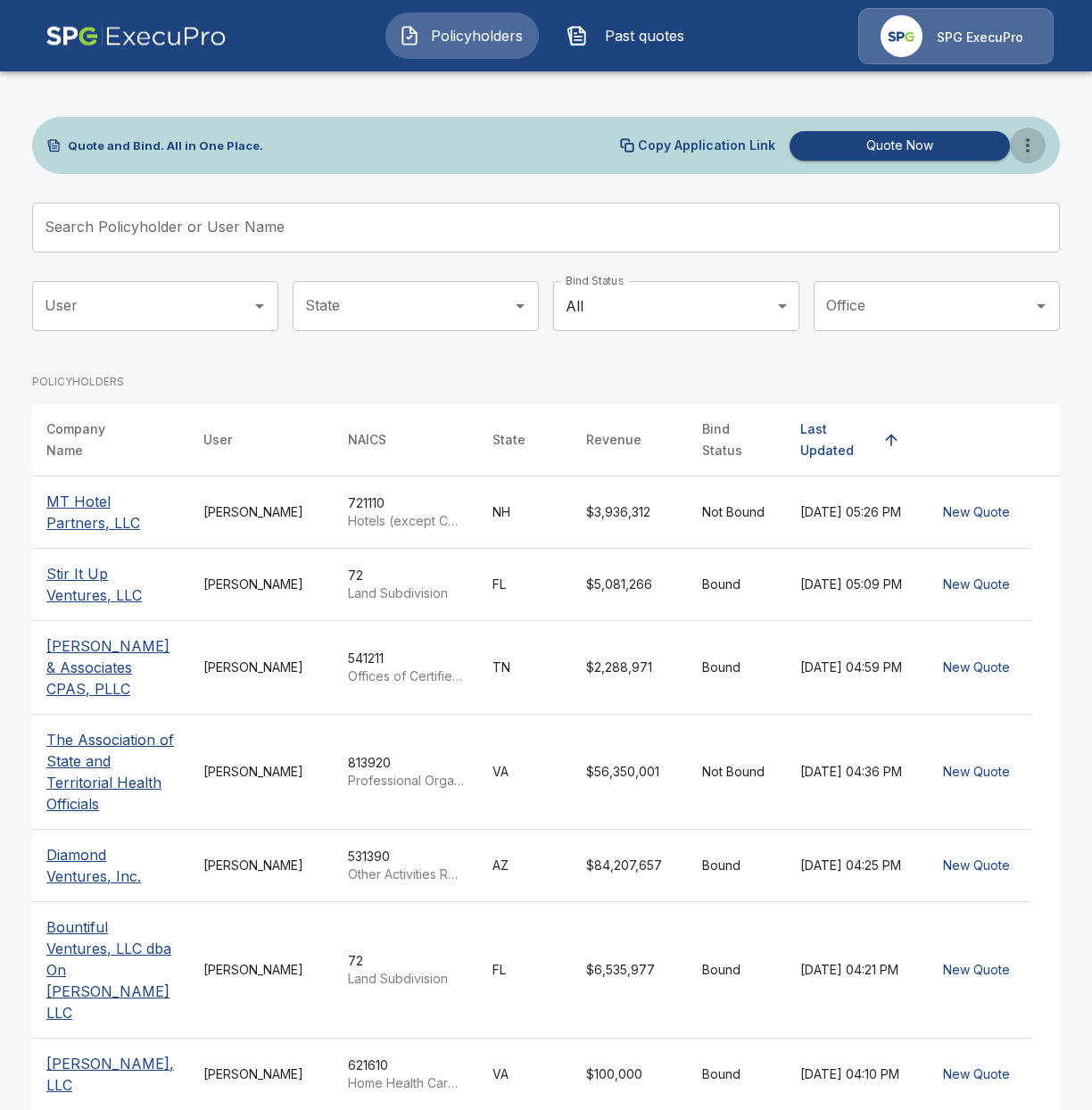
click at [1037, 138] on icon "more" at bounding box center [1027, 145] width 22 height 22
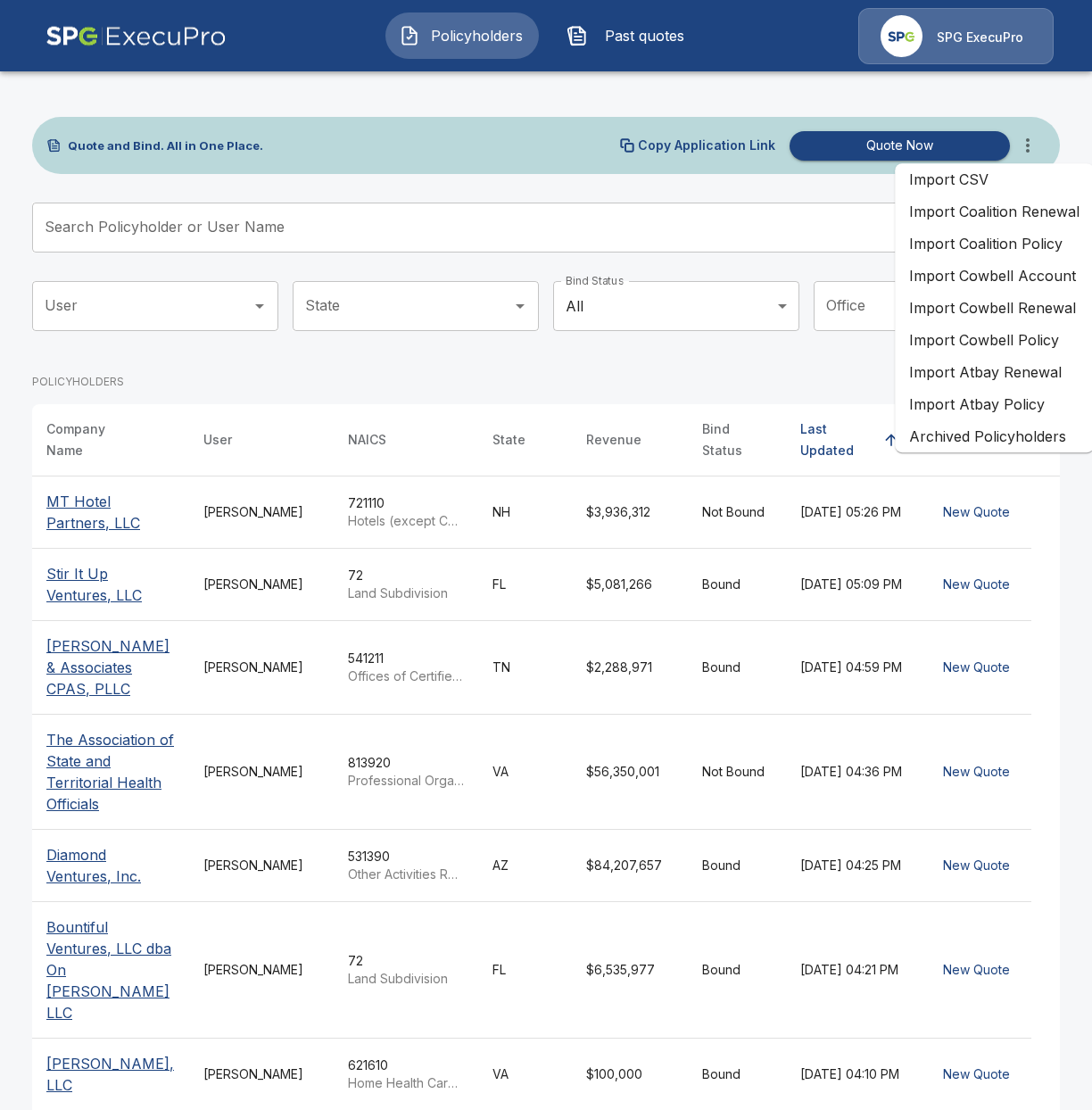
click at [1035, 382] on li "Import Atbay Renewal" at bounding box center [994, 372] width 199 height 32
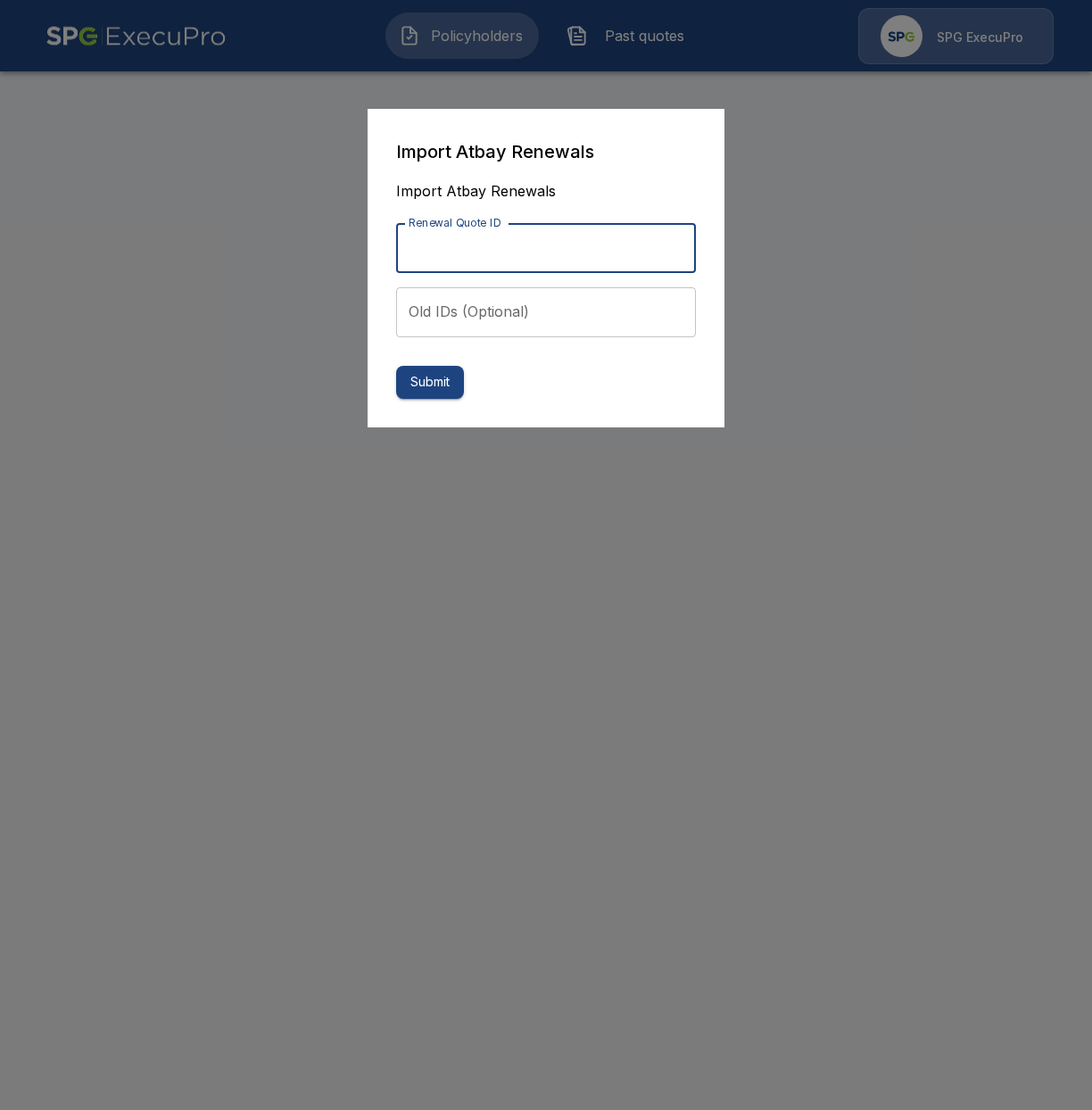
click at [578, 231] on input "Renewal Quote ID" at bounding box center [546, 248] width 300 height 50
paste input "**********"
type input "**********"
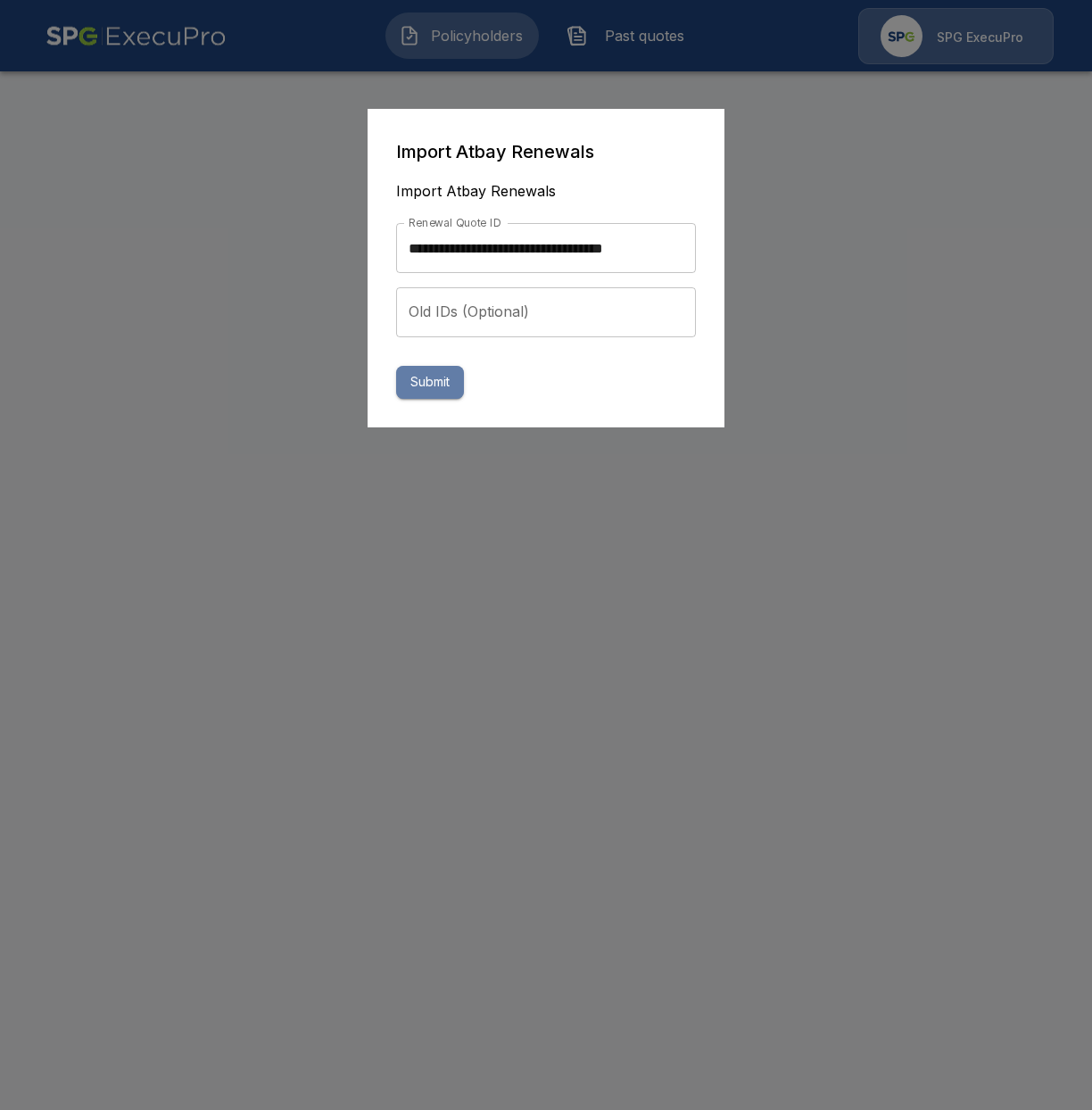
click at [438, 385] on button "Submit" at bounding box center [430, 382] width 68 height 33
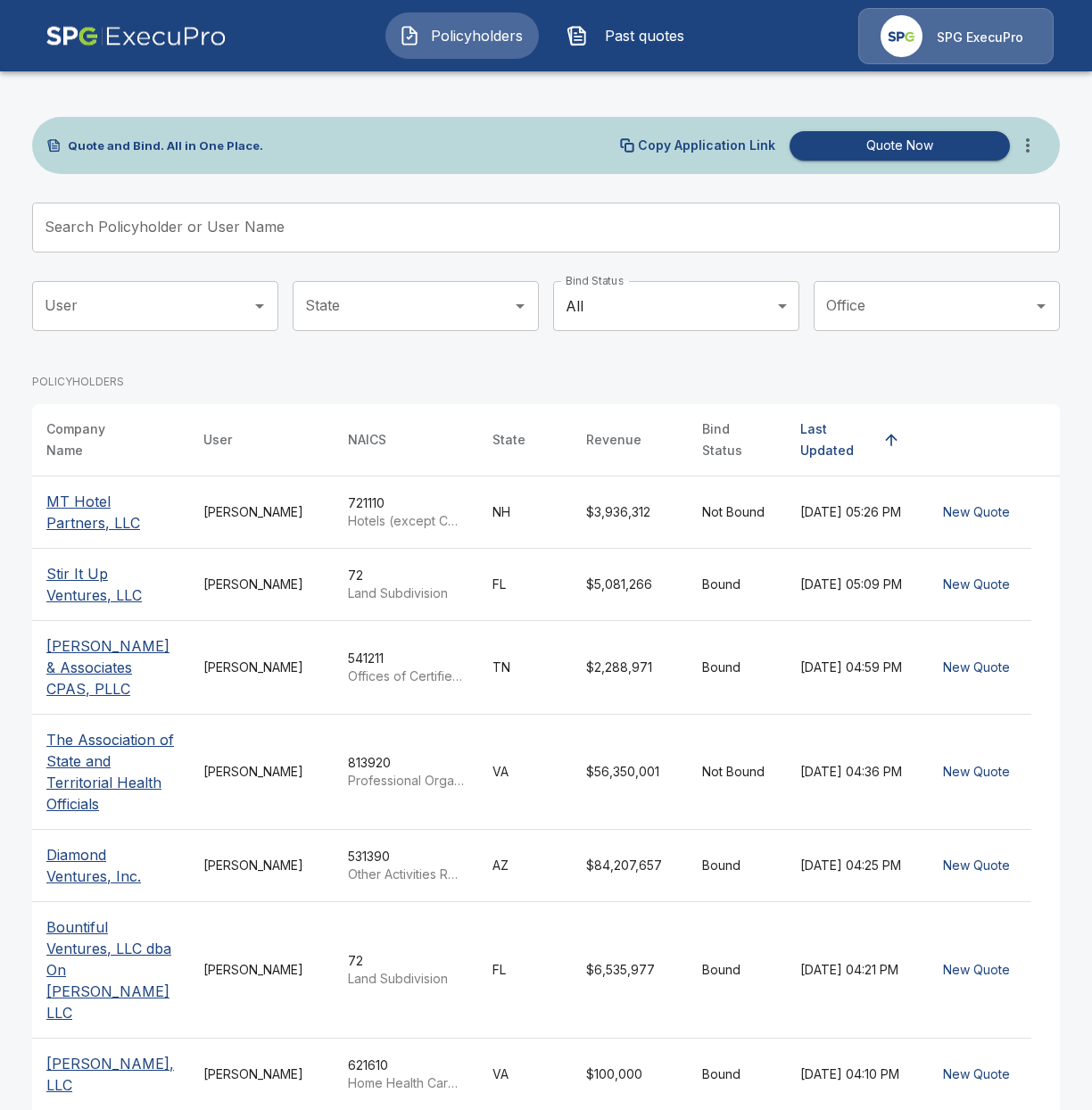
click at [684, 17] on button "Past quotes" at bounding box center [629, 35] width 153 height 46
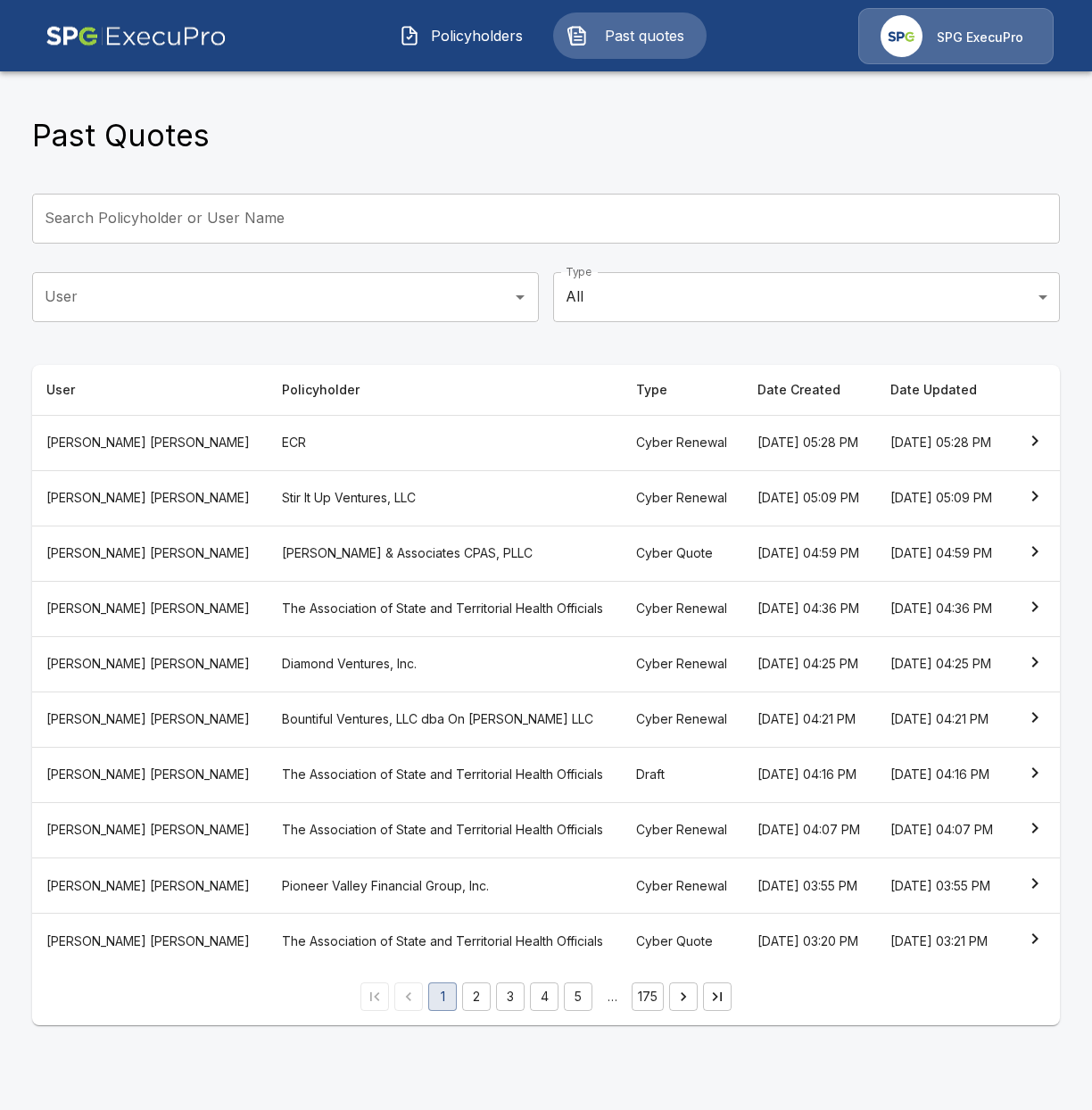
click at [296, 441] on th "ECR" at bounding box center [445, 442] width 355 height 55
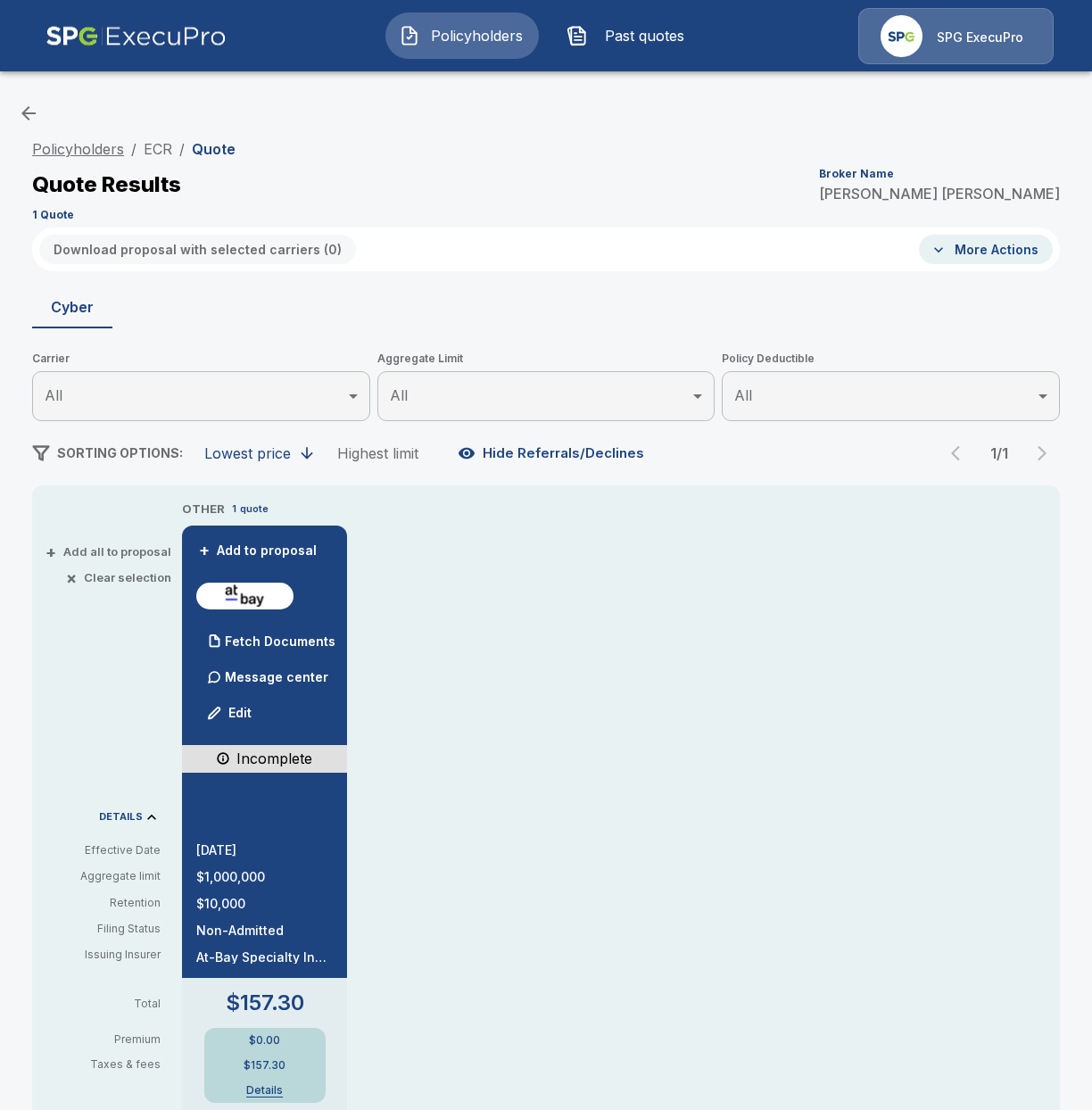
click at [85, 152] on link "Policyholders" at bounding box center [78, 148] width 92 height 18
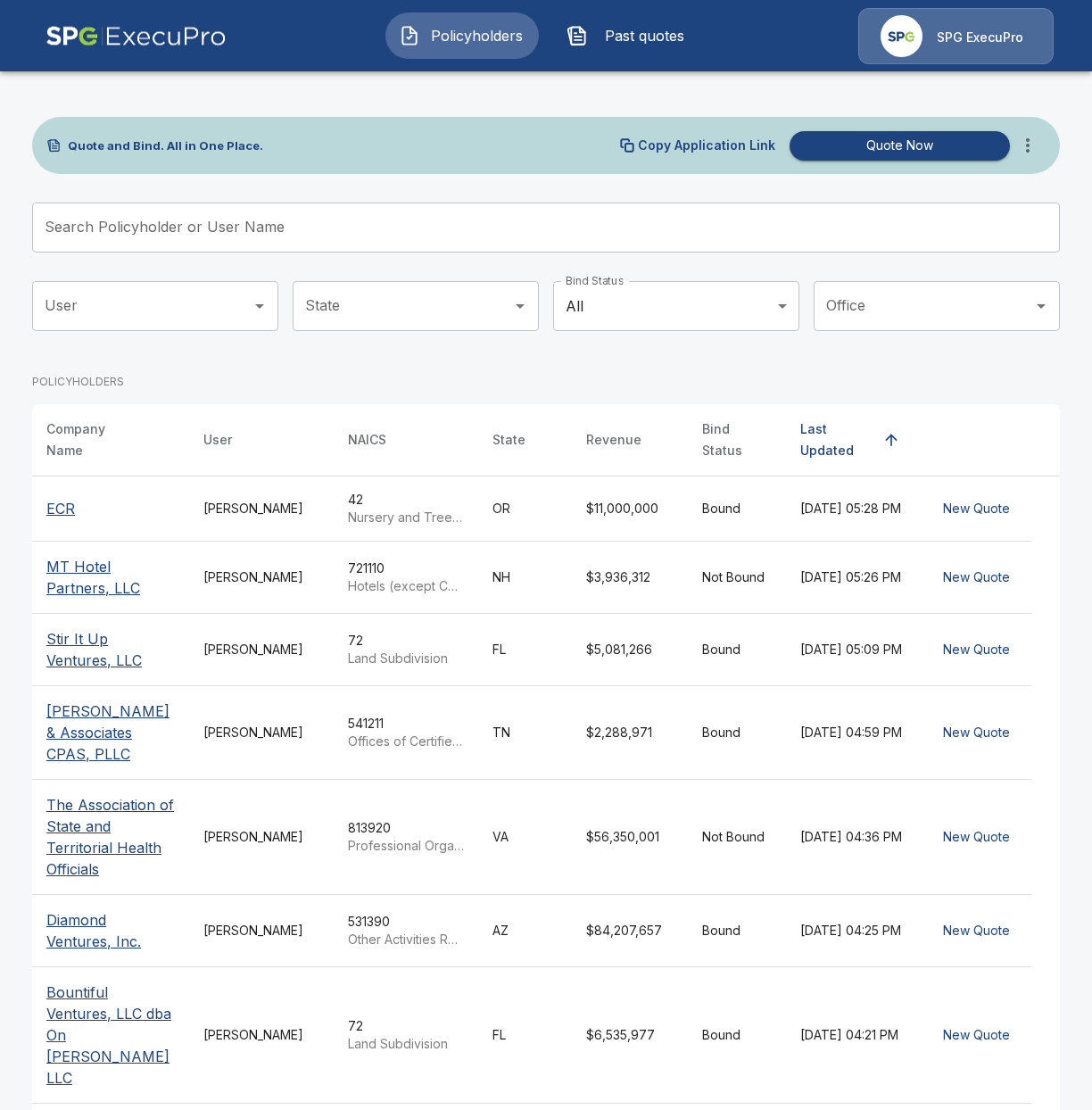
click at [1033, 146] on icon "more" at bounding box center [1027, 145] width 22 height 22
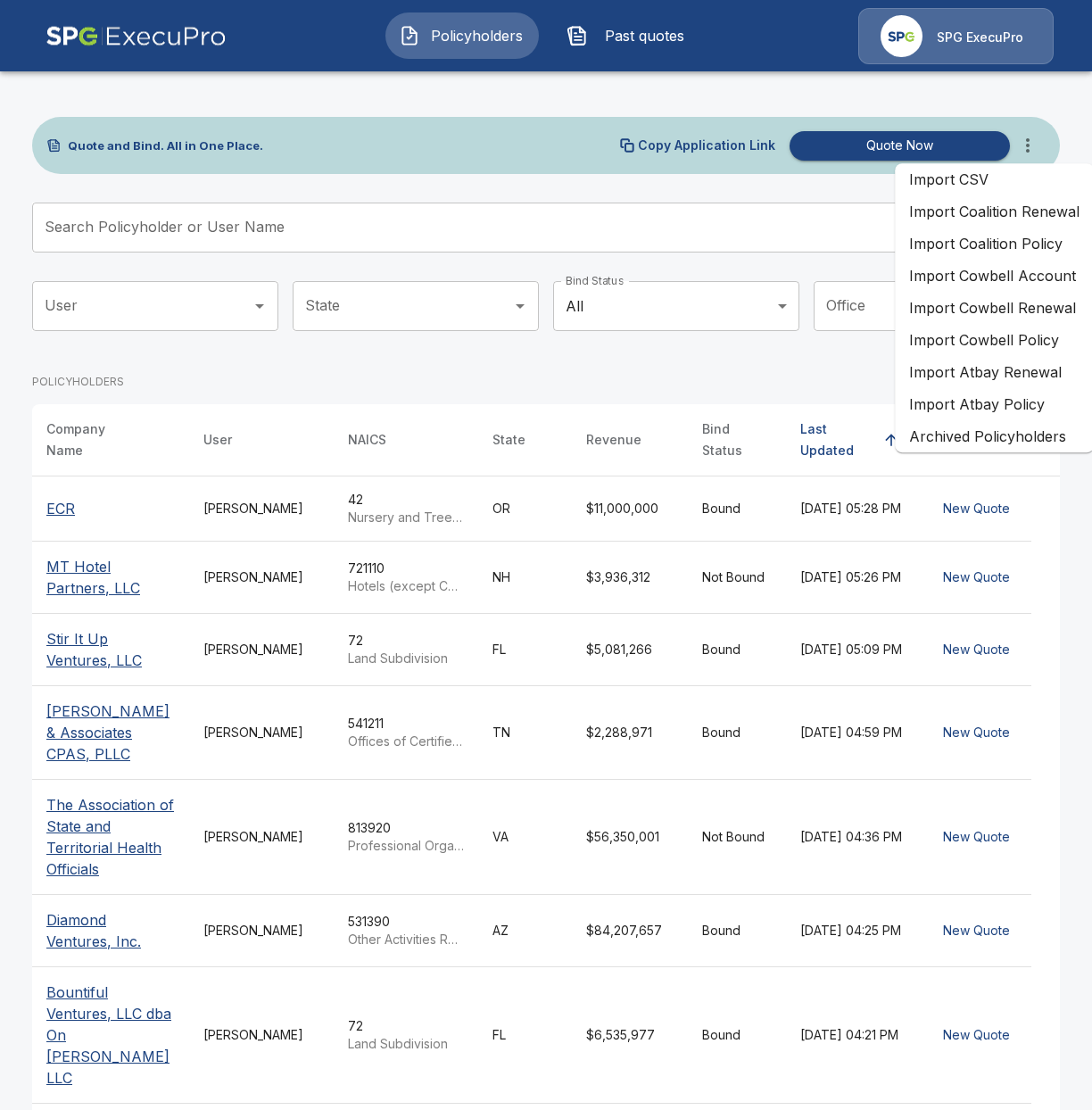
click at [1014, 378] on li "Import Atbay Renewal" at bounding box center [994, 372] width 199 height 32
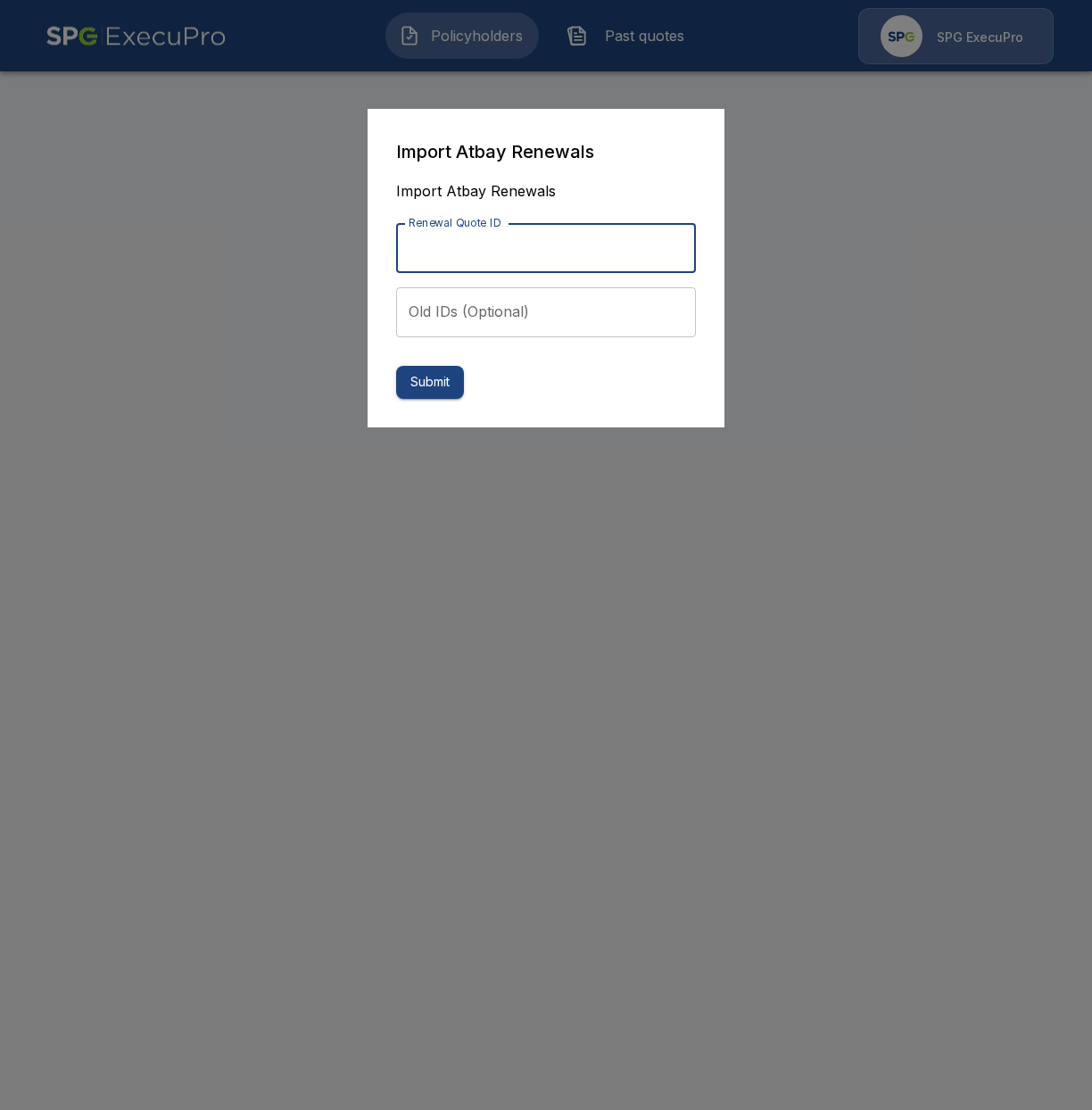
click at [597, 251] on input "Renewal Quote ID" at bounding box center [546, 248] width 300 height 50
paste input "**********"
type input "**********"
click at [427, 384] on button "Submit" at bounding box center [430, 382] width 68 height 33
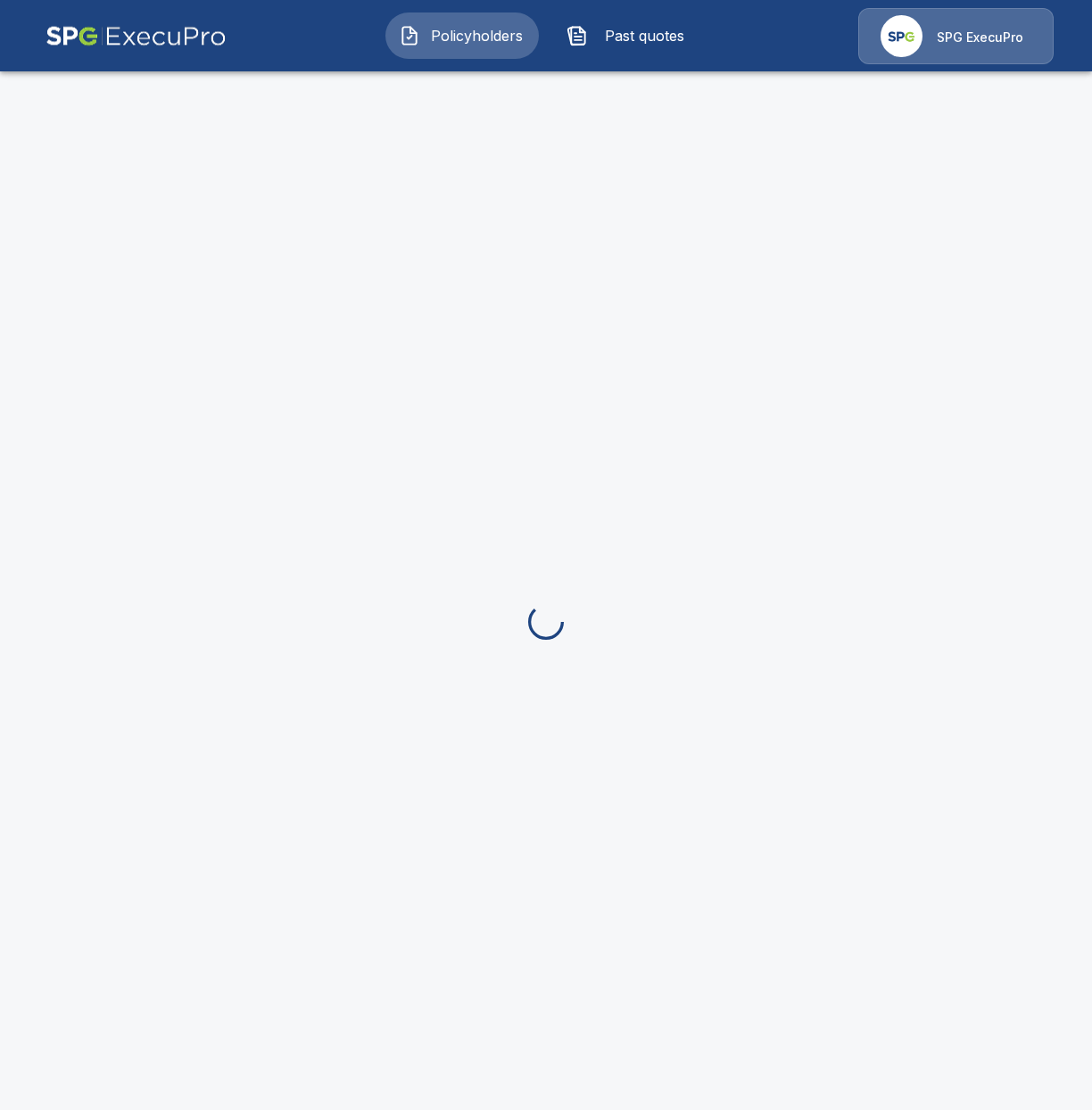
click at [630, 41] on span "Past quotes" at bounding box center [644, 36] width 99 height 22
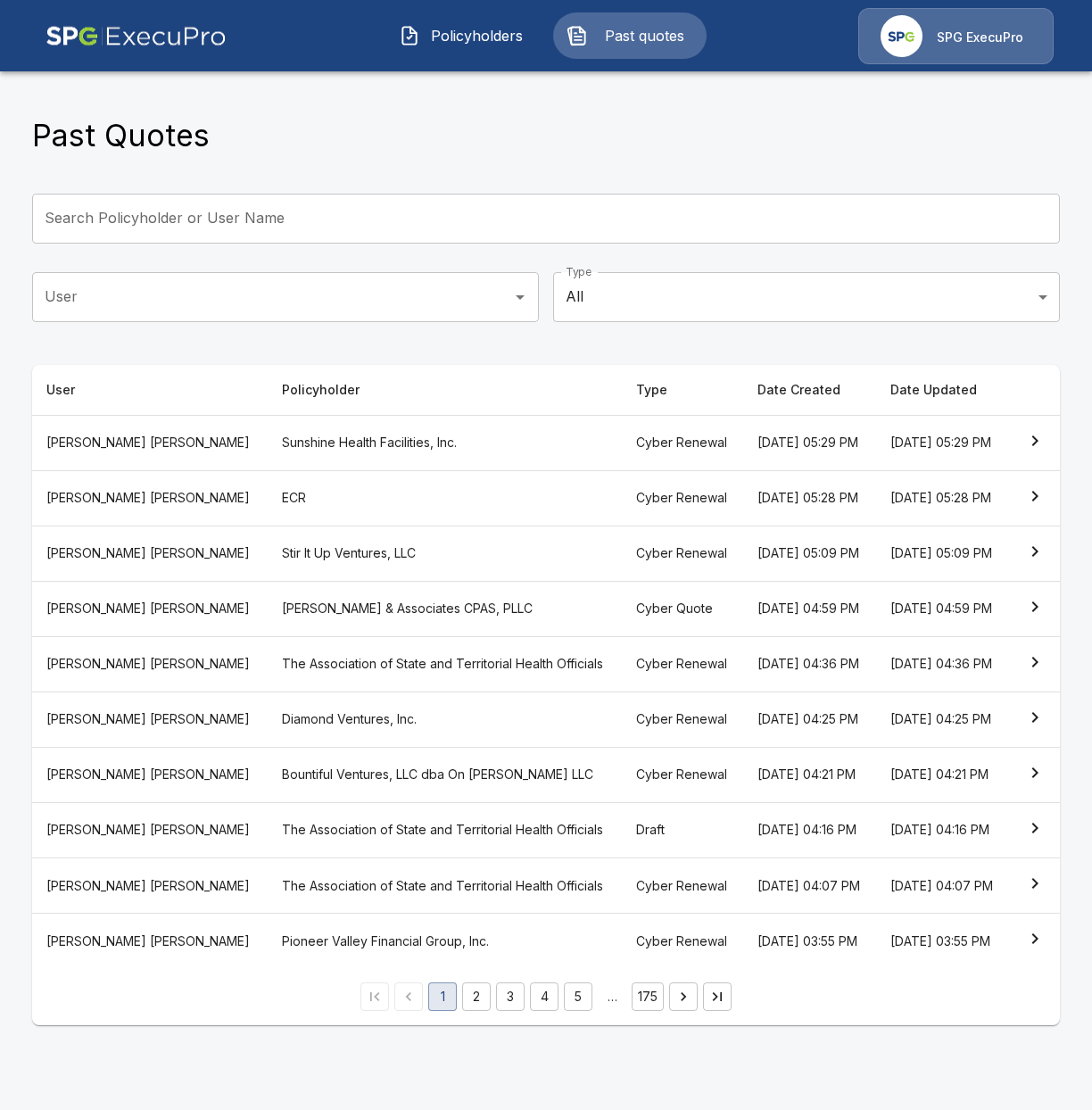
click at [362, 424] on th "Sunshine Health Facilities, Inc." at bounding box center [445, 442] width 355 height 55
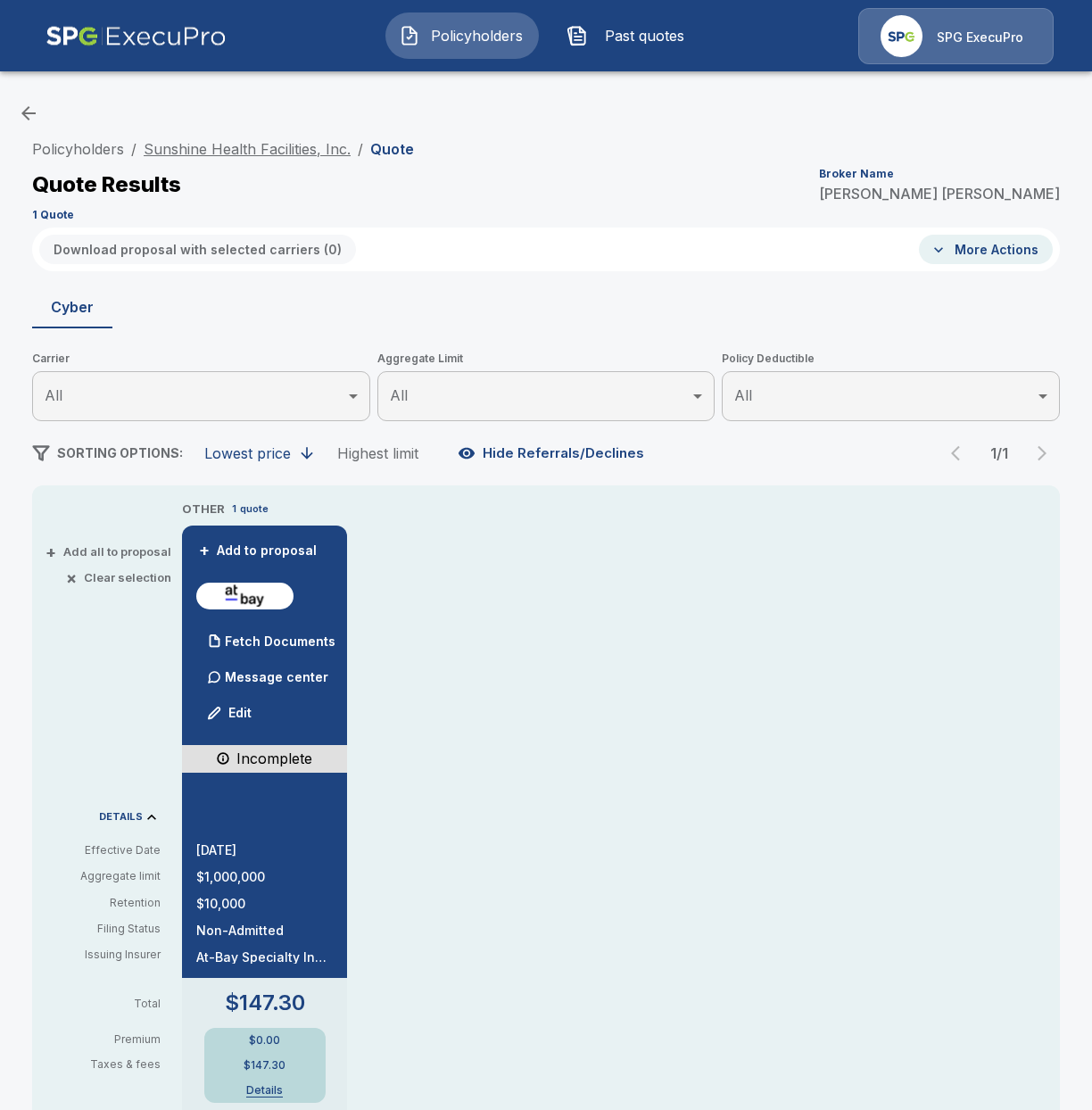
click at [262, 155] on link "Sunshine Health Facilities, Inc." at bounding box center [247, 148] width 207 height 18
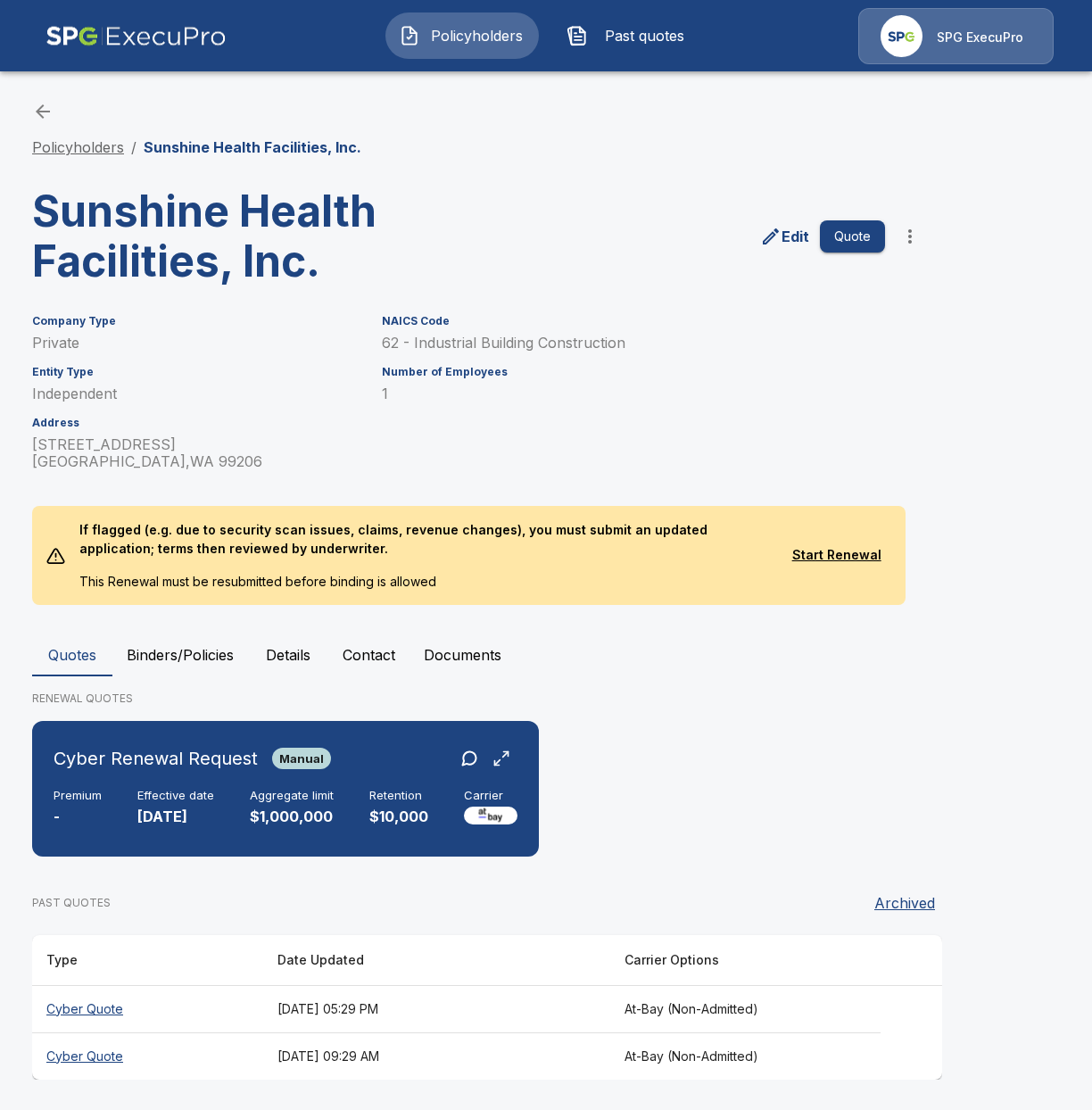
click at [116, 150] on link "Policyholders" at bounding box center [78, 146] width 92 height 18
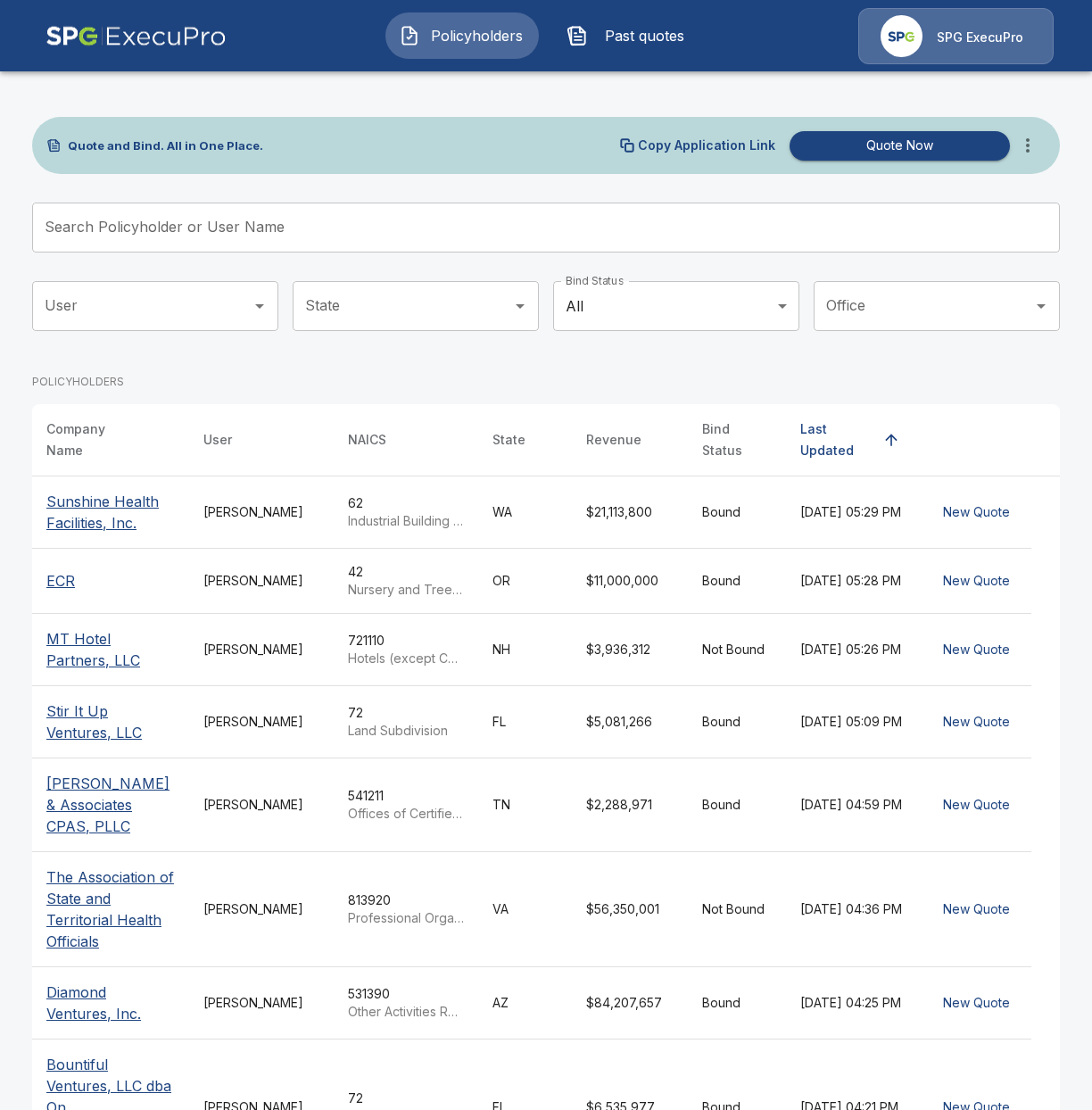
click at [1027, 150] on icon "more" at bounding box center [1028, 145] width 4 height 14
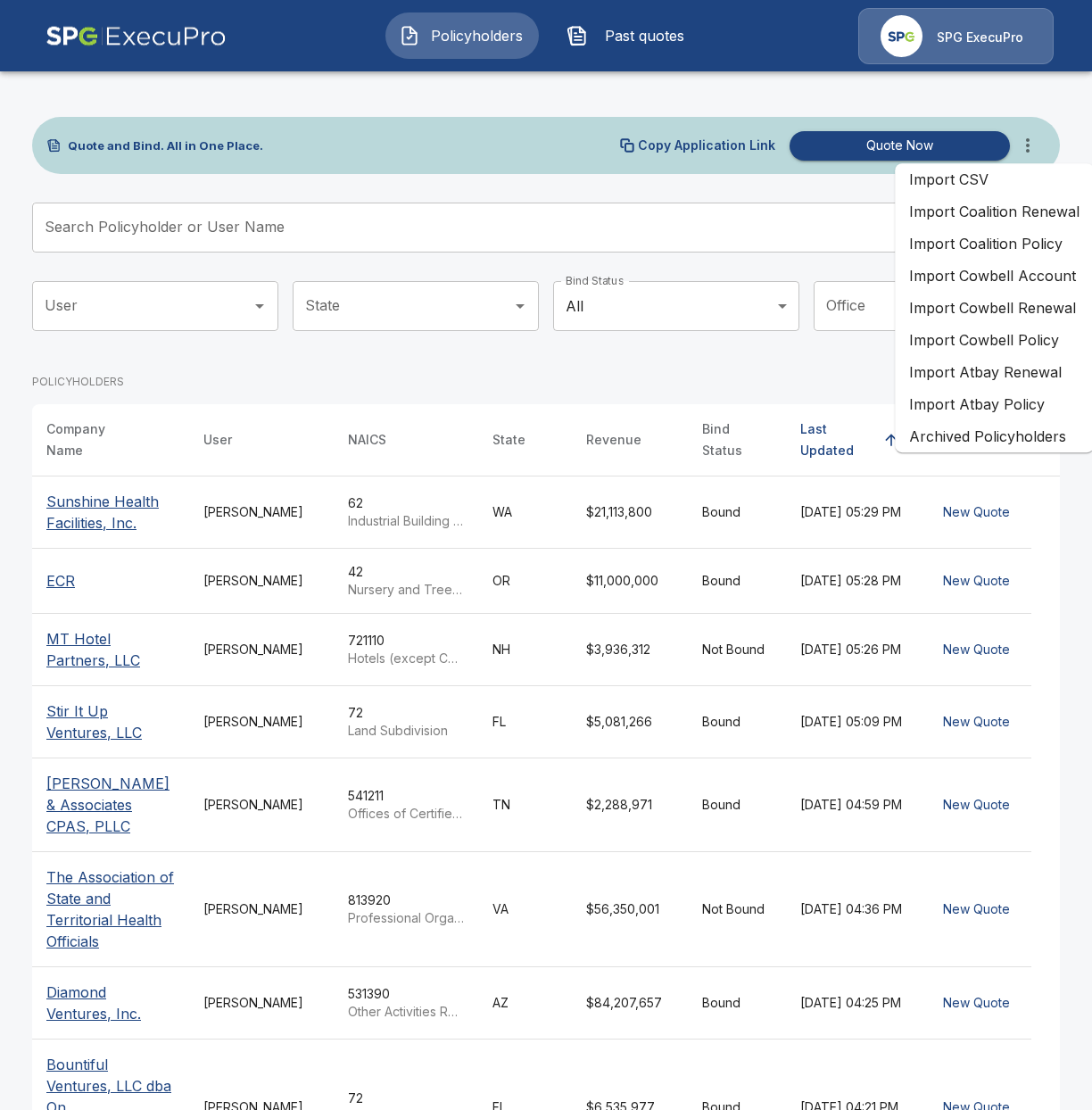
click at [1002, 373] on li "Import Atbay Renewal" at bounding box center [994, 372] width 199 height 32
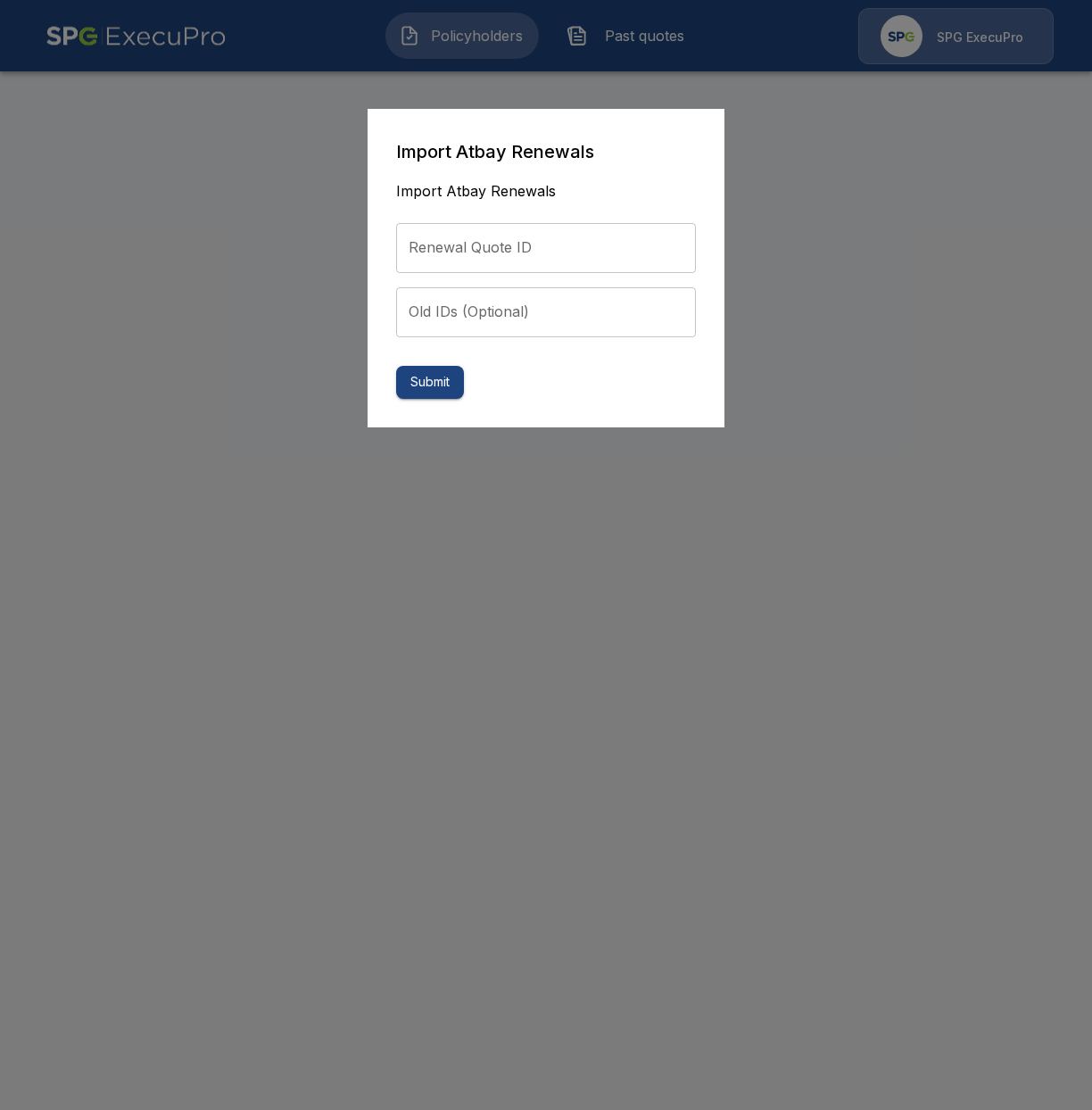
click at [586, 266] on input "Renewal Quote ID" at bounding box center [546, 248] width 300 height 50
paste input "**********"
type input "**********"
click at [440, 393] on button "Submit" at bounding box center [430, 382] width 68 height 33
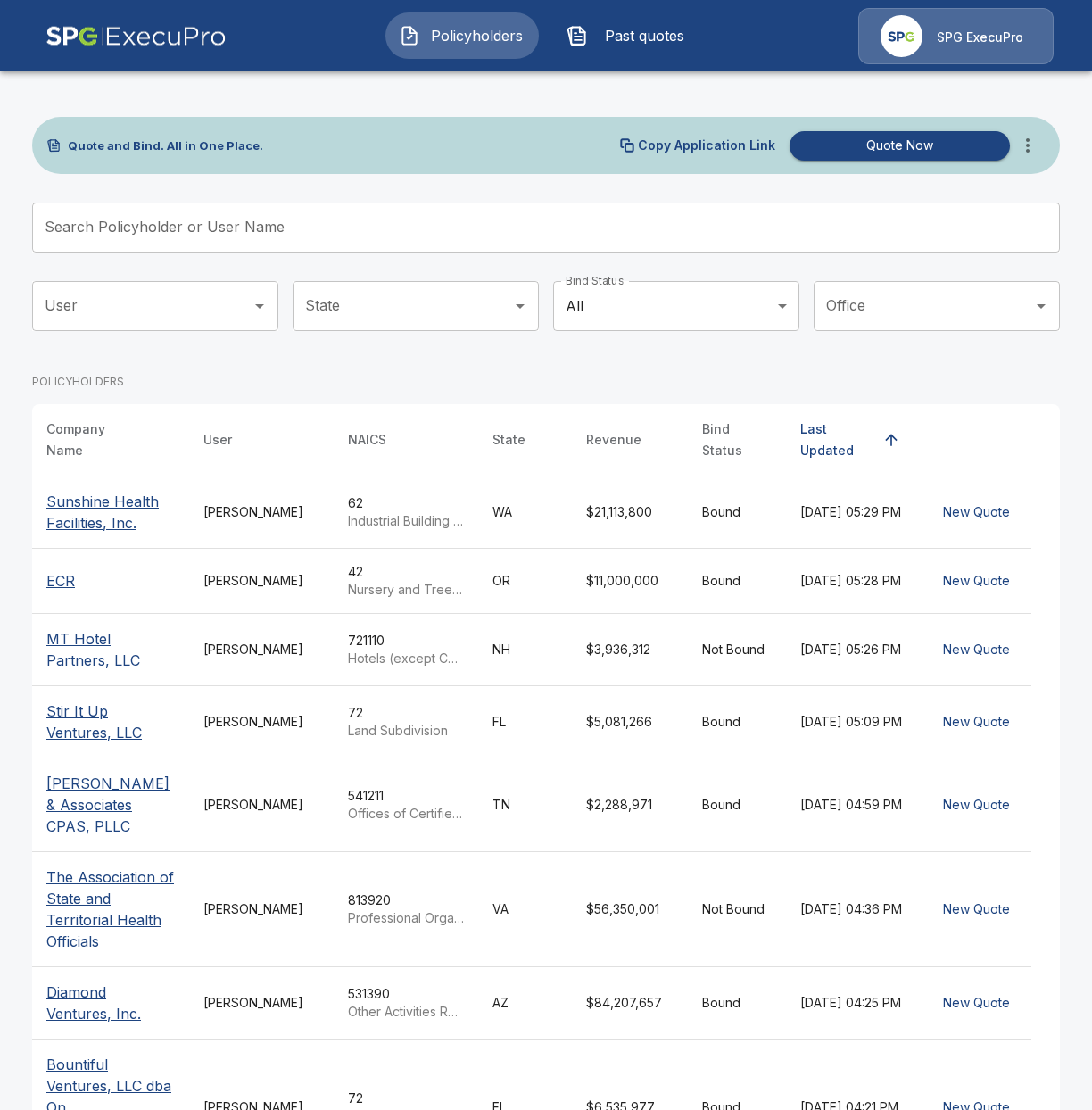
click at [594, 45] on button "Past quotes" at bounding box center [629, 35] width 153 height 46
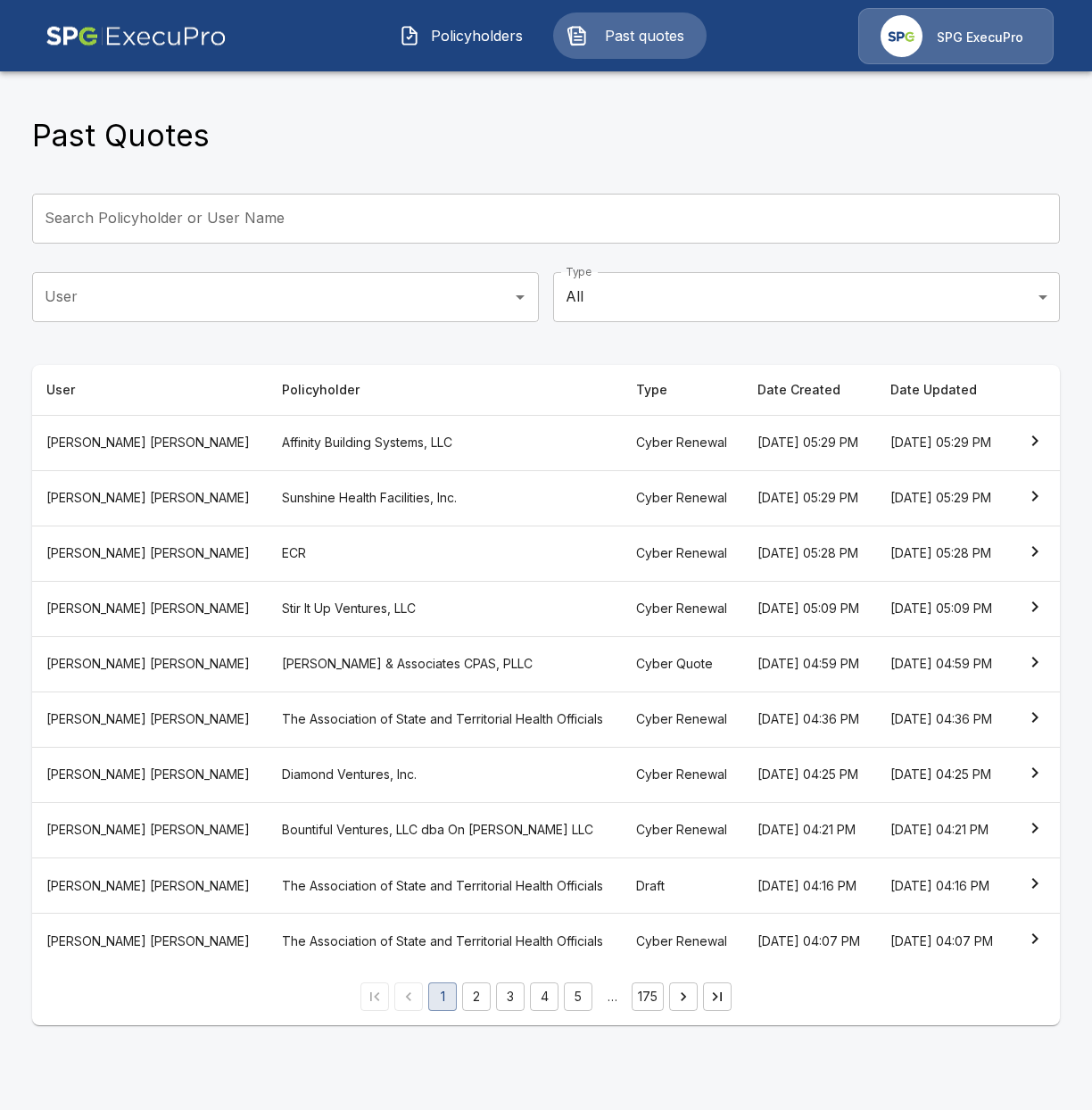
click at [334, 440] on th "Affinity Building Systems, LLC" at bounding box center [445, 442] width 355 height 55
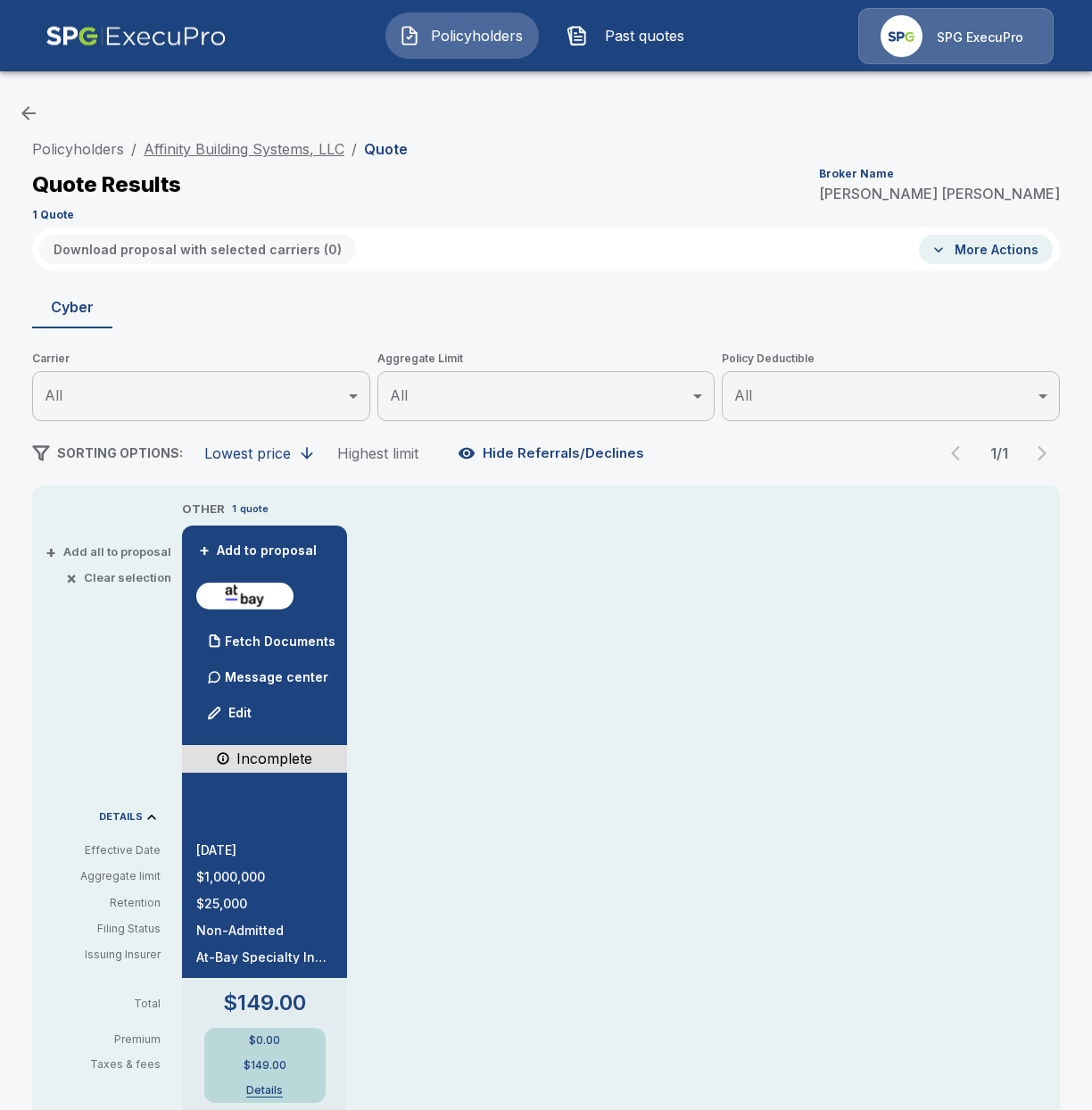
click at [239, 147] on link "Affinity Building Systems, LLC" at bounding box center [244, 148] width 201 height 18
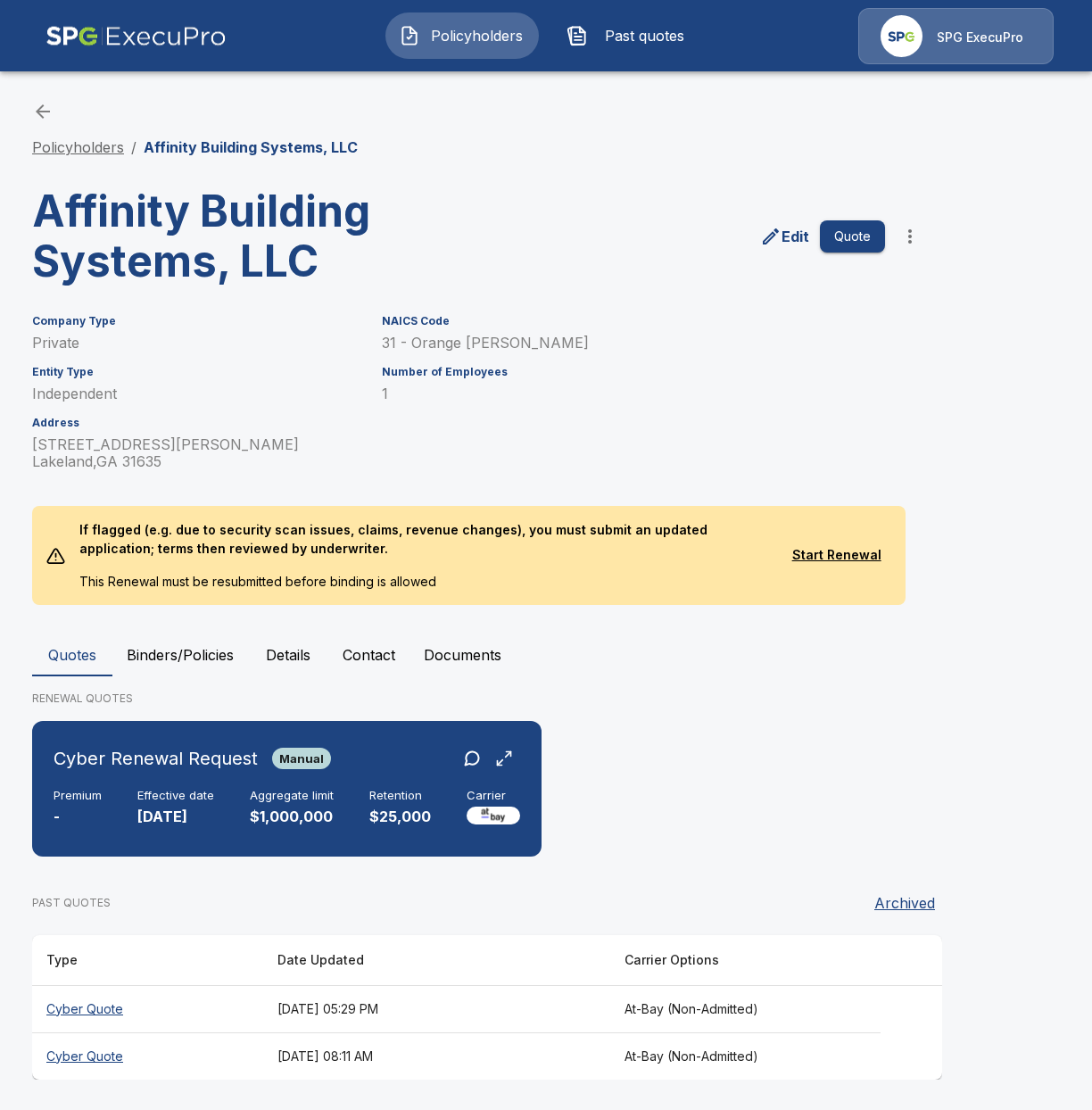
click at [111, 152] on link "Policyholders" at bounding box center [78, 146] width 92 height 18
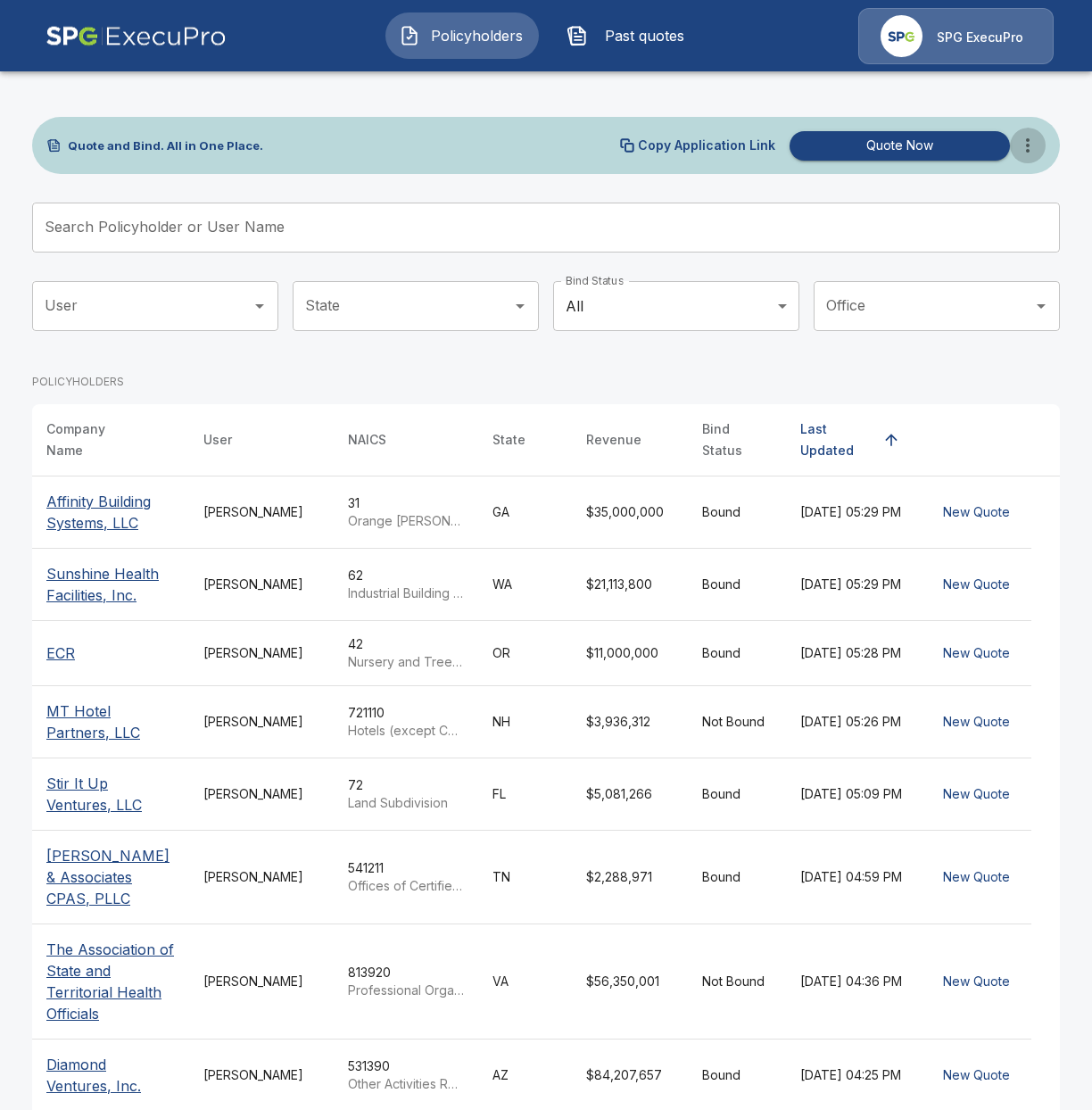
click at [1019, 157] on button "more" at bounding box center [1028, 146] width 36 height 36
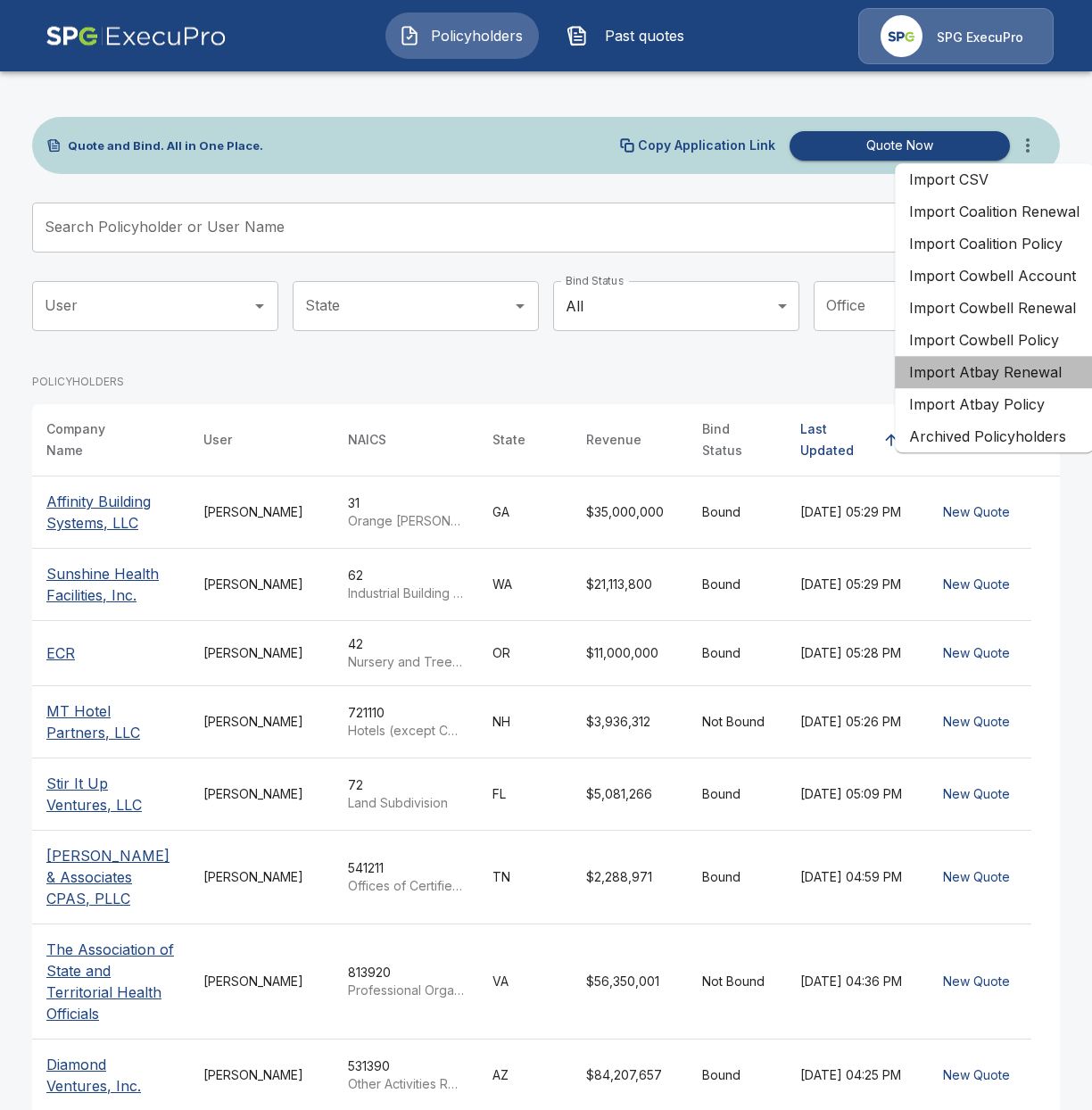
click at [942, 373] on li "Import Atbay Renewal" at bounding box center [994, 372] width 199 height 32
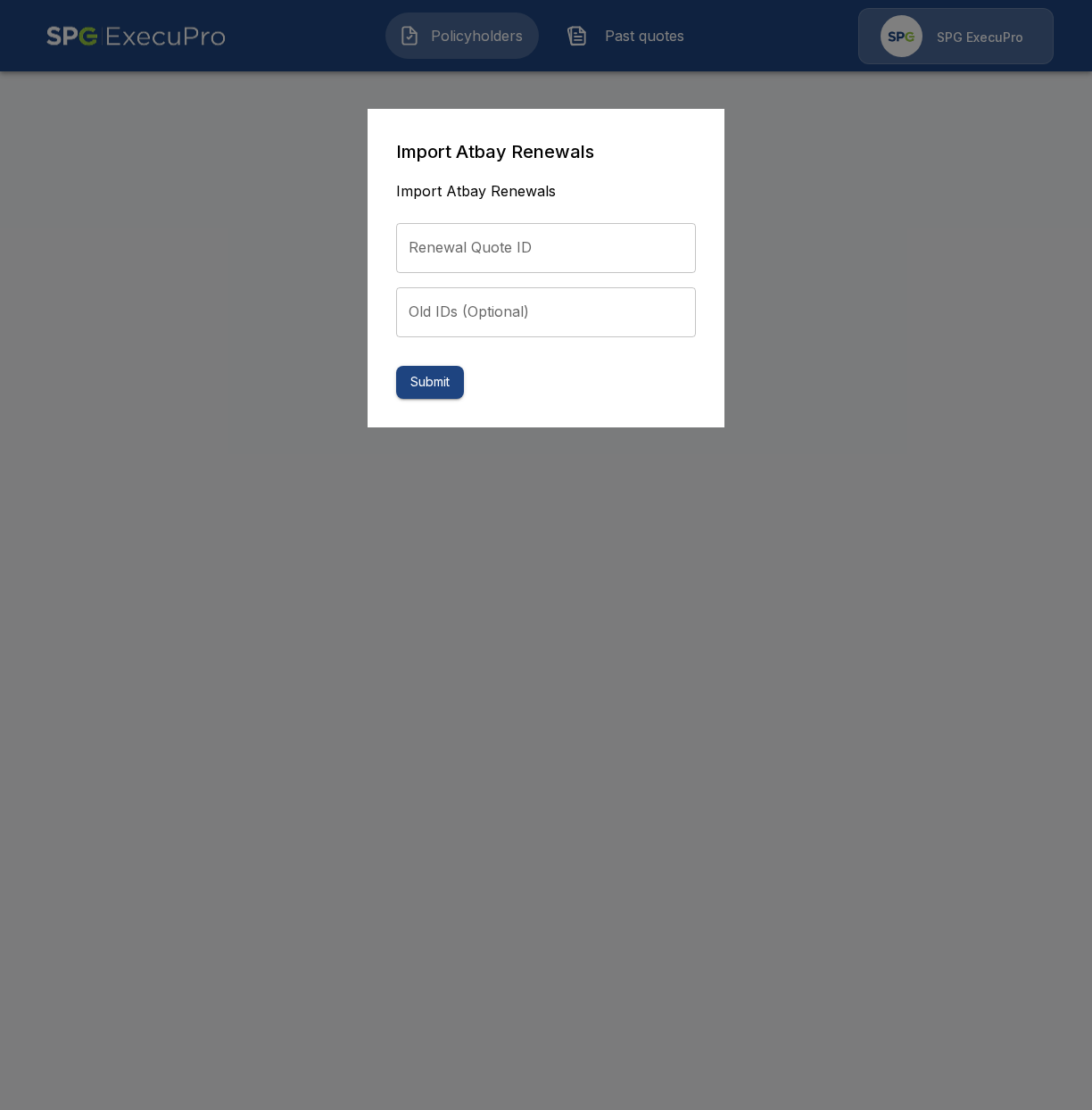
click at [537, 270] on input "Renewal Quote ID" at bounding box center [546, 248] width 300 height 50
paste input "**********"
type input "**********"
click at [433, 391] on button "Submit" at bounding box center [430, 382] width 68 height 33
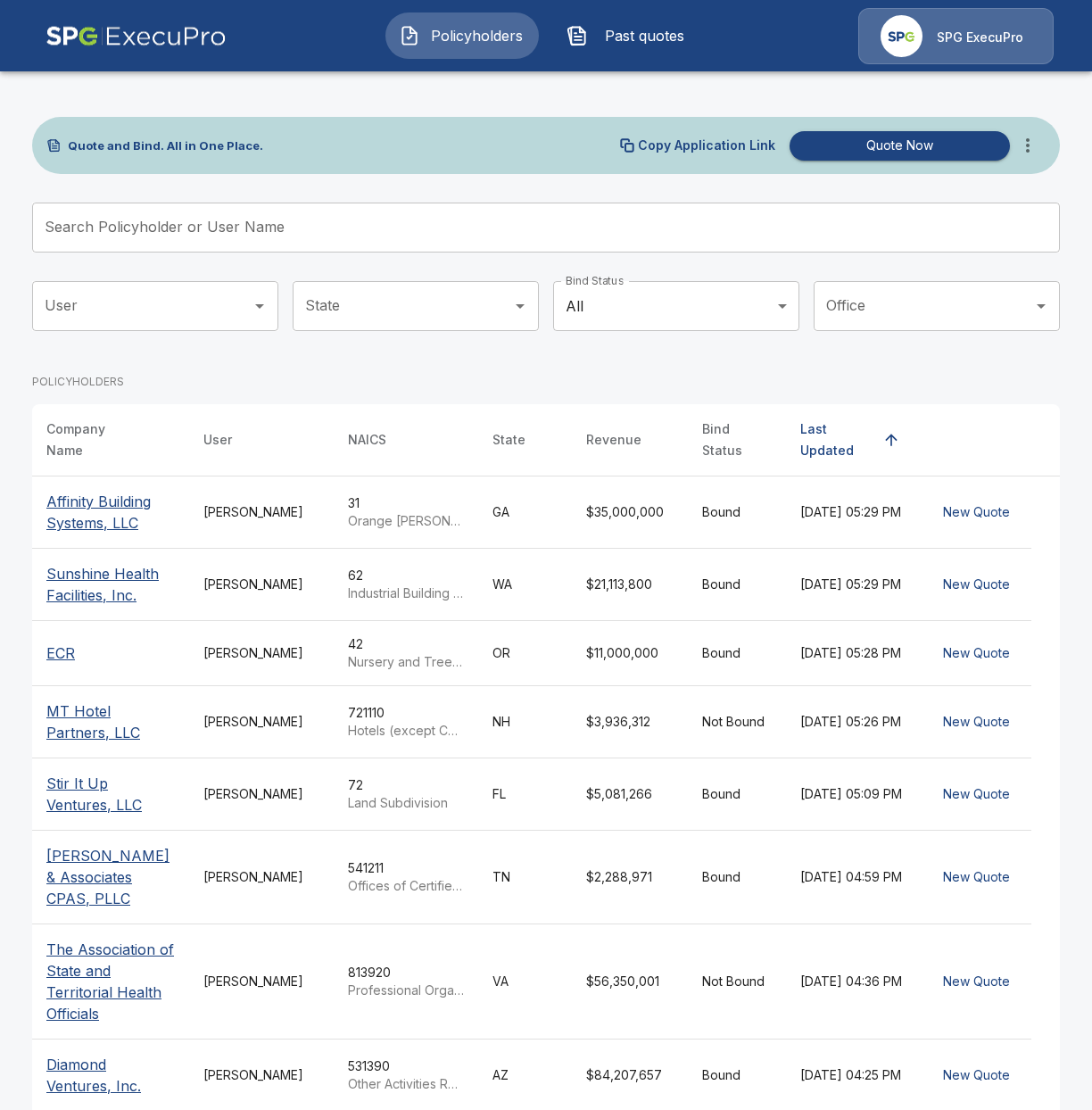
click at [606, 27] on span "Past quotes" at bounding box center [644, 36] width 99 height 22
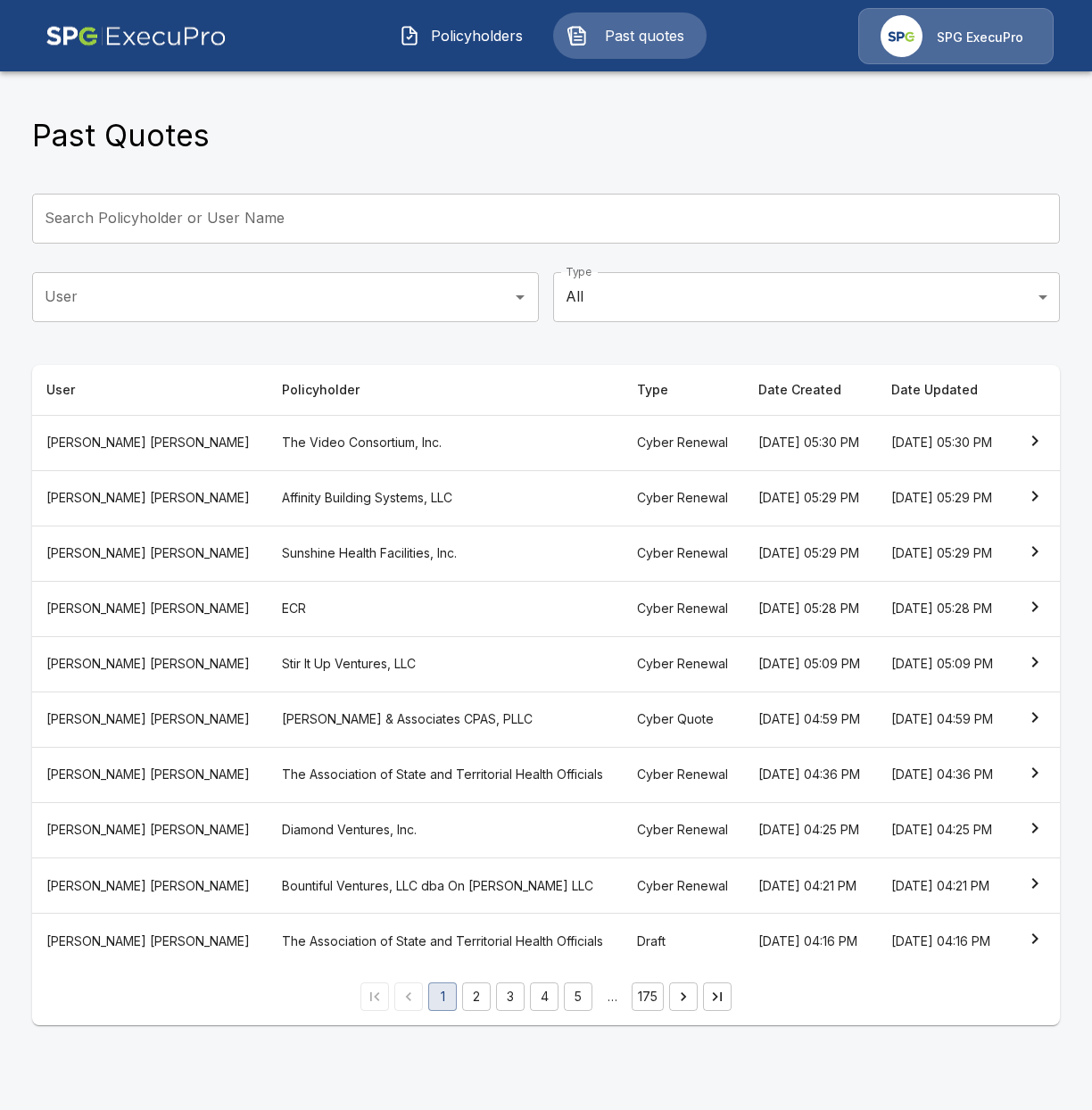
click at [318, 454] on th "The Video Consortium, Inc." at bounding box center [445, 442] width 355 height 55
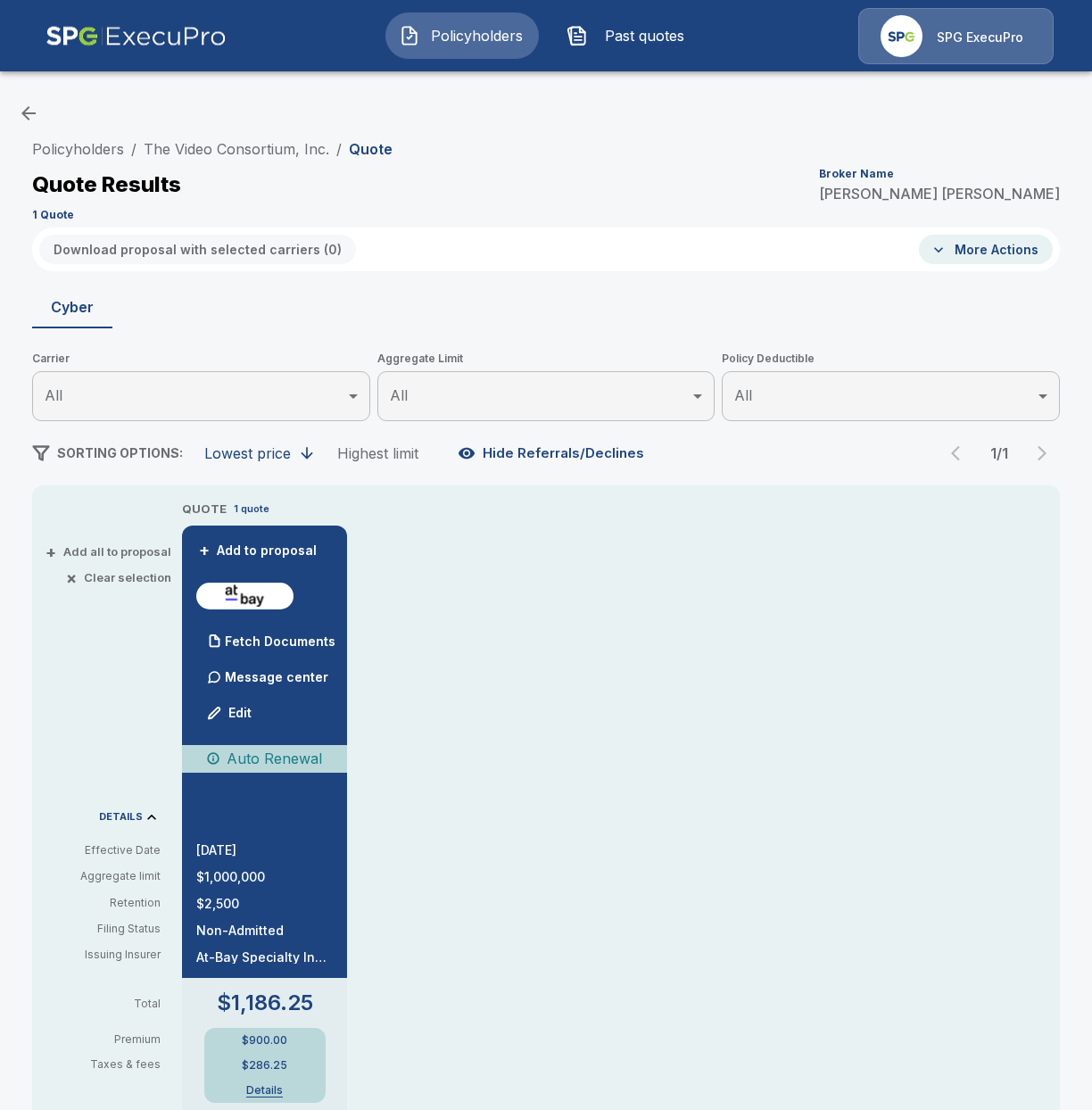
click at [74, 136] on div "Policyholders / The Video Consortium, Inc. / Quote Quote Results Broker Name Tr…" at bounding box center [546, 179] width 1028 height 97
click at [73, 145] on link "Policyholders" at bounding box center [78, 148] width 92 height 18
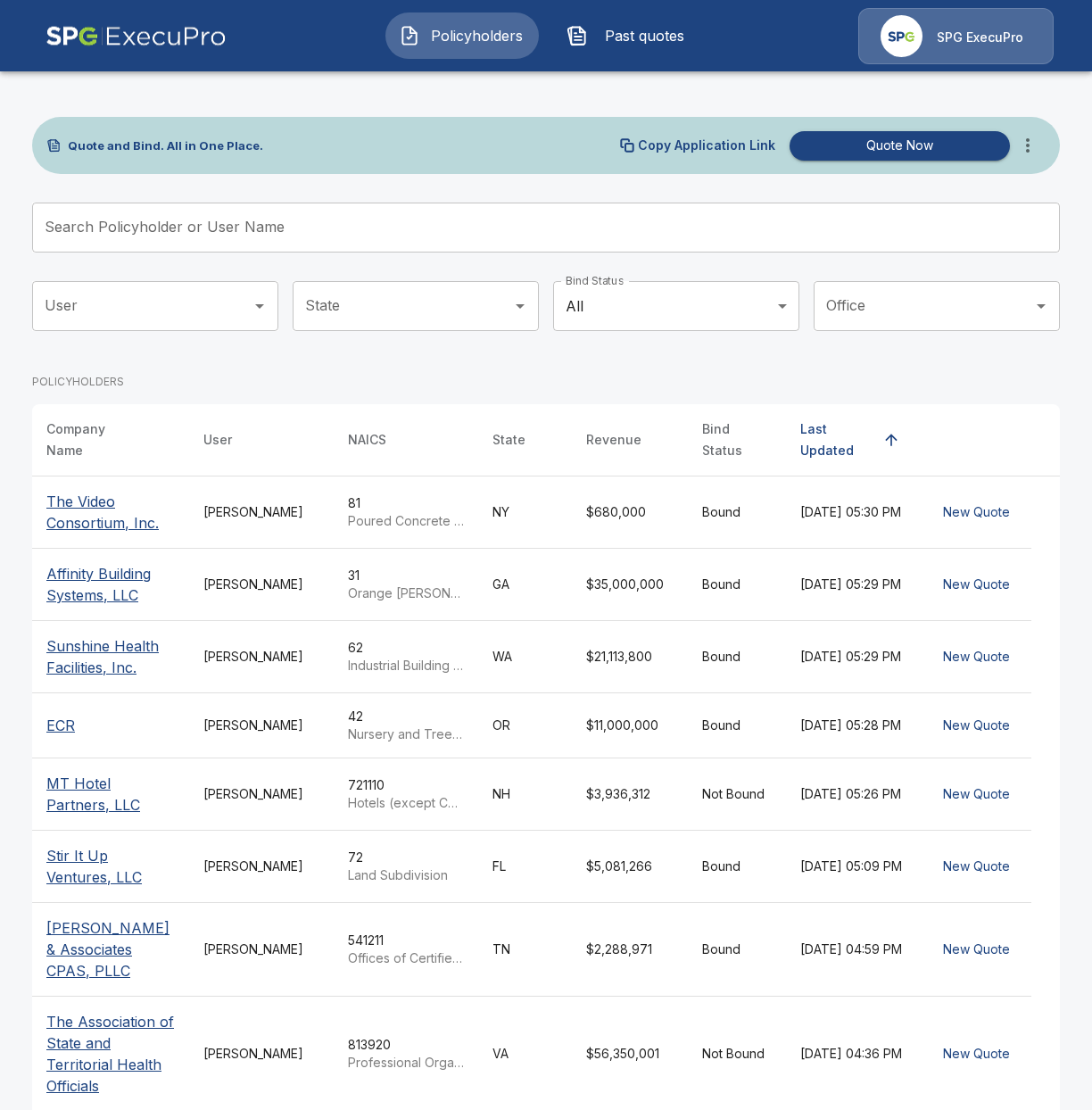
click at [1020, 140] on icon "more" at bounding box center [1027, 145] width 22 height 22
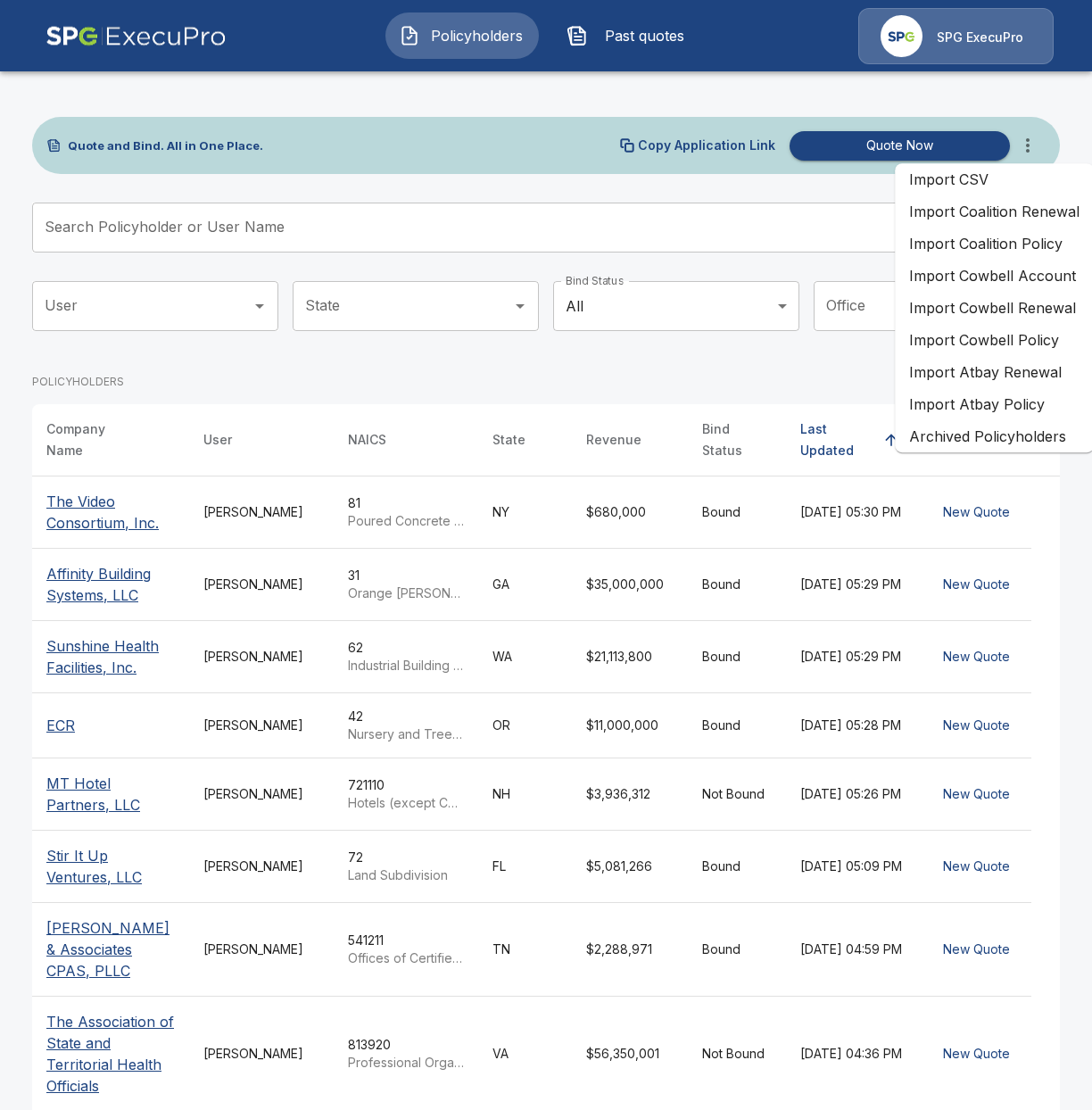
click at [954, 367] on li "Import Atbay Renewal" at bounding box center [994, 372] width 199 height 32
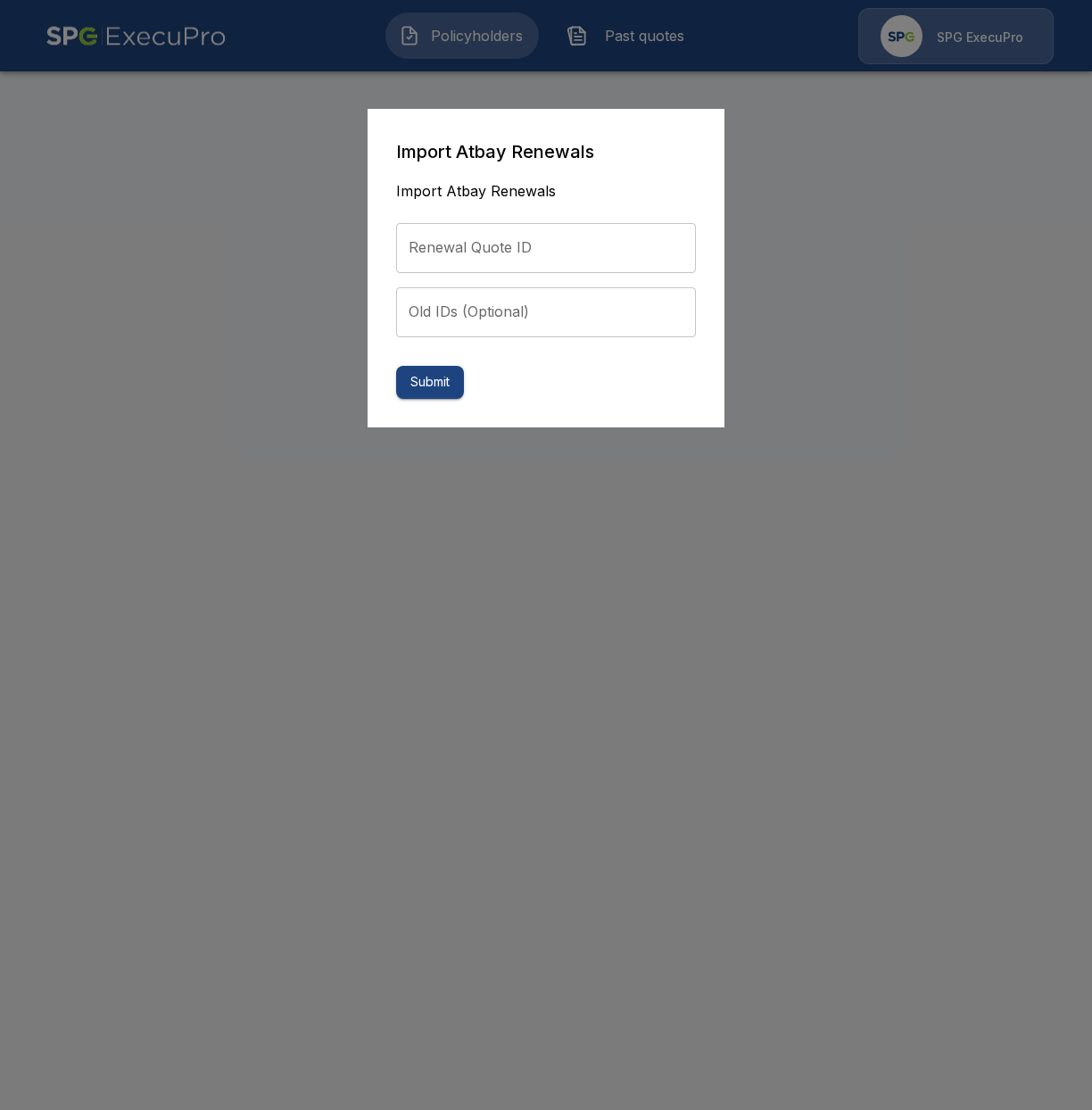
click at [621, 257] on input "Renewal Quote ID" at bounding box center [546, 248] width 300 height 50
paste input "**********"
type input "**********"
click at [423, 391] on button "Submit" at bounding box center [430, 382] width 68 height 33
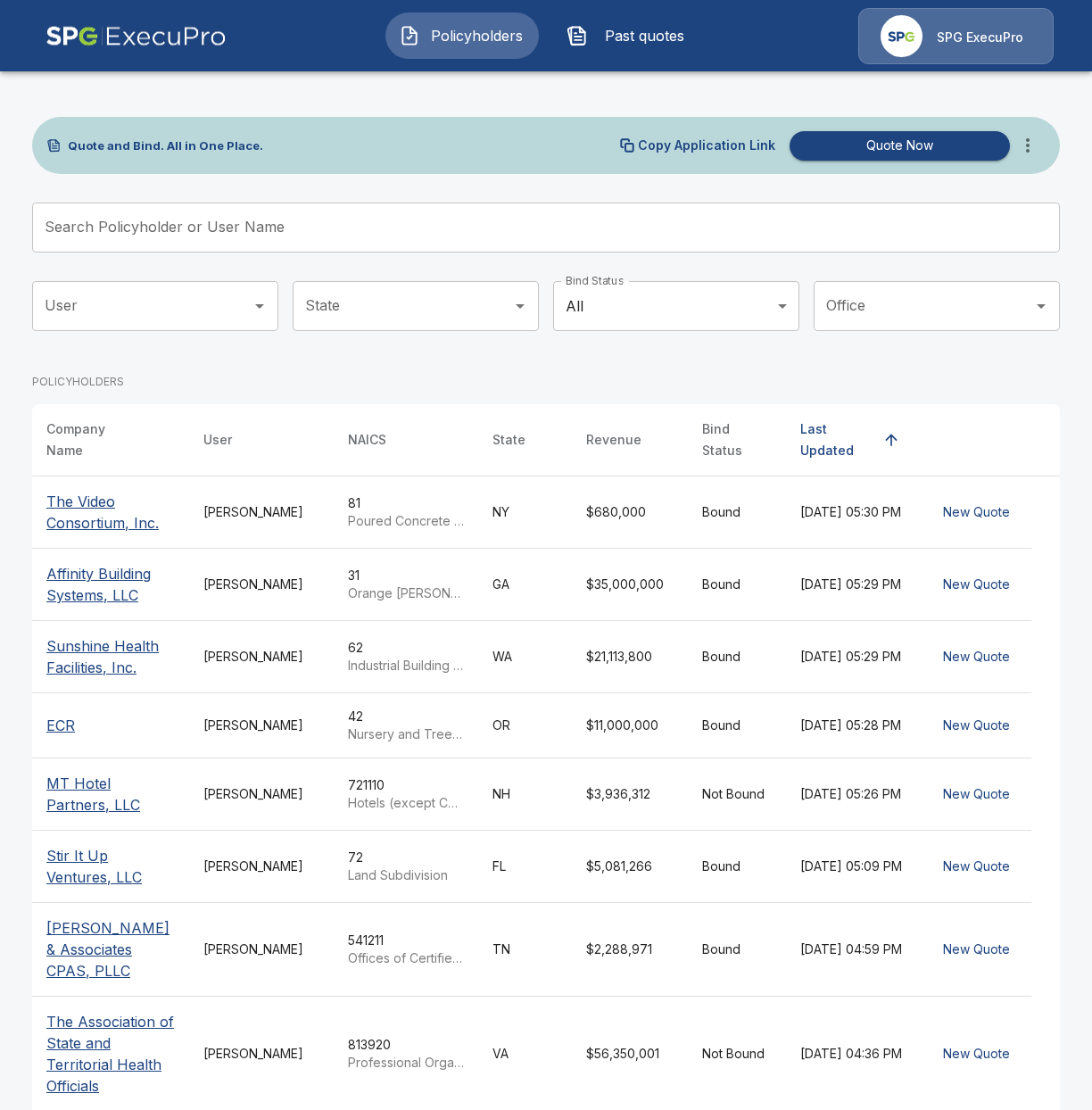
click at [624, 57] on button "Past quotes" at bounding box center [629, 35] width 153 height 46
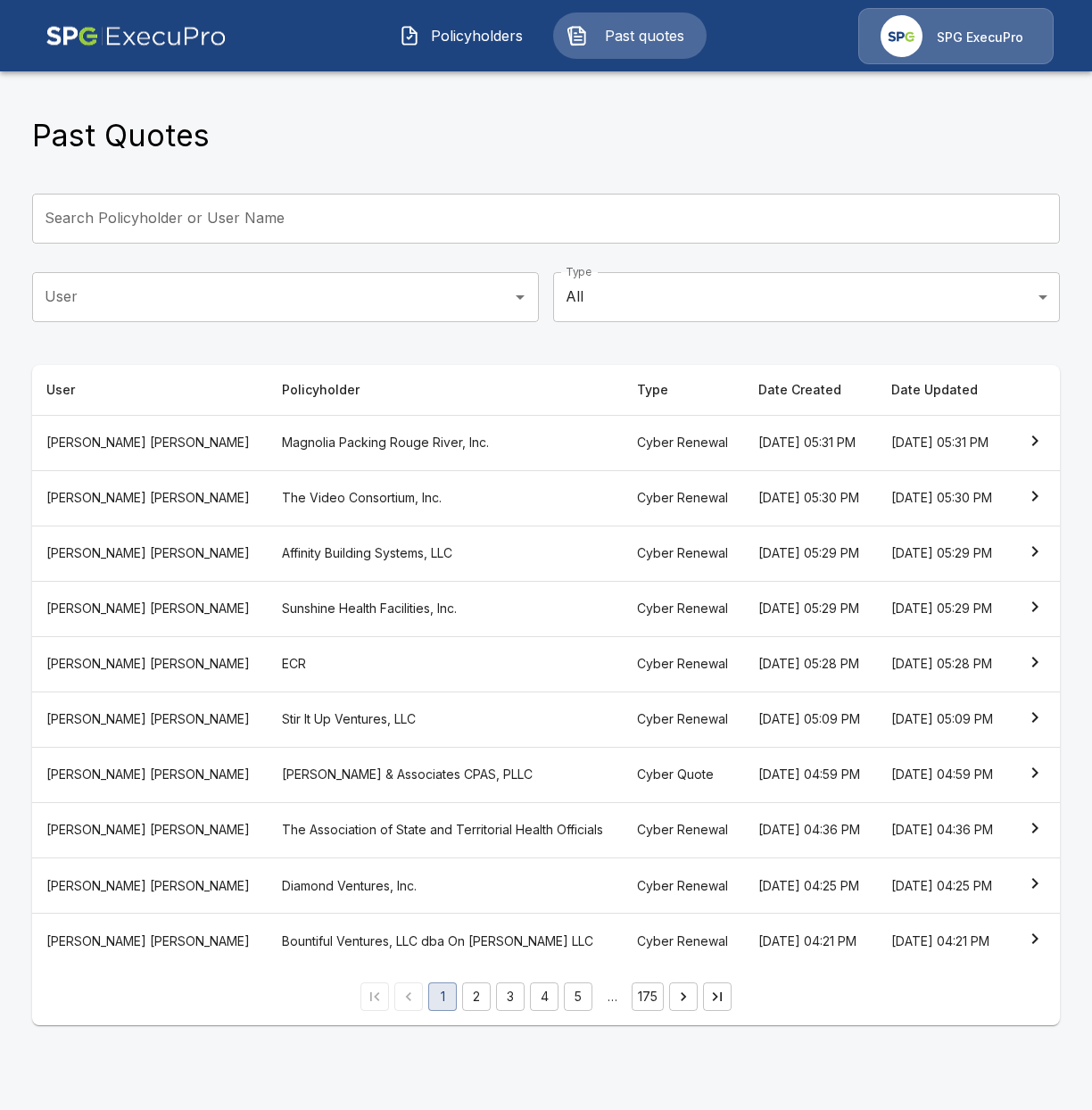
click at [268, 465] on th "Magnolia Packing Rouge River, Inc." at bounding box center [445, 442] width 355 height 55
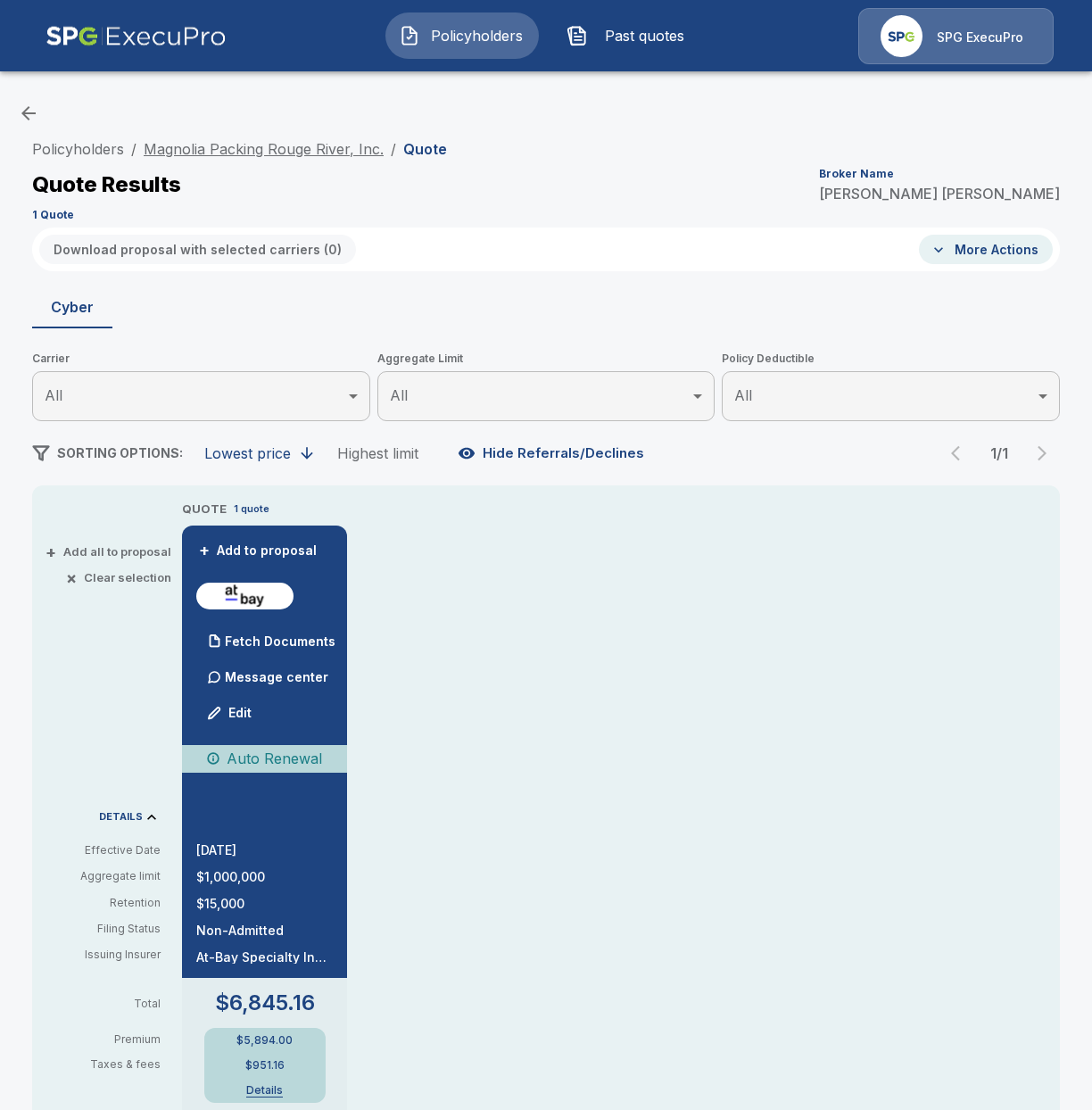
click at [285, 152] on link "Magnolia Packing Rouge River, Inc." at bounding box center [264, 148] width 240 height 18
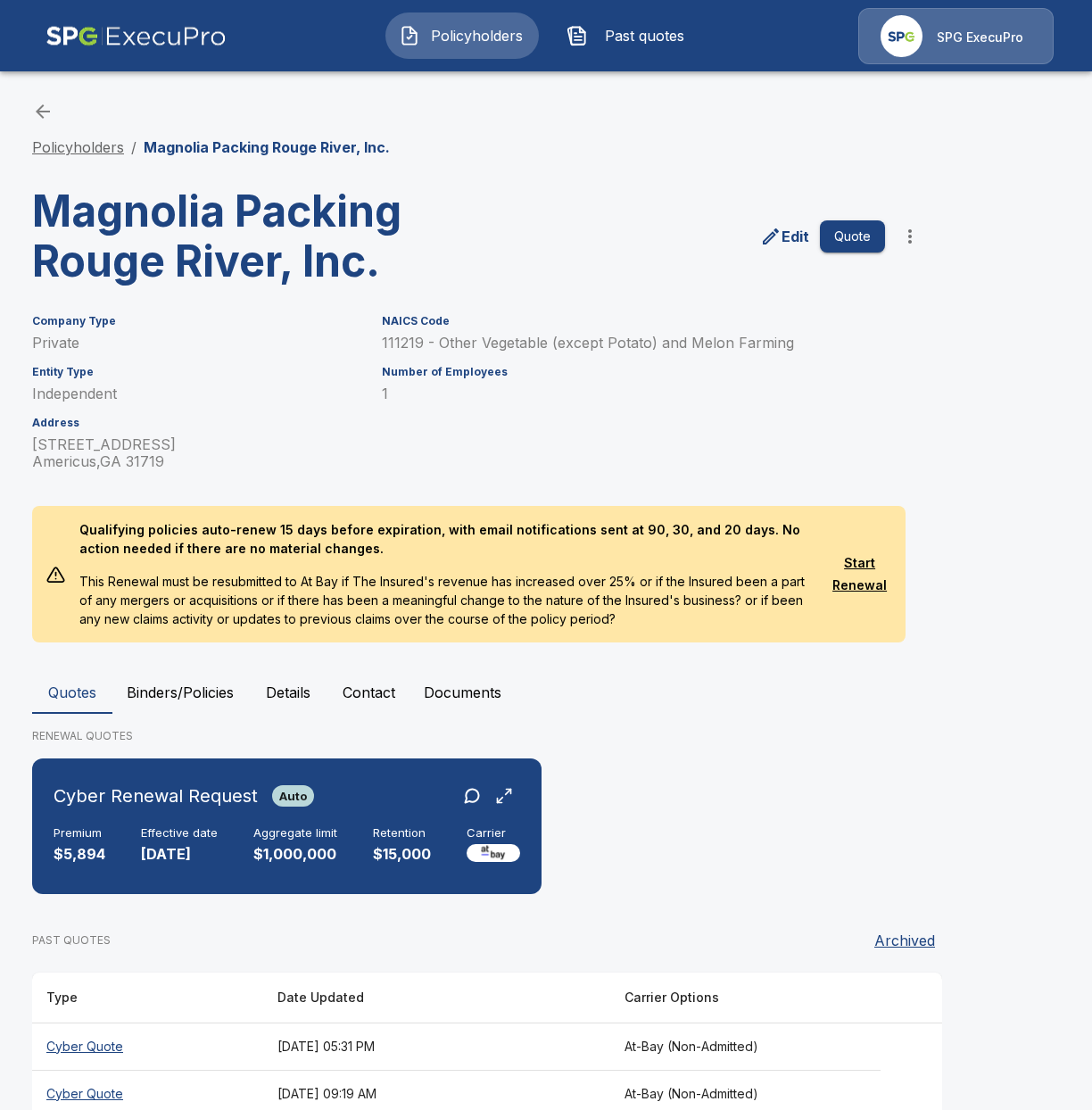
click at [69, 145] on link "Policyholders" at bounding box center [78, 146] width 92 height 18
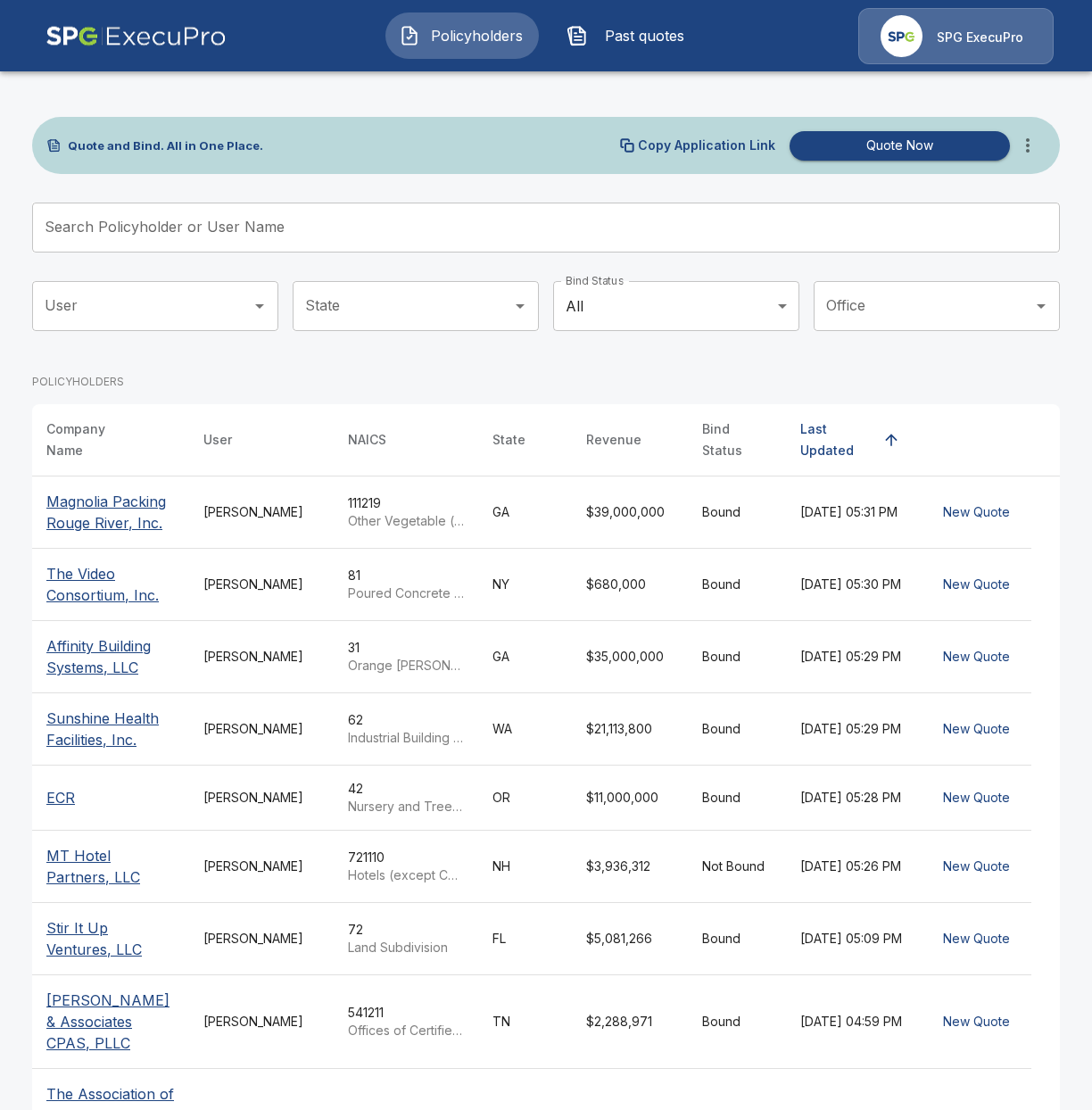
click at [1030, 141] on icon "more" at bounding box center [1028, 145] width 4 height 14
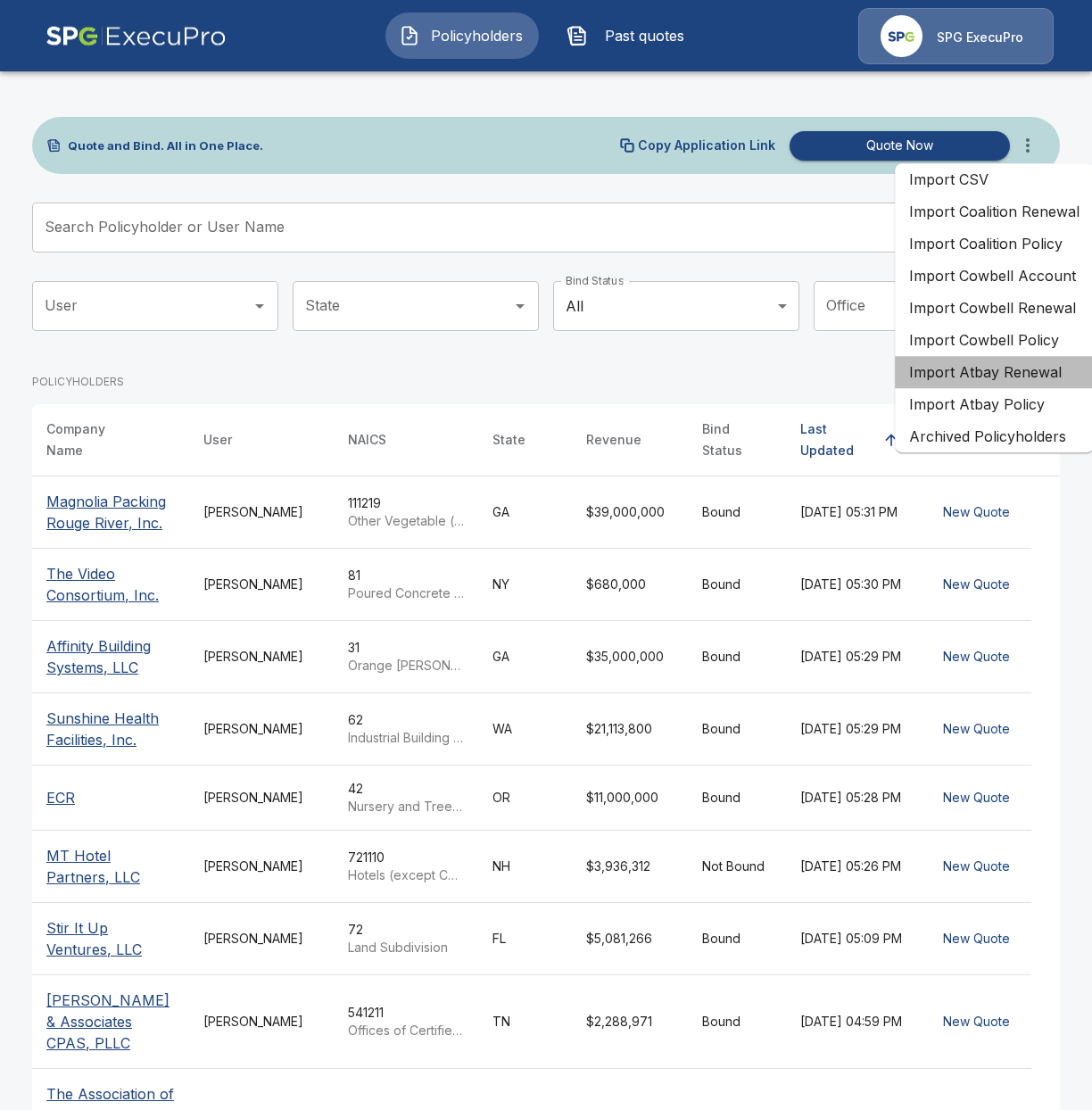
click at [960, 377] on li "Import Atbay Renewal" at bounding box center [994, 372] width 199 height 32
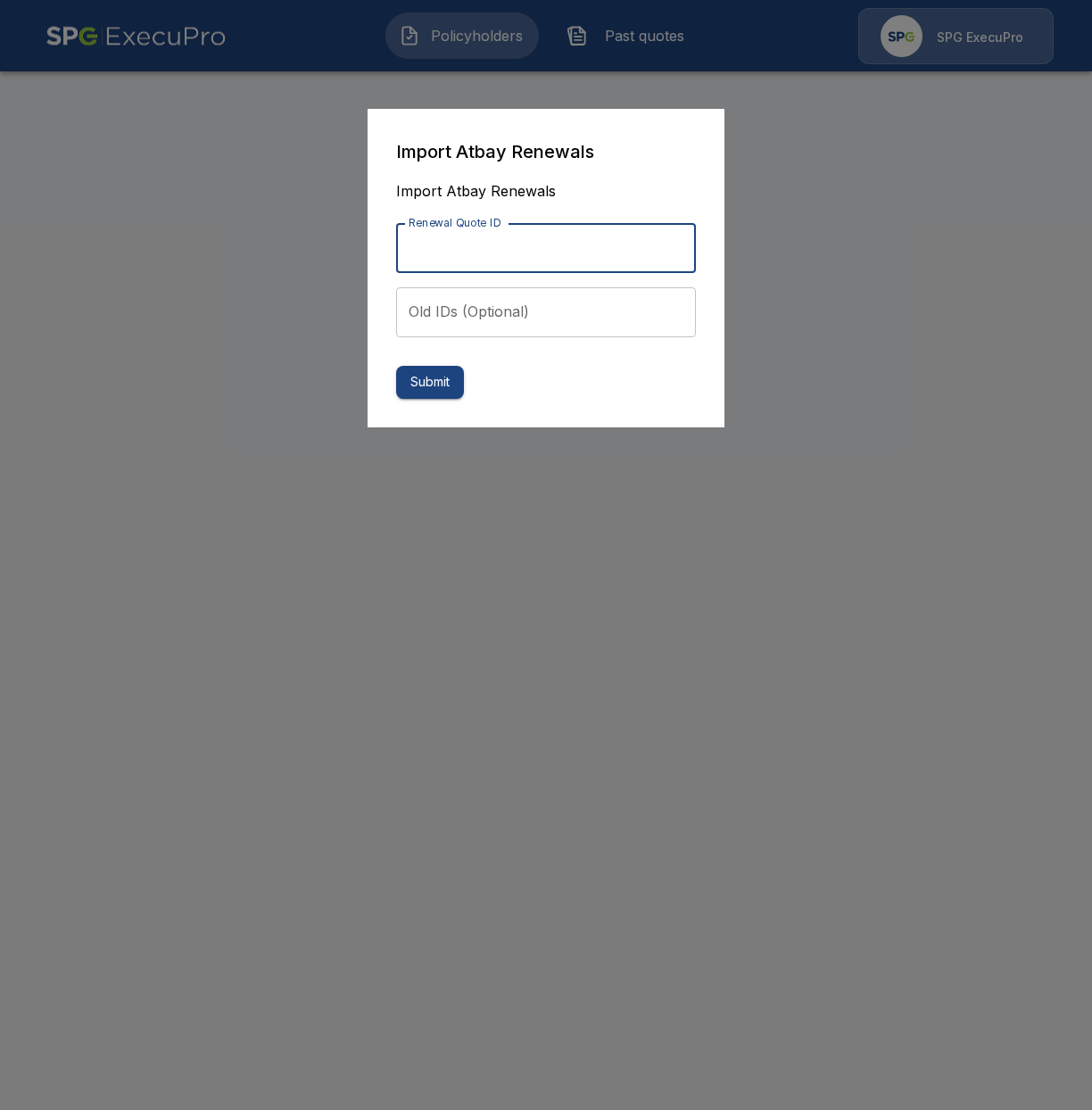
click at [528, 242] on input "Renewal Quote ID" at bounding box center [546, 248] width 300 height 50
paste input "**********"
type input "**********"
click at [421, 393] on button "Submit" at bounding box center [430, 382] width 68 height 33
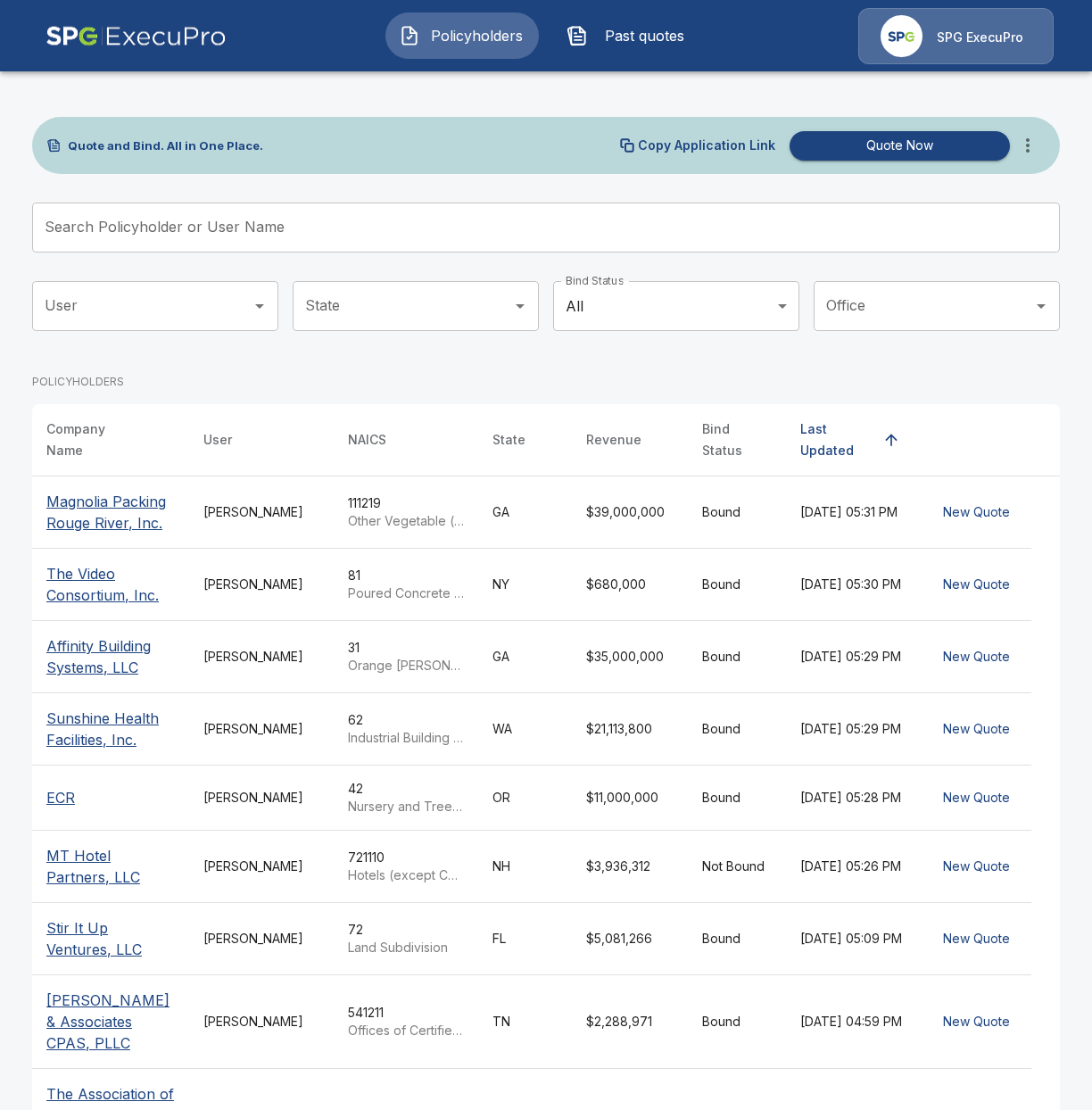
click at [640, 48] on button "Past quotes" at bounding box center [629, 35] width 153 height 46
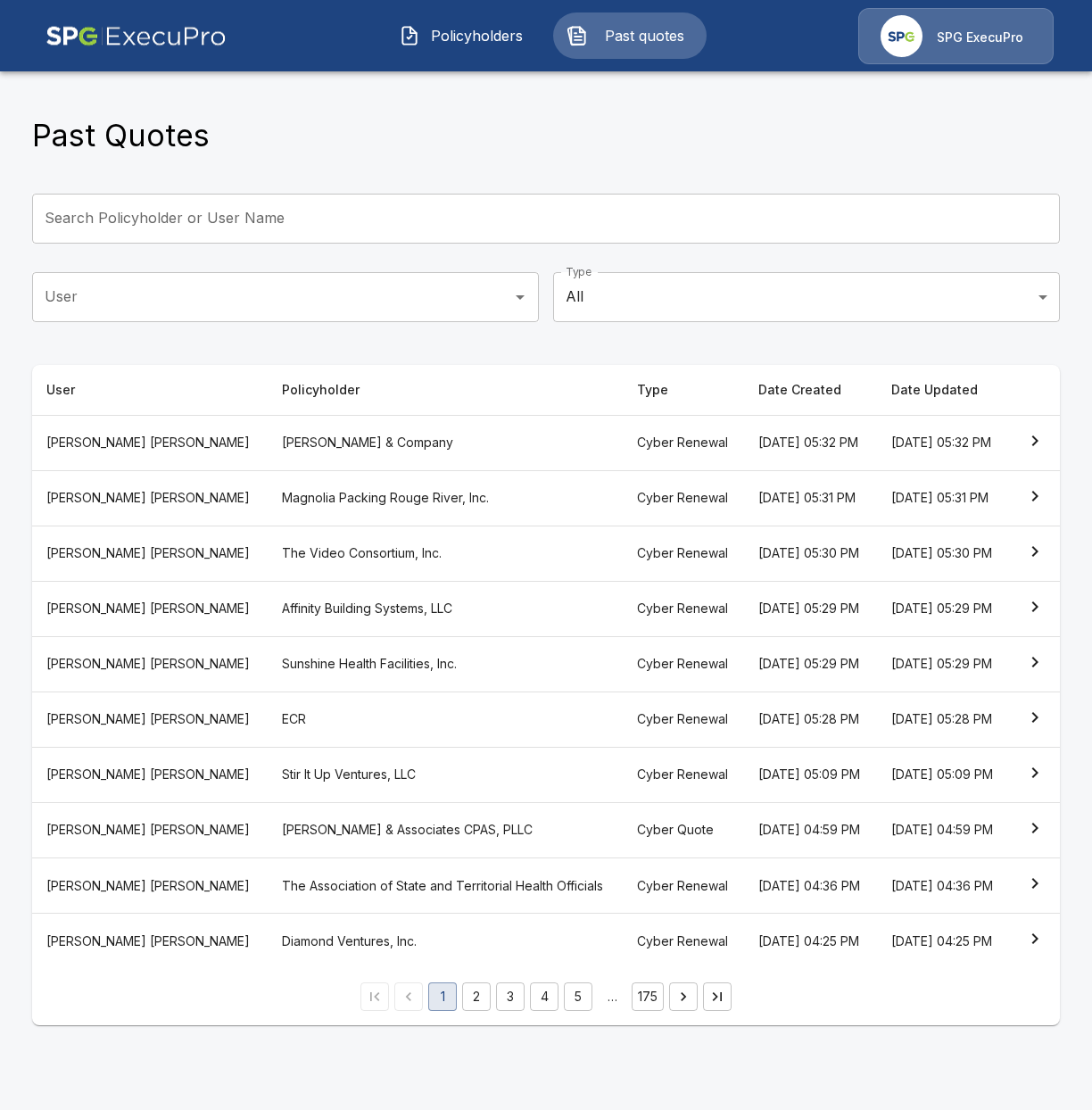
click at [347, 457] on th "Crowley & Company" at bounding box center [445, 442] width 355 height 55
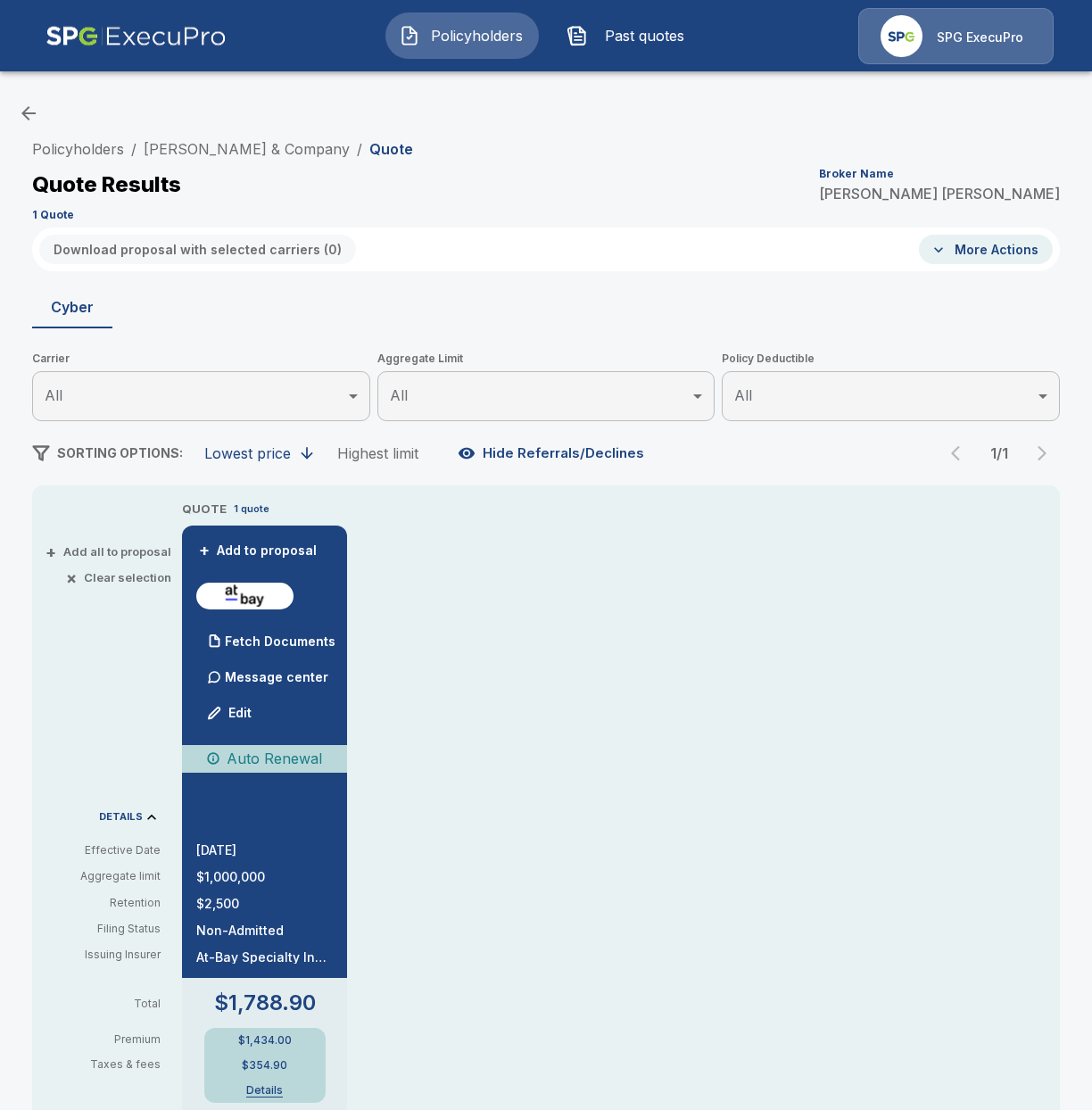
click at [592, 736] on div "QUOTE 1 quote + Add to proposal Fetch Documents Message center Edit Auto Renewa…" at bounding box center [621, 1082] width 878 height 1165
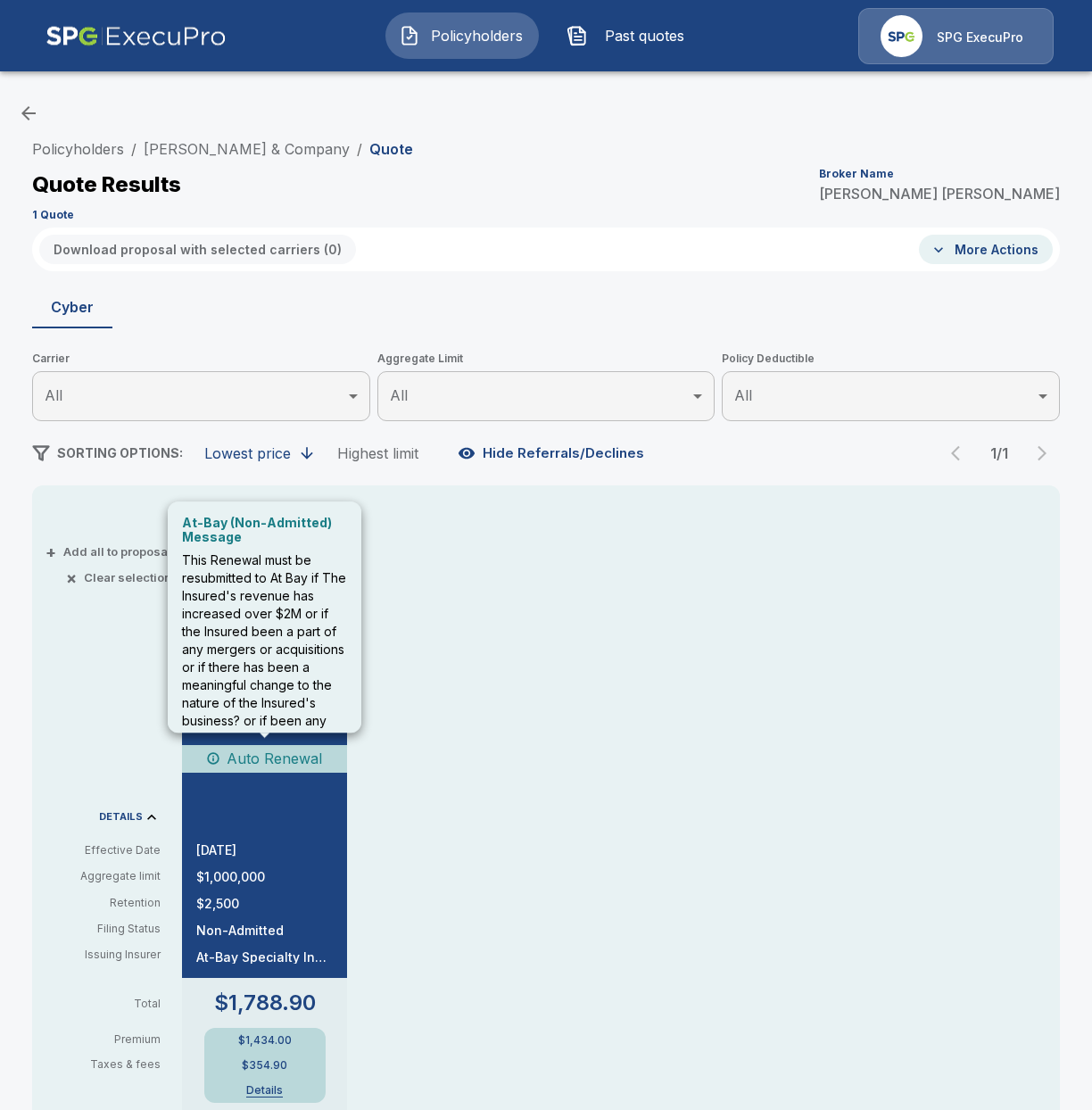
click at [292, 755] on p "Auto Renewal" at bounding box center [274, 758] width 96 height 22
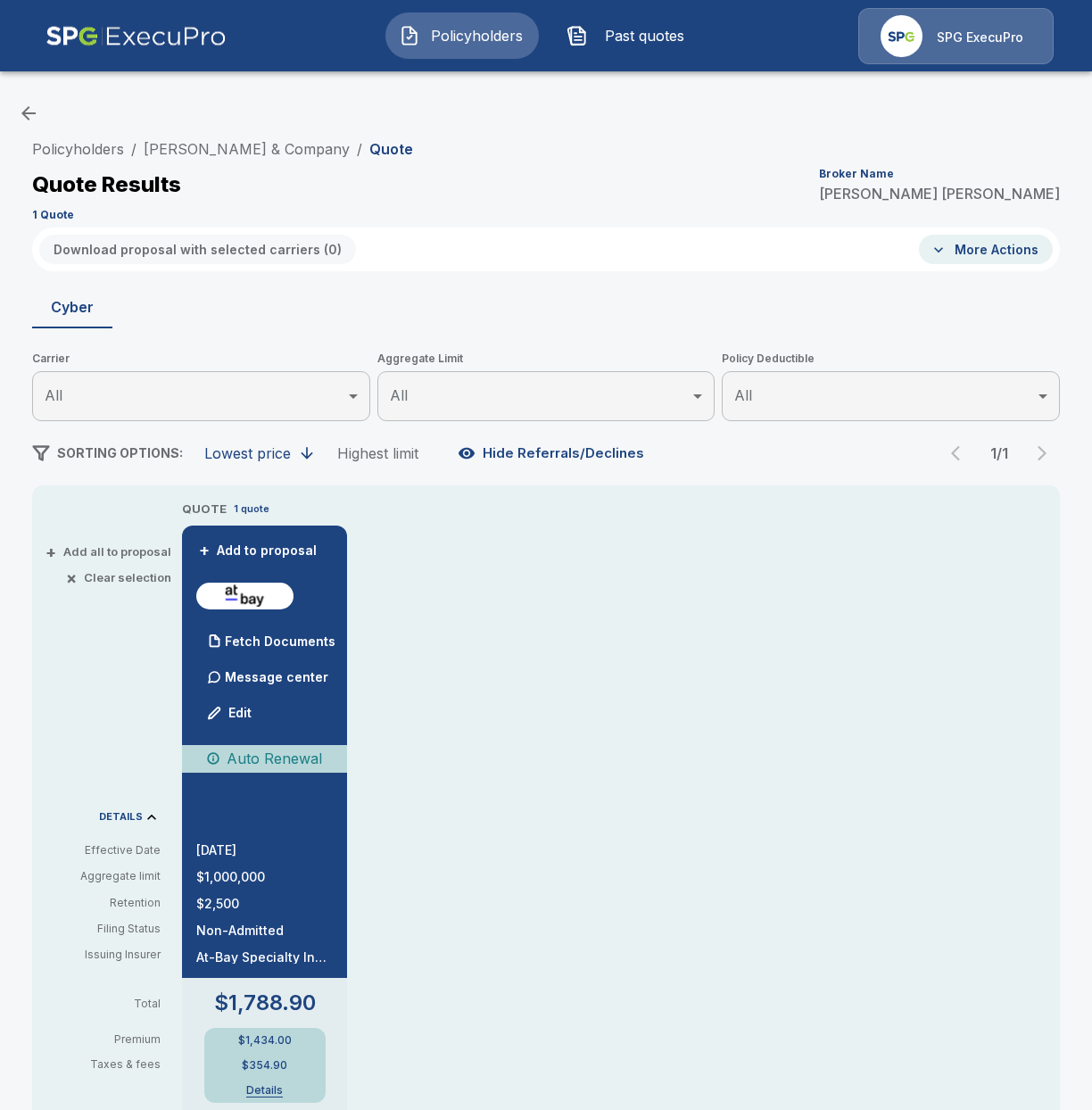
click at [116, 555] on button "+ Add all to proposal" at bounding box center [110, 552] width 122 height 11
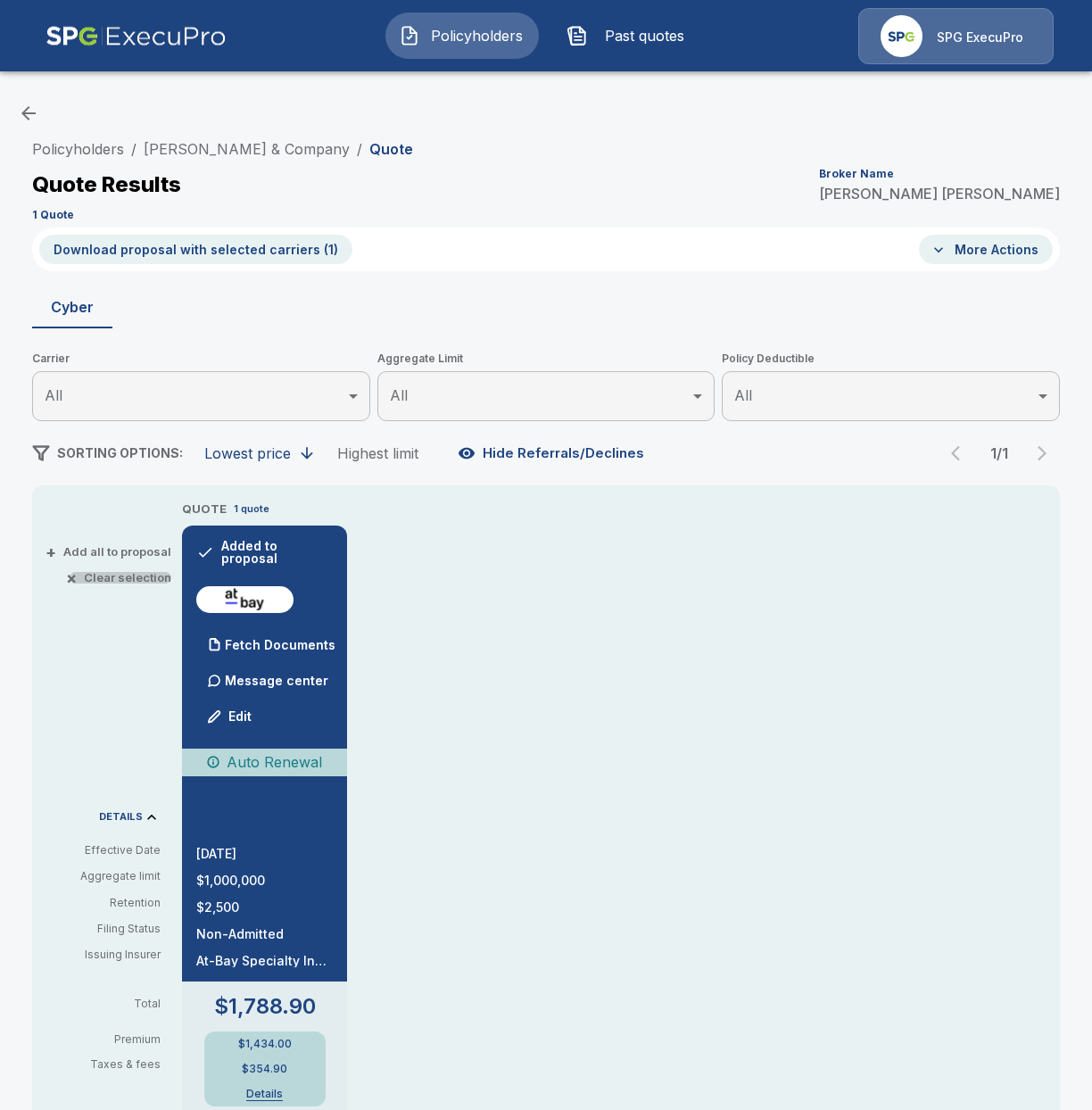
click at [127, 582] on button "× Clear selection" at bounding box center [120, 578] width 101 height 11
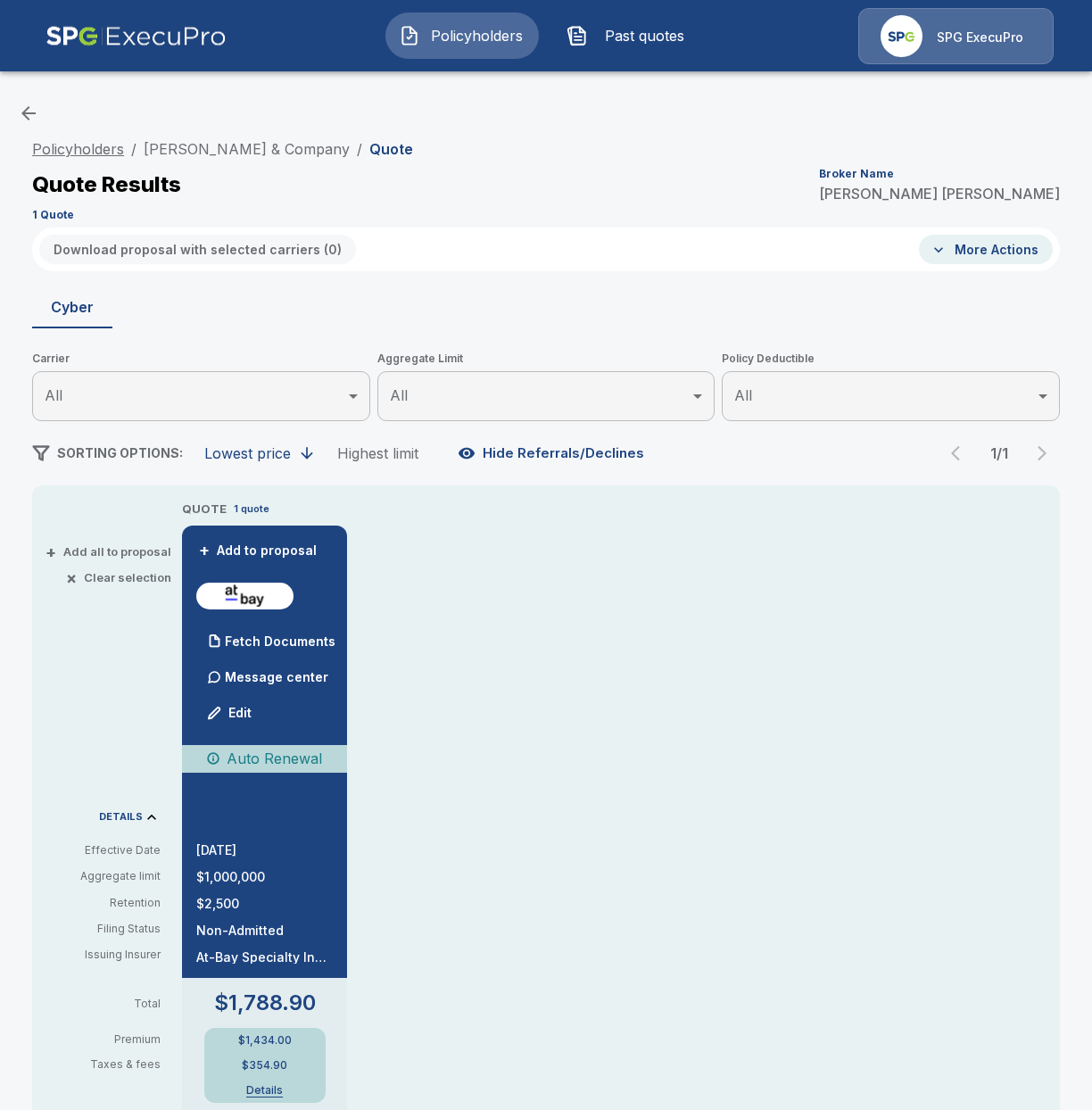
click at [91, 154] on link "Policyholders" at bounding box center [78, 148] width 92 height 18
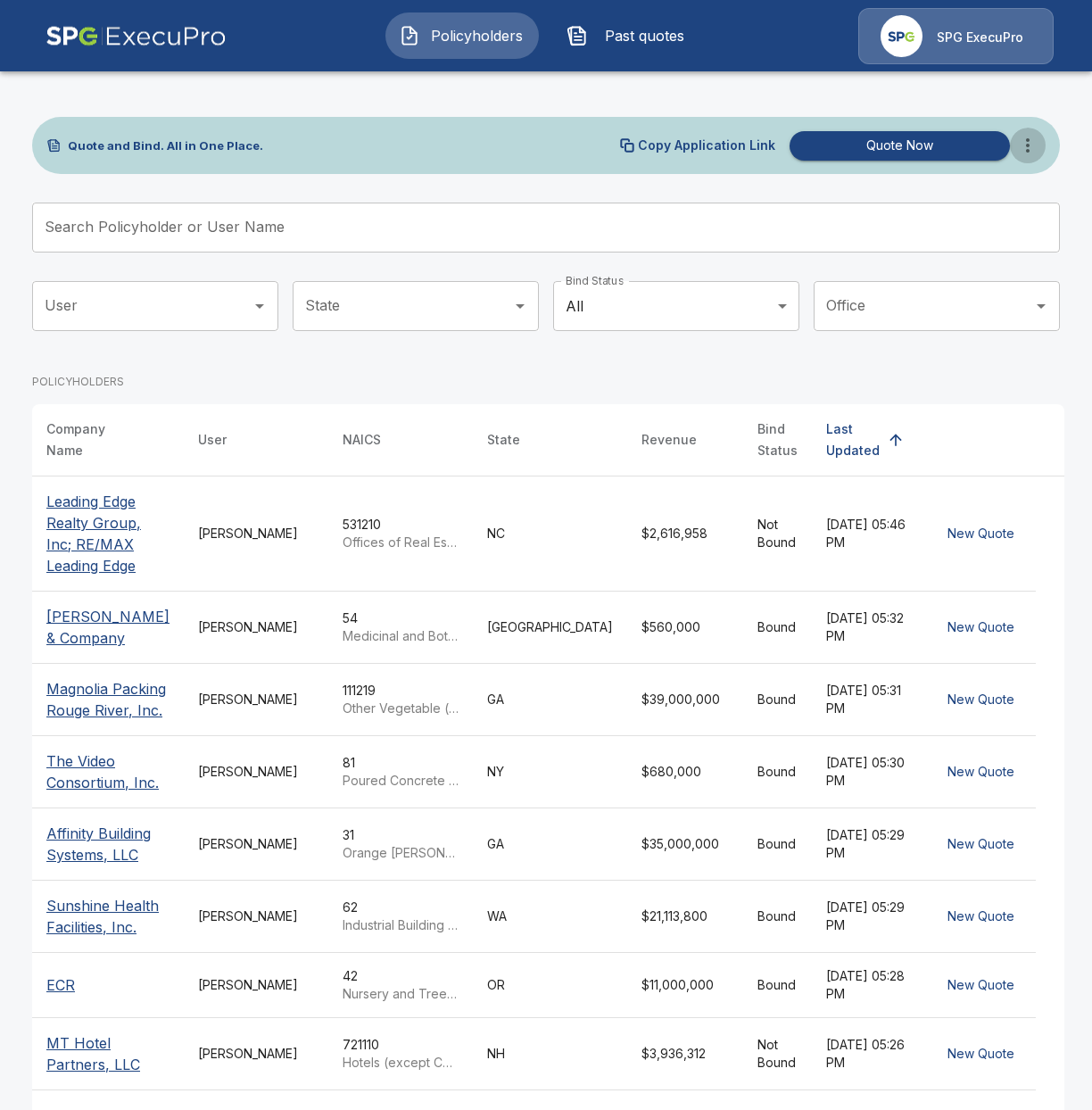
click at [1026, 152] on icon "more" at bounding box center [1027, 145] width 22 height 22
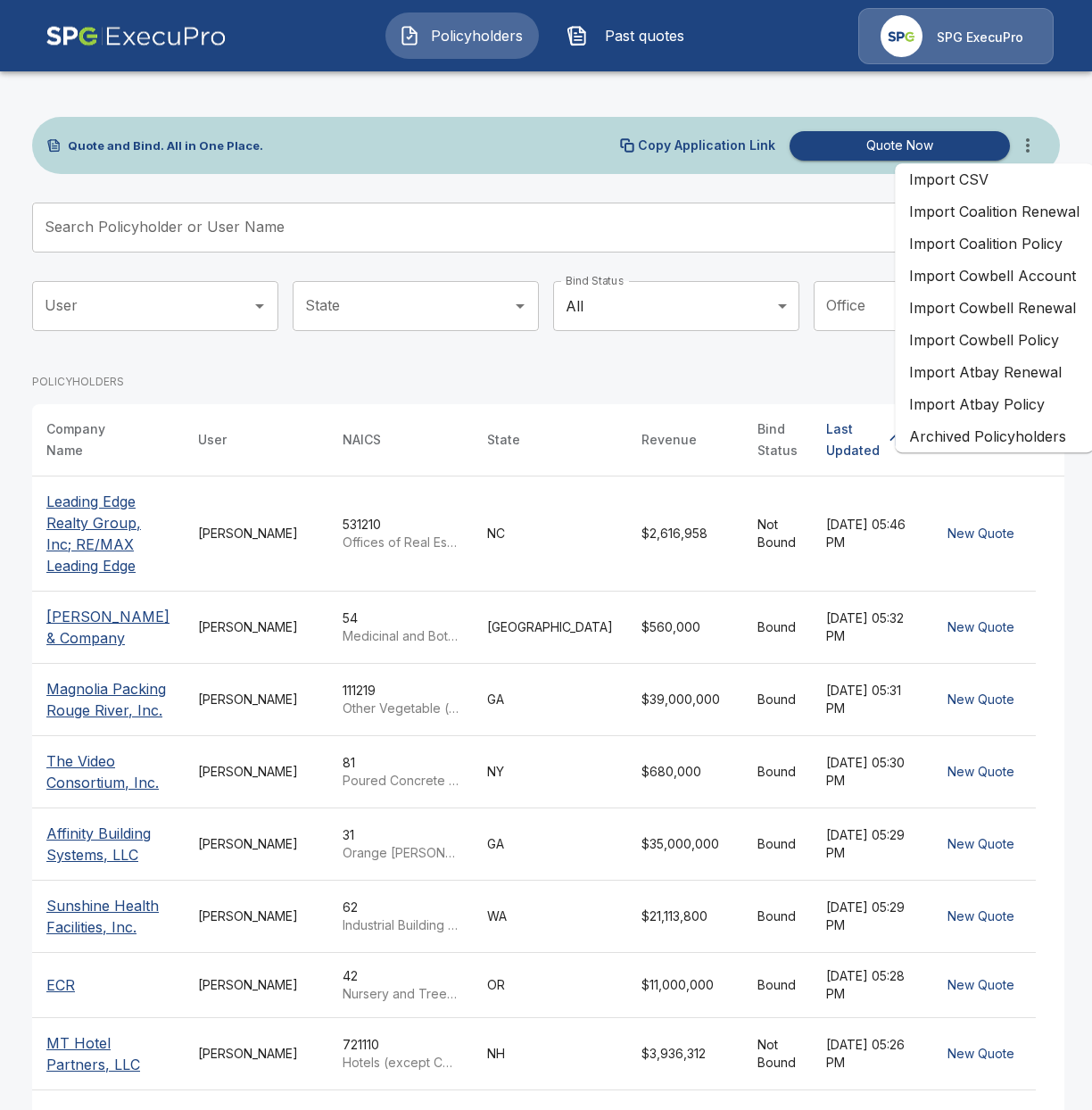
click at [994, 380] on li "Import Atbay Renewal" at bounding box center [994, 372] width 199 height 32
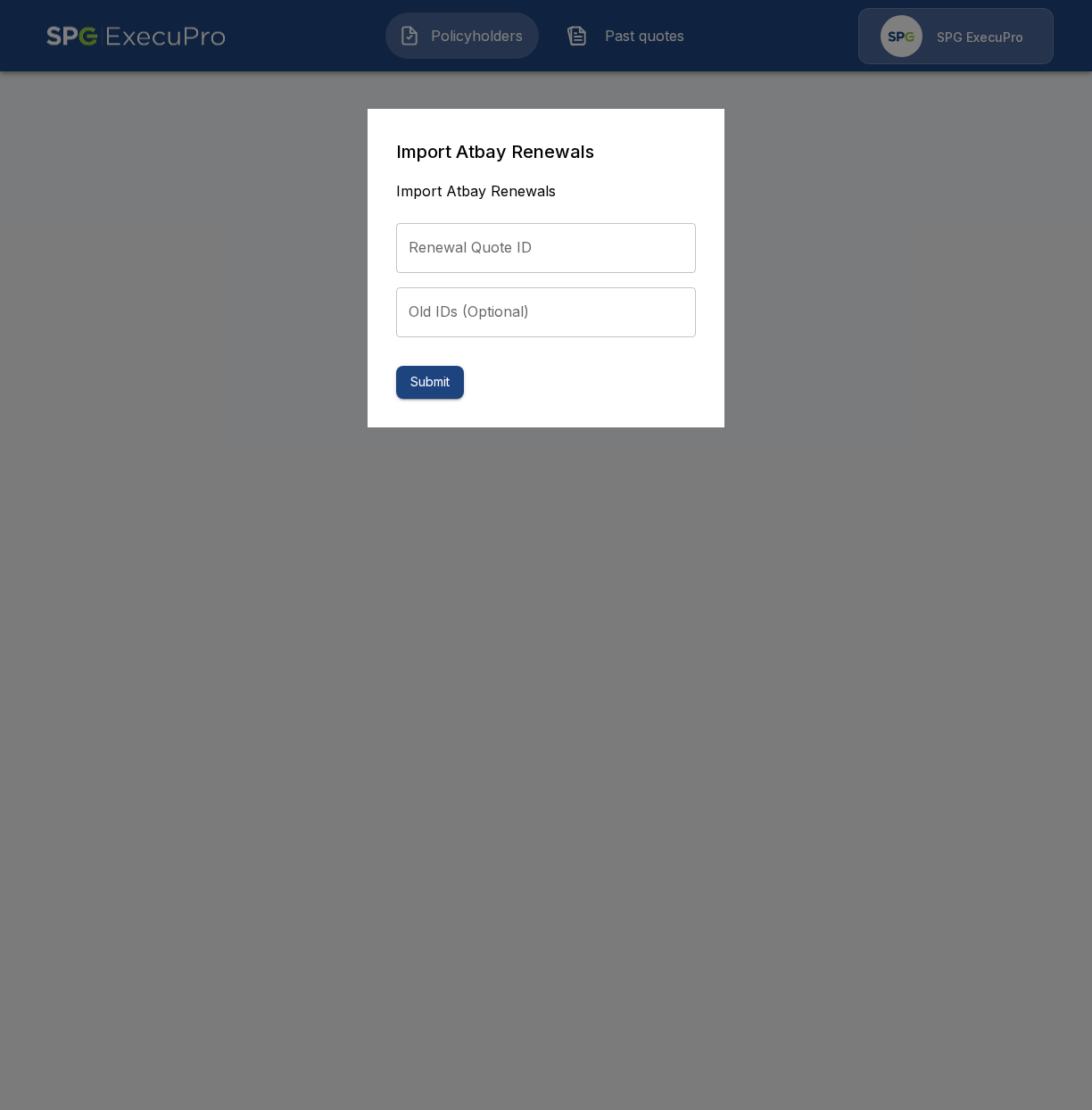
click at [623, 255] on input "Renewal Quote ID" at bounding box center [546, 248] width 300 height 50
paste input "**********"
type input "**********"
click at [431, 372] on button "Submit" at bounding box center [430, 382] width 68 height 33
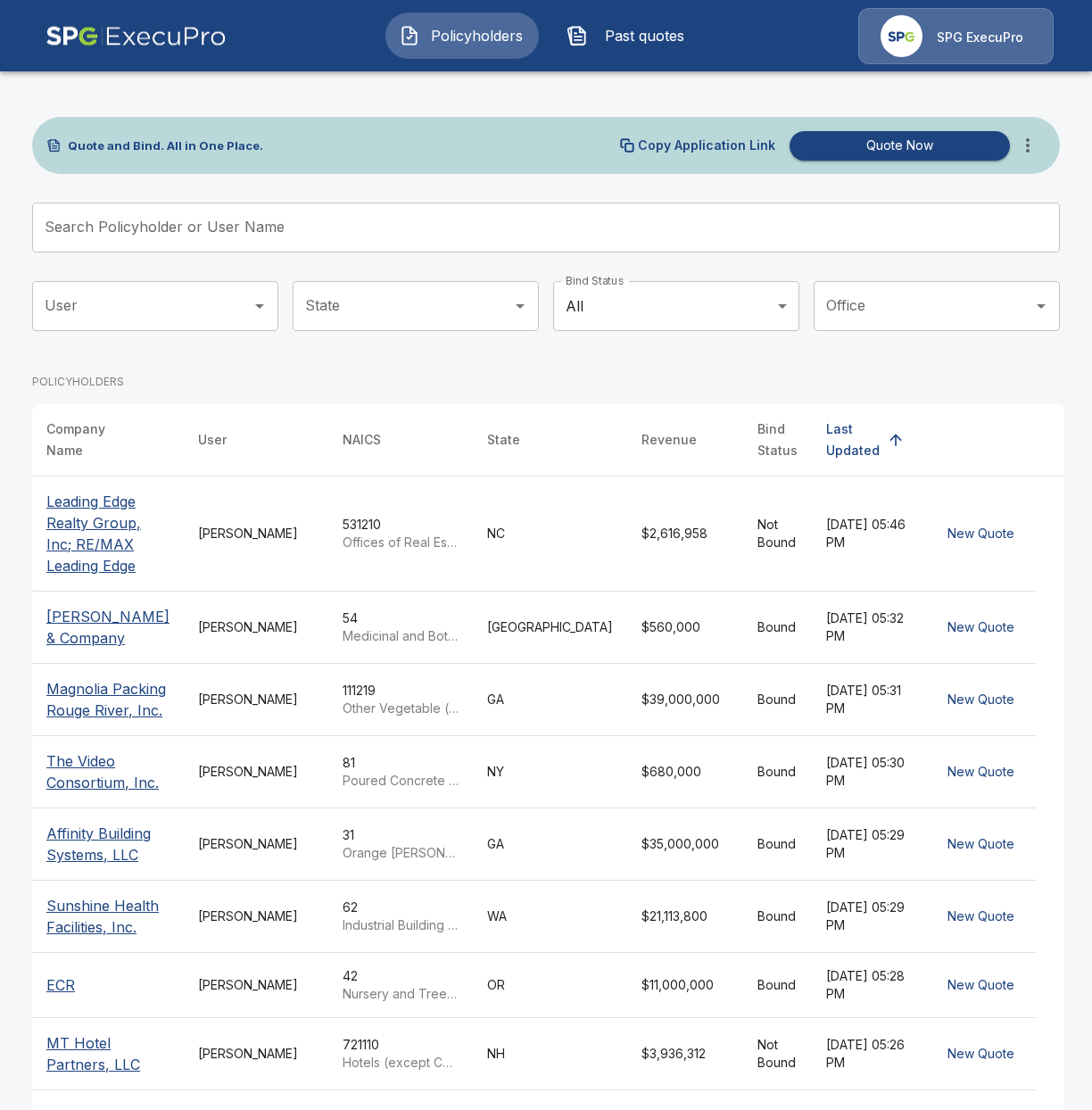
click at [638, 52] on button "Past quotes" at bounding box center [629, 35] width 153 height 46
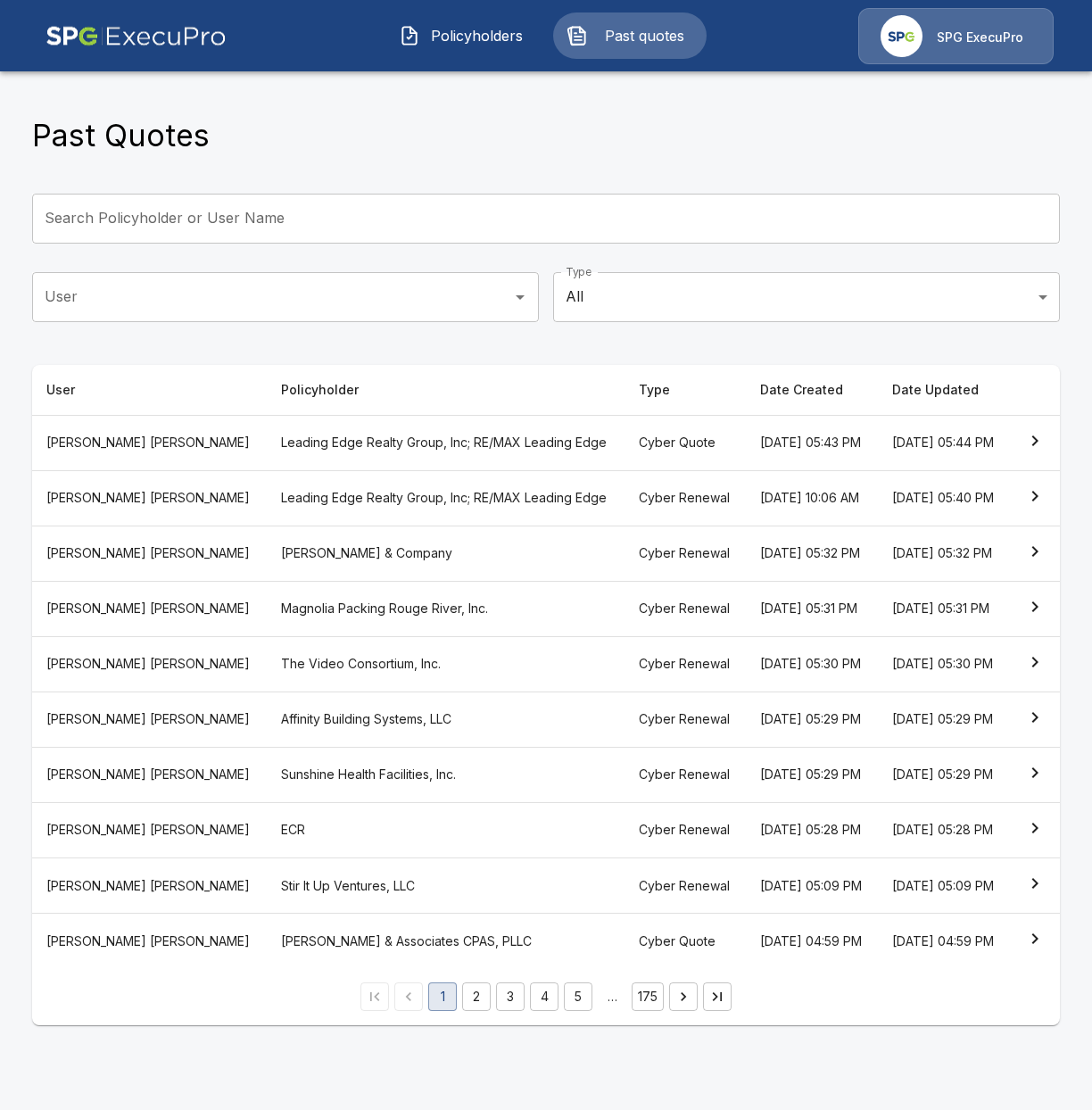
click at [462, 48] on button "Policyholders" at bounding box center [461, 35] width 153 height 46
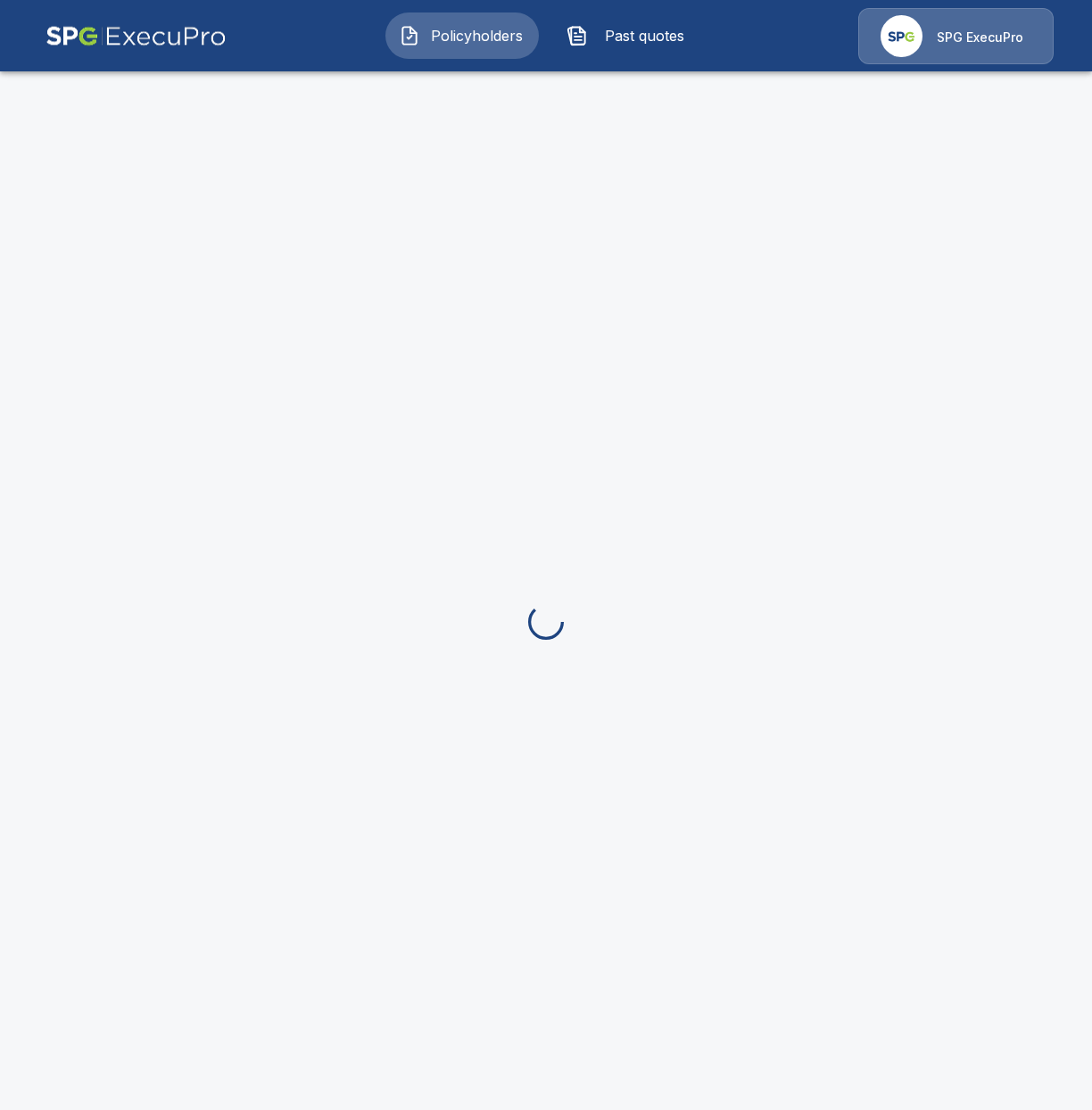
click at [596, 42] on span "Past quotes" at bounding box center [644, 36] width 99 height 22
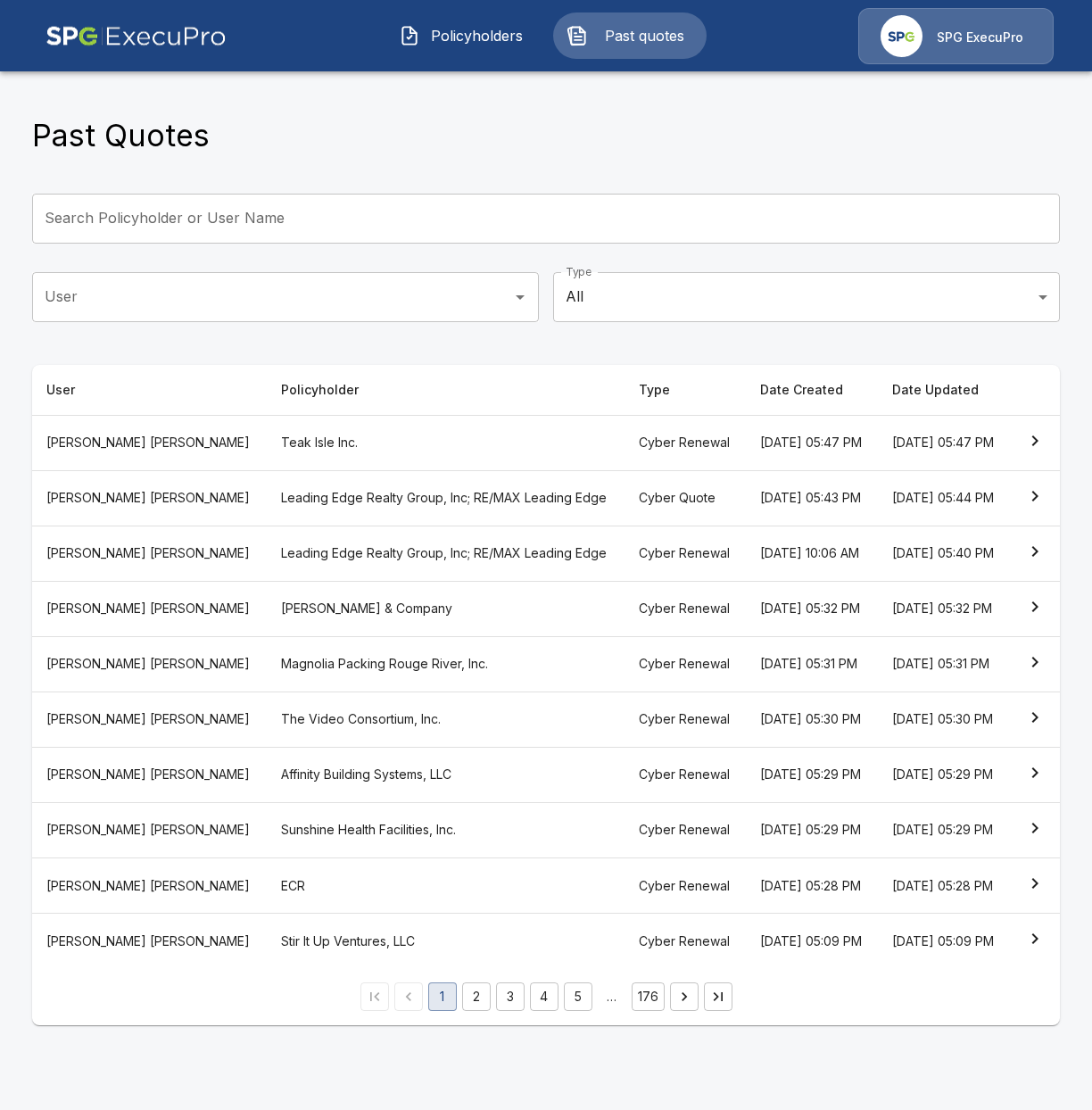
click at [287, 459] on th "Teak Isle Inc." at bounding box center [446, 442] width 359 height 55
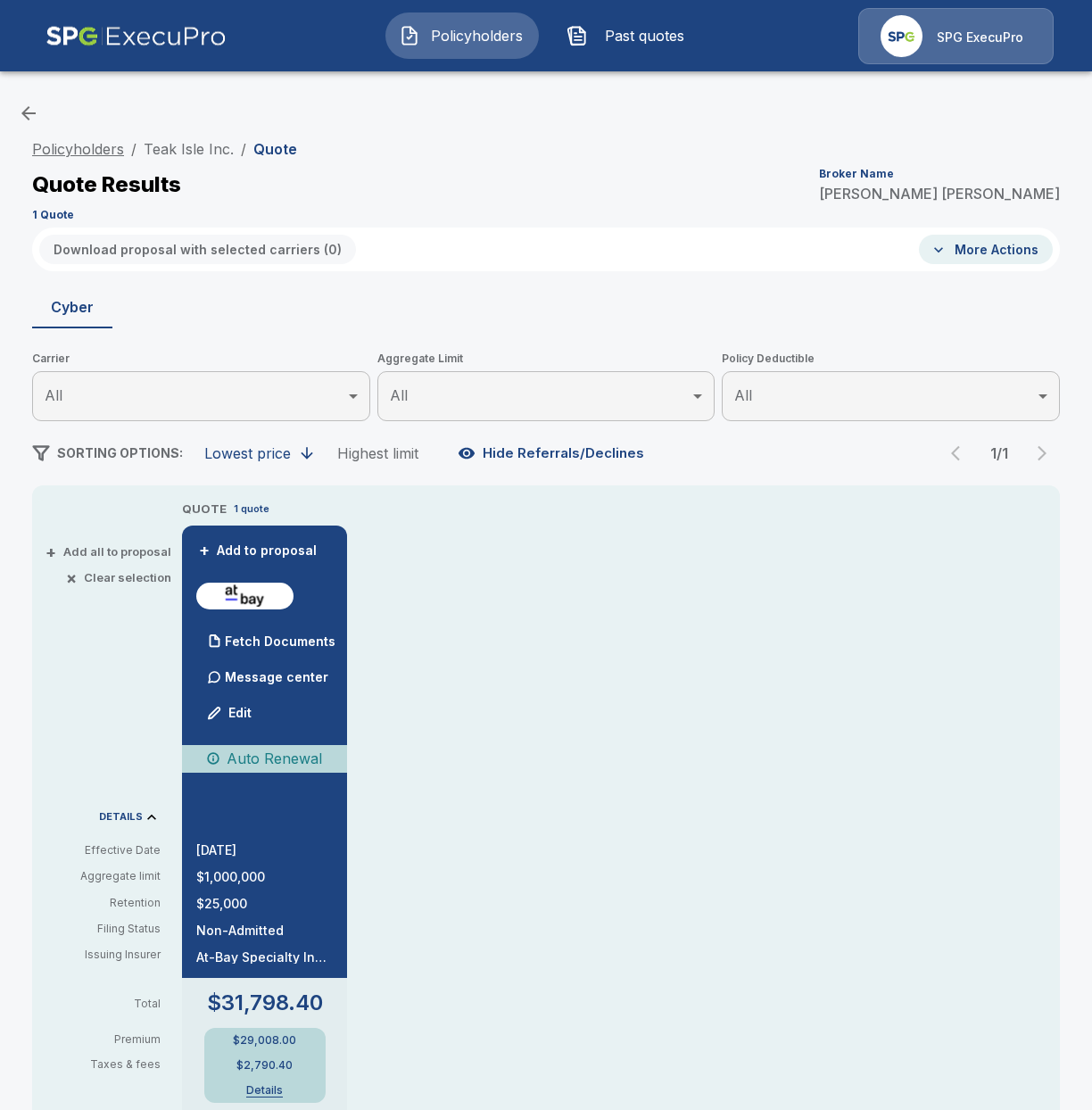
click at [83, 145] on link "Policyholders" at bounding box center [78, 148] width 92 height 18
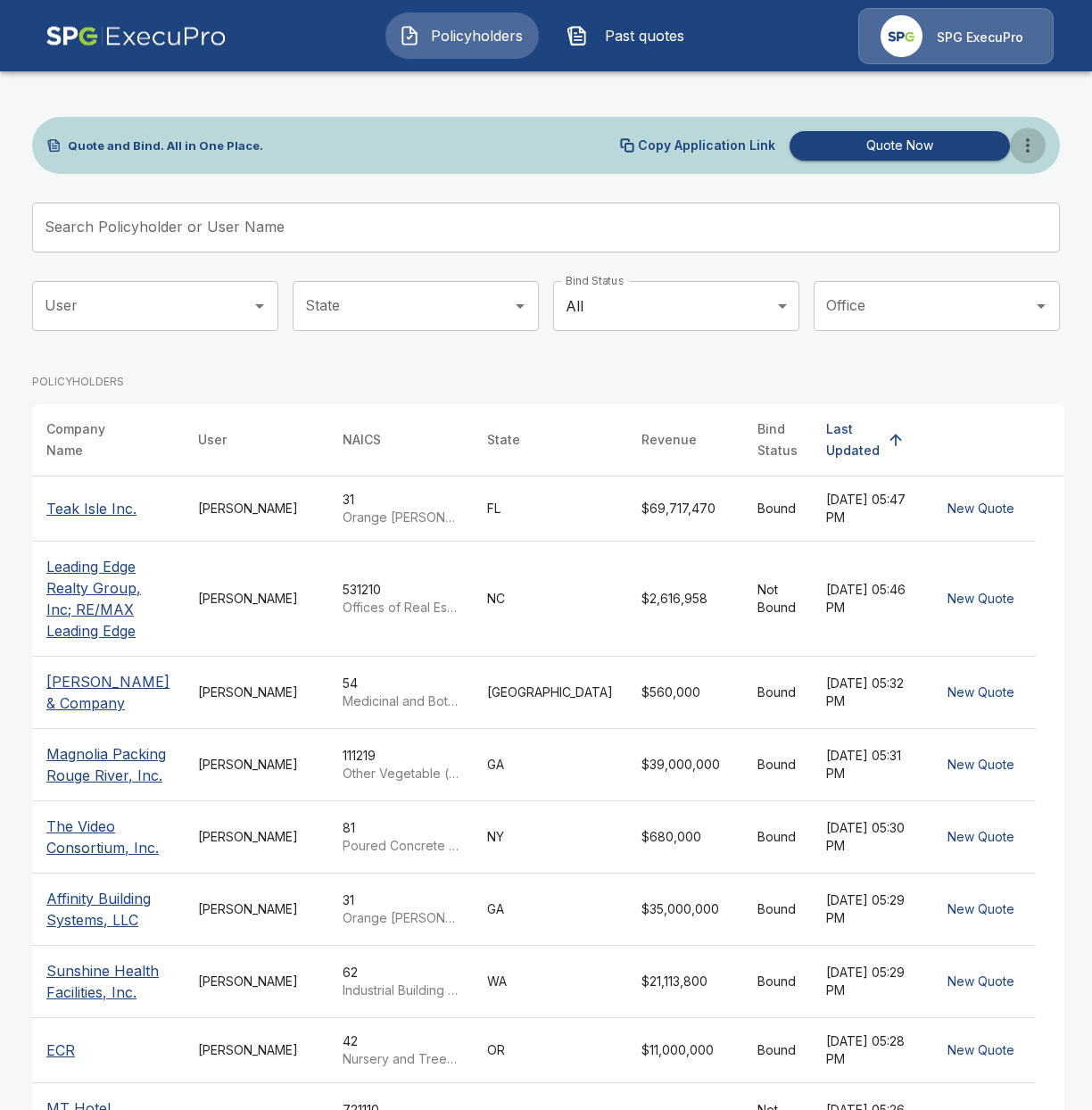
drag, startPoint x: 1023, startPoint y: 152, endPoint x: 1025, endPoint y: 162, distance: 10.2
click at [1023, 153] on icon "more" at bounding box center [1027, 145] width 22 height 22
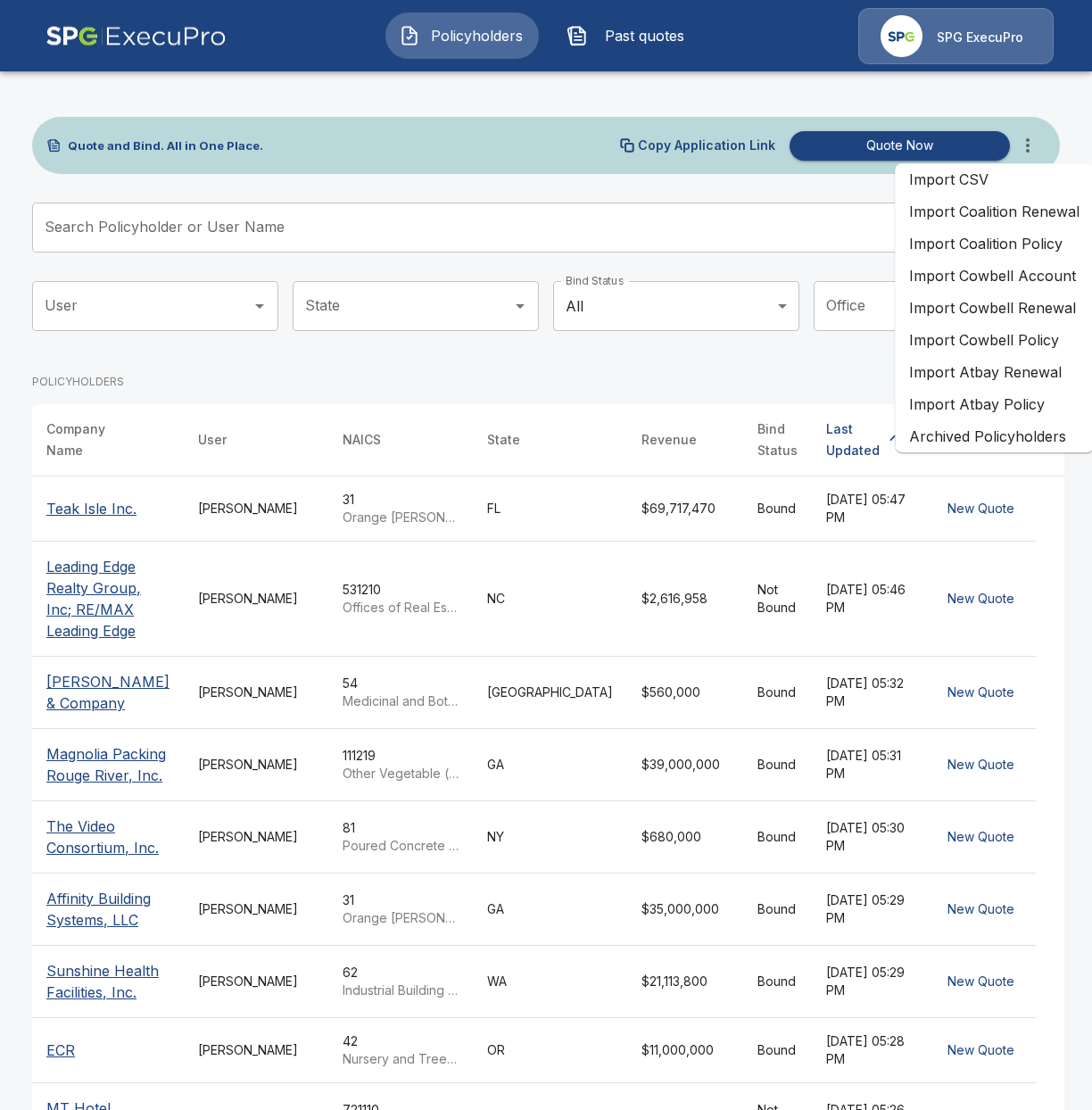
click at [959, 378] on li "Import Atbay Renewal" at bounding box center [994, 372] width 199 height 32
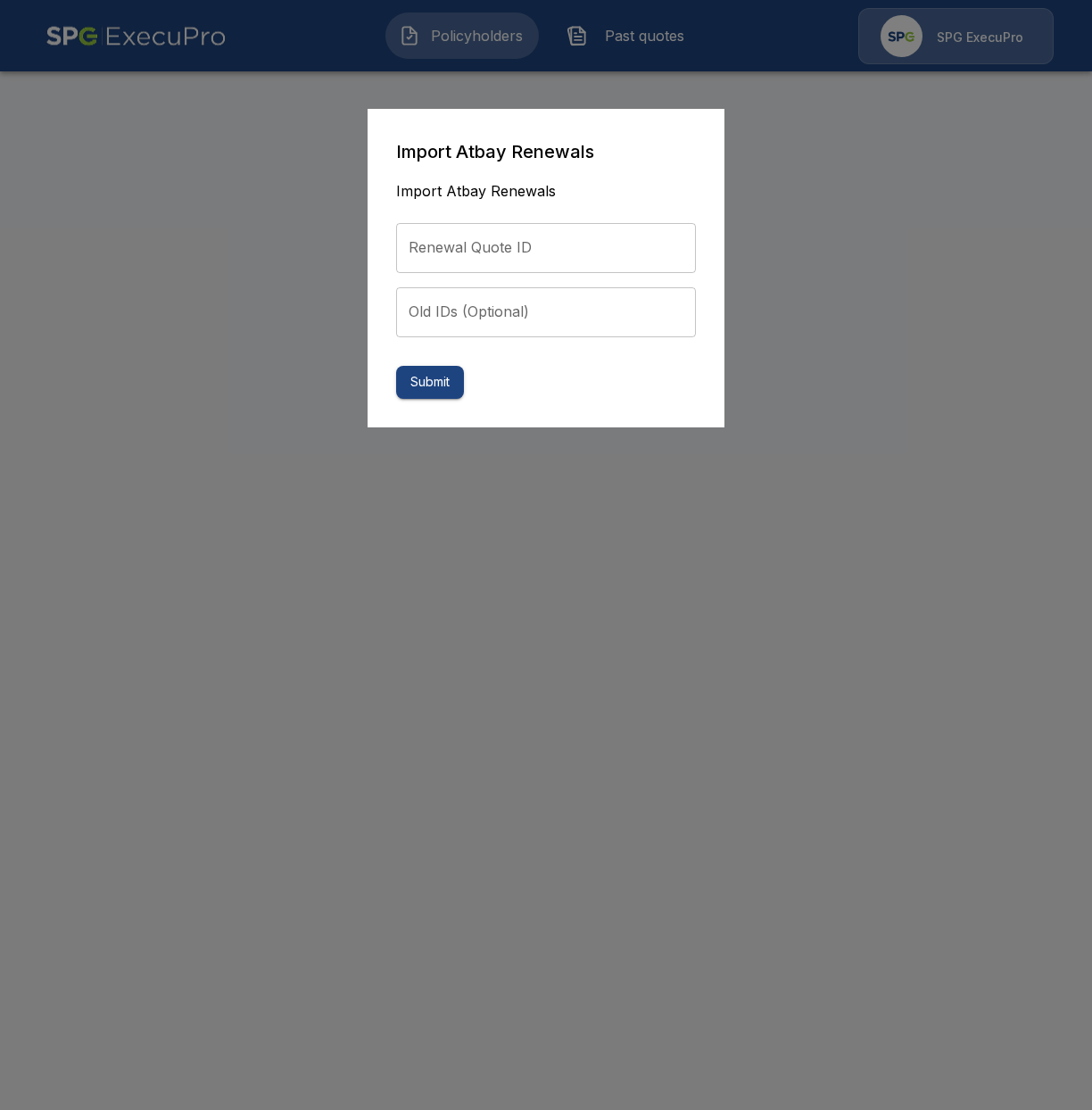
click at [598, 228] on input "Renewal Quote ID" at bounding box center [546, 248] width 300 height 50
paste input "**********"
type input "**********"
click at [438, 383] on button "Submit" at bounding box center [430, 382] width 68 height 33
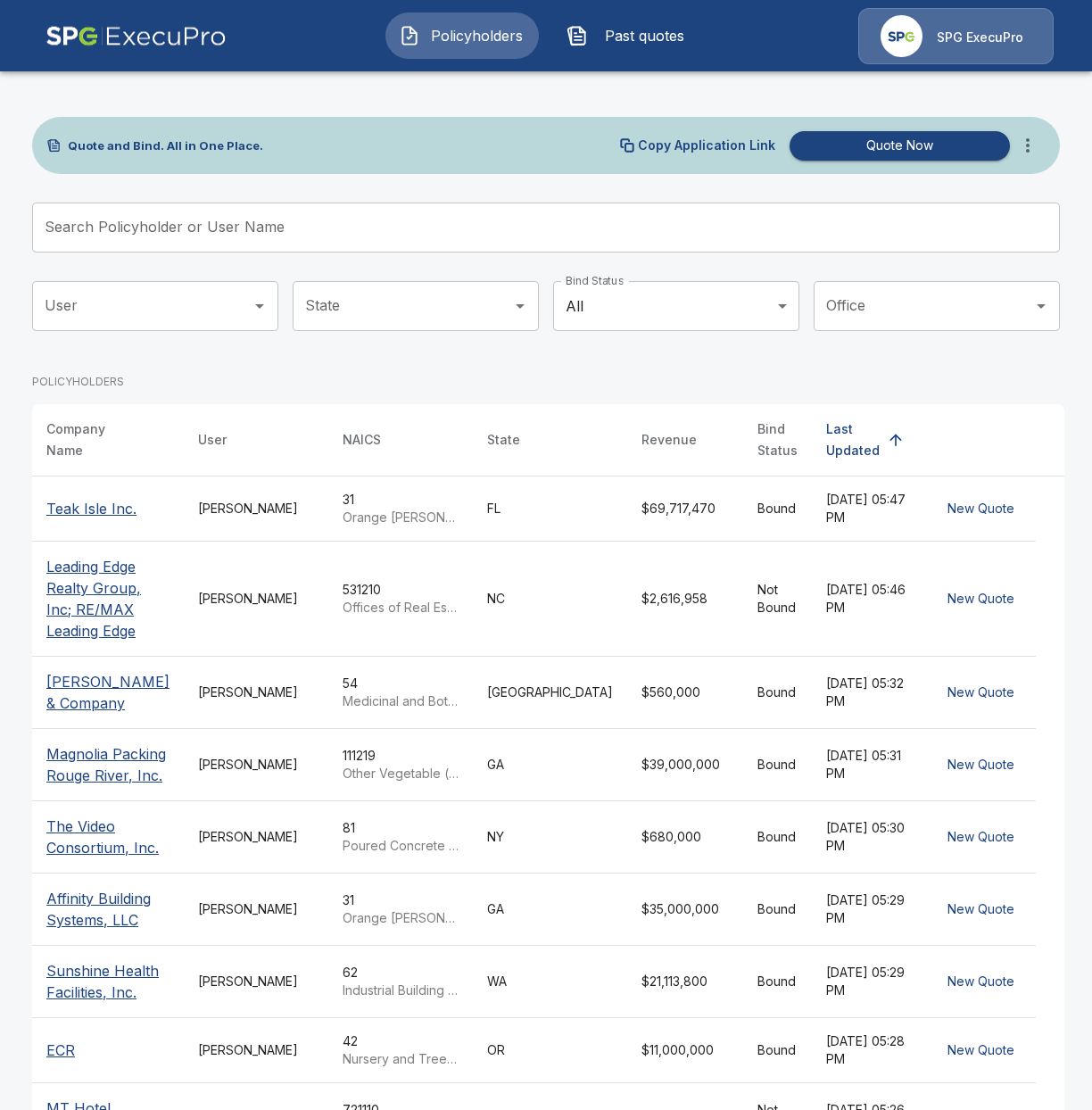
click at [618, 46] on button "Past quotes" at bounding box center [629, 35] width 153 height 46
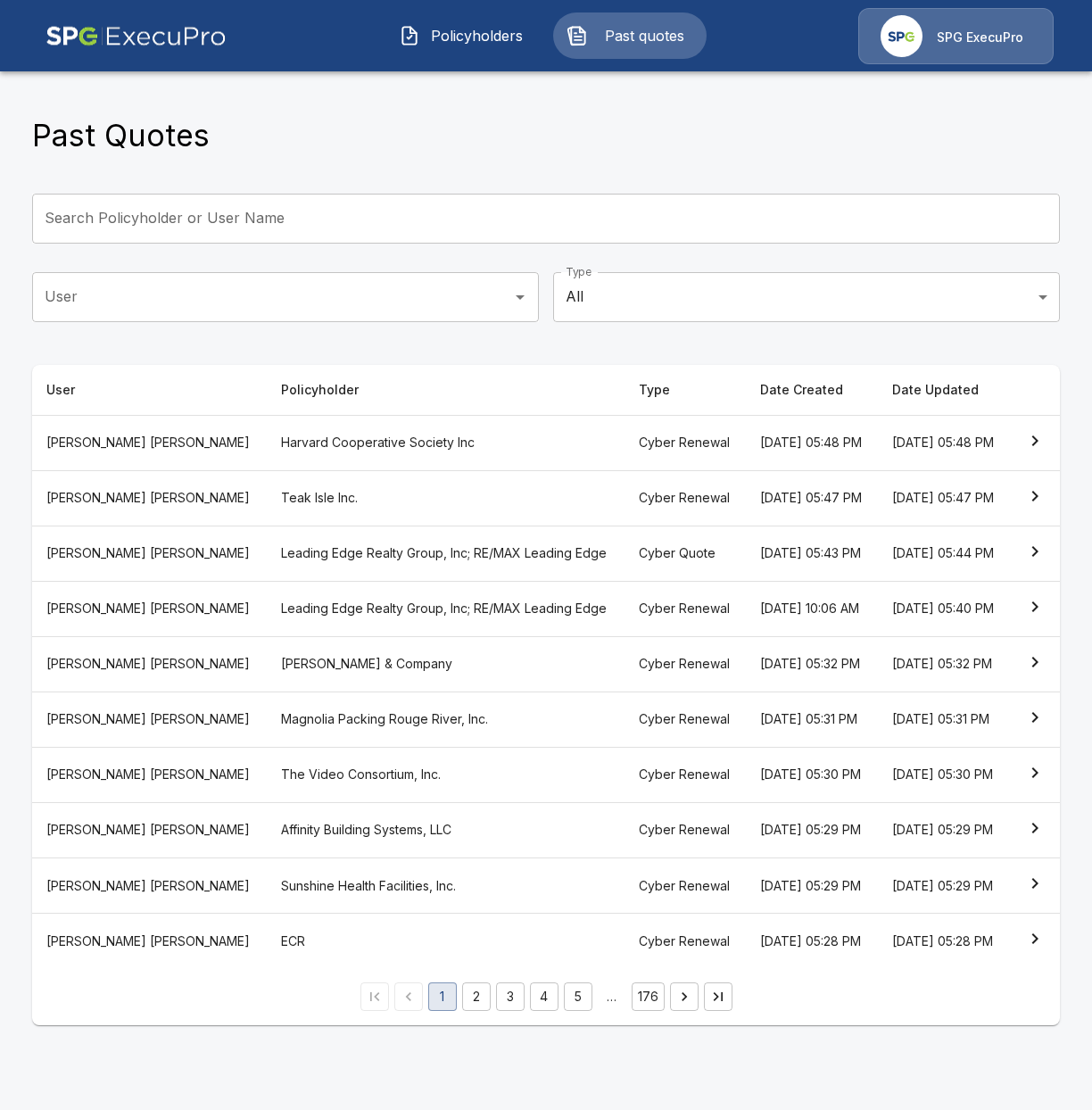
click at [314, 458] on th "Harvard Cooperative Society Inc" at bounding box center [446, 442] width 359 height 55
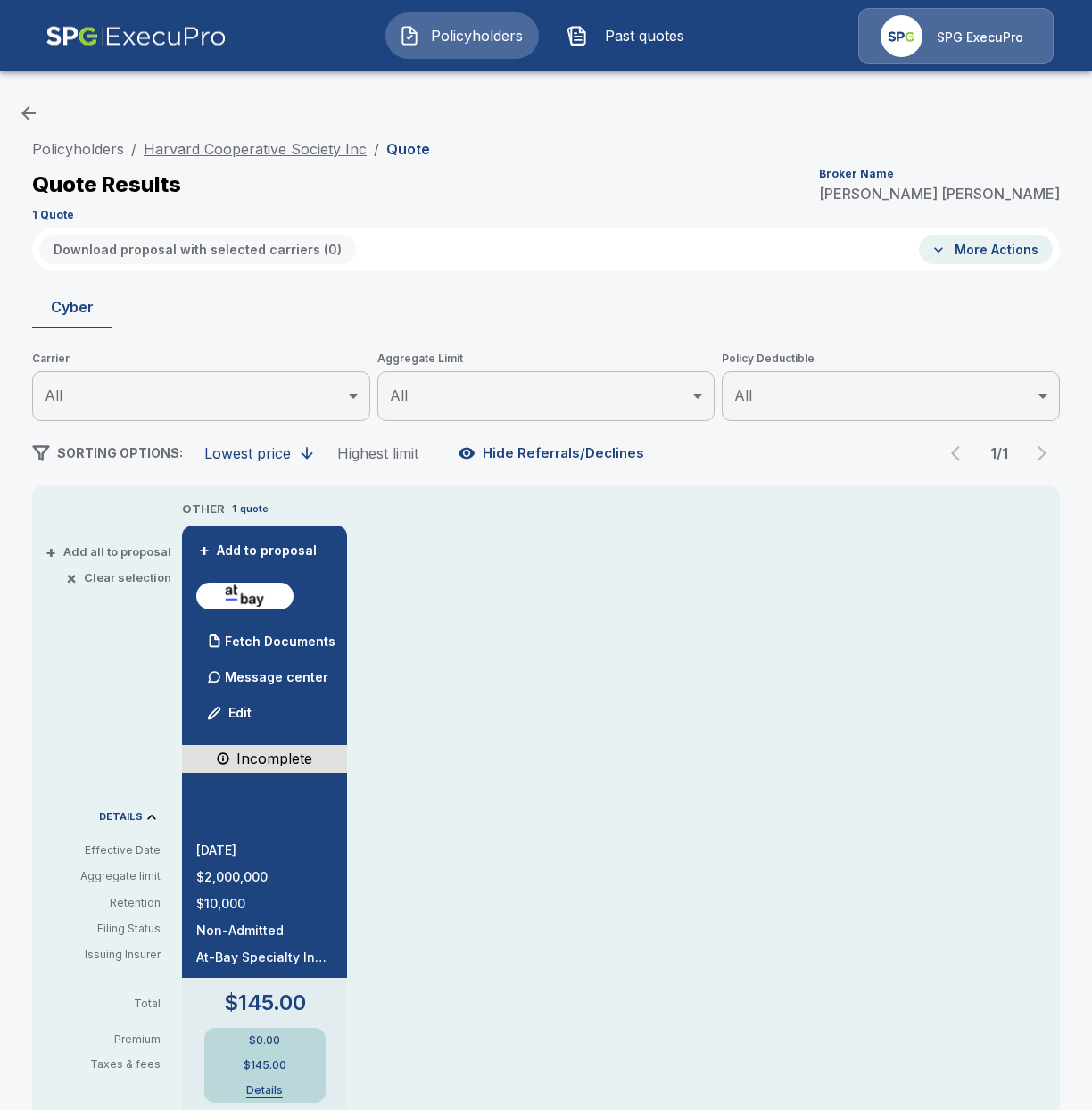
click at [270, 152] on link "Harvard Cooperative Society Inc" at bounding box center [255, 148] width 223 height 18
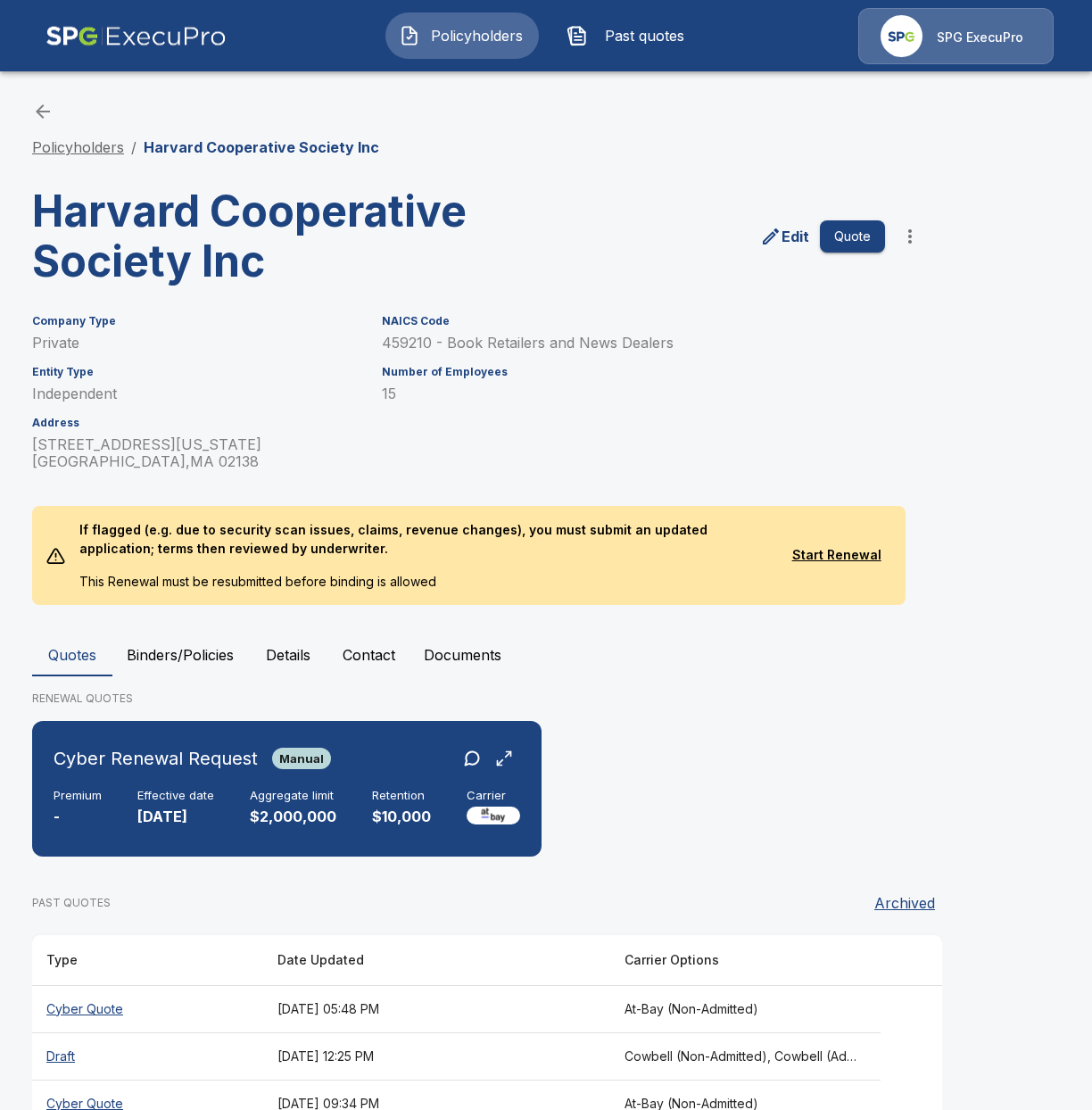
click at [92, 145] on link "Policyholders" at bounding box center [78, 146] width 92 height 18
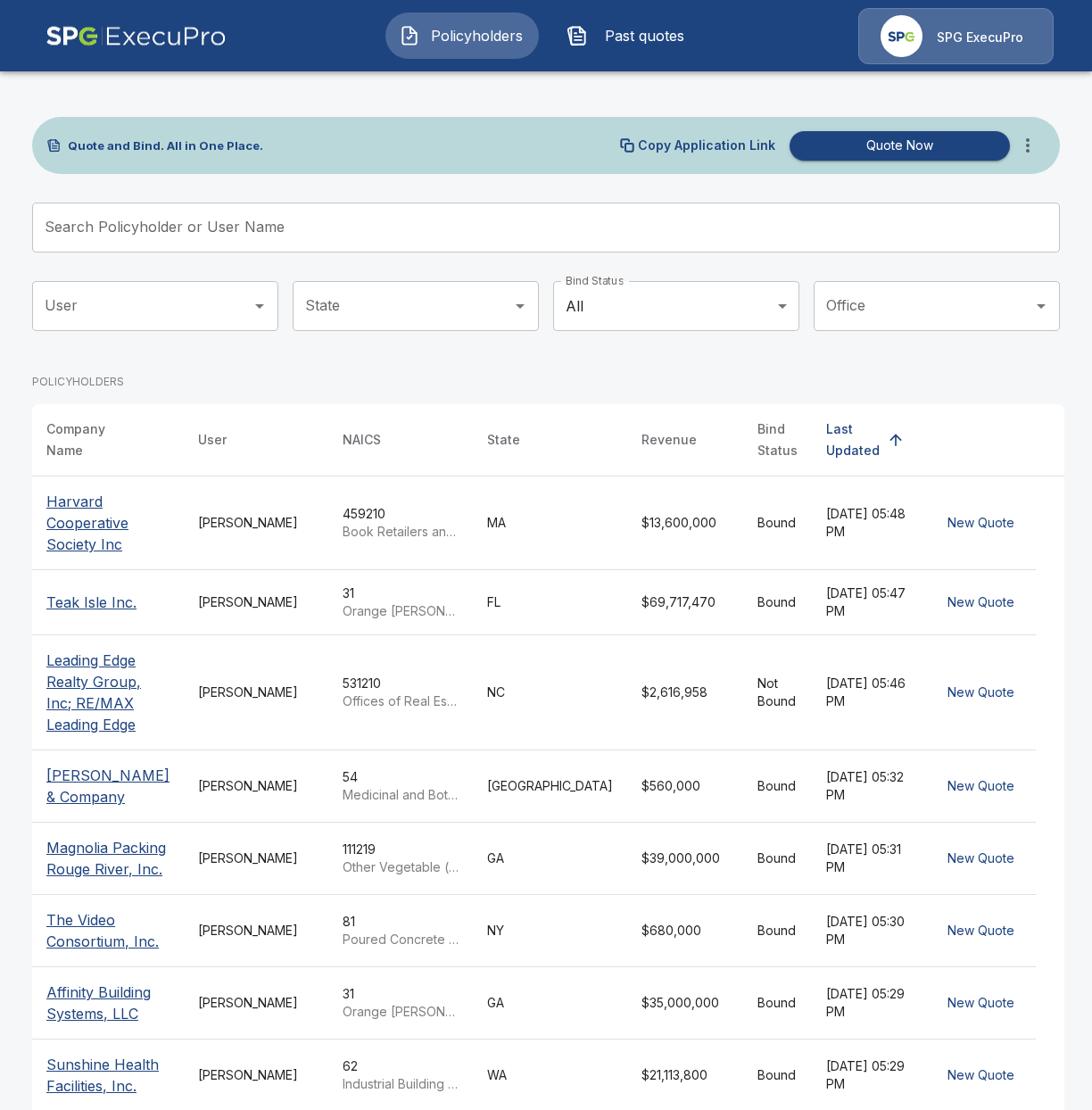
click at [1026, 146] on icon "more" at bounding box center [1027, 145] width 22 height 22
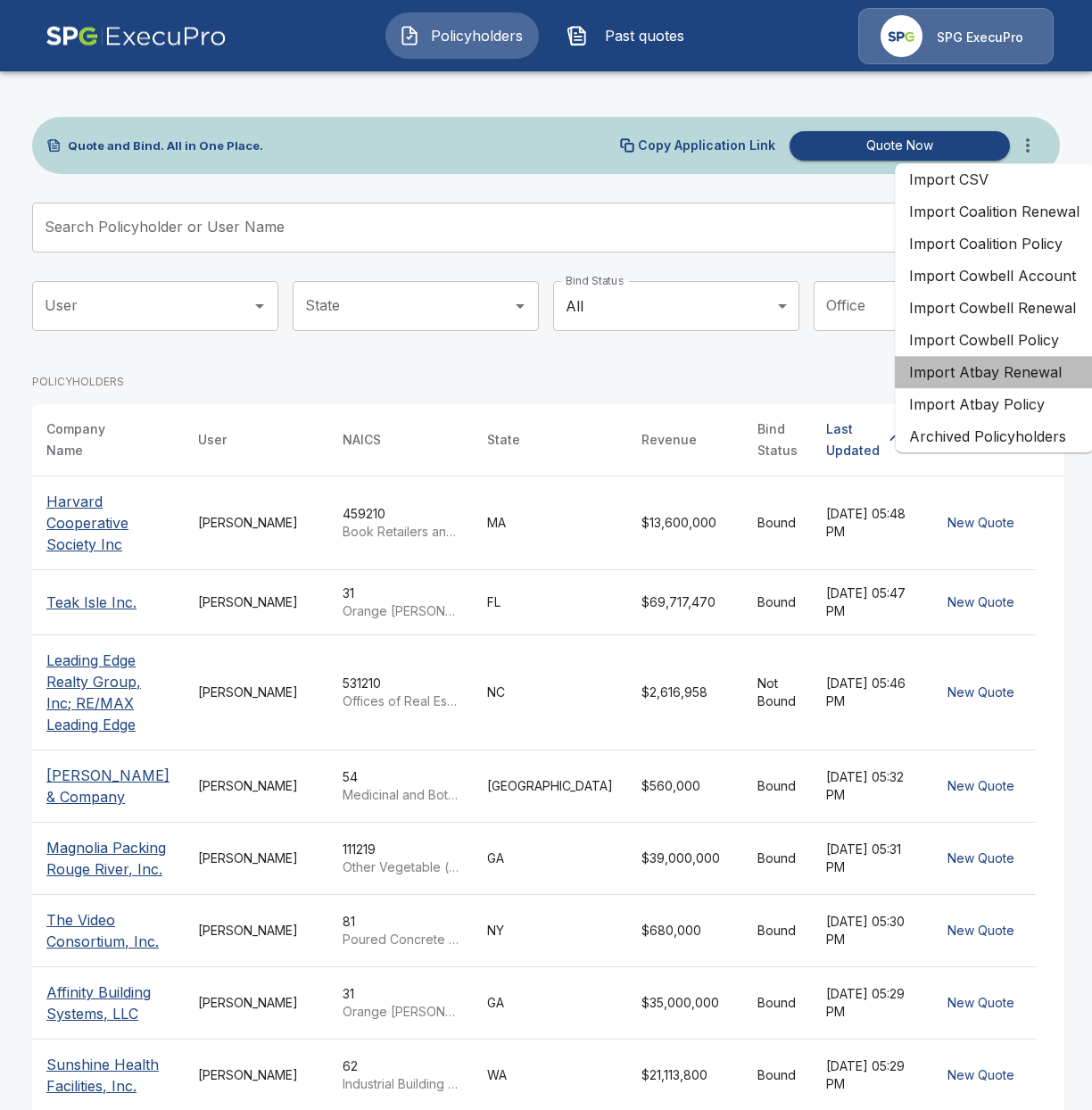
click at [987, 376] on li "Import Atbay Renewal" at bounding box center [994, 372] width 199 height 32
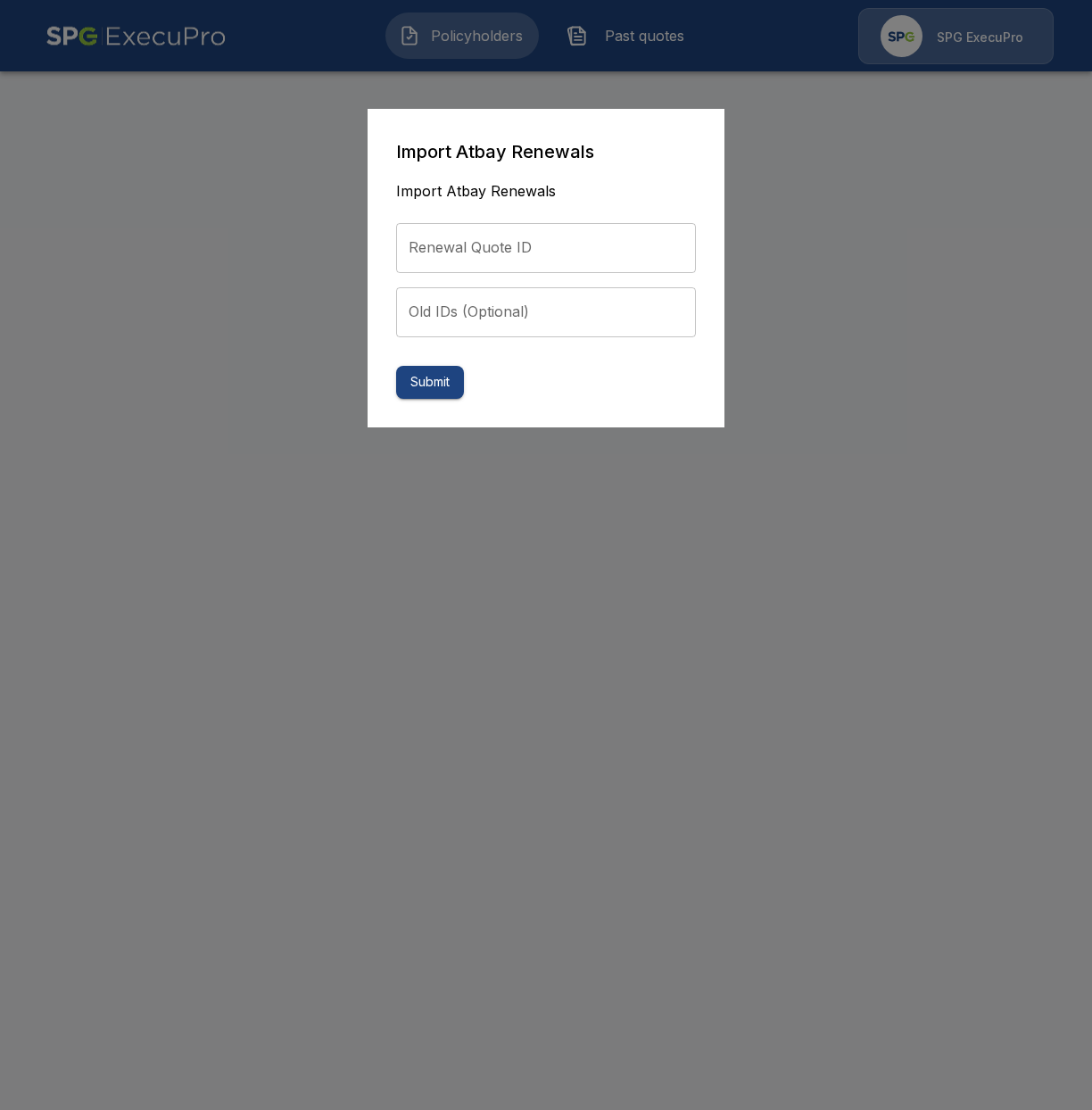
click at [591, 265] on input "Renewal Quote ID" at bounding box center [546, 248] width 300 height 50
paste input "**********"
type input "**********"
click at [448, 389] on button "Submit" at bounding box center [430, 382] width 68 height 33
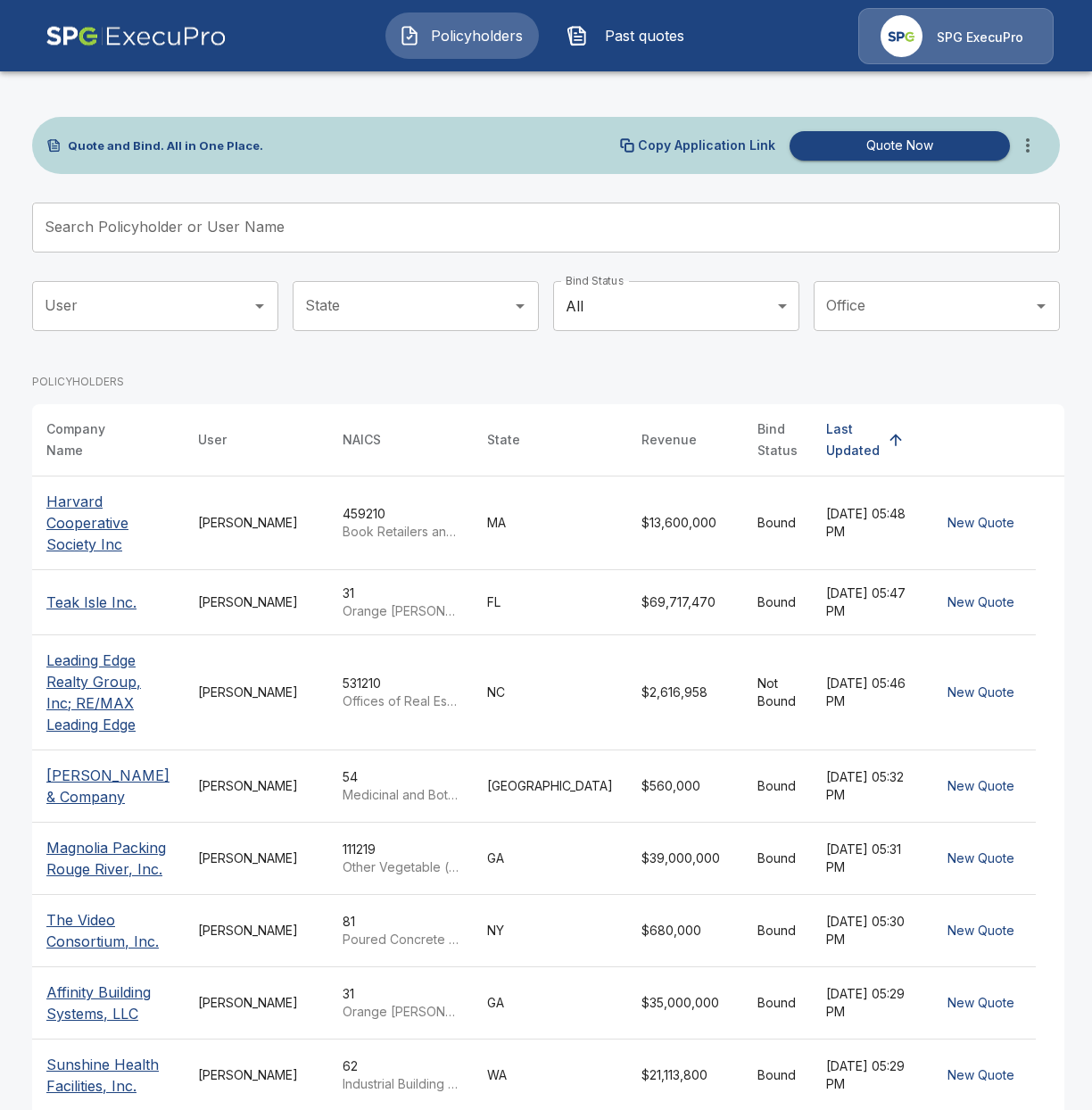
click at [649, 41] on span "Past quotes" at bounding box center [644, 36] width 99 height 22
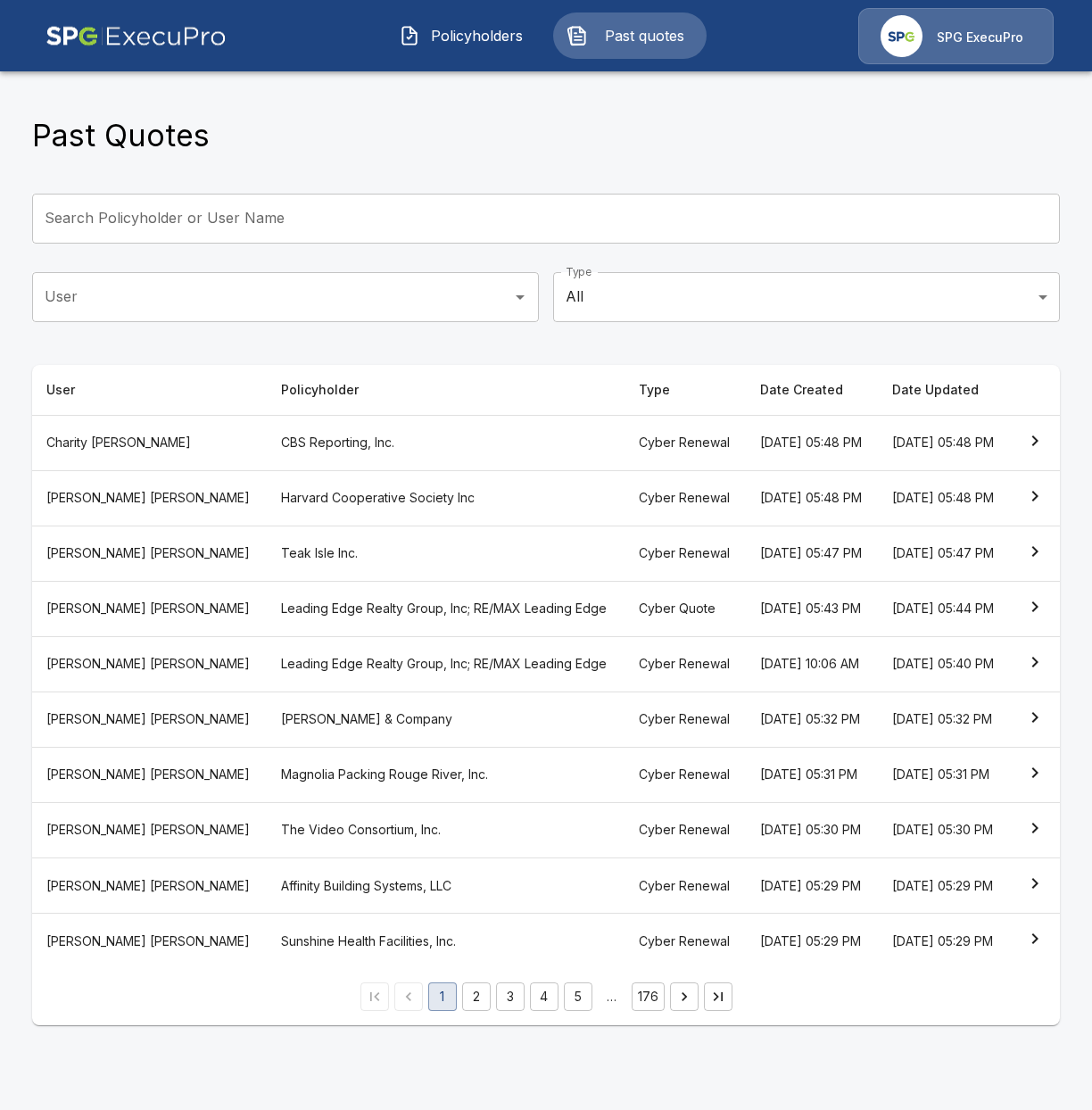
click at [267, 462] on th "CBS Reporting, Inc." at bounding box center [446, 442] width 359 height 55
